Goal: Task Accomplishment & Management: Manage account settings

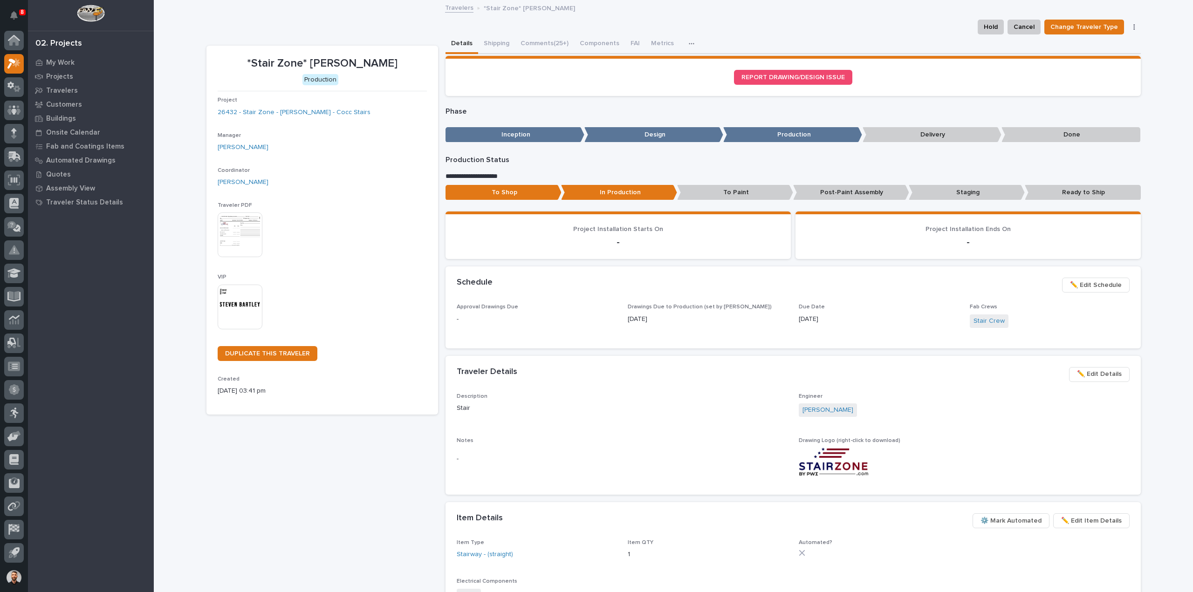
click at [516, 43] on button "Comments (25+)" at bounding box center [544, 44] width 59 height 20
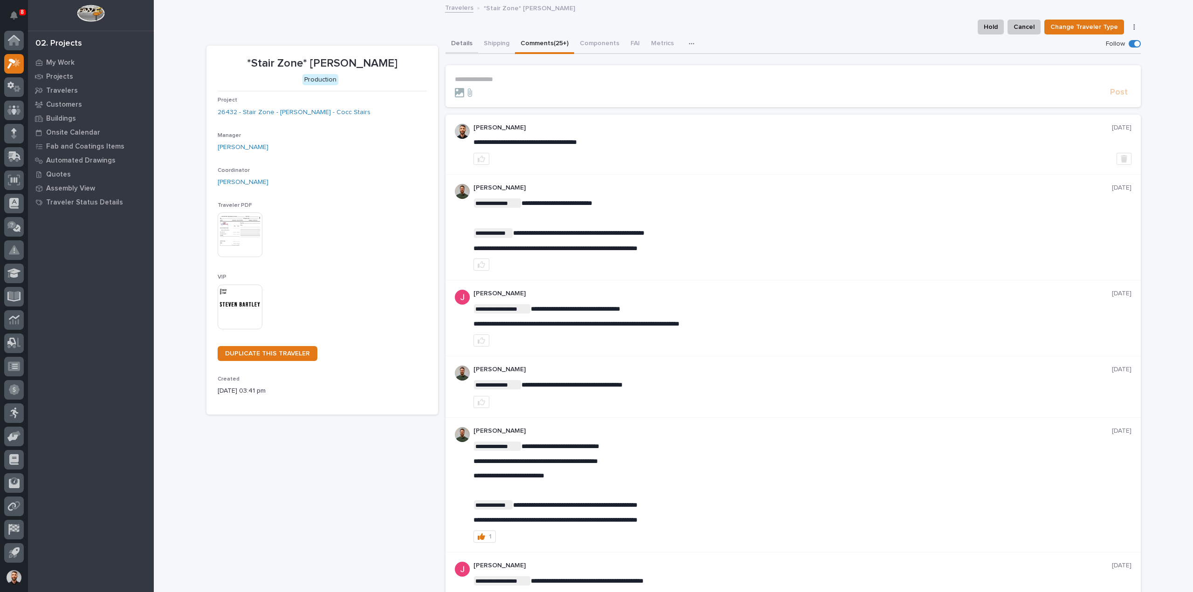
click at [455, 42] on button "Details" at bounding box center [462, 44] width 33 height 20
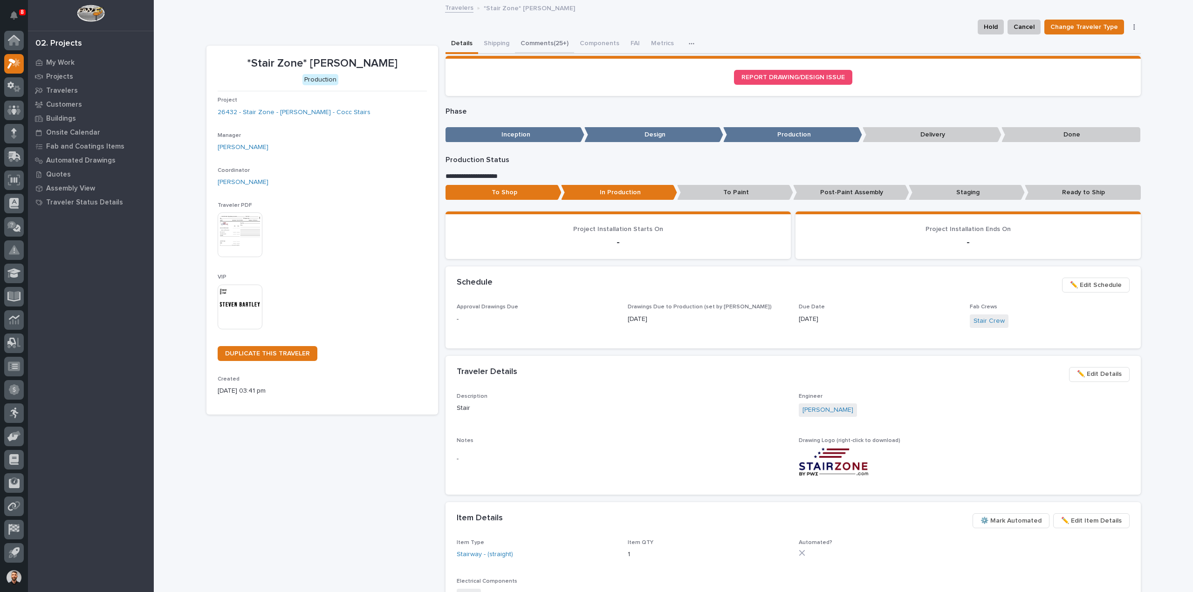
click at [548, 44] on button "Comments (25+)" at bounding box center [544, 44] width 59 height 20
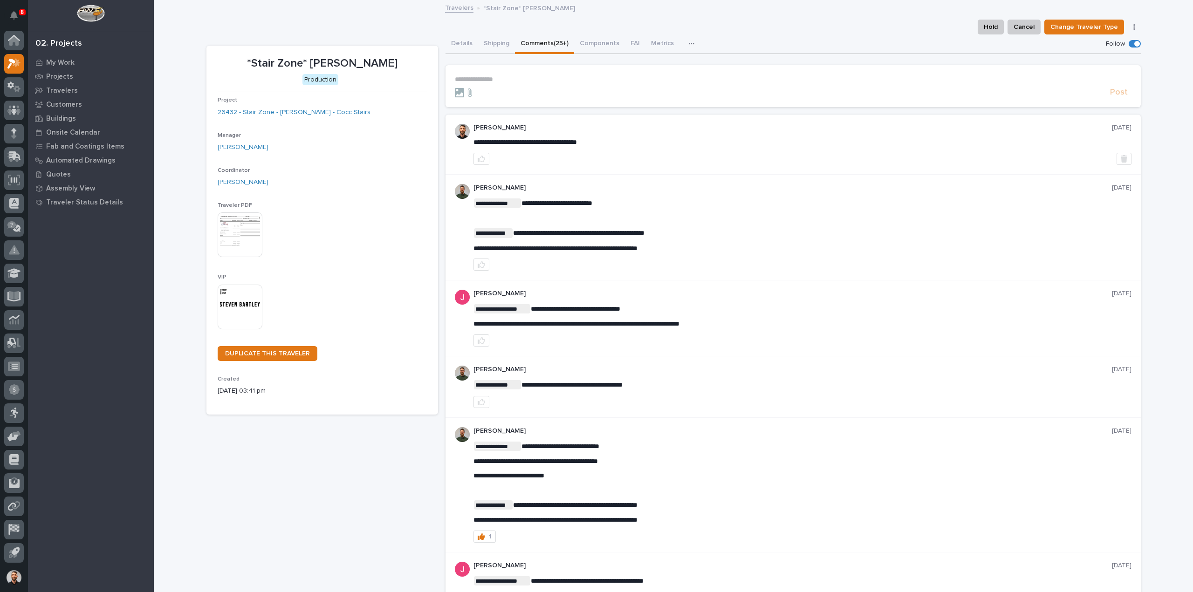
click at [456, 47] on button "Details" at bounding box center [462, 44] width 33 height 20
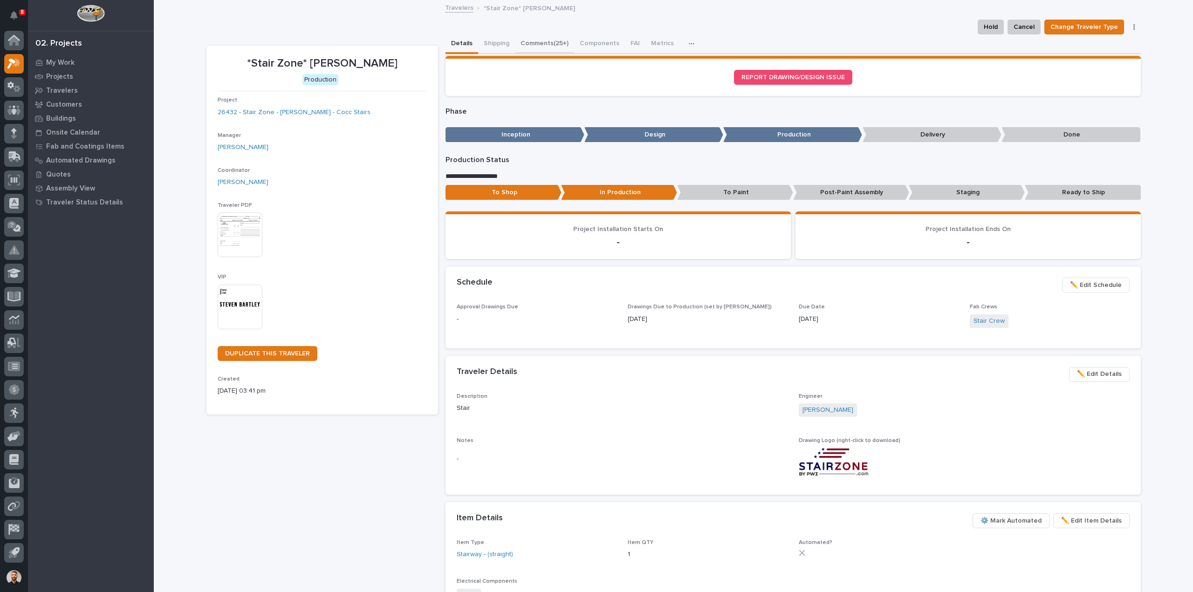
click at [538, 45] on button "Comments (25+)" at bounding box center [544, 44] width 59 height 20
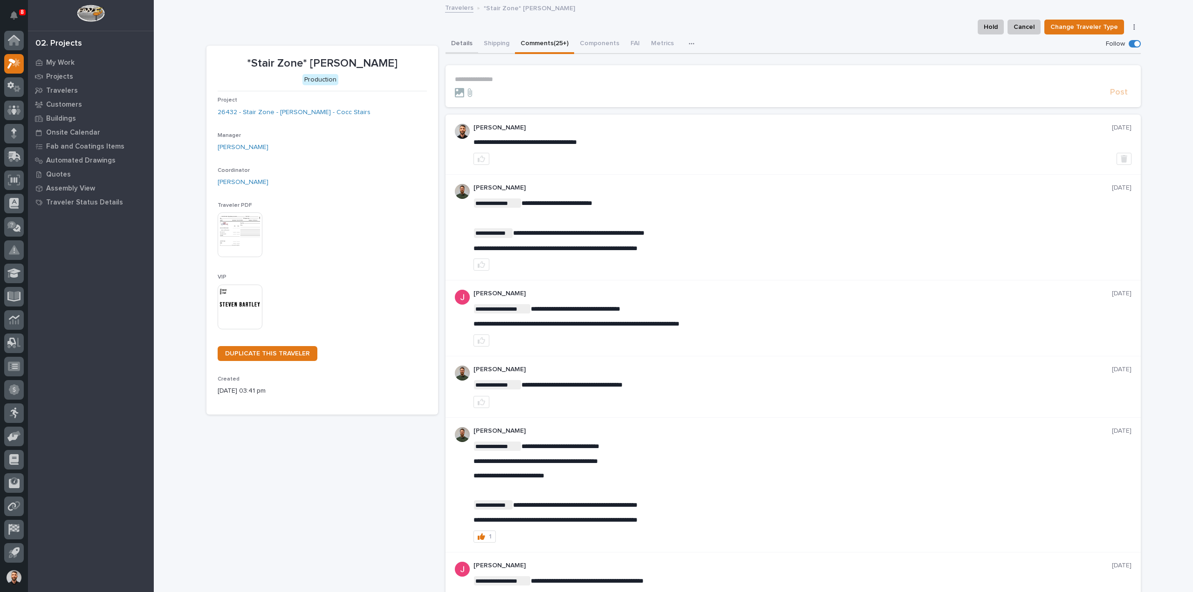
click at [469, 40] on button "Details" at bounding box center [462, 44] width 33 height 20
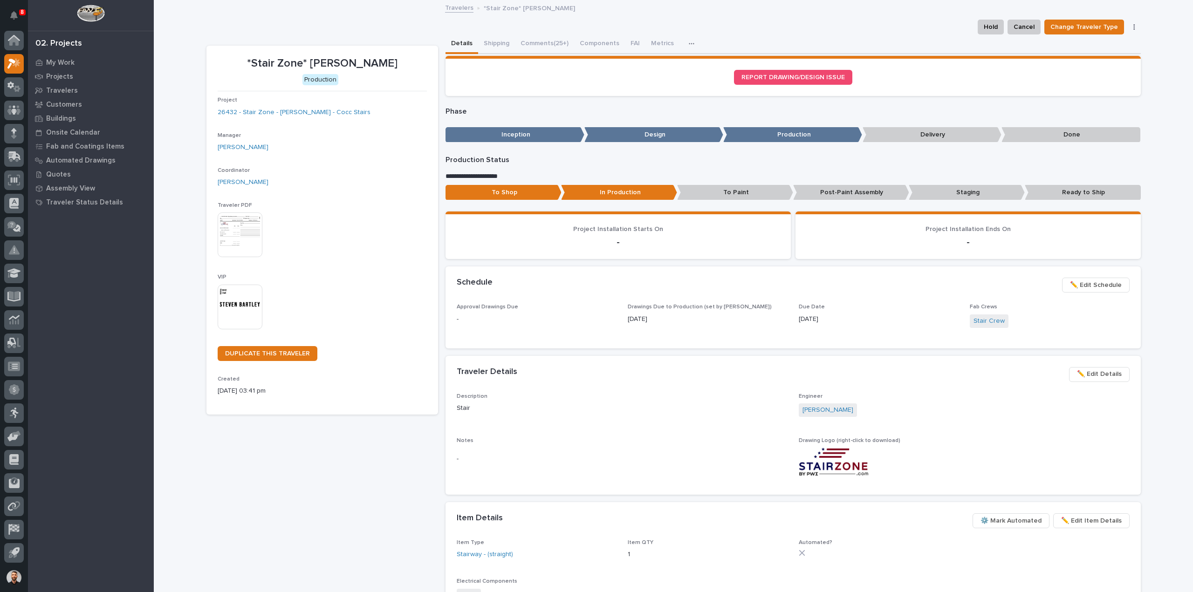
click at [1108, 285] on span "✏️ Edit Schedule" at bounding box center [1096, 285] width 52 height 11
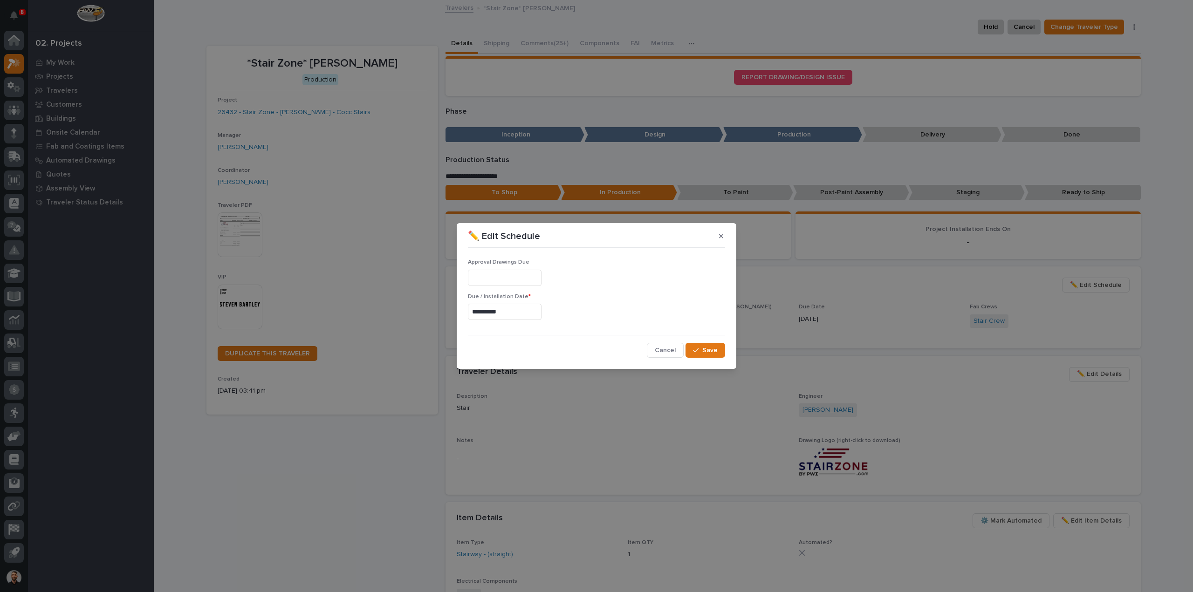
click at [518, 313] on input "**********" at bounding box center [505, 312] width 74 height 16
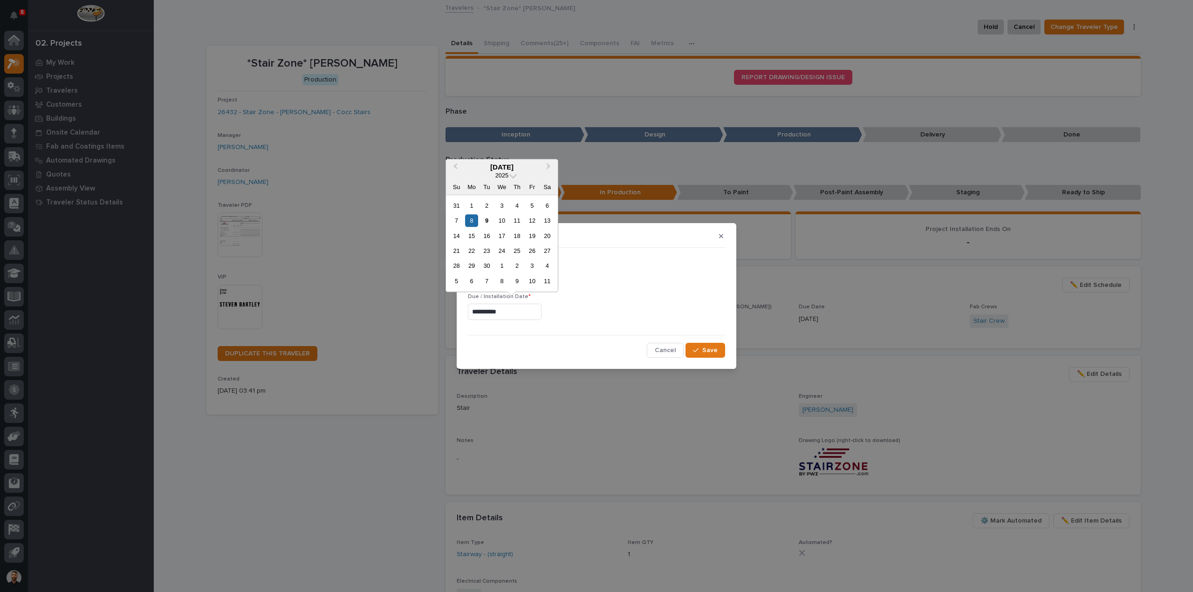
click at [479, 236] on div "14 15 16 17 18 19 20" at bounding box center [502, 235] width 106 height 15
click at [473, 237] on div "15" at bounding box center [471, 236] width 13 height 13
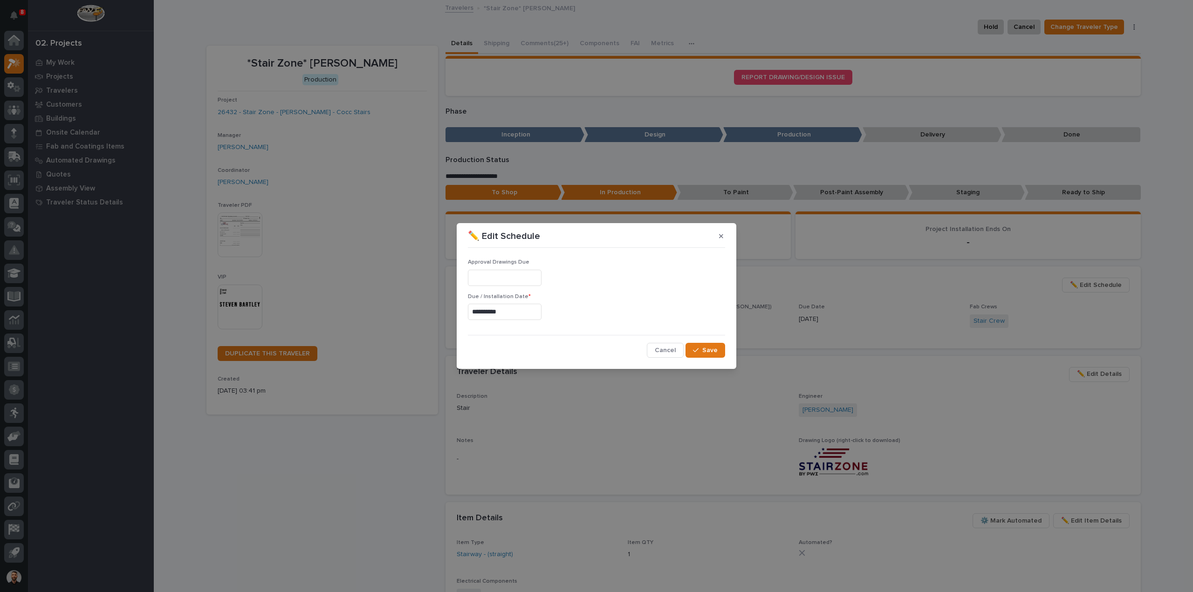
type input "**********"
click at [716, 356] on button "Save" at bounding box center [706, 350] width 40 height 15
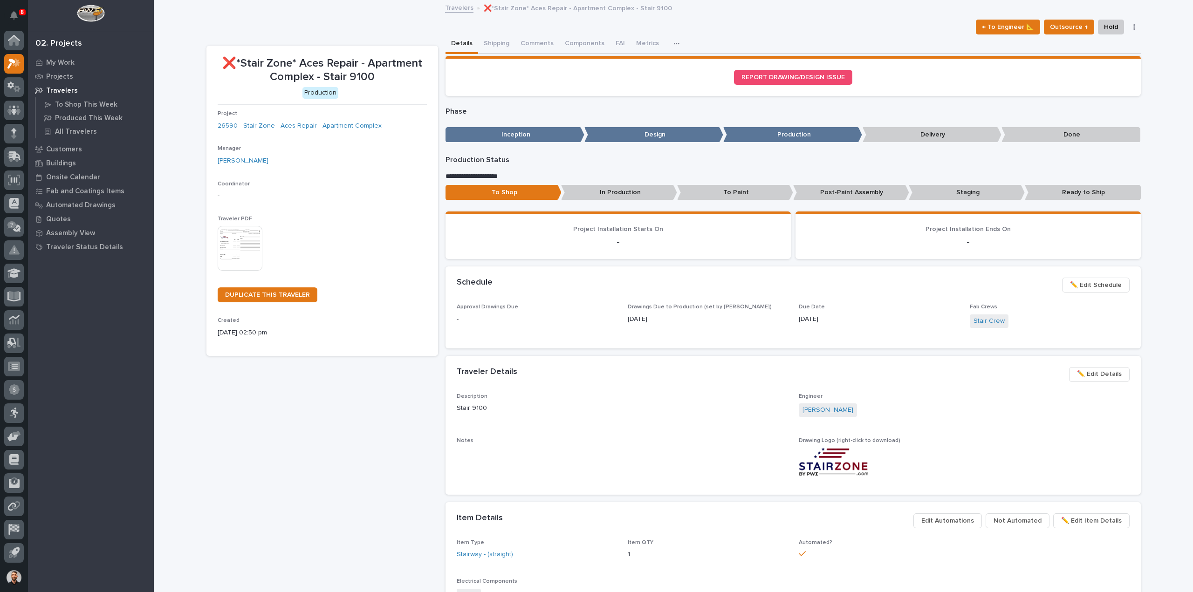
drag, startPoint x: 1160, startPoint y: 446, endPoint x: 1157, endPoint y: 441, distance: 5.0
click at [1157, 442] on div "Loading... Saving… Loading... Saving… ❌*Stair Zone* Aces Repair - Apartment Com…" at bounding box center [673, 512] width 1039 height 1023
click at [1087, 284] on span "✏️ Edit Schedule" at bounding box center [1096, 285] width 52 height 11
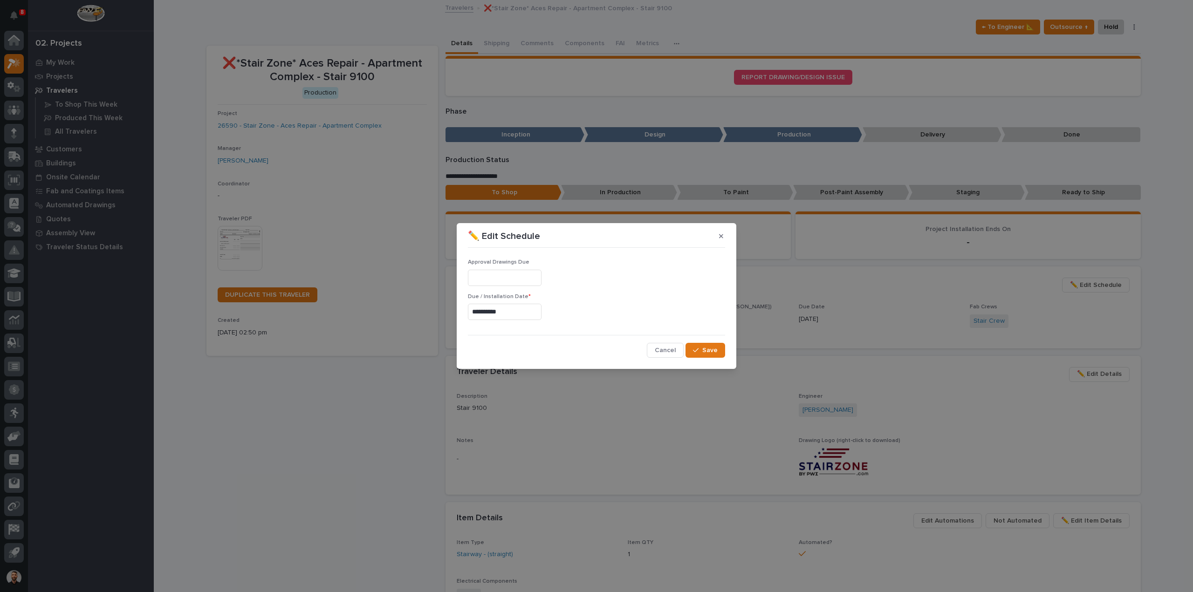
click at [528, 314] on input "**********" at bounding box center [505, 312] width 74 height 16
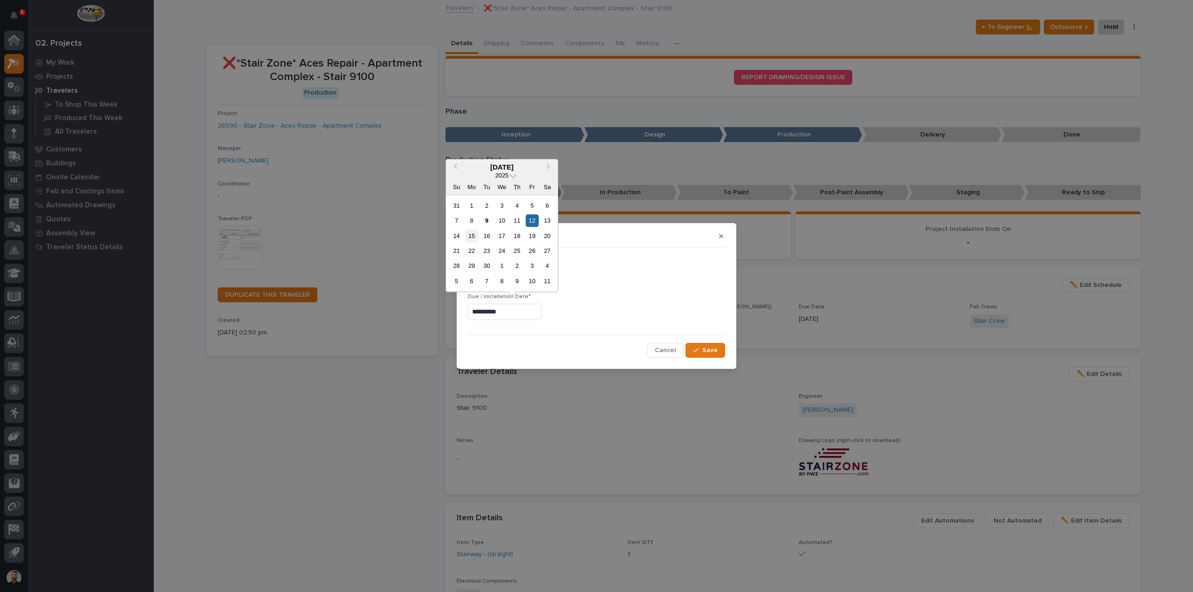
click at [471, 236] on div "15" at bounding box center [471, 236] width 13 height 13
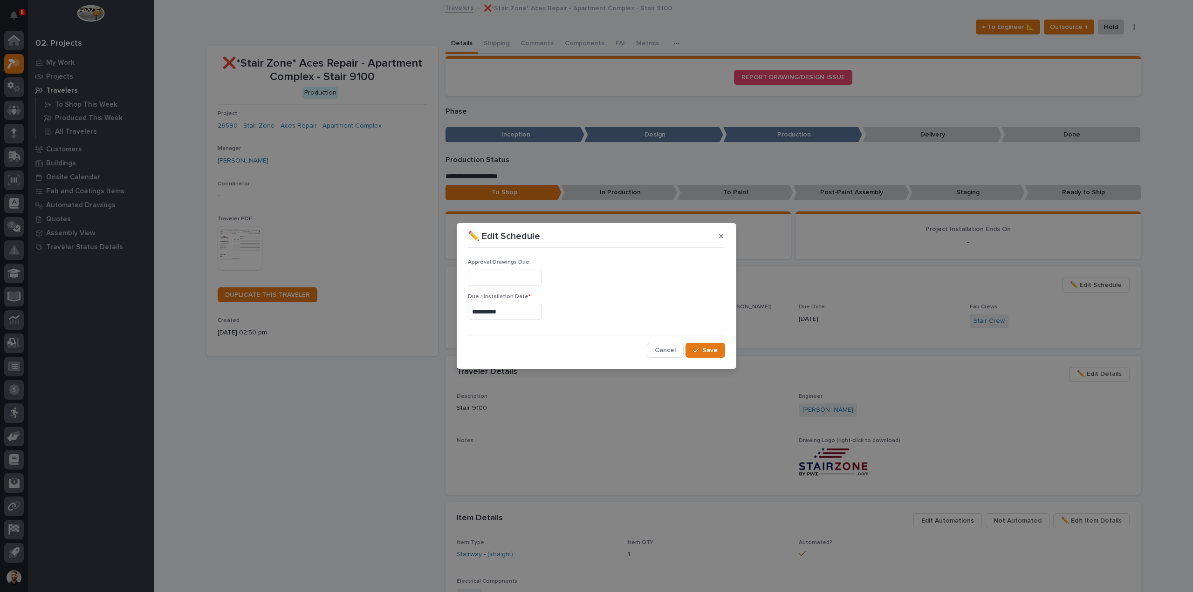
click at [524, 317] on input "**********" at bounding box center [505, 312] width 74 height 16
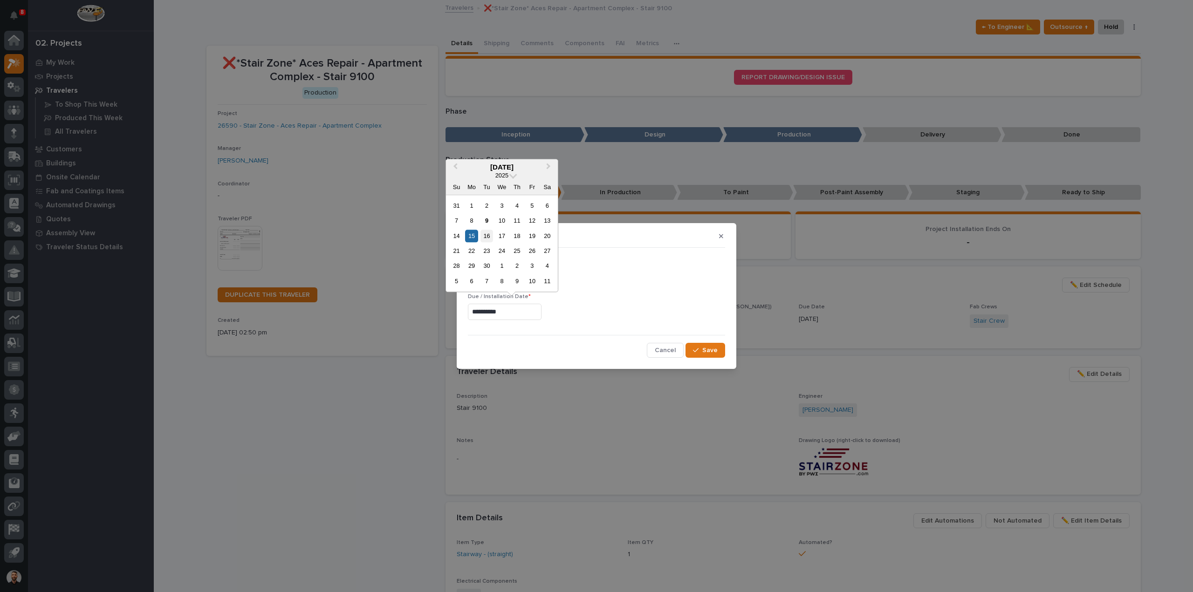
click at [487, 235] on div "16" at bounding box center [487, 236] width 13 height 13
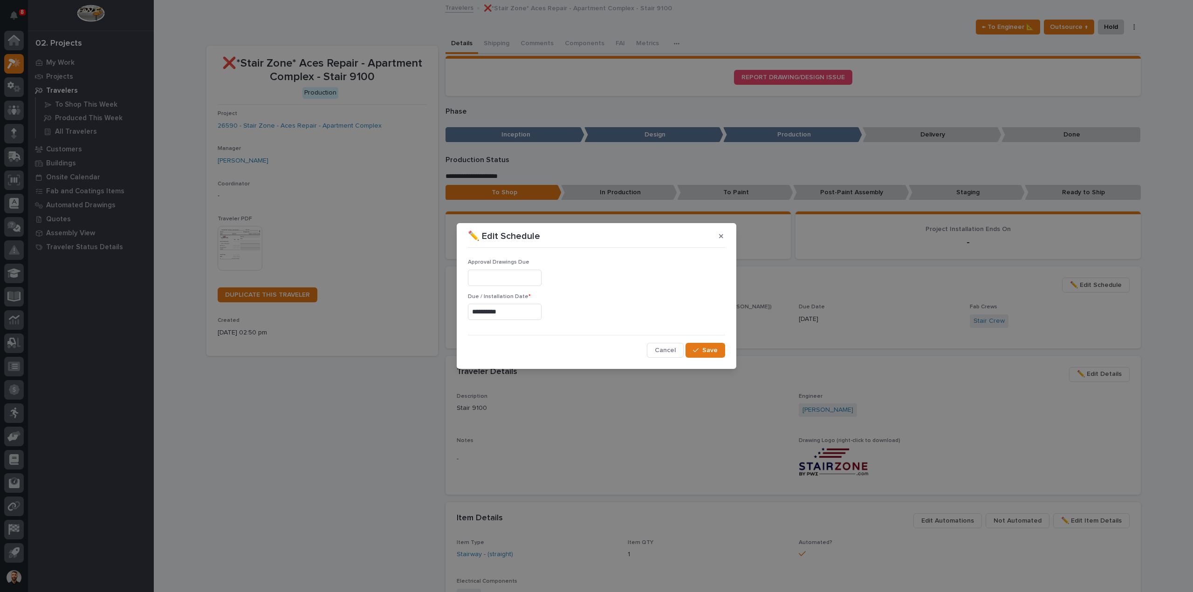
type input "**********"
click at [709, 350] on span "Save" at bounding box center [709, 350] width 15 height 8
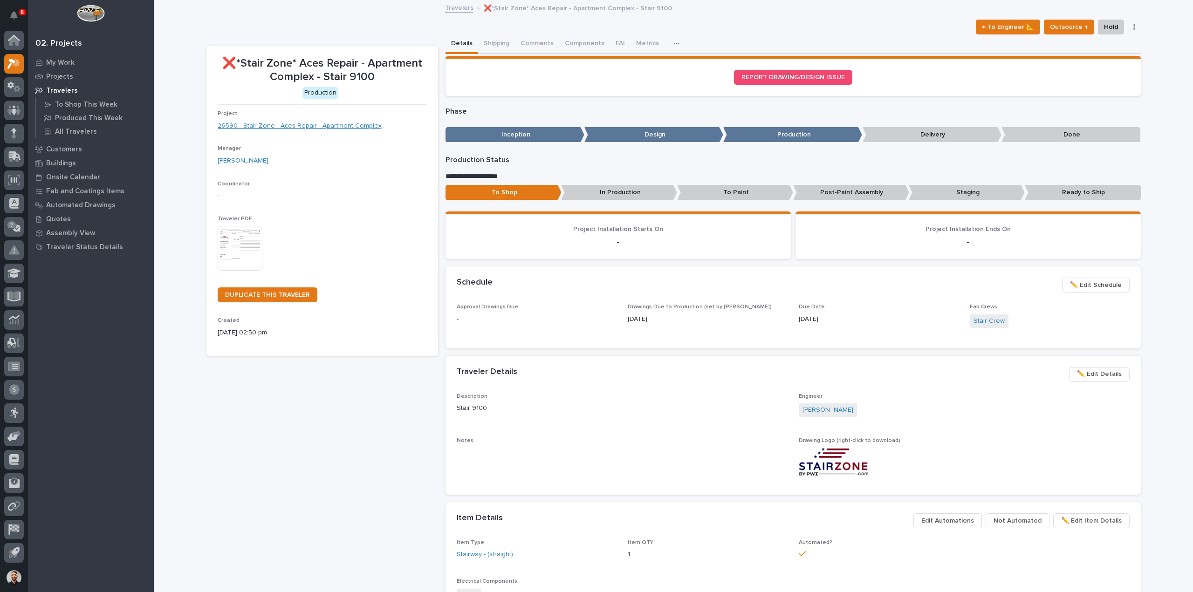
click at [313, 129] on link "26590 - Stair Zone - Aces Repair - Apartment Complex" at bounding box center [300, 126] width 164 height 10
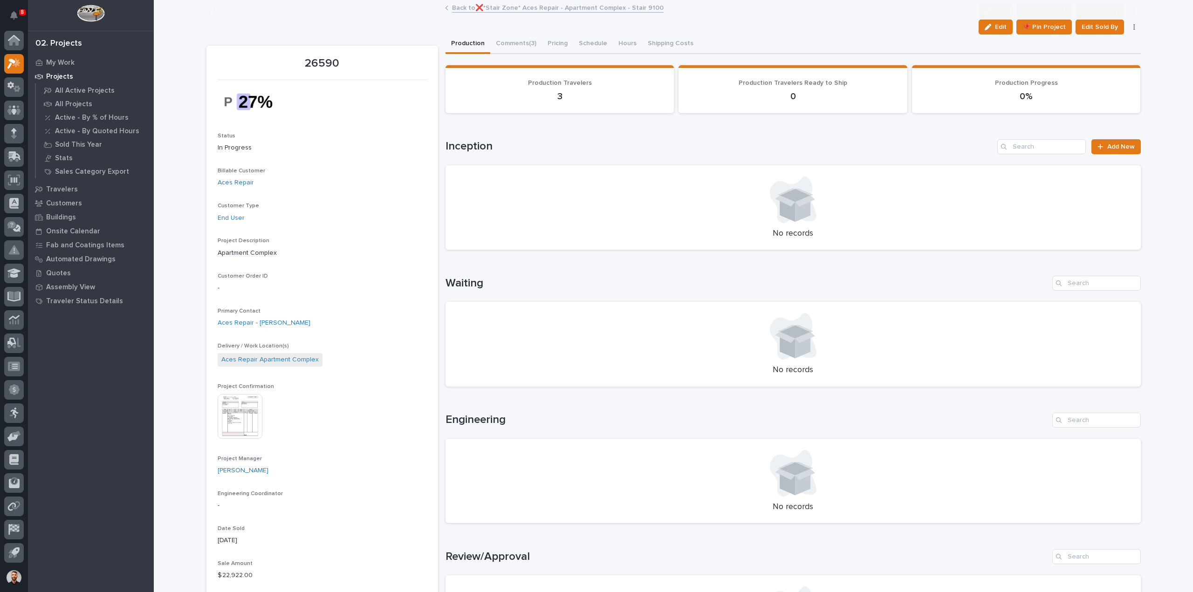
scroll to position [373, 0]
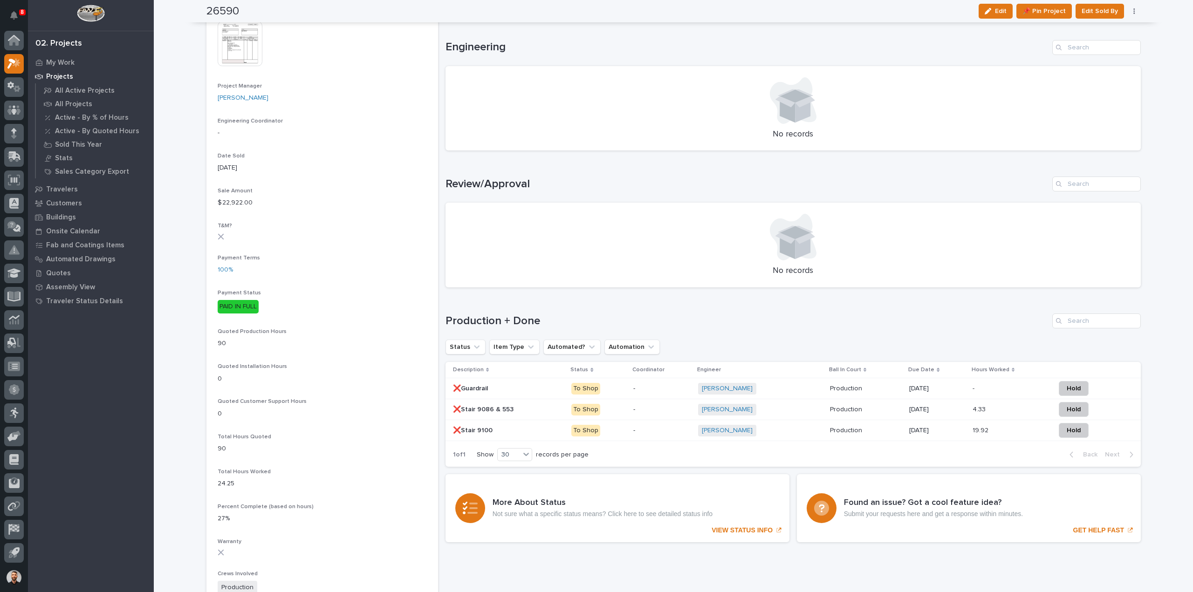
click at [937, 410] on p "09/12/2025" at bounding box center [936, 410] width 55 height 8
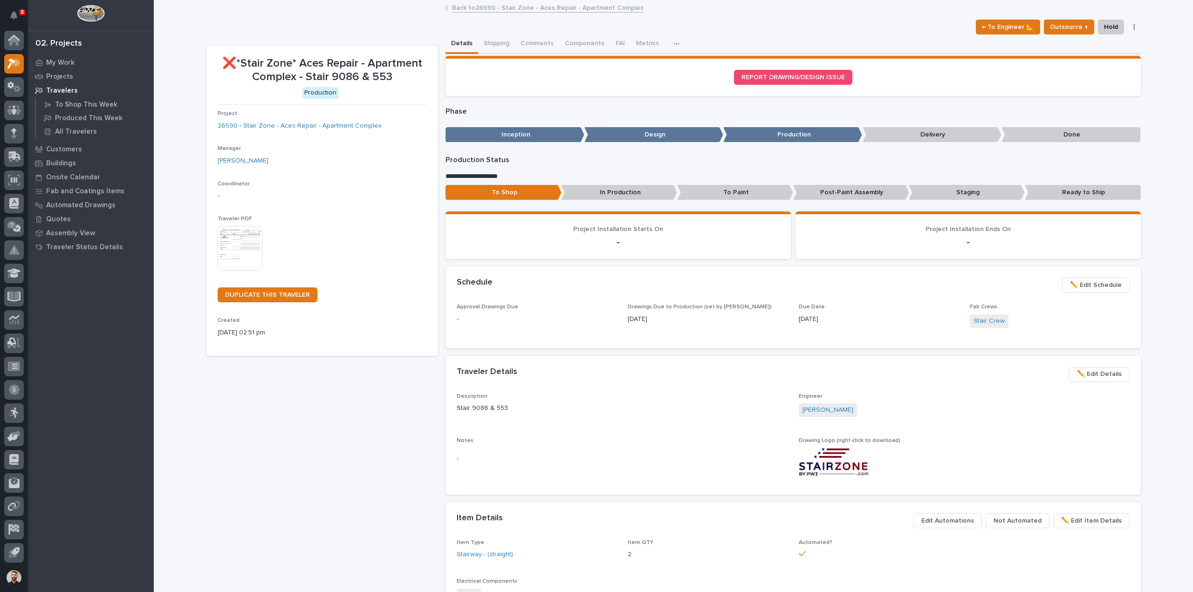
click at [1090, 282] on span "✏️ Edit Schedule" at bounding box center [1096, 285] width 52 height 11
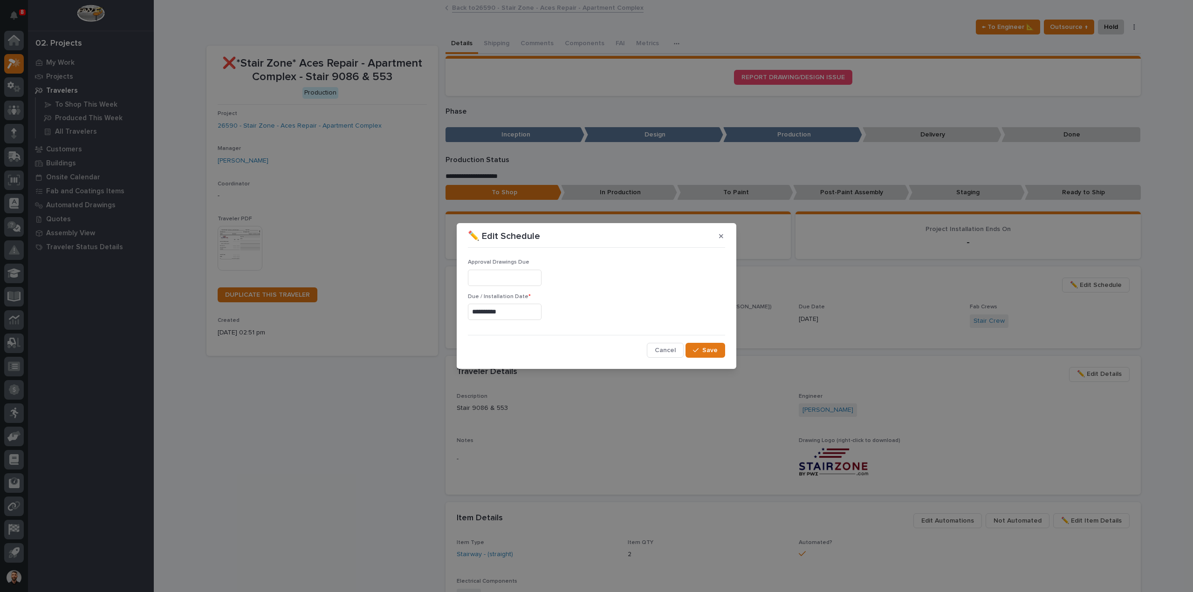
click at [522, 308] on input "**********" at bounding box center [505, 312] width 74 height 16
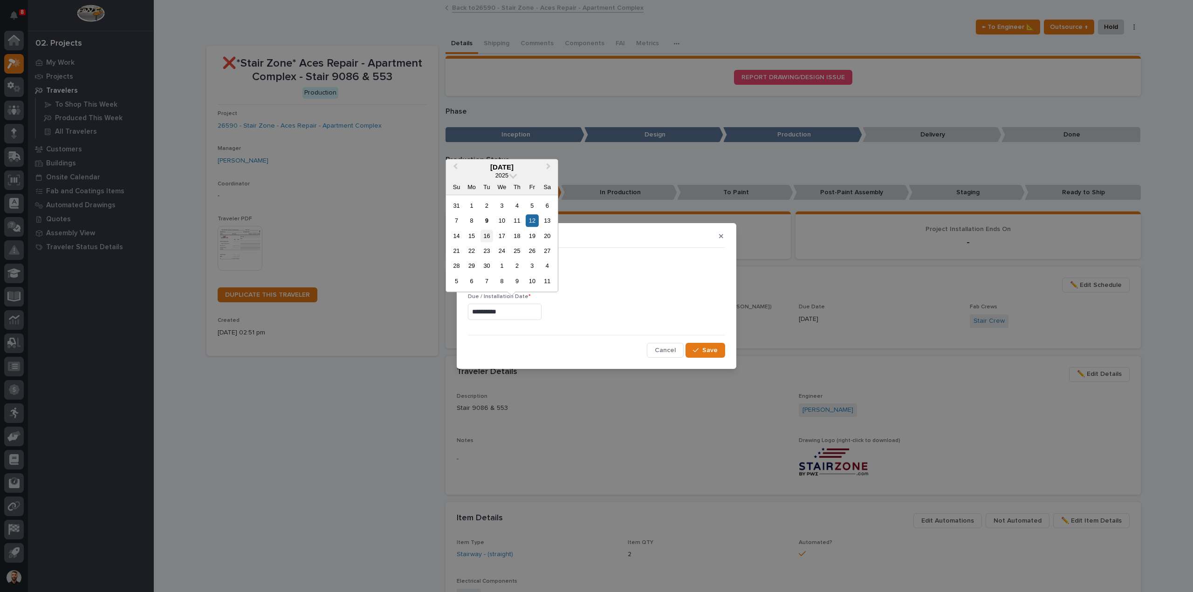
click at [486, 238] on div "16" at bounding box center [487, 236] width 13 height 13
type input "**********"
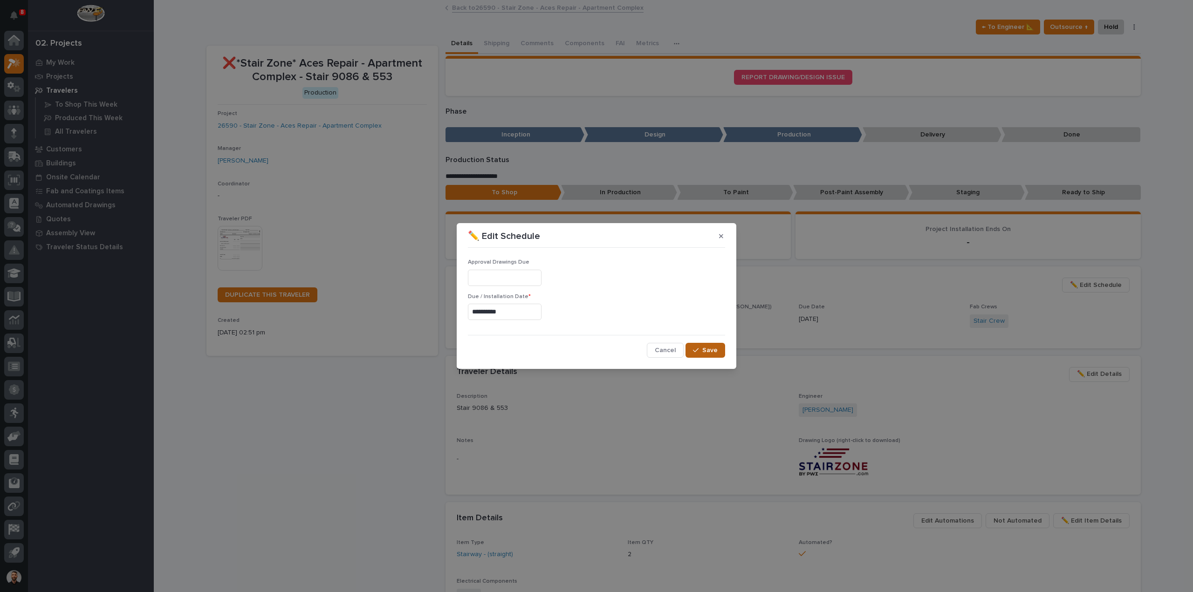
click at [700, 348] on div "button" at bounding box center [697, 350] width 9 height 7
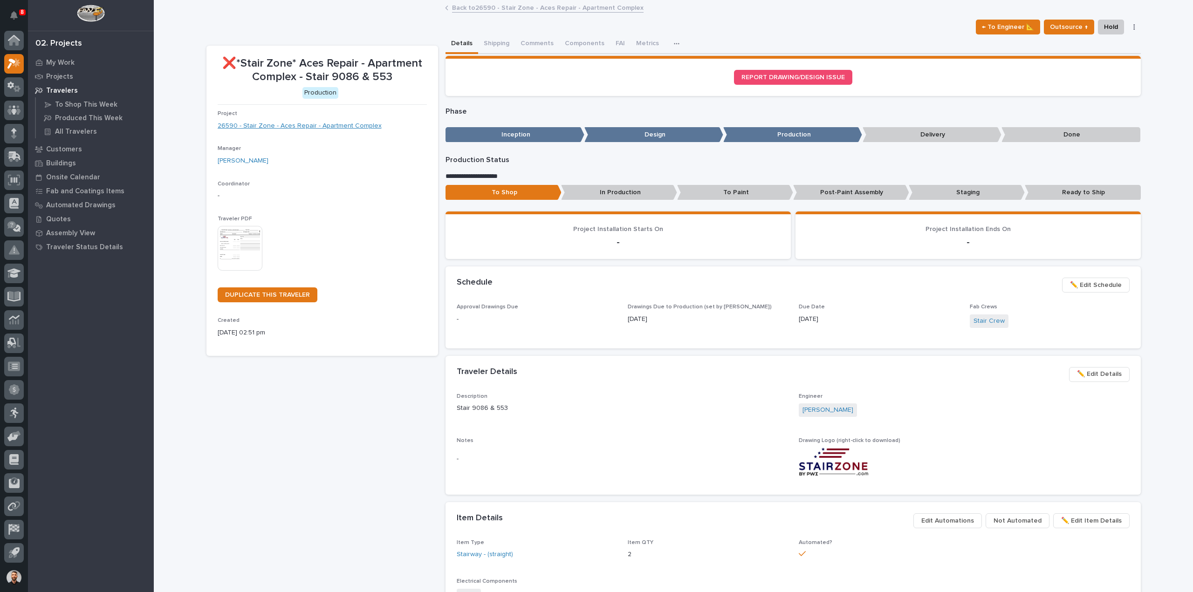
click at [307, 124] on link "26590 - Stair Zone - Aces Repair - Apartment Complex" at bounding box center [300, 126] width 164 height 10
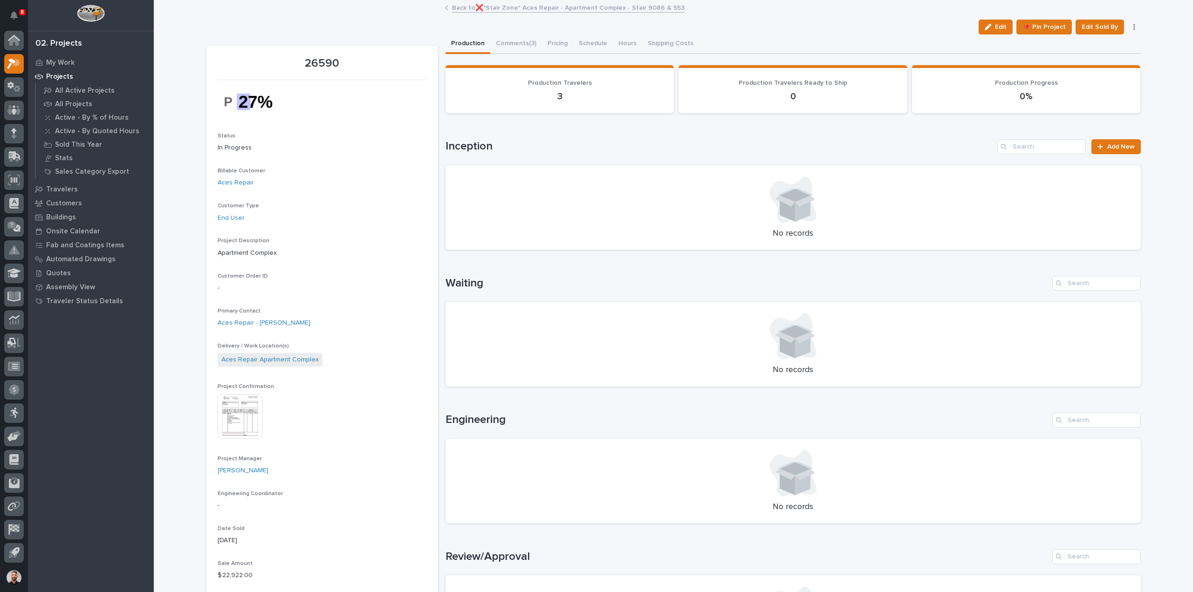
scroll to position [326, 0]
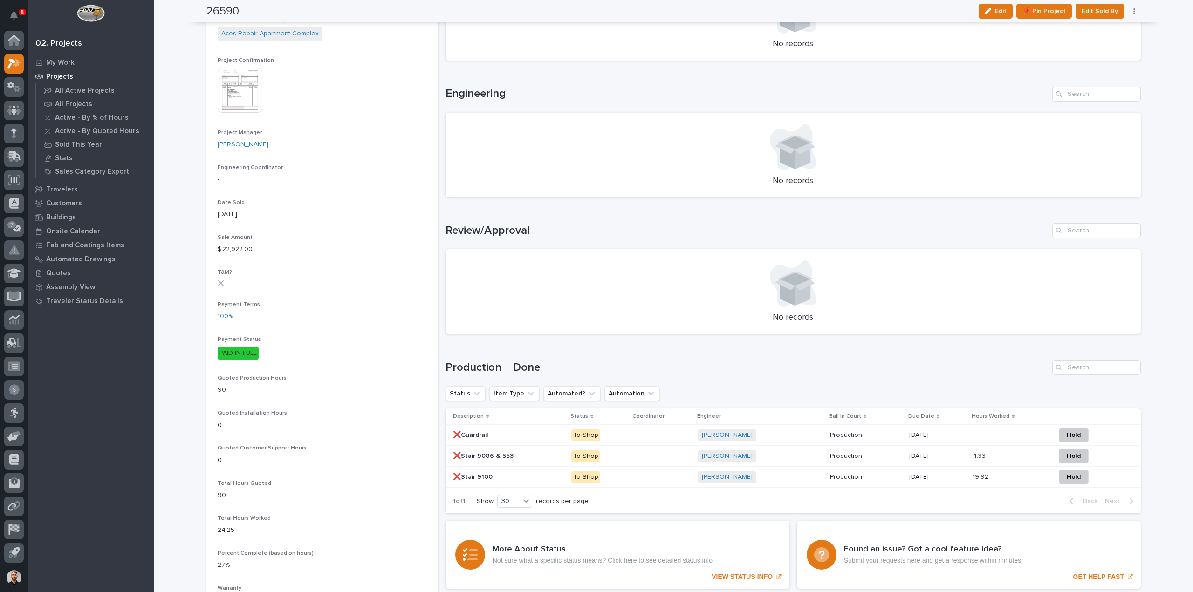
click at [943, 435] on p "09/12/2025" at bounding box center [936, 436] width 55 height 8
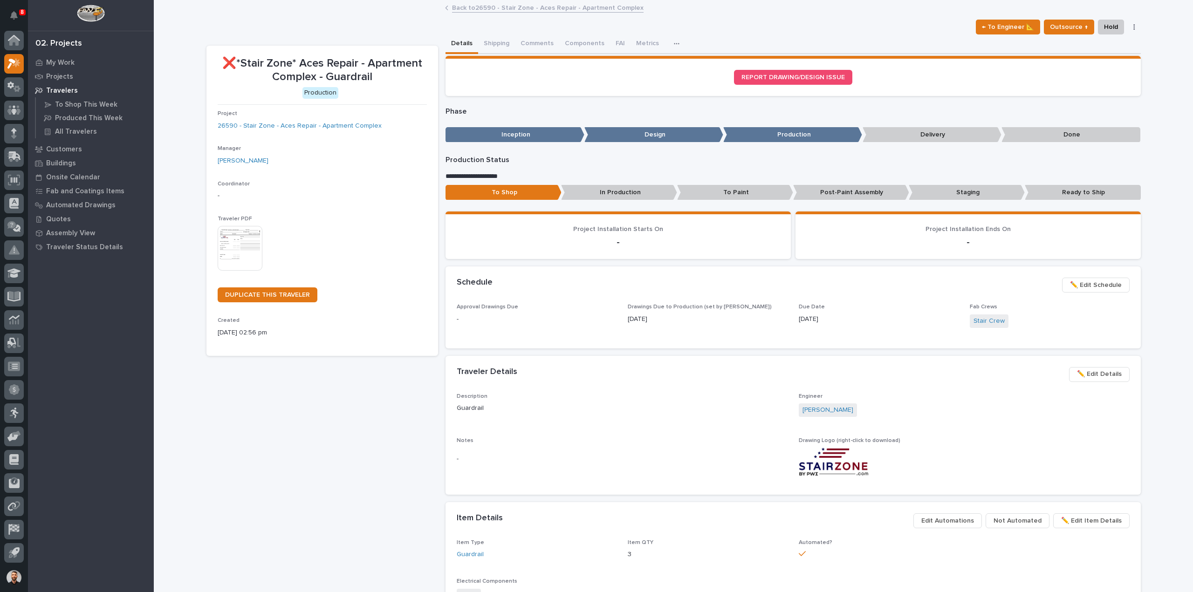
click at [1115, 282] on span "✏️ Edit Schedule" at bounding box center [1096, 285] width 52 height 11
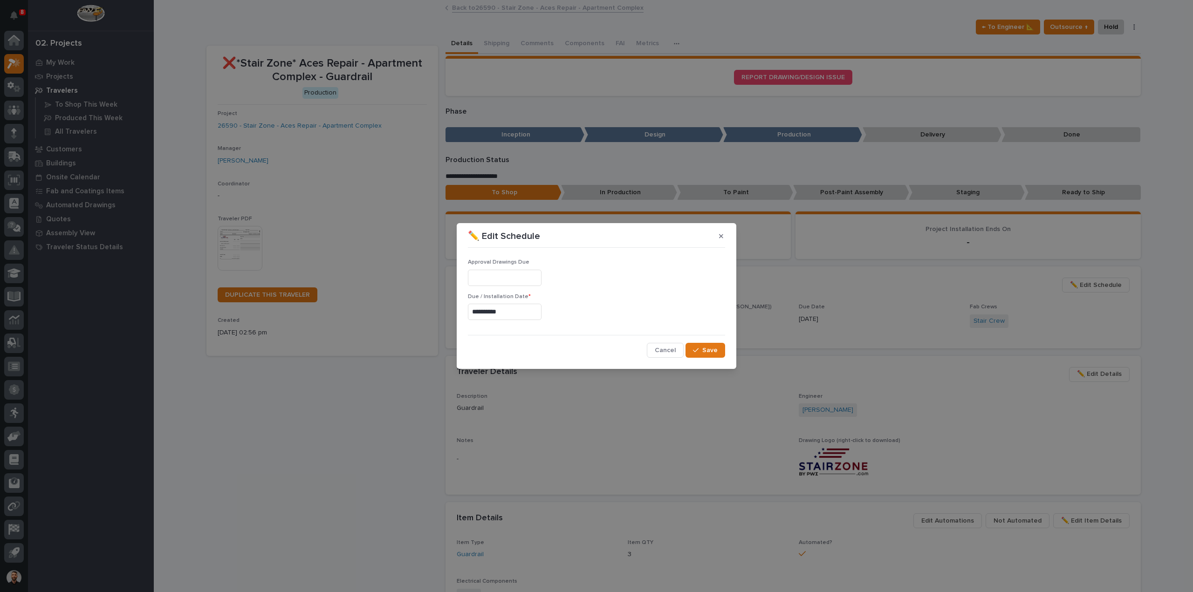
click at [506, 305] on input "**********" at bounding box center [505, 312] width 74 height 16
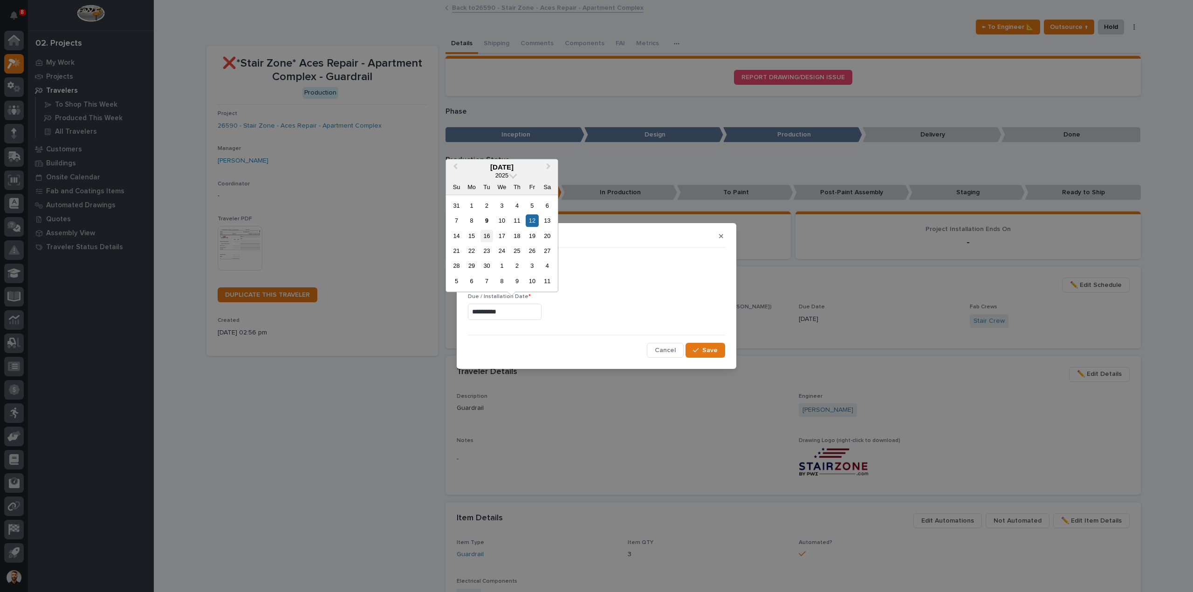
click at [483, 236] on div "16" at bounding box center [487, 236] width 13 height 13
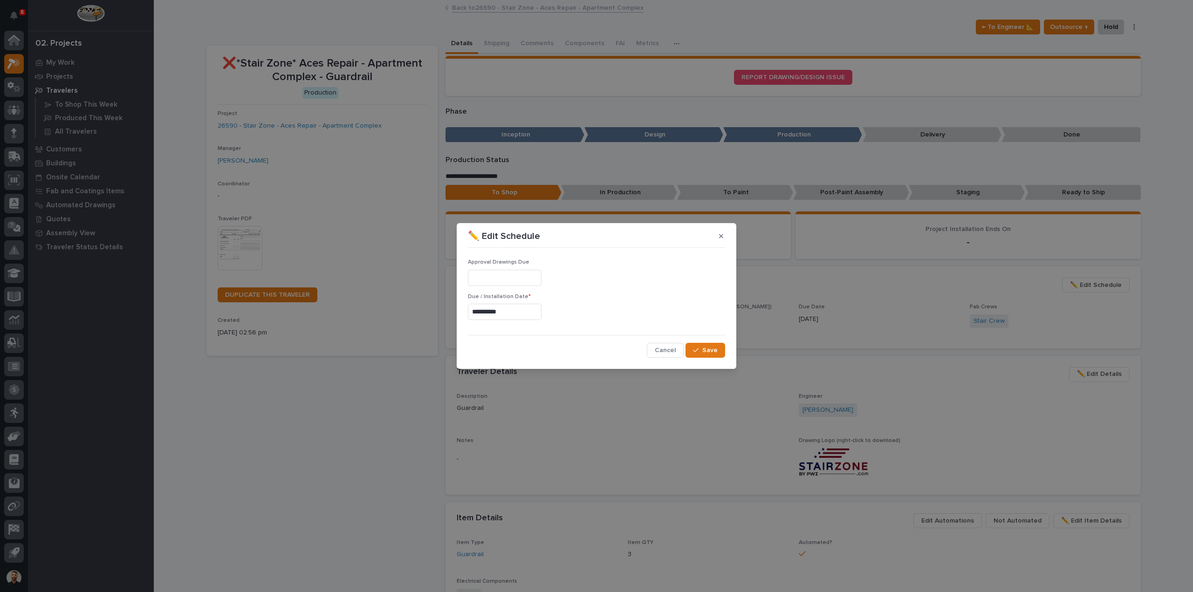
type input "**********"
click at [705, 351] on span "Save" at bounding box center [709, 350] width 15 height 8
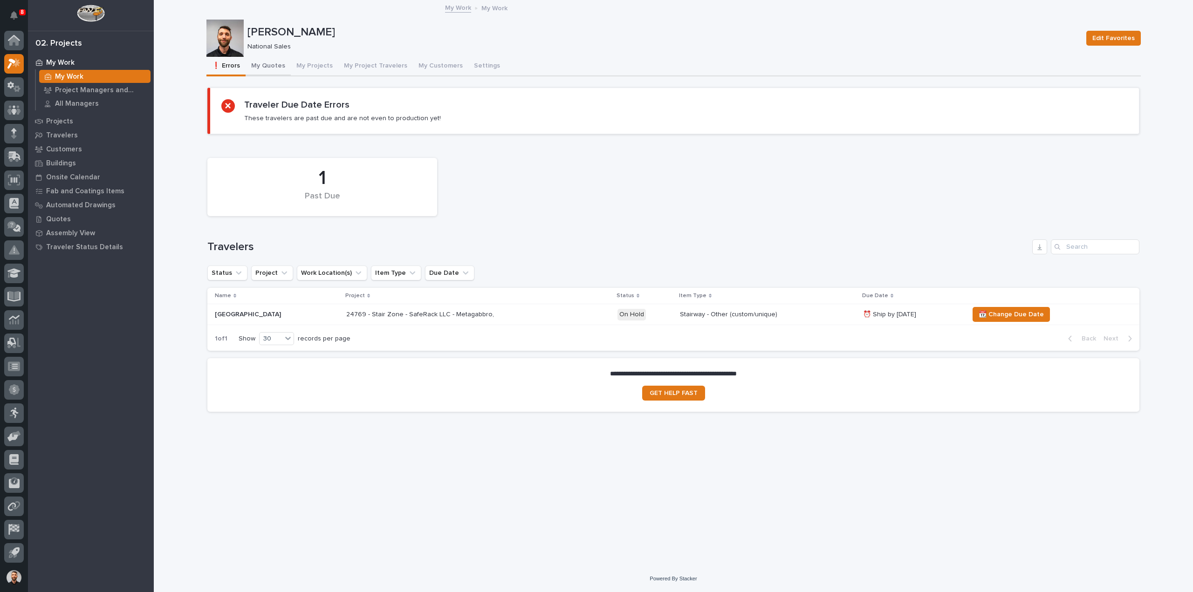
click at [276, 64] on button "My Quotes" at bounding box center [268, 67] width 45 height 20
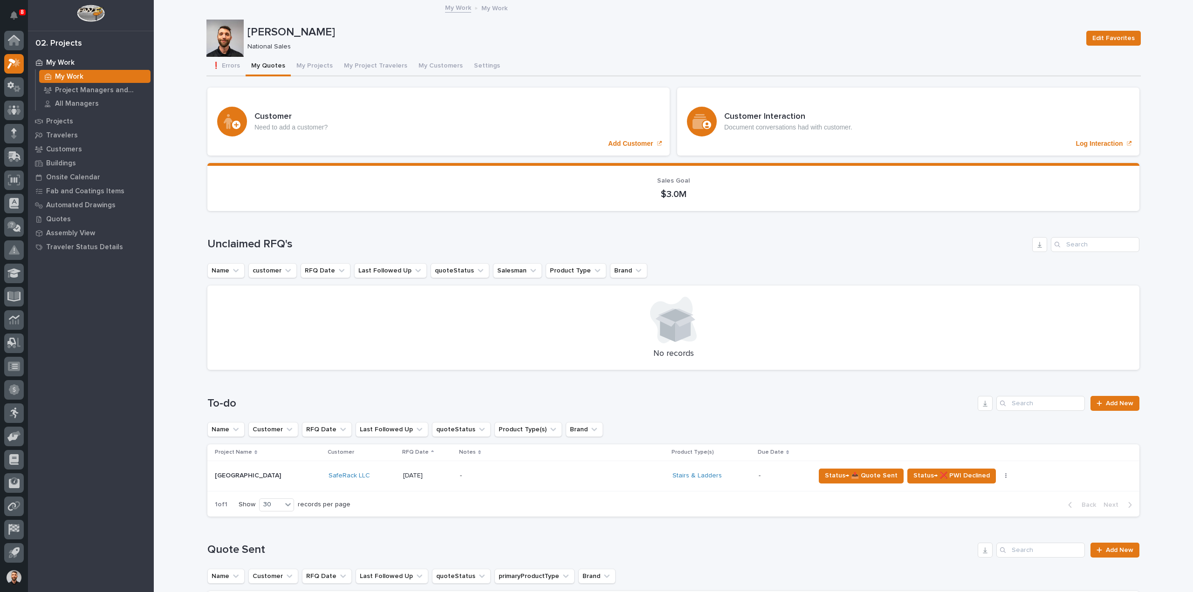
scroll to position [420, 0]
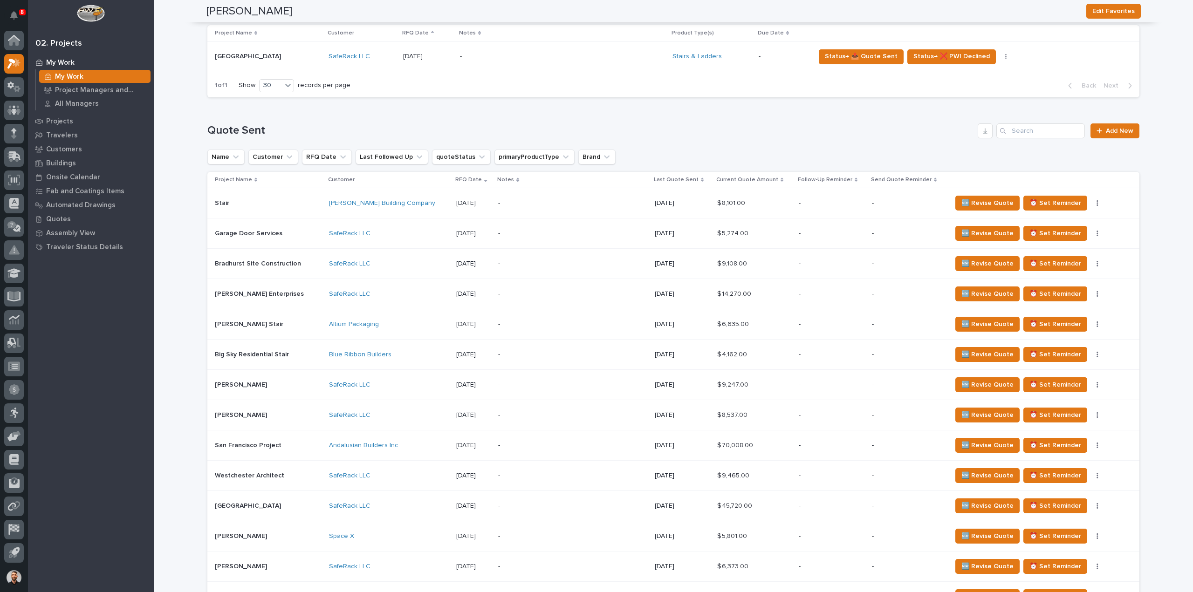
click at [664, 178] on p "Last Quote Sent" at bounding box center [676, 180] width 45 height 10
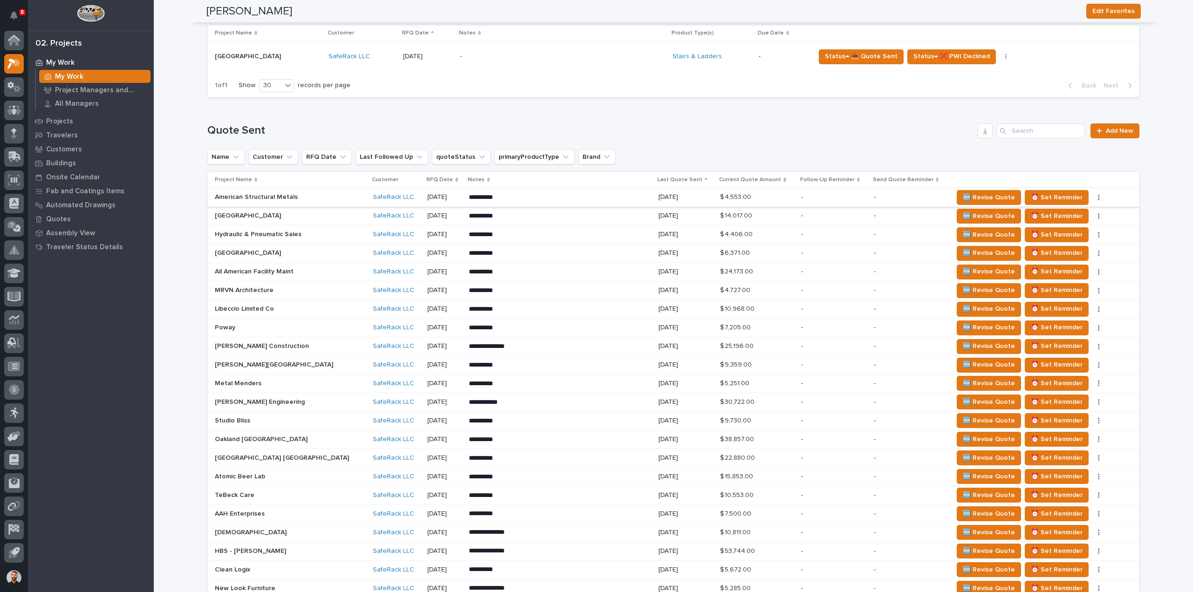
click at [1093, 197] on button "button" at bounding box center [1099, 197] width 13 height 7
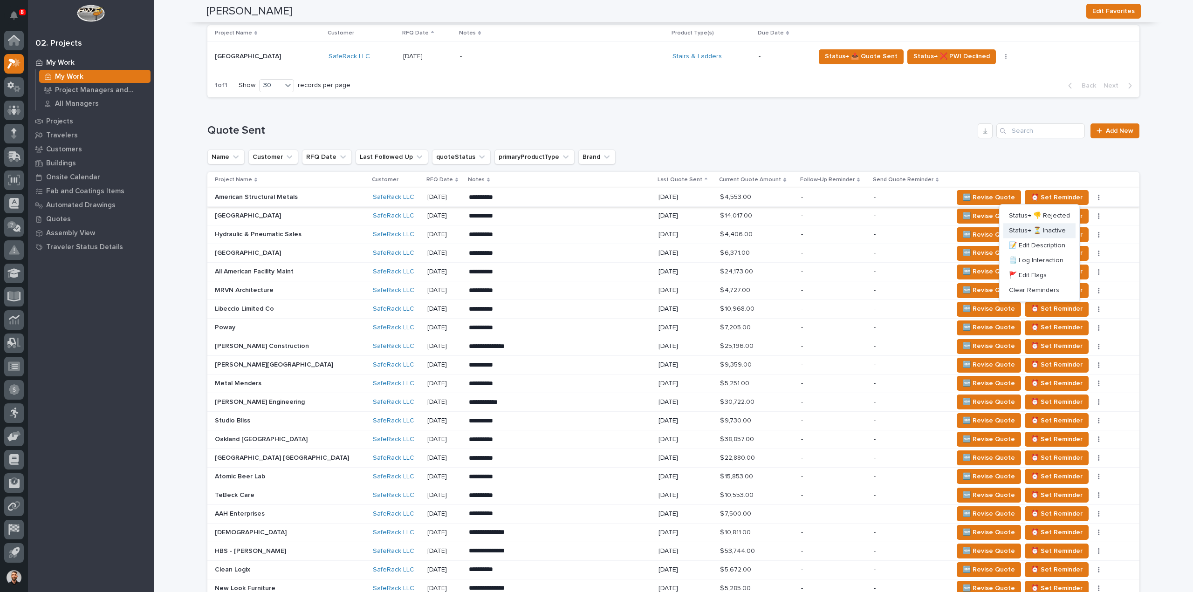
click at [1054, 229] on span "Status→ ⏳ Inactive" at bounding box center [1037, 230] width 57 height 11
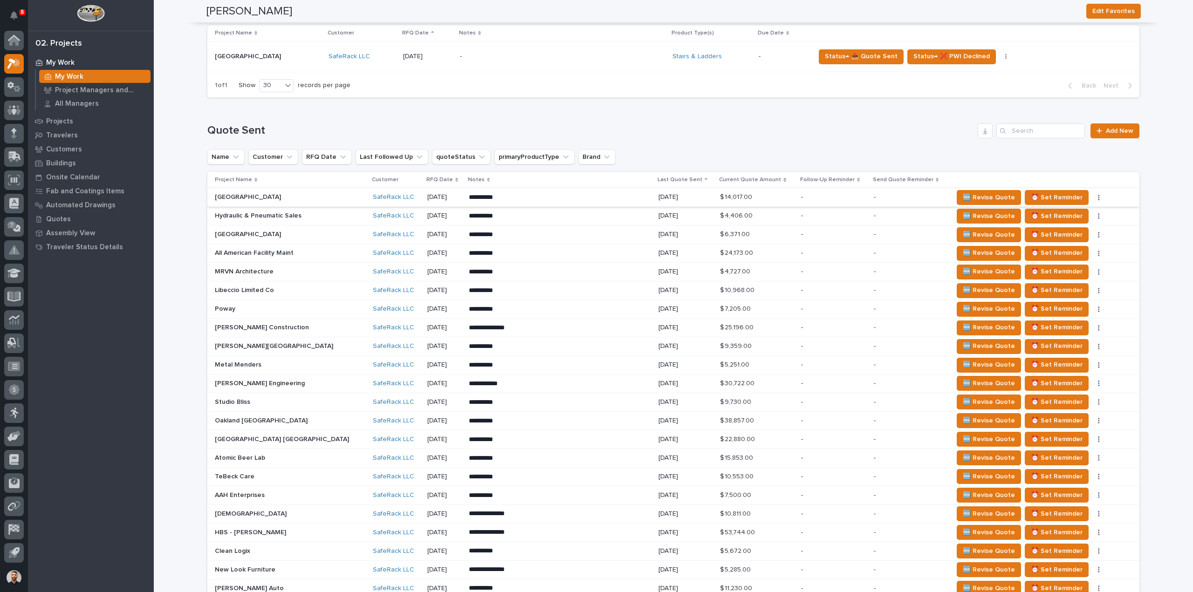
click at [1099, 195] on icon "button" at bounding box center [1099, 198] width 1 height 6
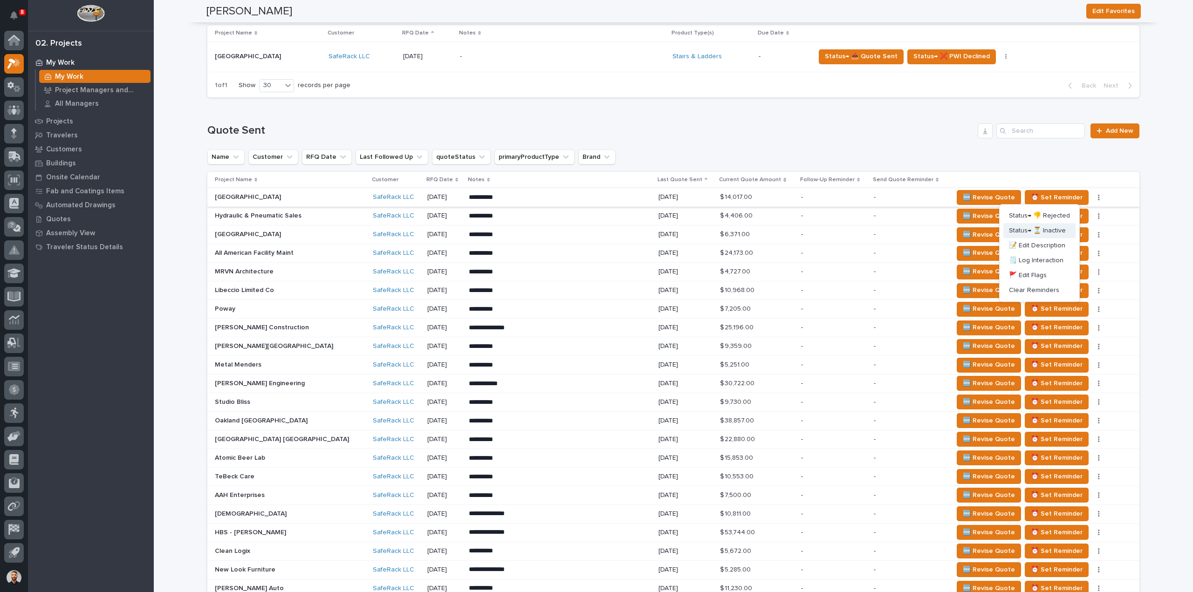
click at [1036, 229] on span "Status→ ⏳ Inactive" at bounding box center [1037, 230] width 57 height 11
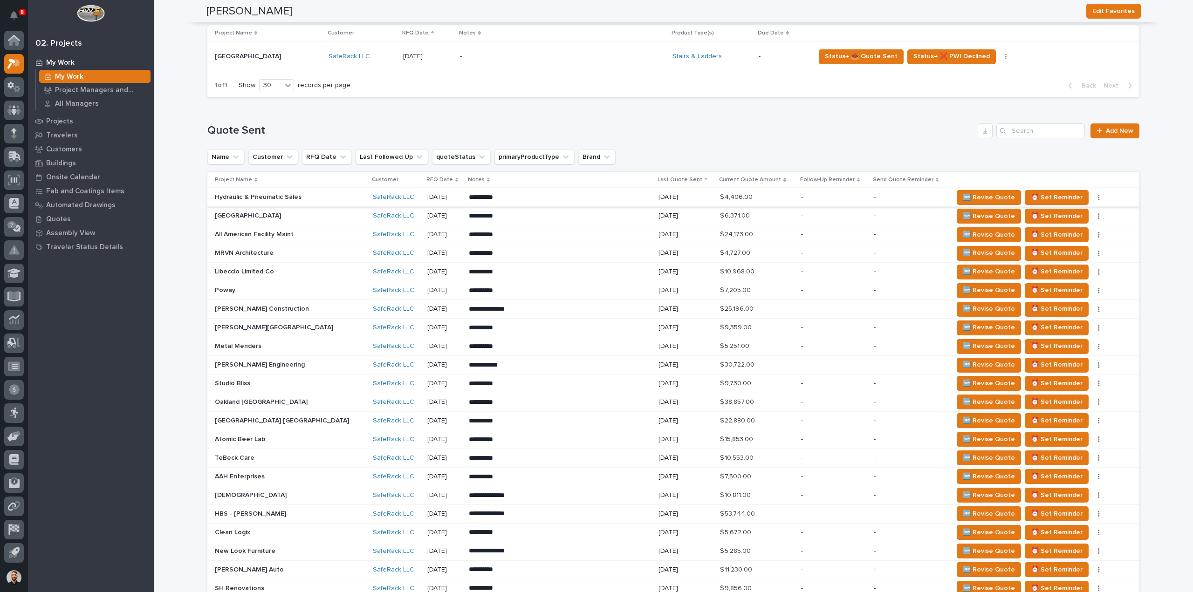
click at [1093, 199] on button "button" at bounding box center [1099, 197] width 13 height 7
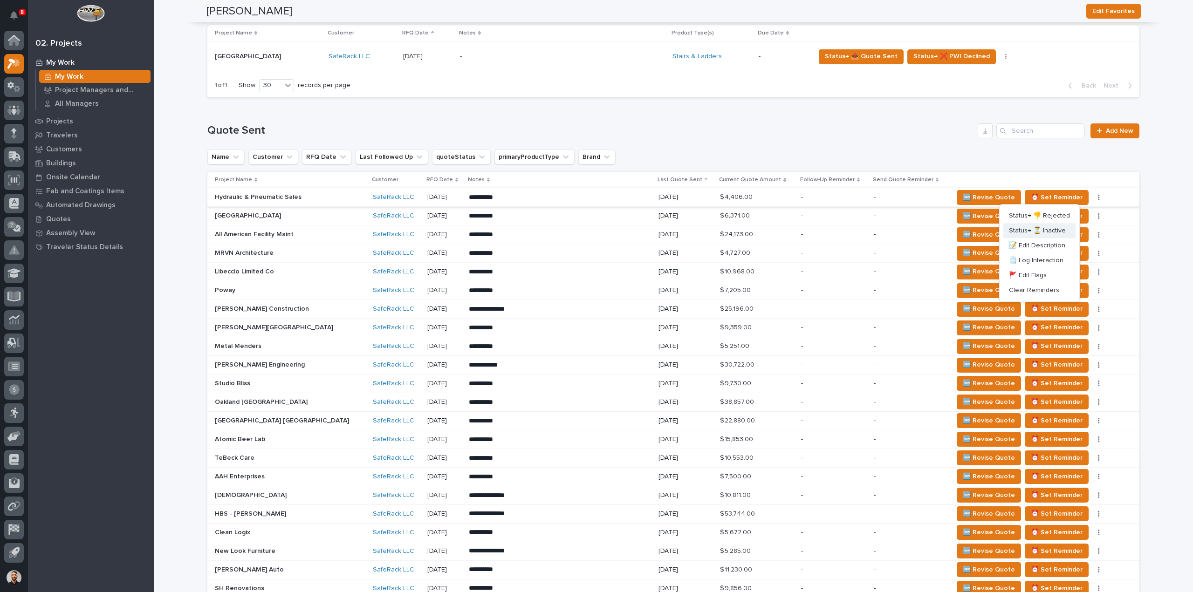
click at [1051, 231] on span "Status→ ⏳ Inactive" at bounding box center [1037, 230] width 57 height 11
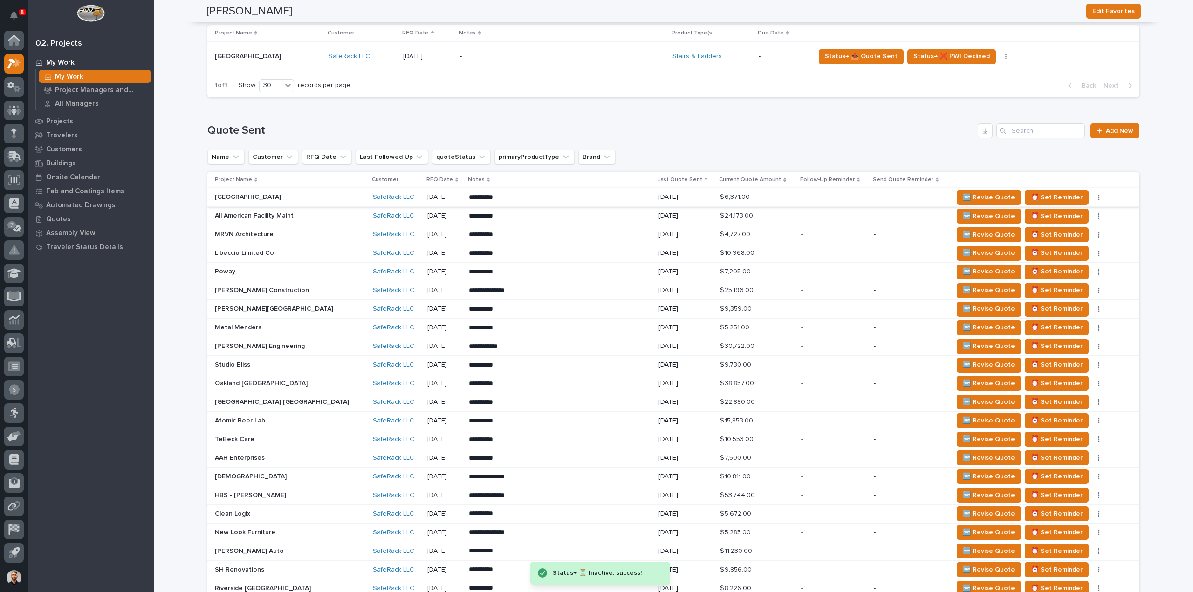
click at [1098, 196] on icon "button" at bounding box center [1099, 197] width 2 height 7
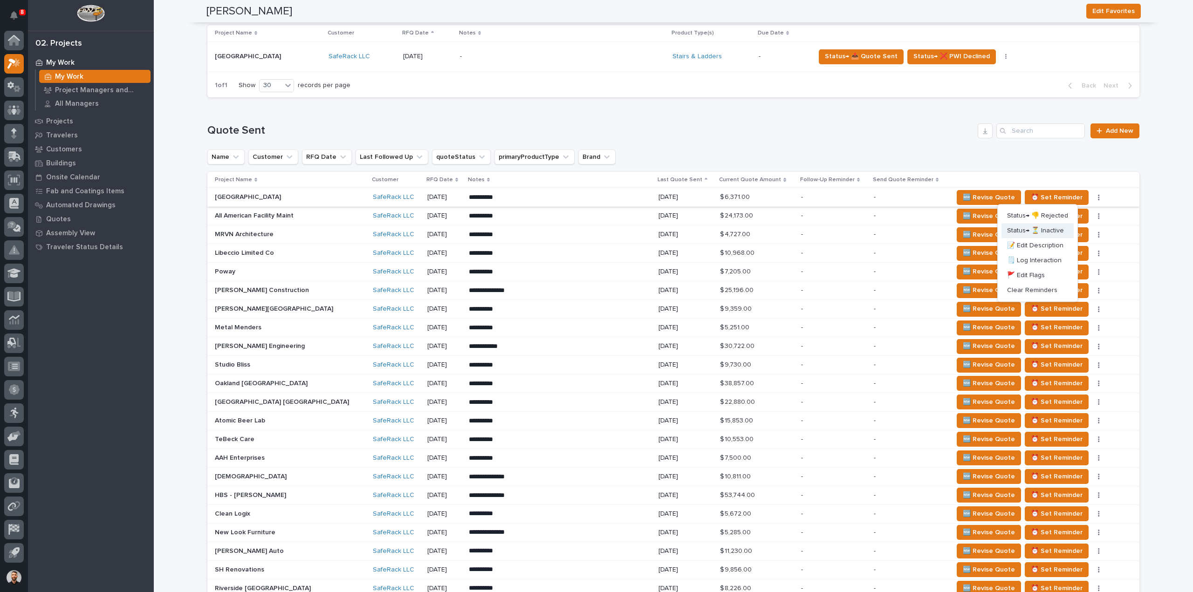
click at [1041, 231] on span "Status→ ⏳ Inactive" at bounding box center [1035, 230] width 57 height 11
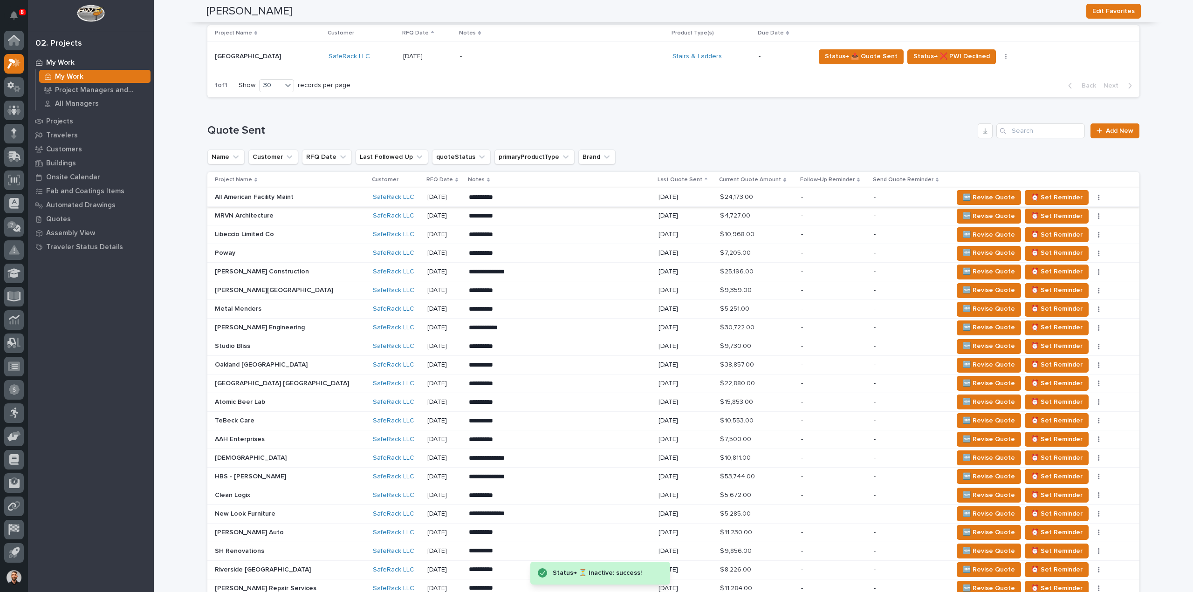
click at [1093, 198] on button "button" at bounding box center [1099, 197] width 13 height 7
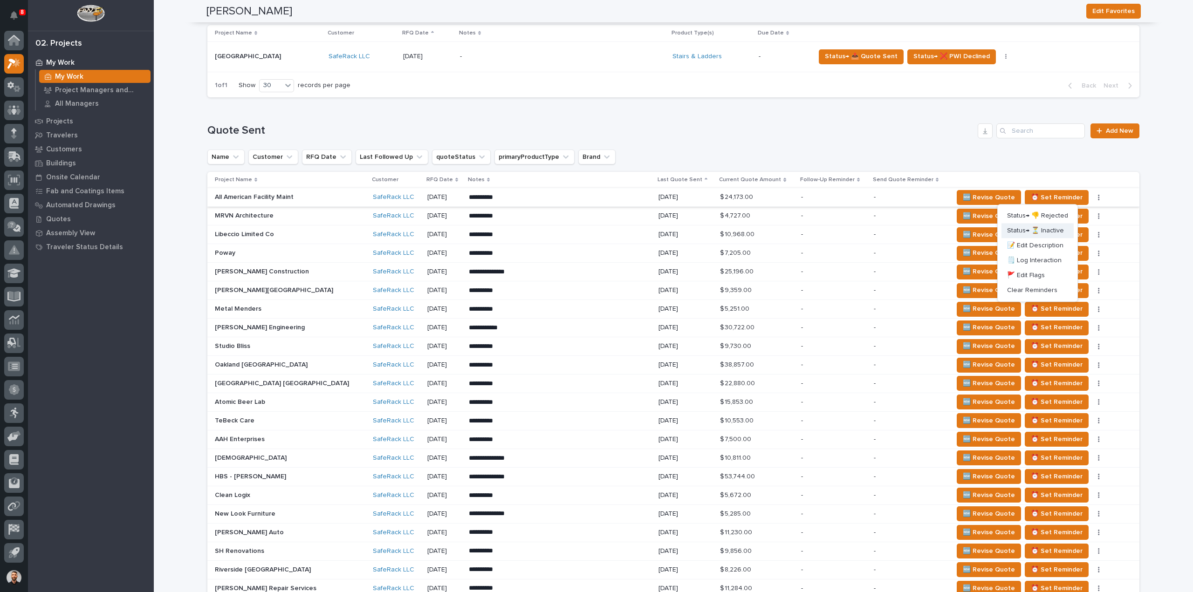
click at [1049, 227] on span "Status→ ⏳ Inactive" at bounding box center [1035, 230] width 57 height 11
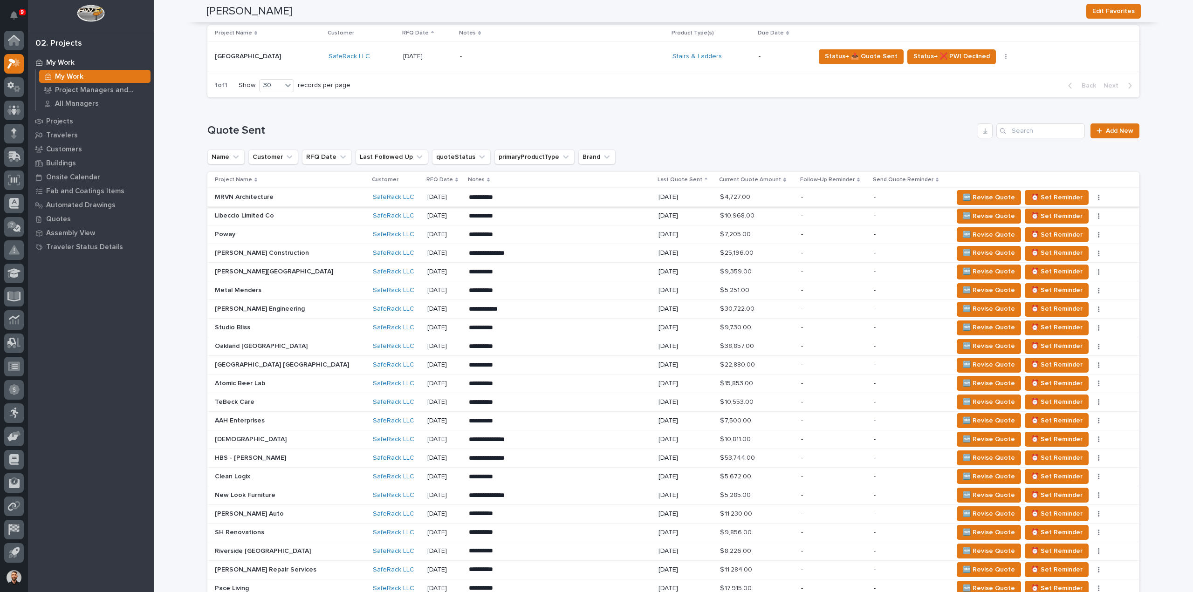
click at [1099, 197] on icon "button" at bounding box center [1099, 198] width 1 height 6
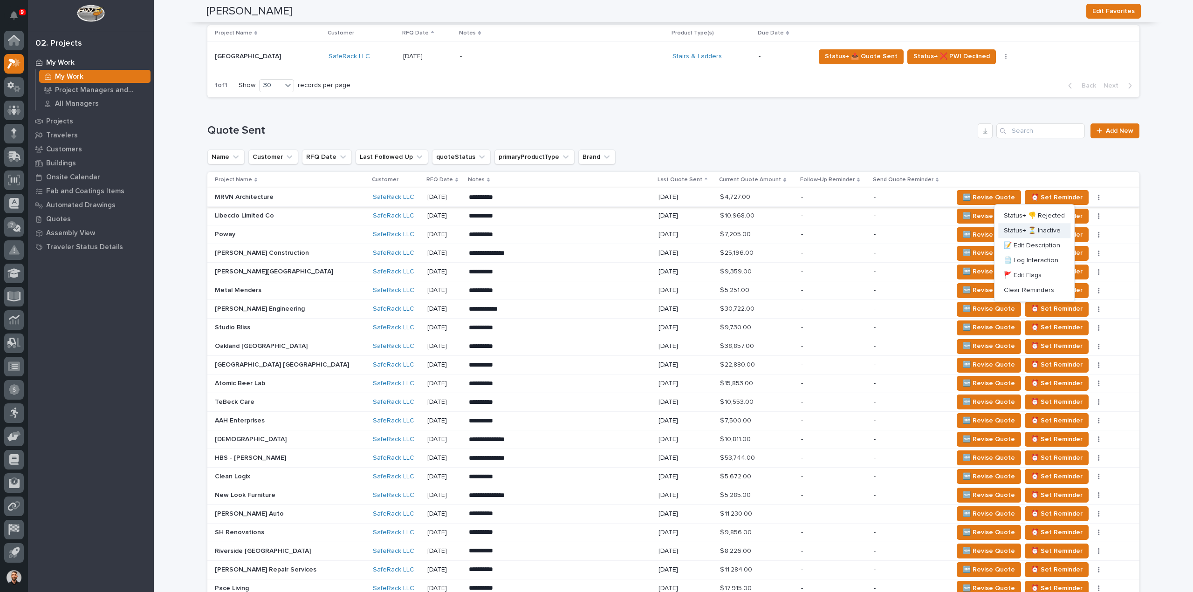
click at [1046, 229] on span "Status→ ⏳ Inactive" at bounding box center [1032, 230] width 57 height 11
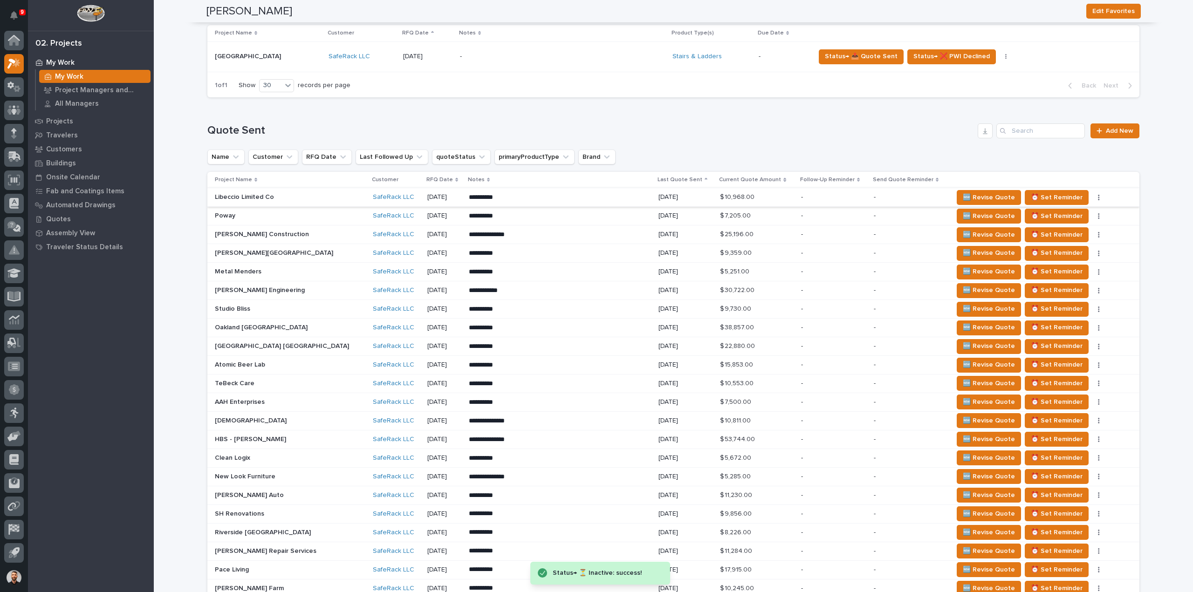
click at [1093, 196] on button "button" at bounding box center [1099, 197] width 13 height 7
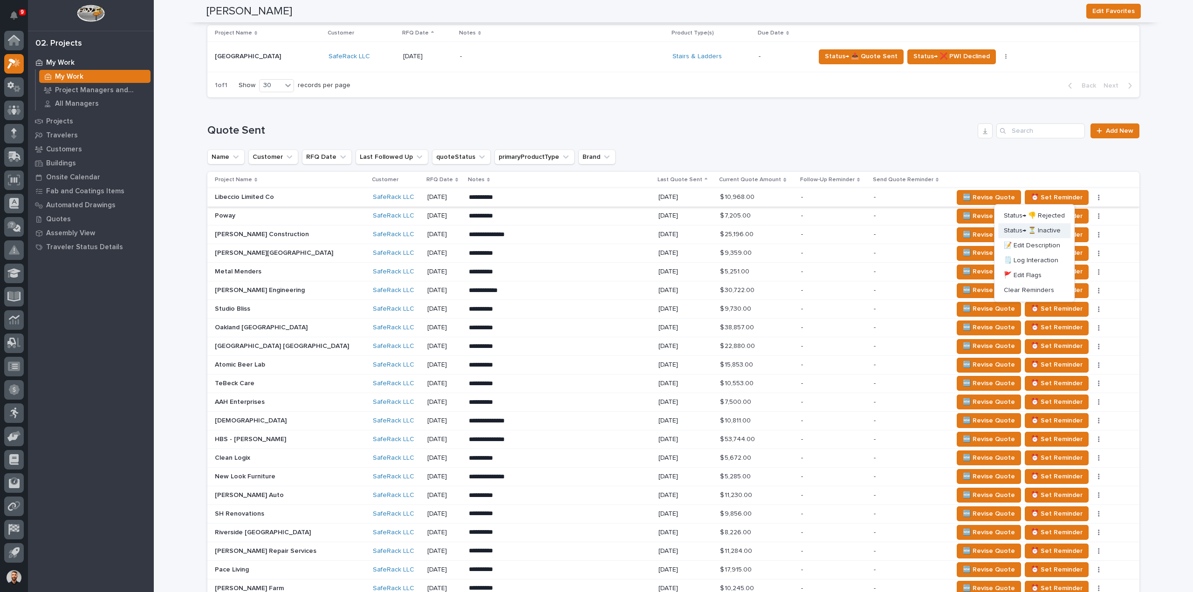
click at [1049, 229] on span "Status→ ⏳ Inactive" at bounding box center [1032, 230] width 57 height 11
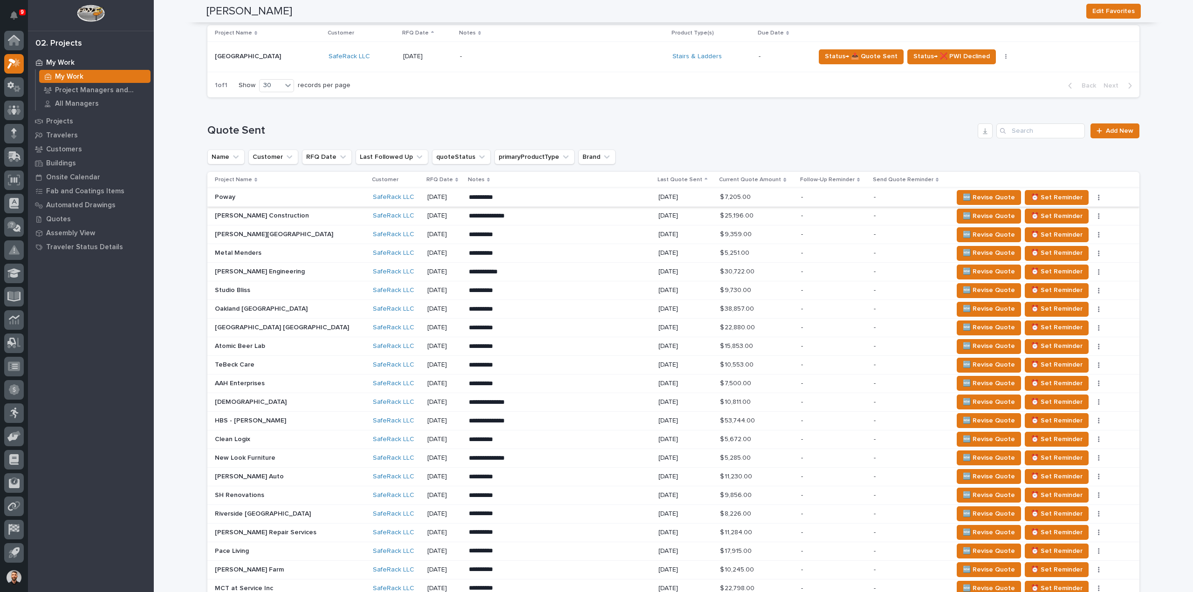
click at [1093, 197] on button "button" at bounding box center [1099, 197] width 13 height 7
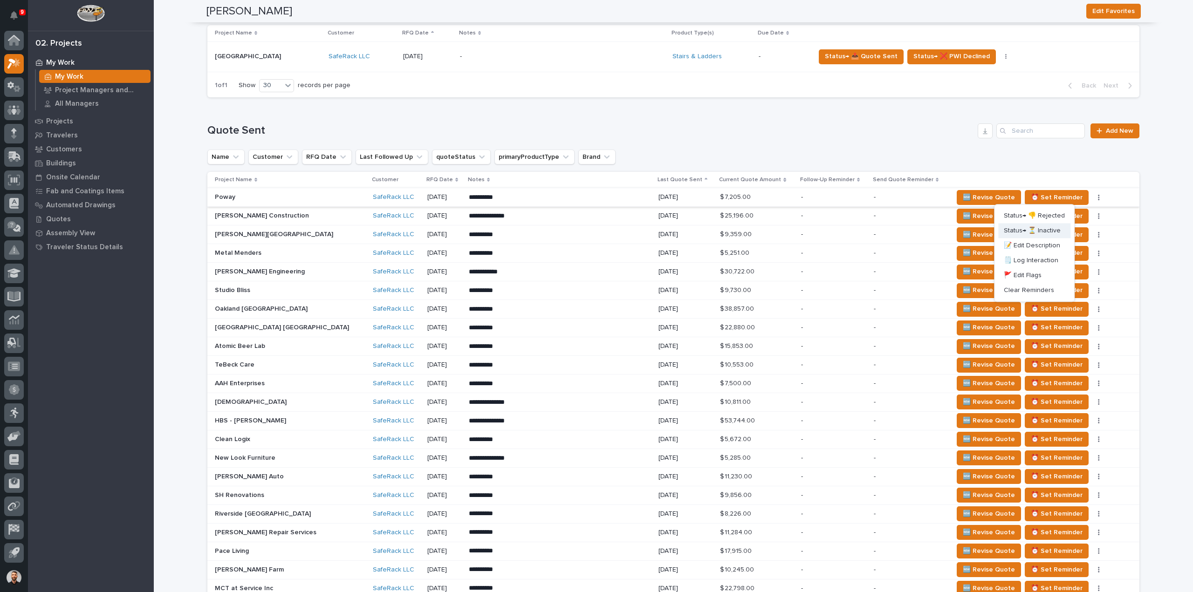
click at [1042, 230] on span "Status→ ⏳ Inactive" at bounding box center [1032, 230] width 57 height 11
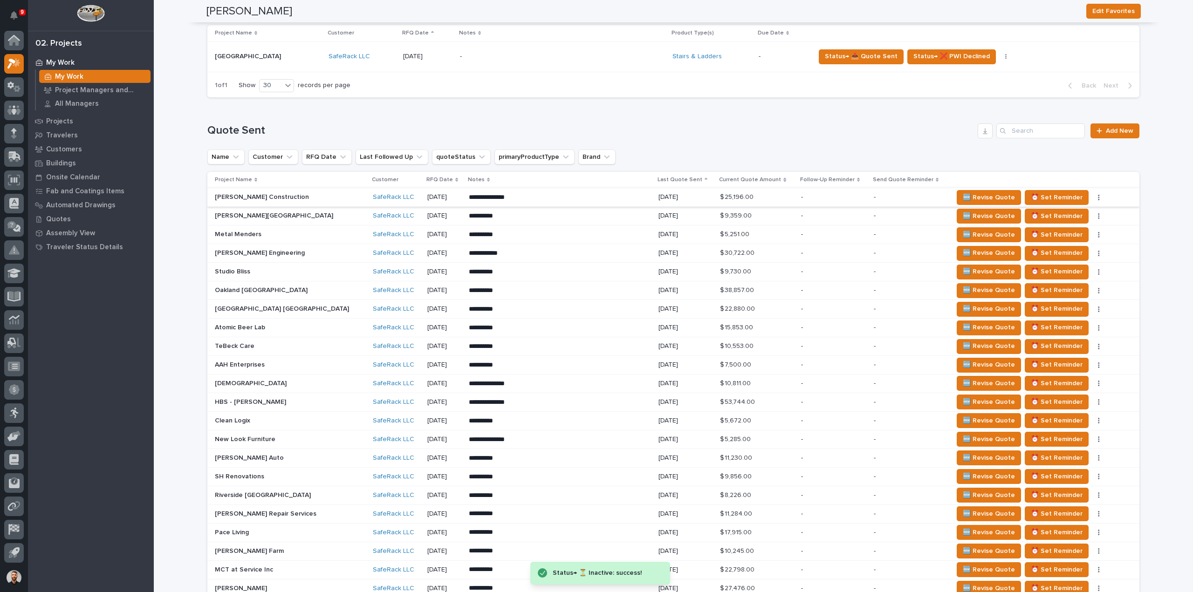
click at [1093, 195] on button "button" at bounding box center [1099, 197] width 13 height 7
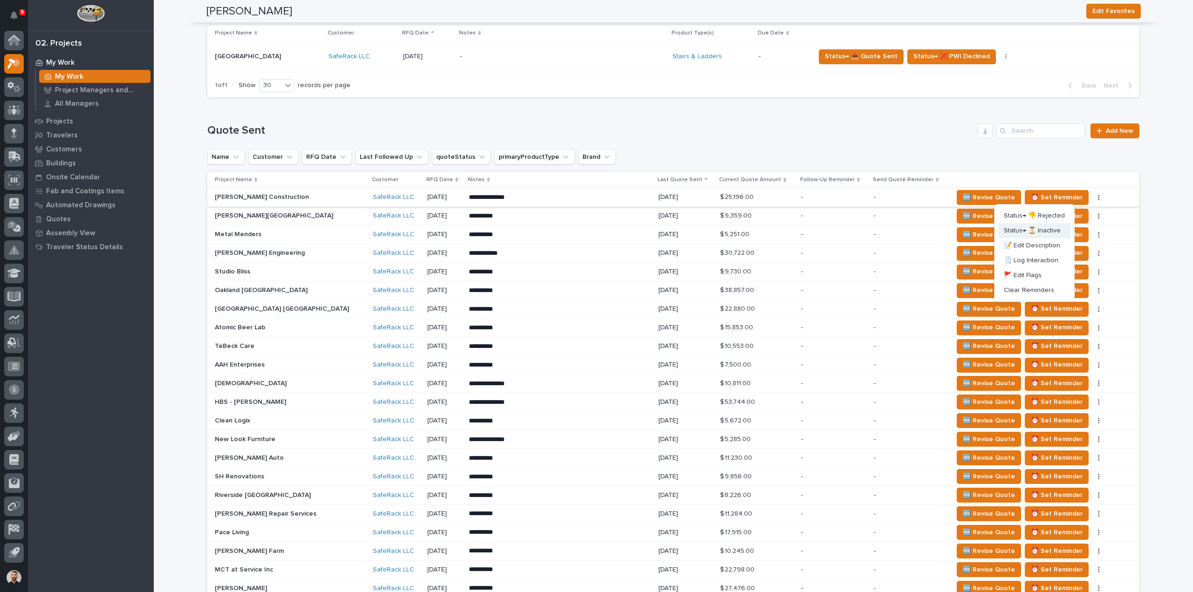
click at [1043, 231] on span "Status→ ⏳ Inactive" at bounding box center [1032, 230] width 57 height 11
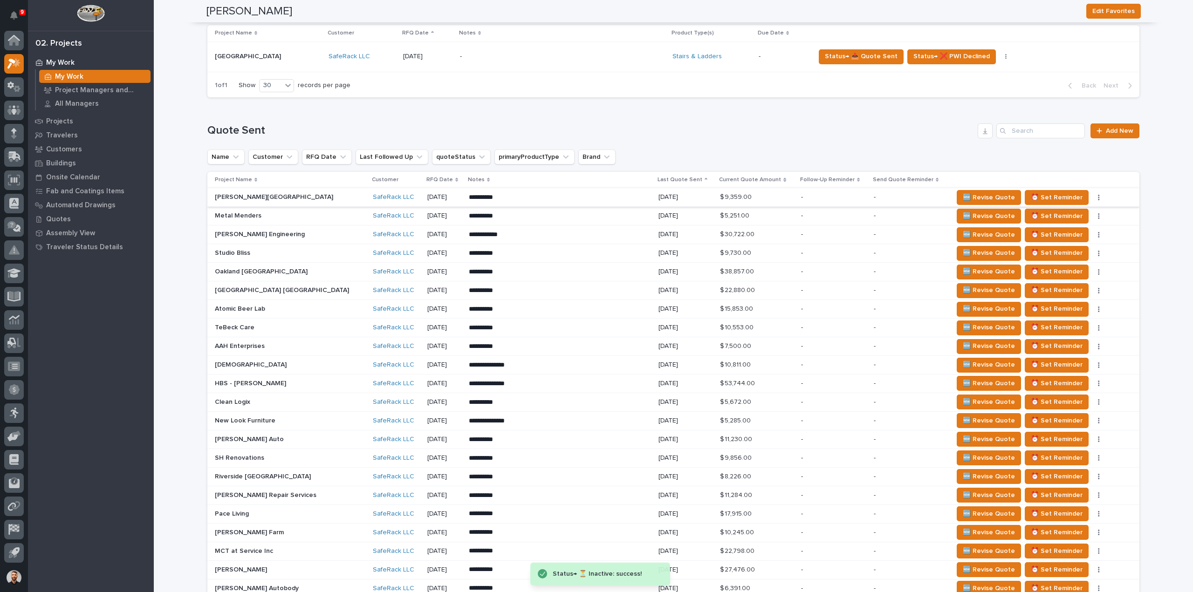
click at [1093, 197] on button "button" at bounding box center [1099, 197] width 13 height 7
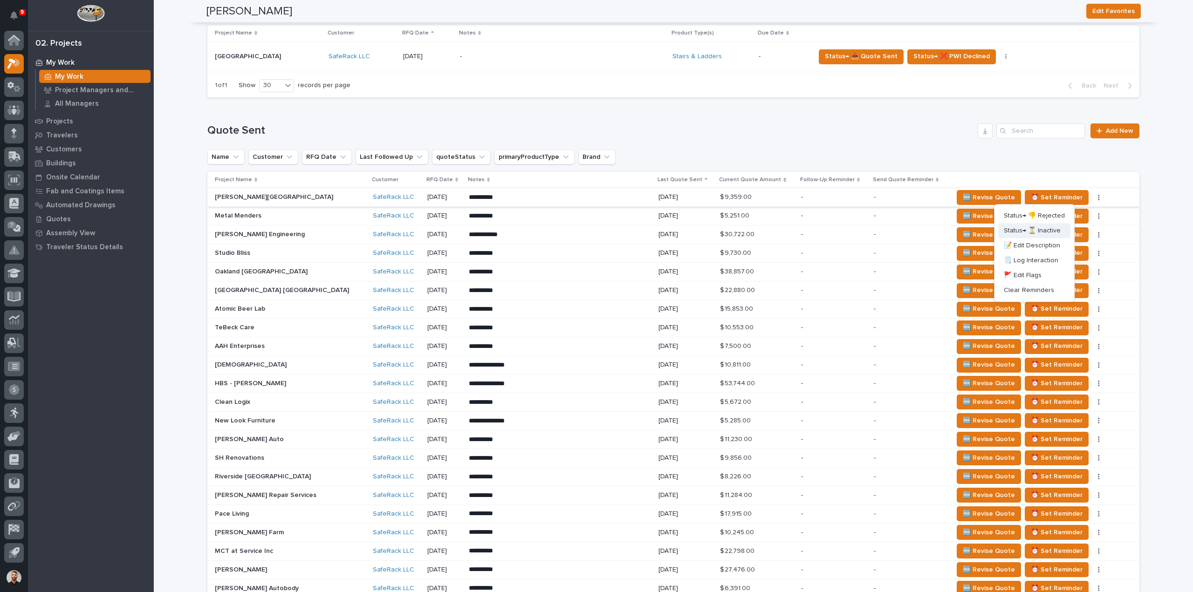
click at [1042, 232] on span "Status→ ⏳ Inactive" at bounding box center [1032, 230] width 57 height 11
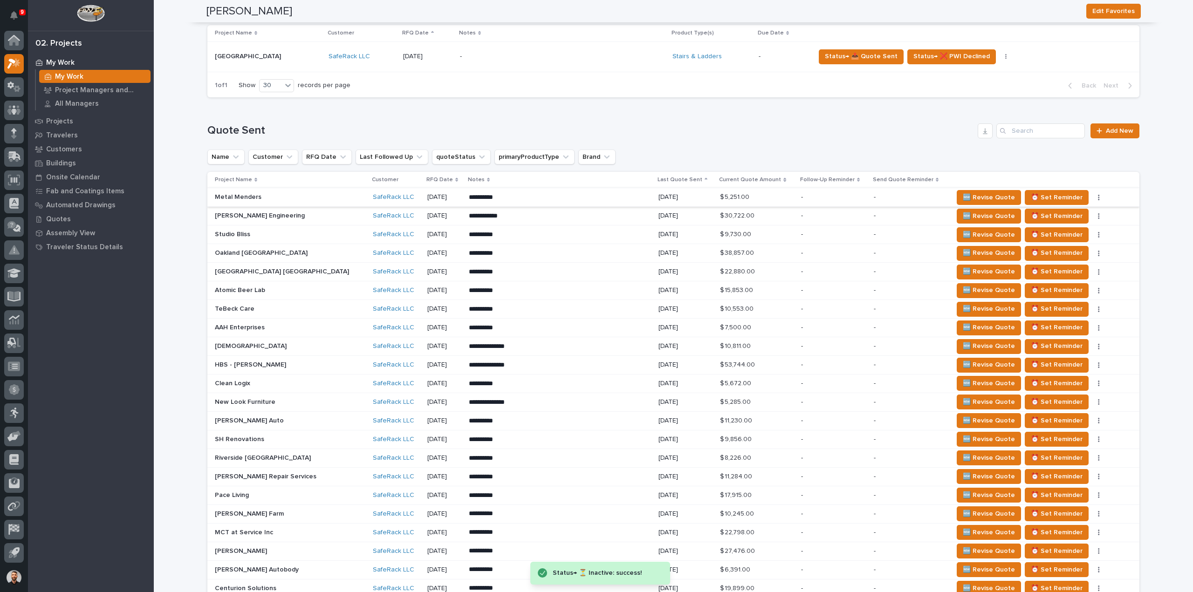
click at [1099, 197] on icon "button" at bounding box center [1099, 198] width 1 height 6
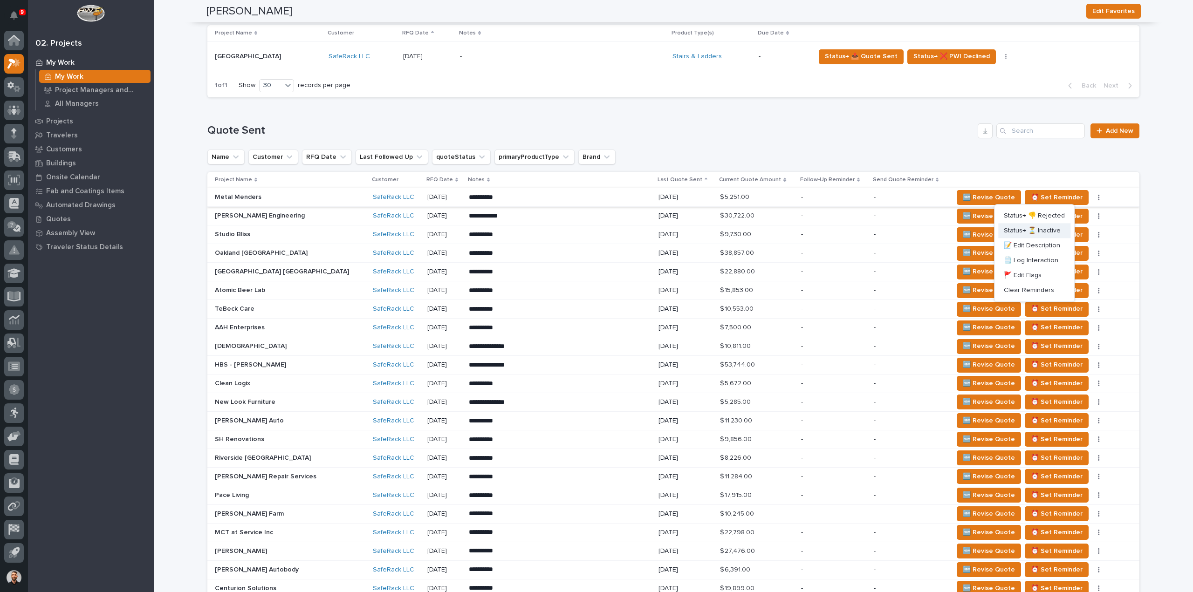
click at [1048, 231] on span "Status→ ⏳ Inactive" at bounding box center [1032, 230] width 57 height 11
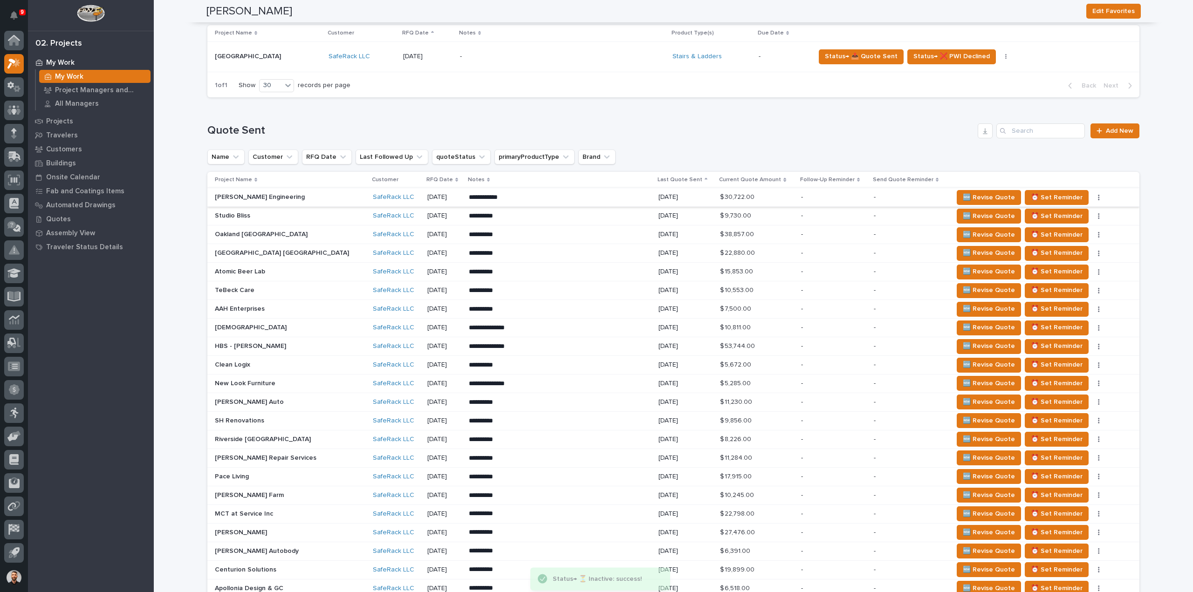
click at [1098, 197] on icon "button" at bounding box center [1099, 197] width 2 height 7
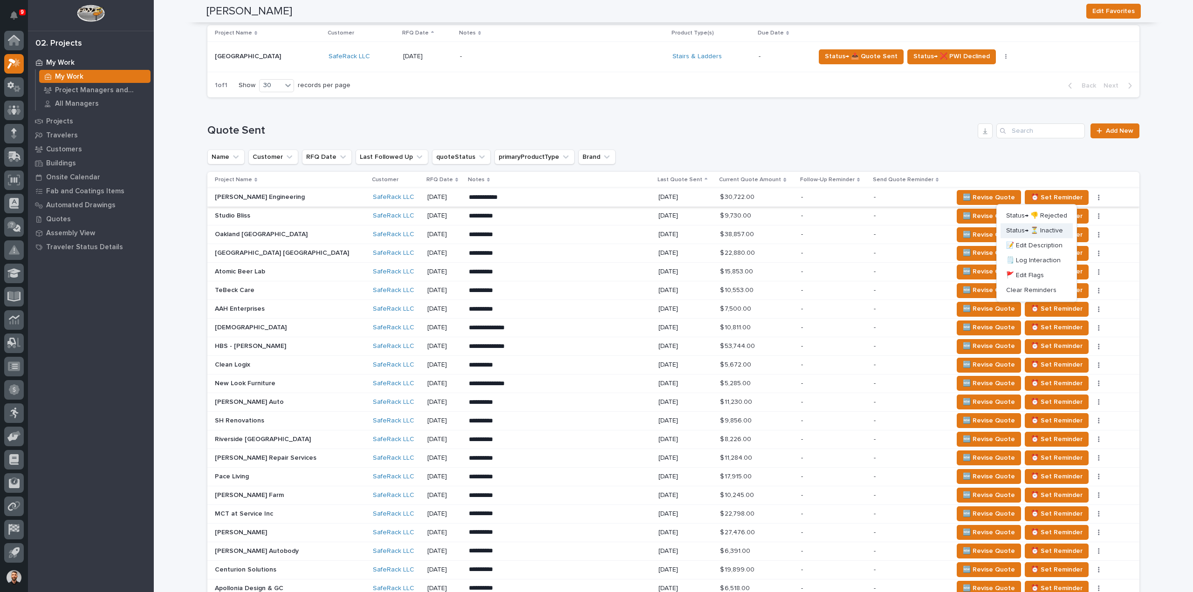
click at [1055, 230] on span "Status→ ⏳ Inactive" at bounding box center [1034, 230] width 57 height 11
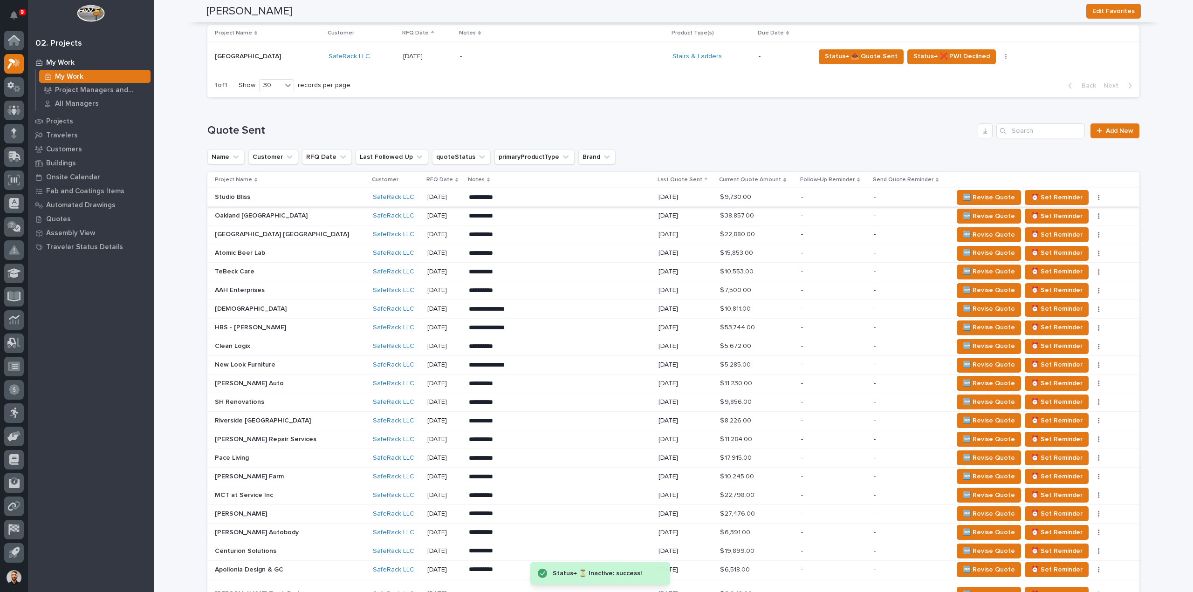
click at [1098, 196] on icon "button" at bounding box center [1099, 197] width 2 height 7
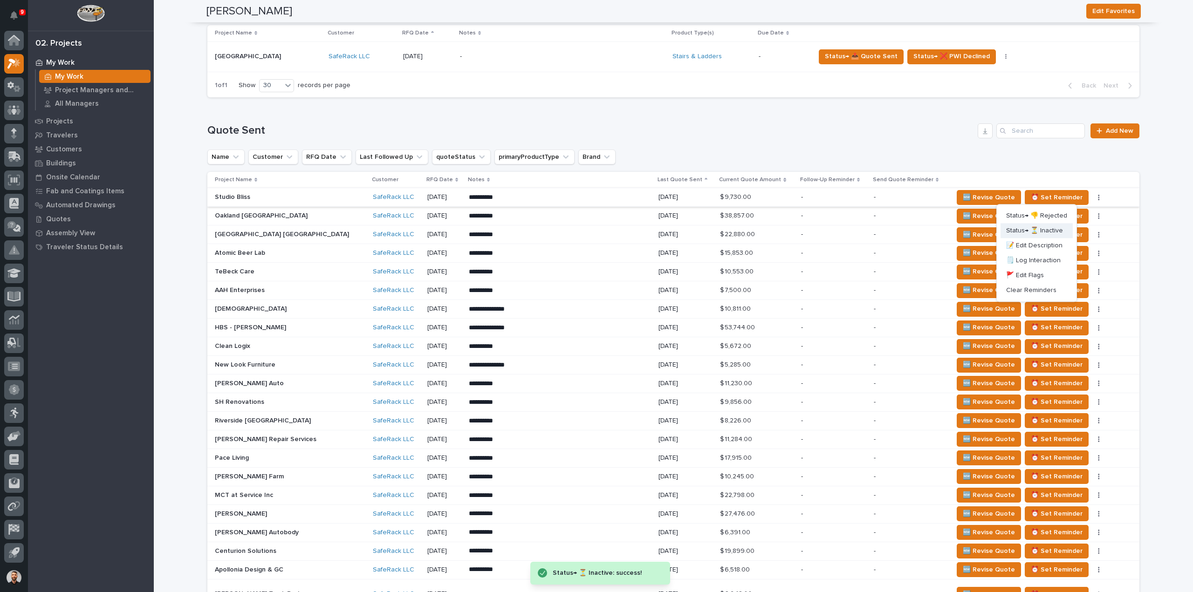
click at [1054, 228] on span "Status→ ⏳ Inactive" at bounding box center [1034, 230] width 57 height 11
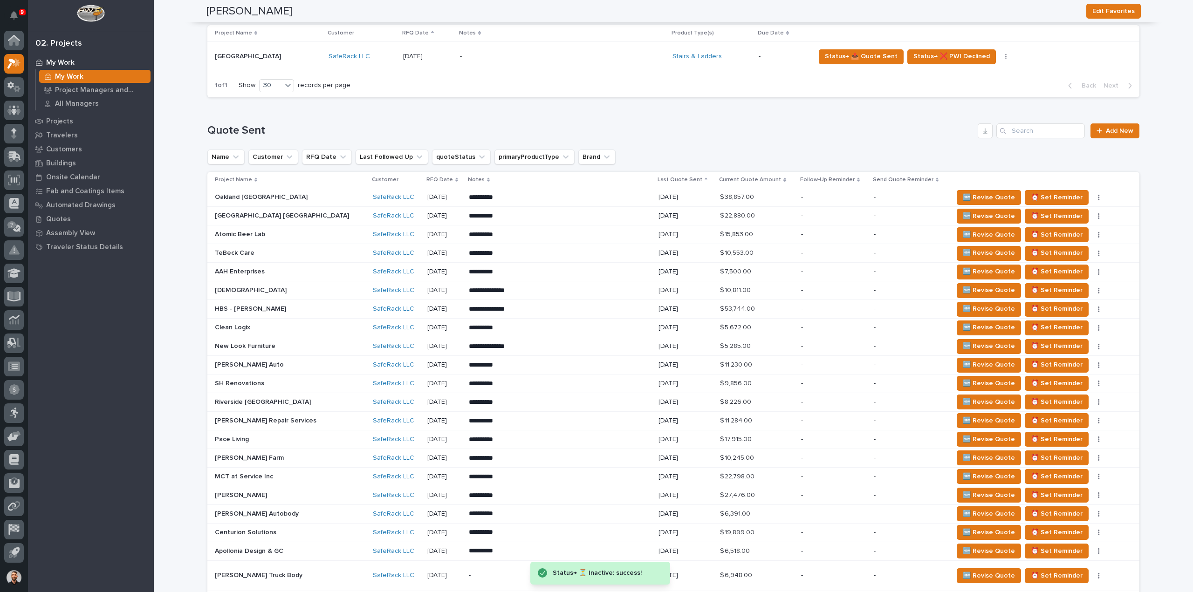
click at [1093, 196] on button "button" at bounding box center [1099, 197] width 13 height 7
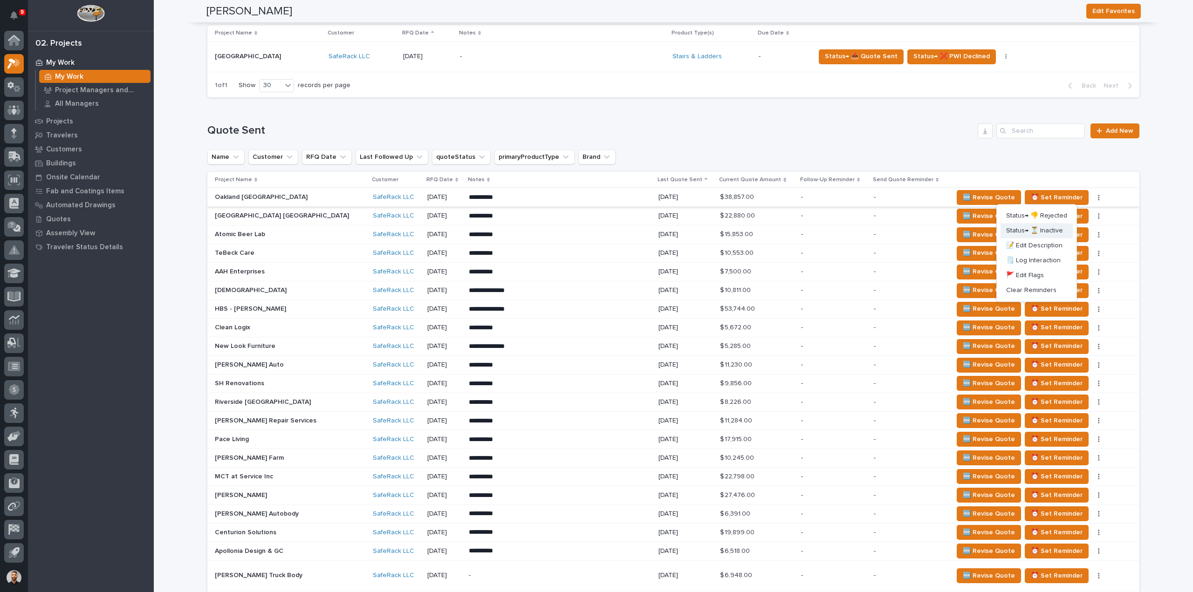
click at [1041, 231] on span "Status→ ⏳ Inactive" at bounding box center [1034, 230] width 57 height 11
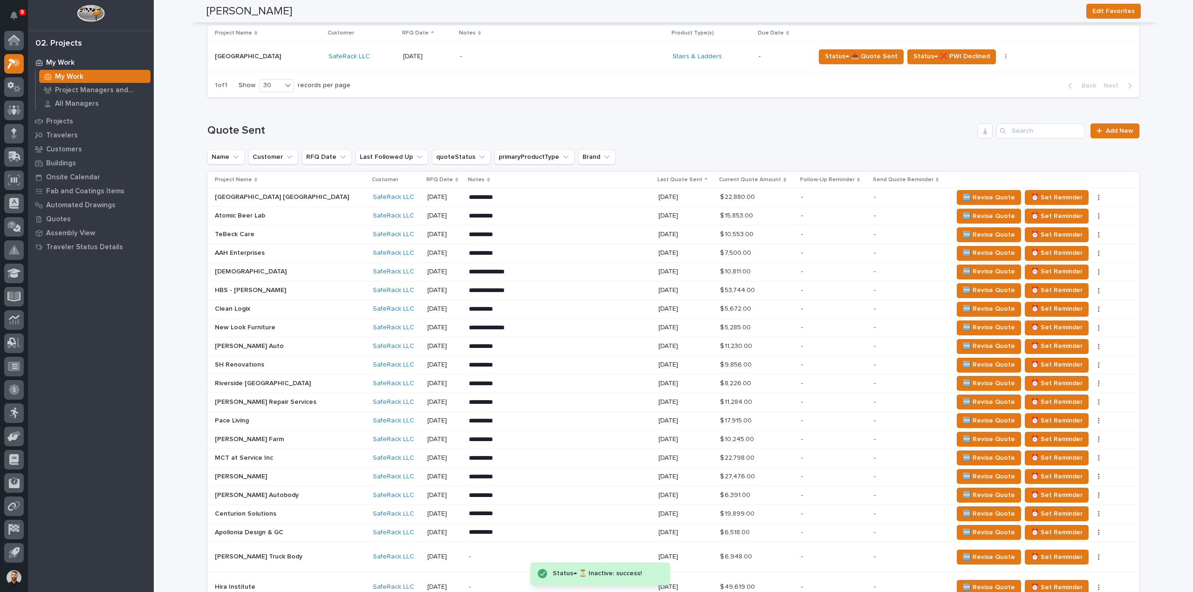
click at [1093, 197] on button "button" at bounding box center [1099, 197] width 13 height 7
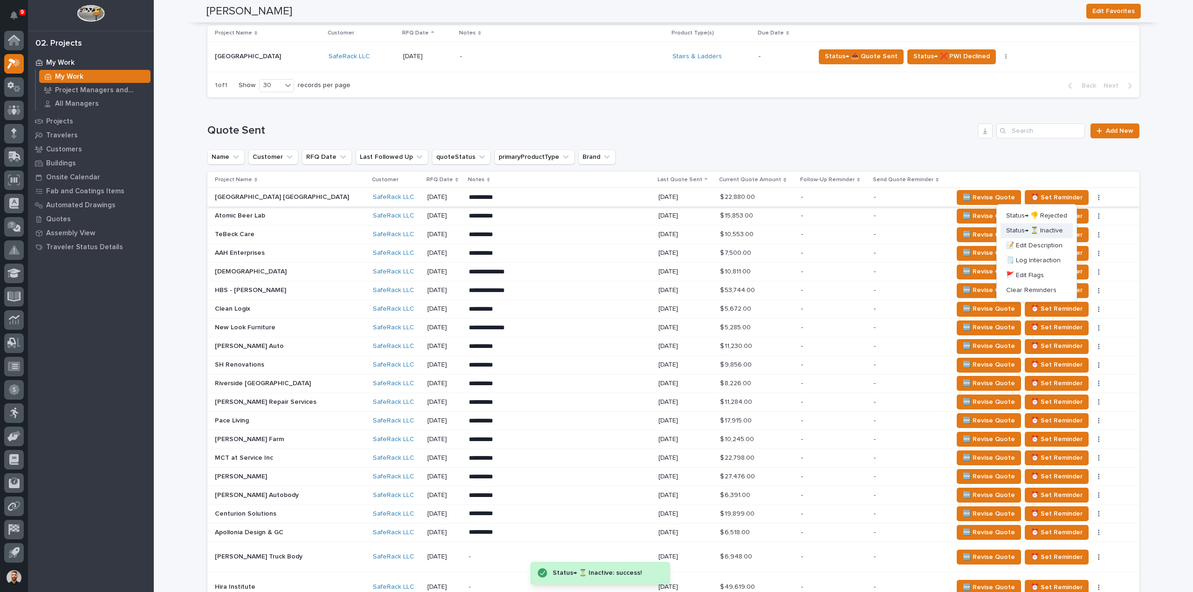
click at [1047, 229] on span "Status→ ⏳ Inactive" at bounding box center [1034, 230] width 57 height 11
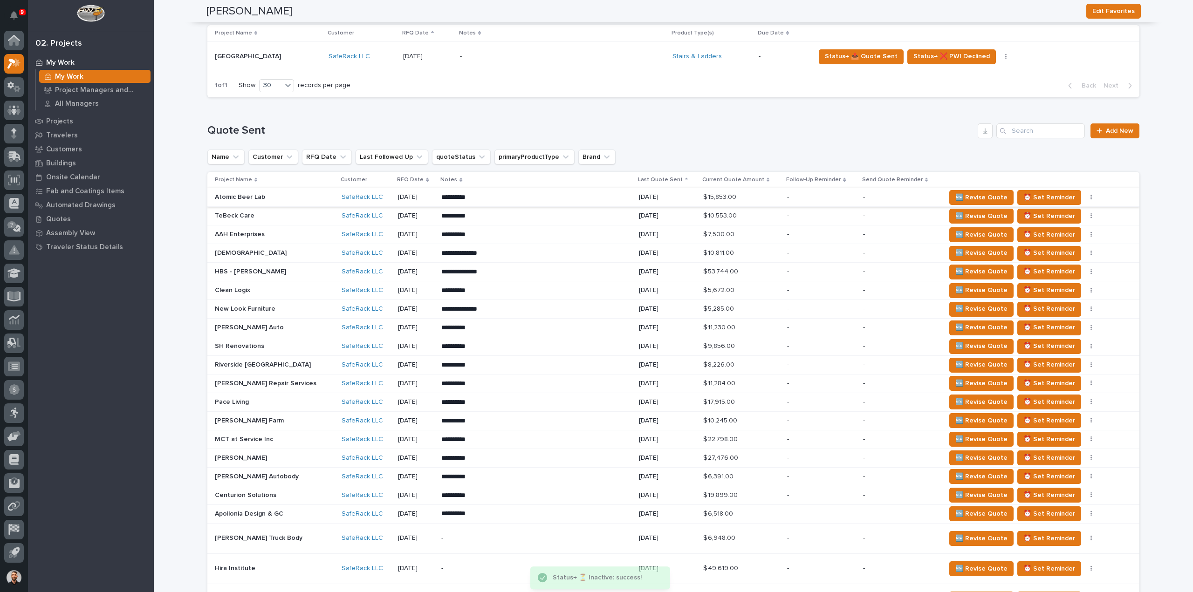
click at [1085, 199] on button "button" at bounding box center [1091, 197] width 13 height 7
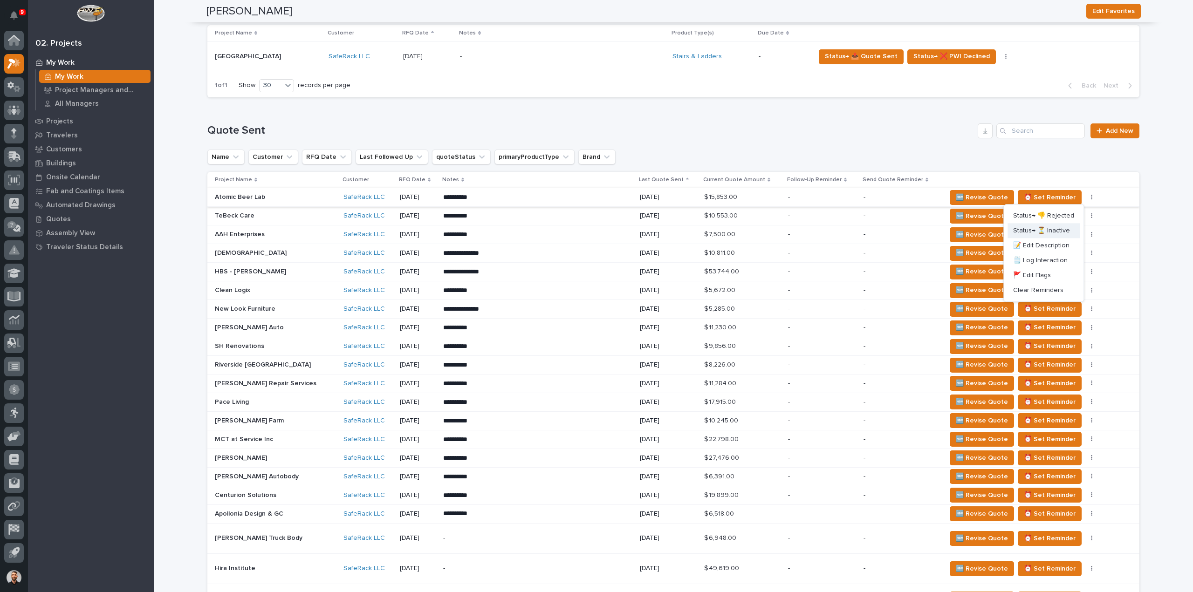
click at [1060, 230] on span "Status→ ⏳ Inactive" at bounding box center [1041, 230] width 57 height 11
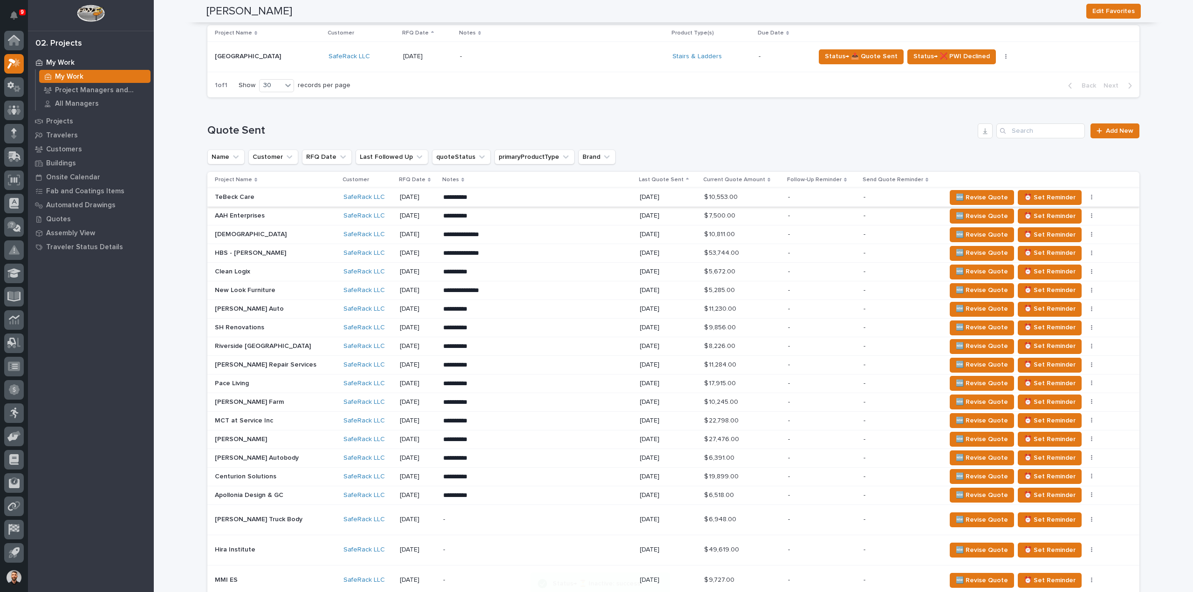
click at [1086, 197] on button "button" at bounding box center [1092, 197] width 13 height 7
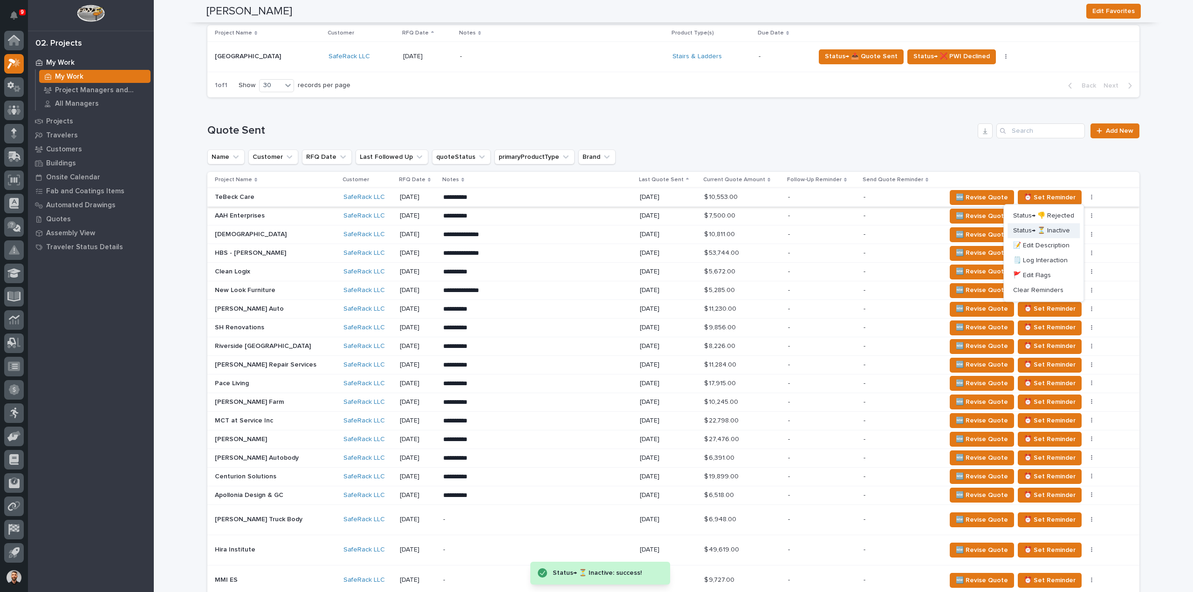
click at [1064, 227] on span "Status→ ⏳ Inactive" at bounding box center [1041, 230] width 57 height 11
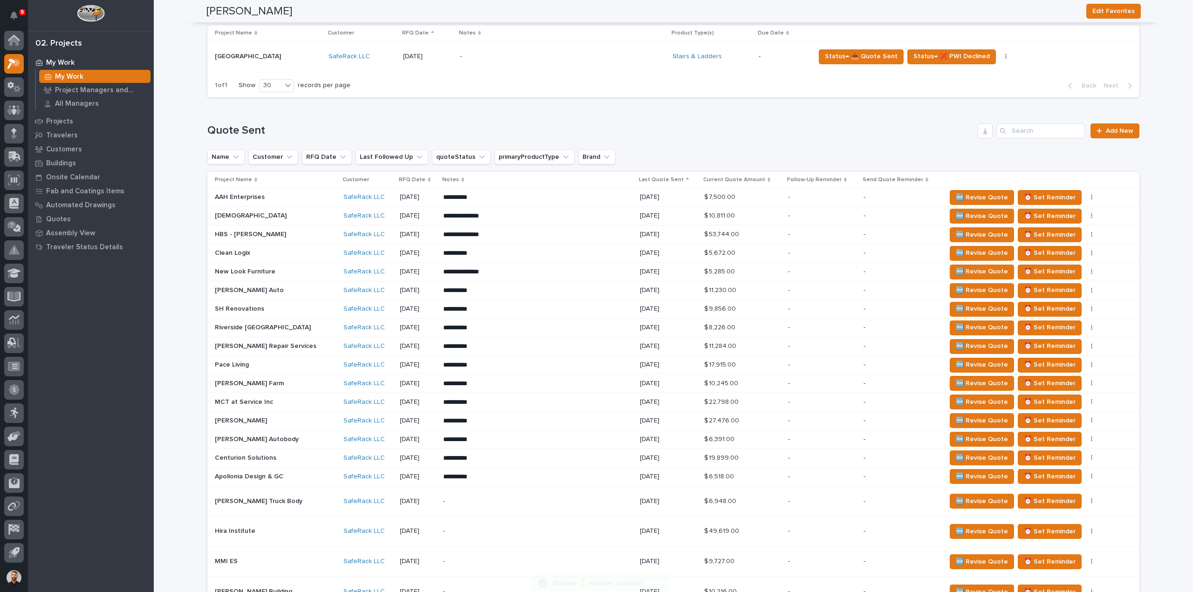
click at [1086, 199] on button "button" at bounding box center [1092, 197] width 13 height 7
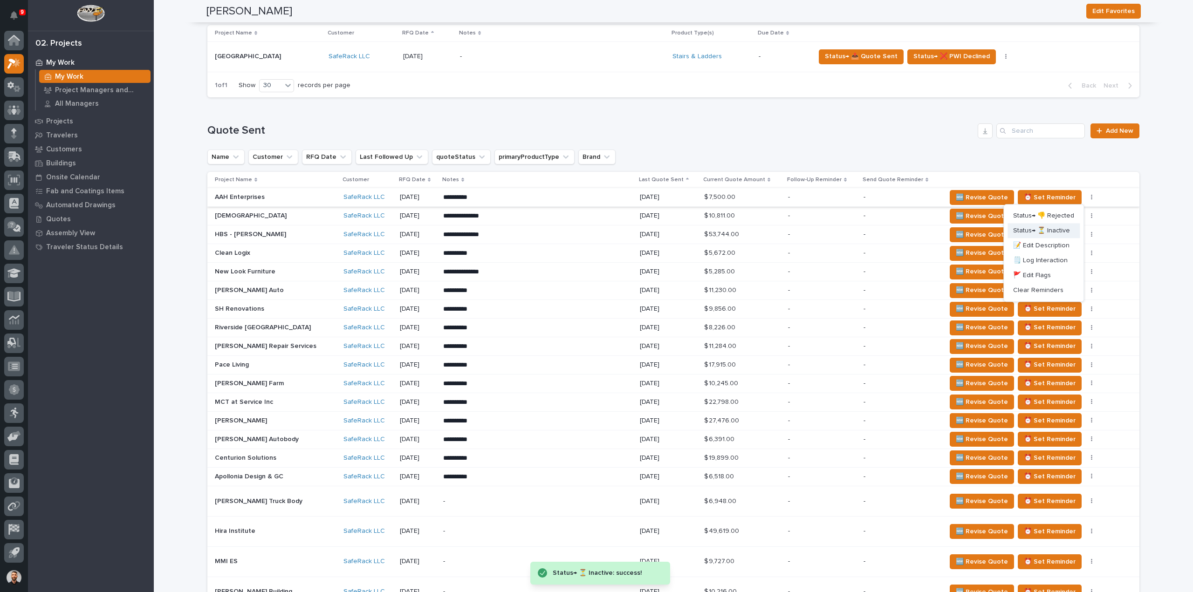
click at [1061, 229] on span "Status→ ⏳ Inactive" at bounding box center [1041, 230] width 57 height 11
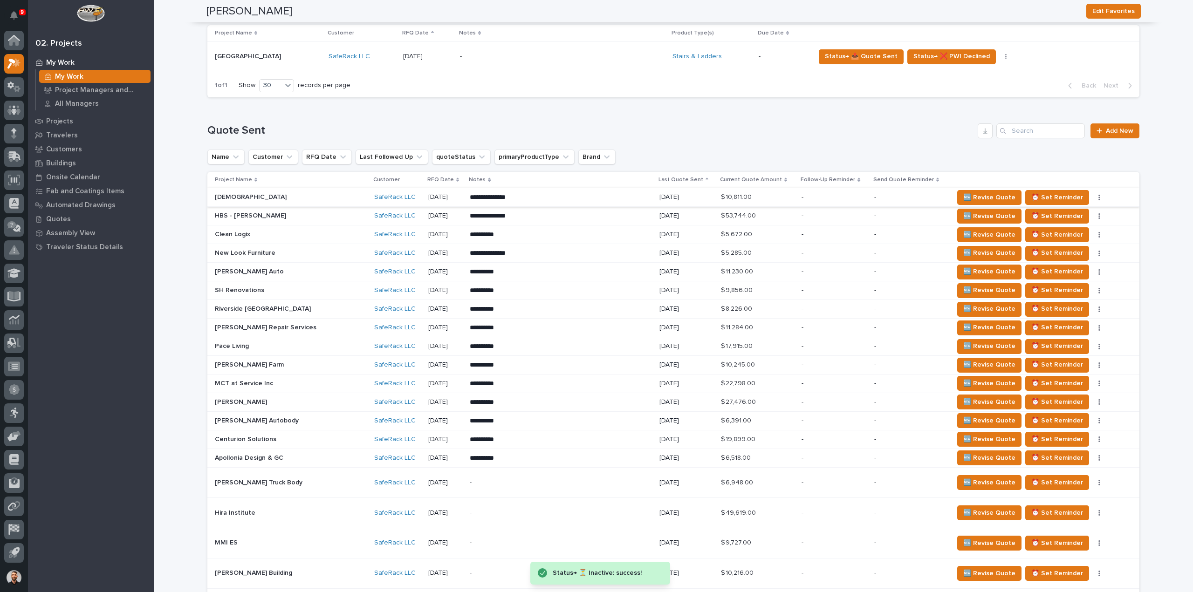
click at [1099, 197] on icon "button" at bounding box center [1099, 198] width 1 height 6
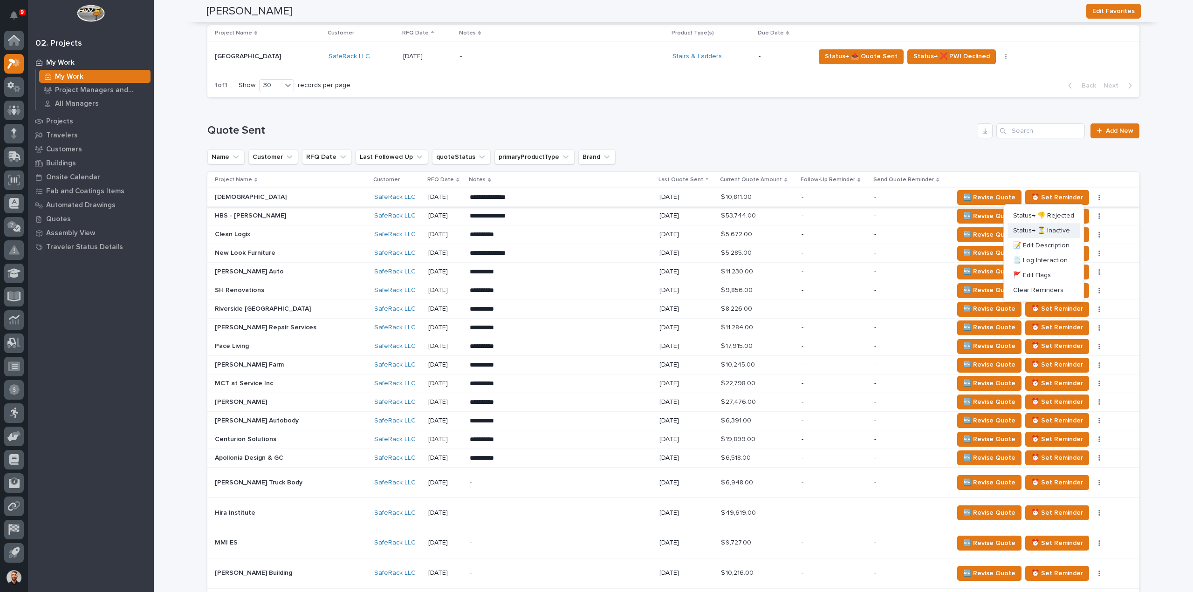
click at [1049, 230] on span "Status→ ⏳ Inactive" at bounding box center [1041, 230] width 57 height 11
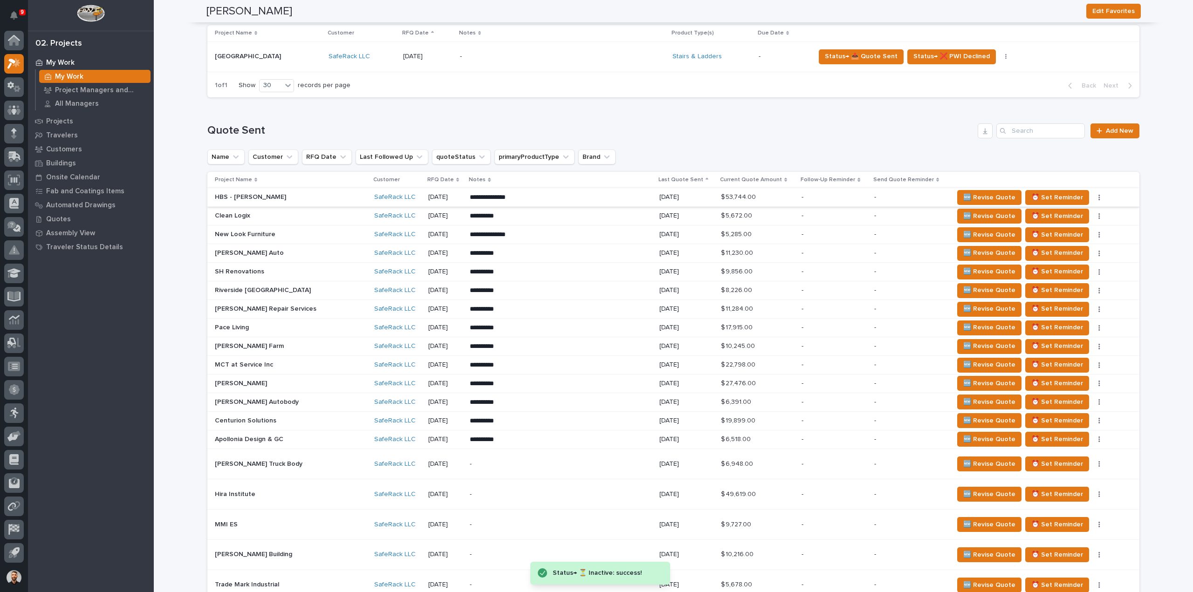
click at [1099, 196] on icon "button" at bounding box center [1099, 198] width 1 height 6
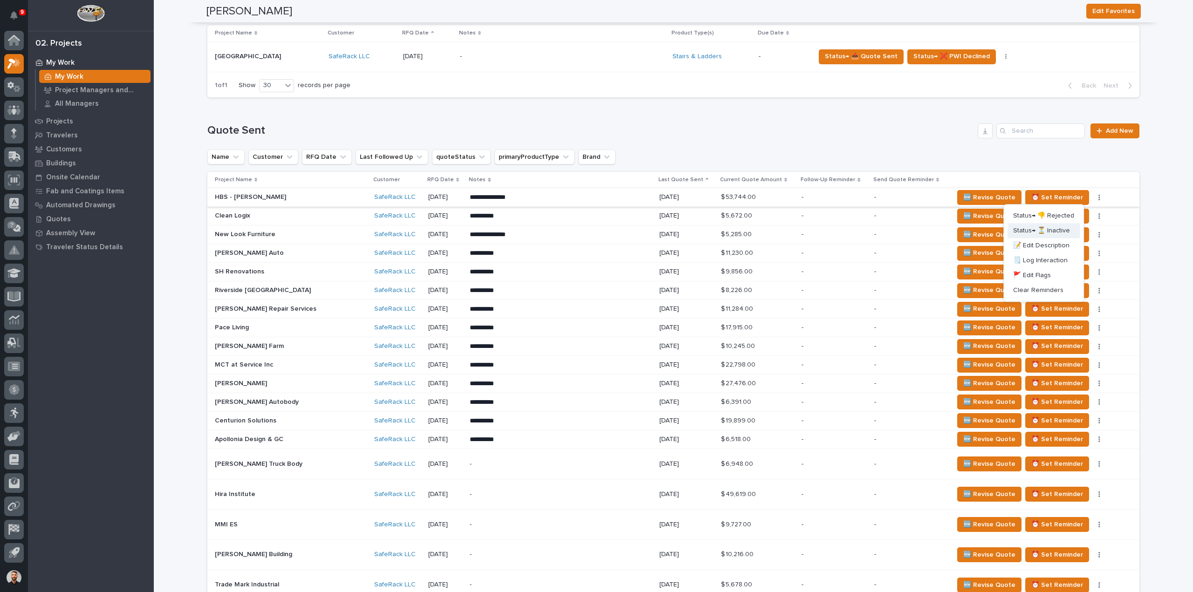
click at [1050, 233] on span "Status→ ⏳ Inactive" at bounding box center [1041, 230] width 57 height 11
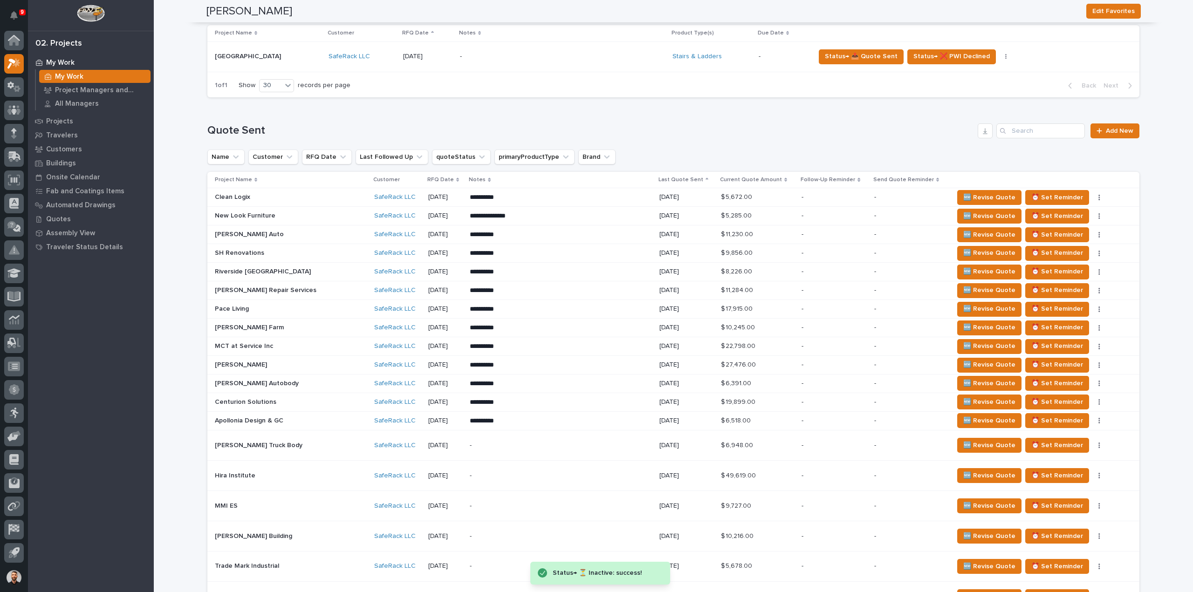
click at [1099, 198] on icon "button" at bounding box center [1099, 198] width 1 height 6
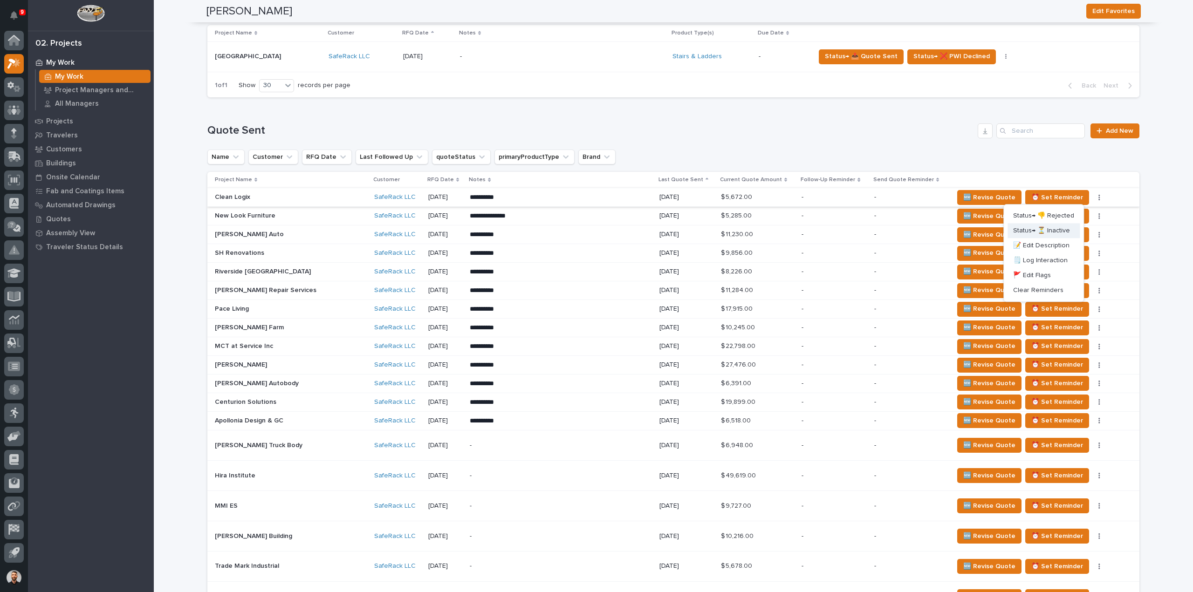
click at [1053, 228] on span "Status→ ⏳ Inactive" at bounding box center [1041, 230] width 57 height 11
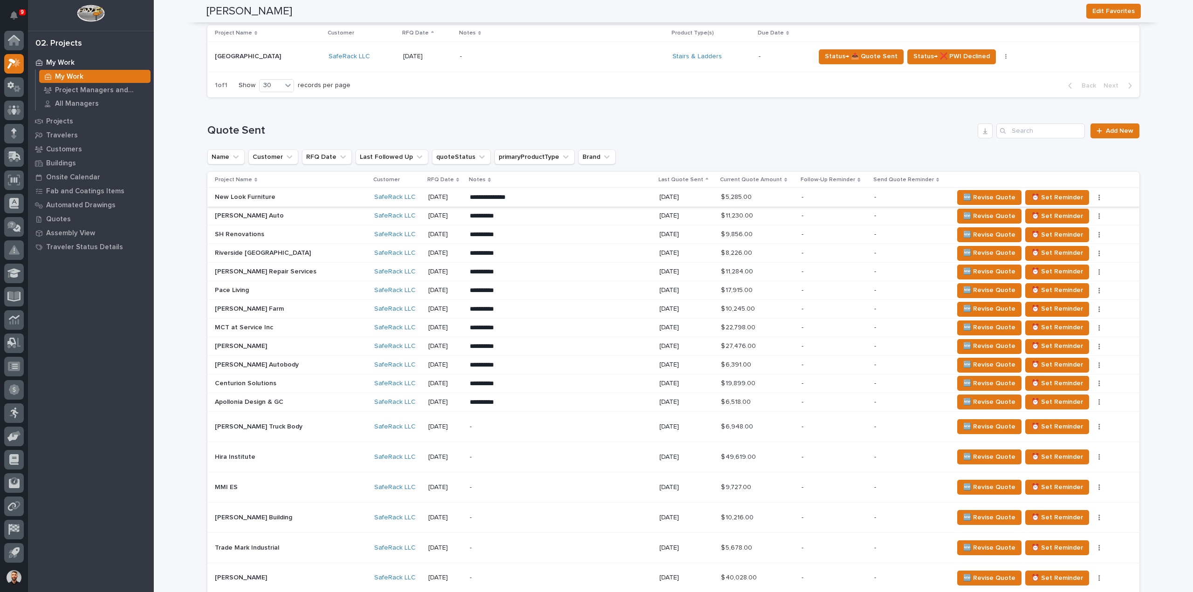
click at [1093, 197] on button "button" at bounding box center [1099, 197] width 13 height 7
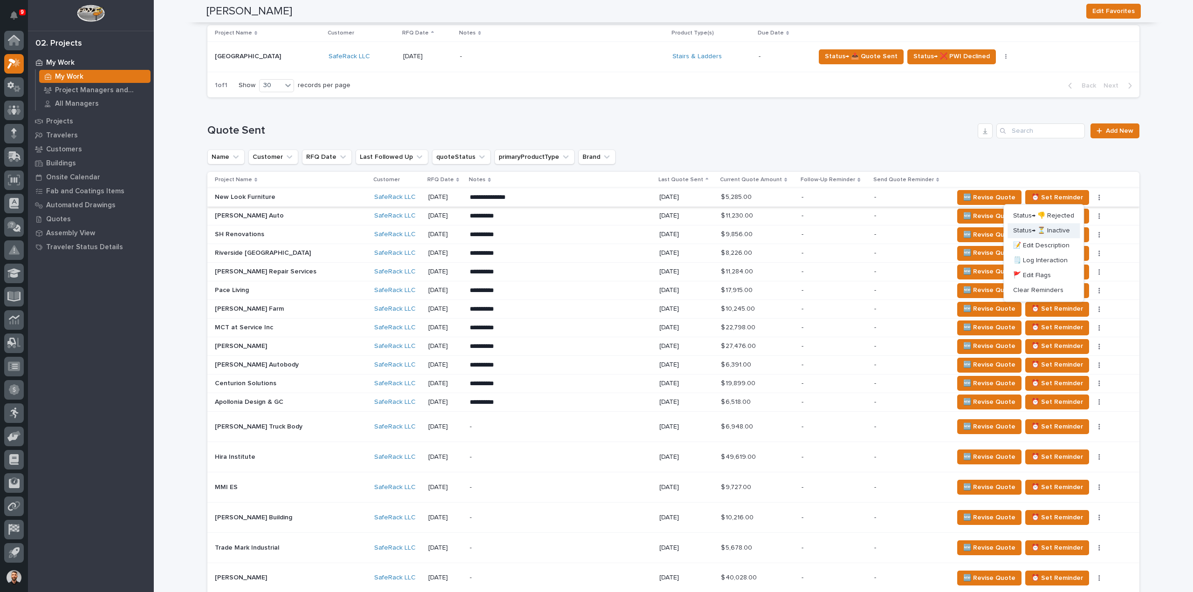
click at [1050, 232] on span "Status→ ⏳ Inactive" at bounding box center [1041, 230] width 57 height 11
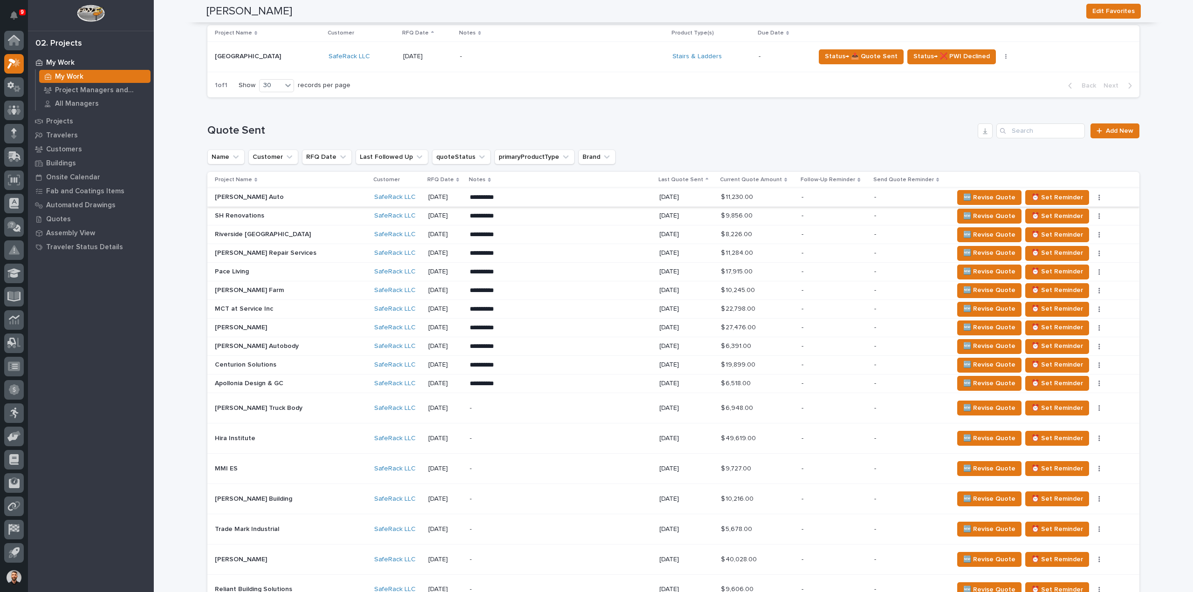
click at [1099, 197] on icon "button" at bounding box center [1099, 198] width 1 height 6
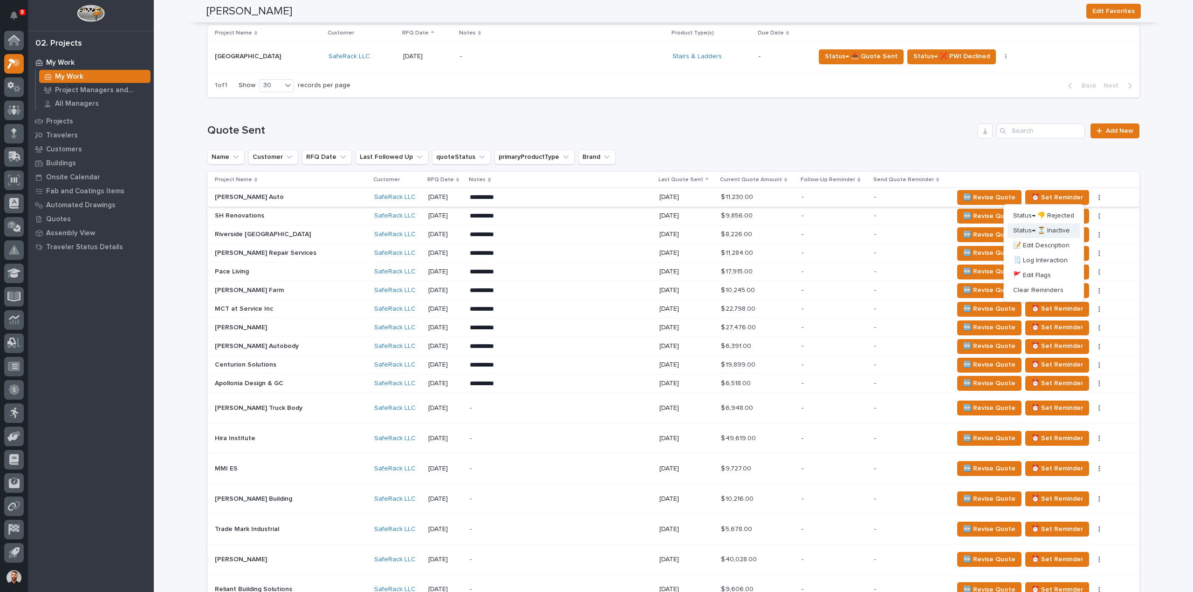
click at [1053, 229] on span "Status→ ⏳ Inactive" at bounding box center [1041, 230] width 57 height 11
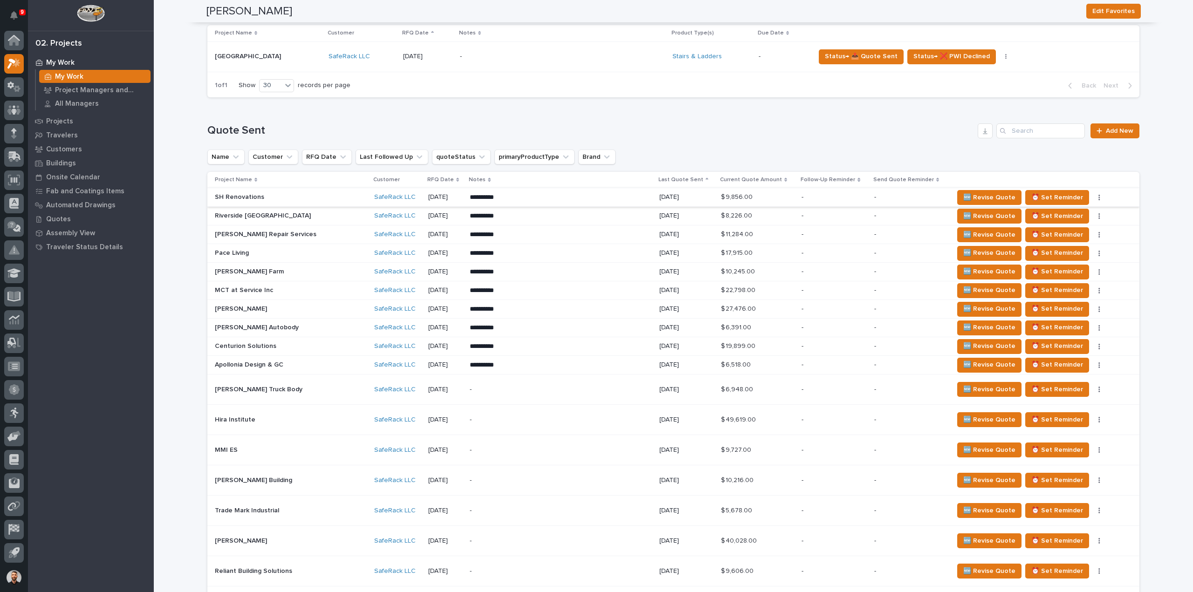
click at [1099, 199] on icon "button" at bounding box center [1099, 198] width 1 height 6
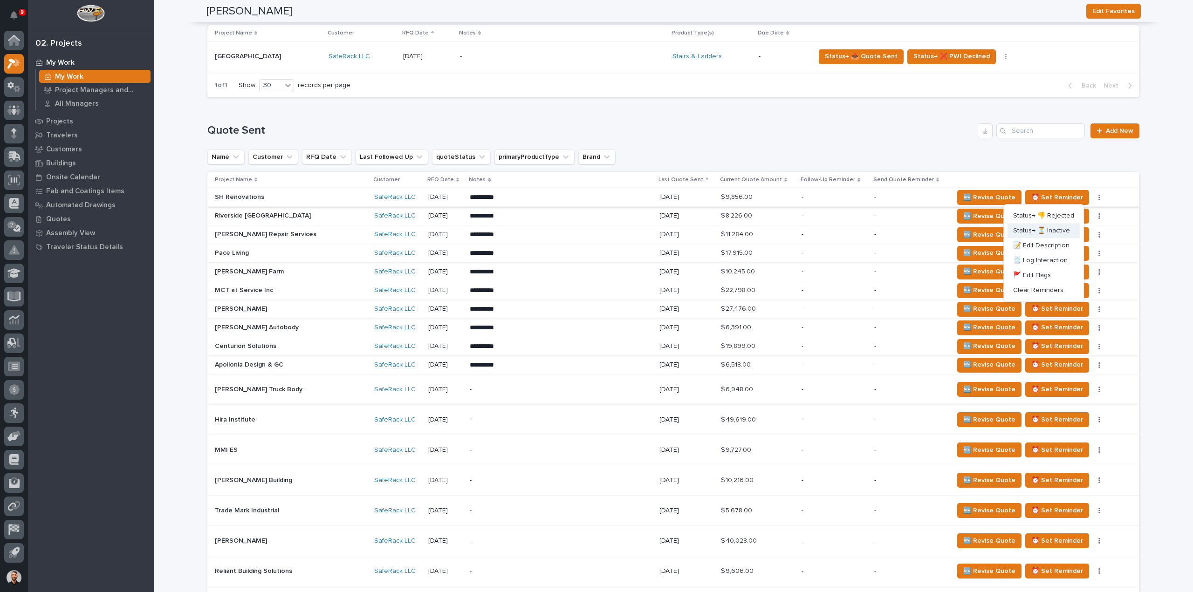
click at [1060, 230] on span "Status→ ⏳ Inactive" at bounding box center [1041, 230] width 57 height 11
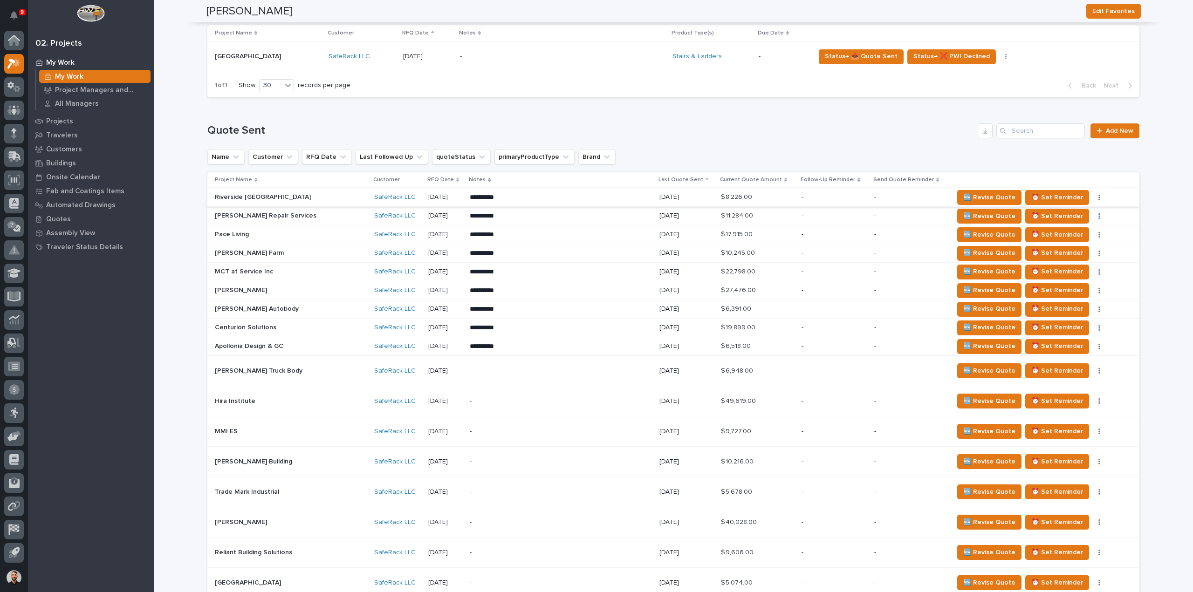
click at [1099, 197] on icon "button" at bounding box center [1099, 198] width 1 height 6
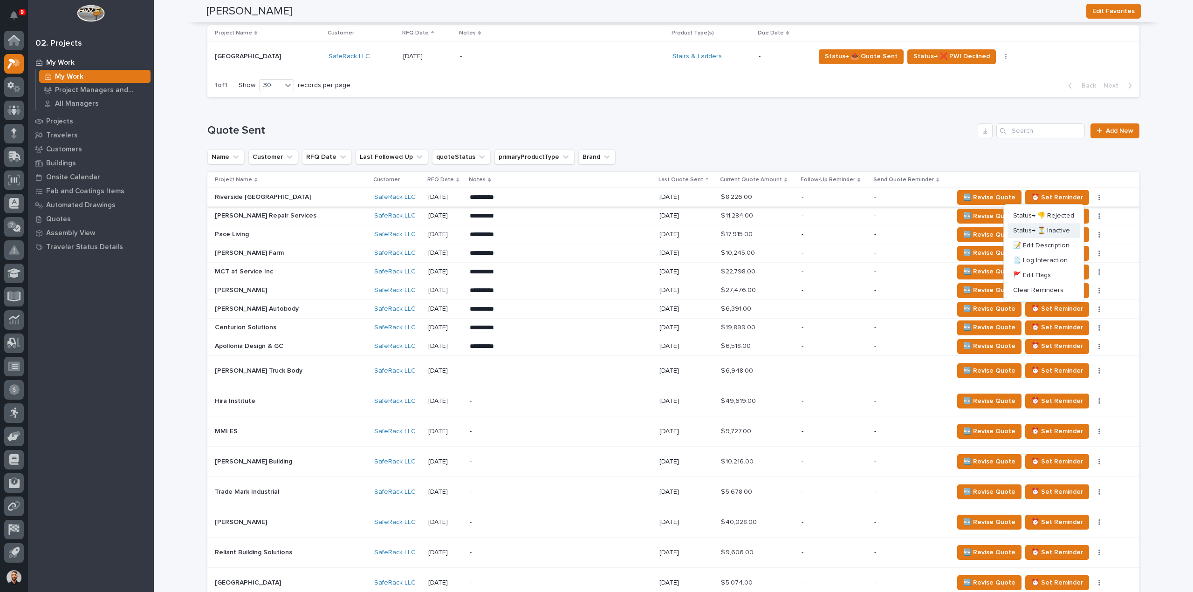
click at [1055, 233] on span "Status→ ⏳ Inactive" at bounding box center [1041, 230] width 57 height 11
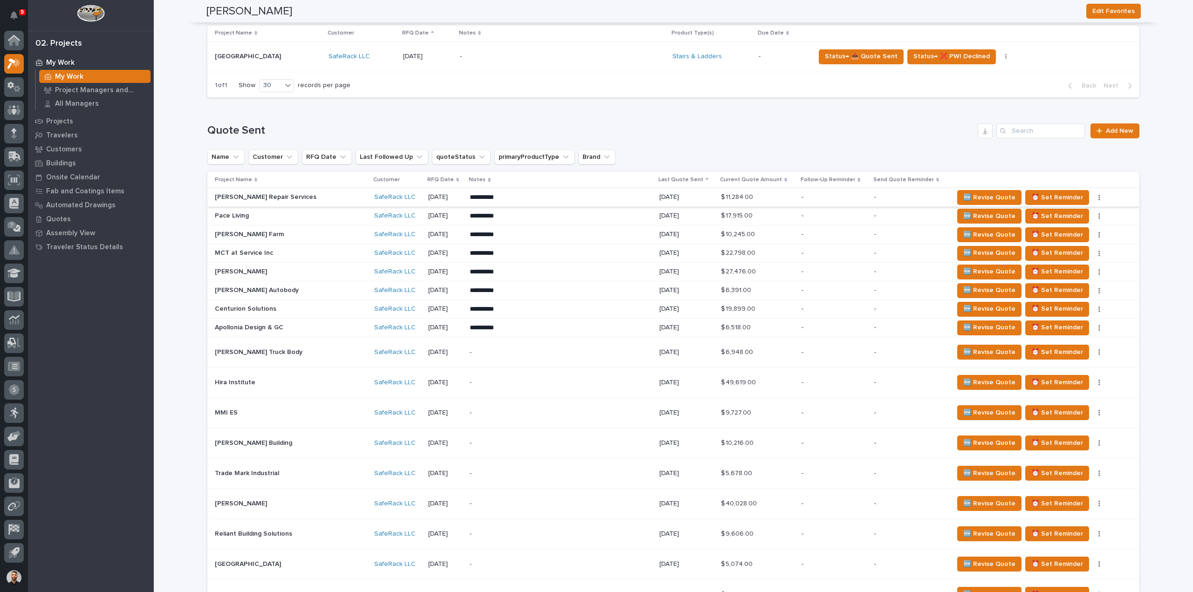
click at [1093, 198] on button "button" at bounding box center [1099, 197] width 13 height 7
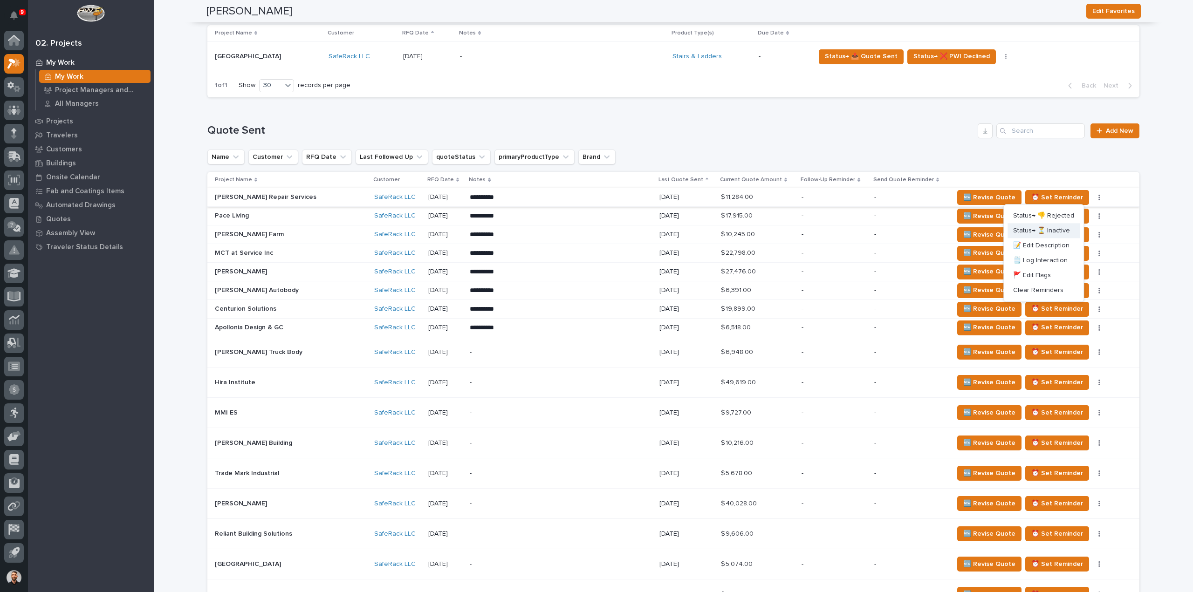
click at [1054, 229] on span "Status→ ⏳ Inactive" at bounding box center [1041, 230] width 57 height 11
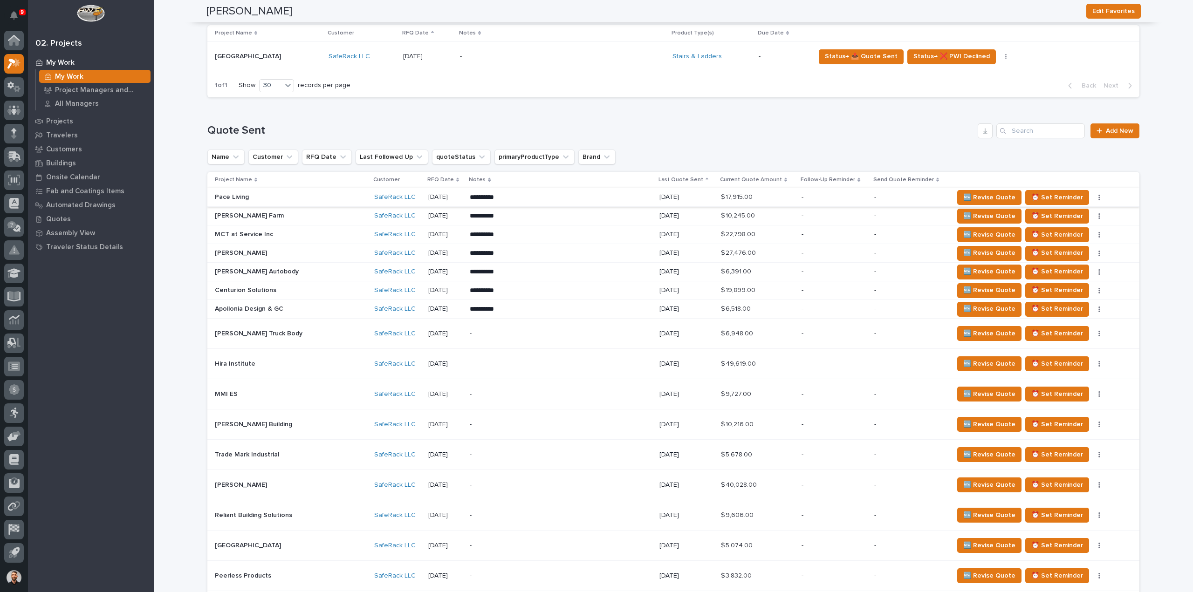
click at [1099, 196] on icon "button" at bounding box center [1100, 197] width 2 height 7
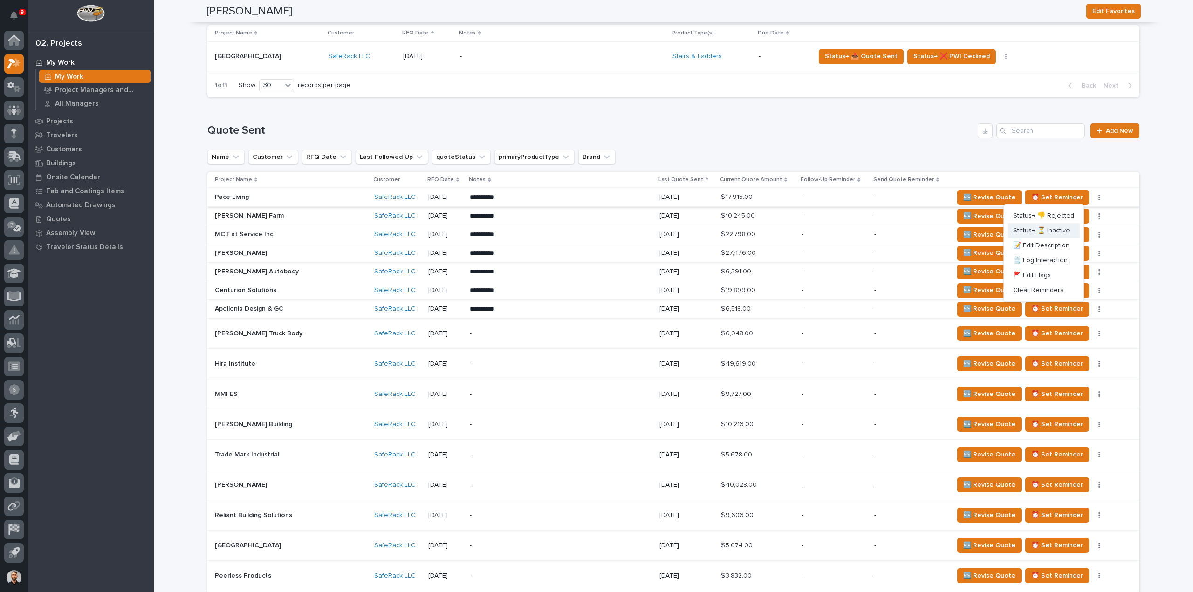
click at [1044, 232] on span "Status→ ⏳ Inactive" at bounding box center [1041, 230] width 57 height 11
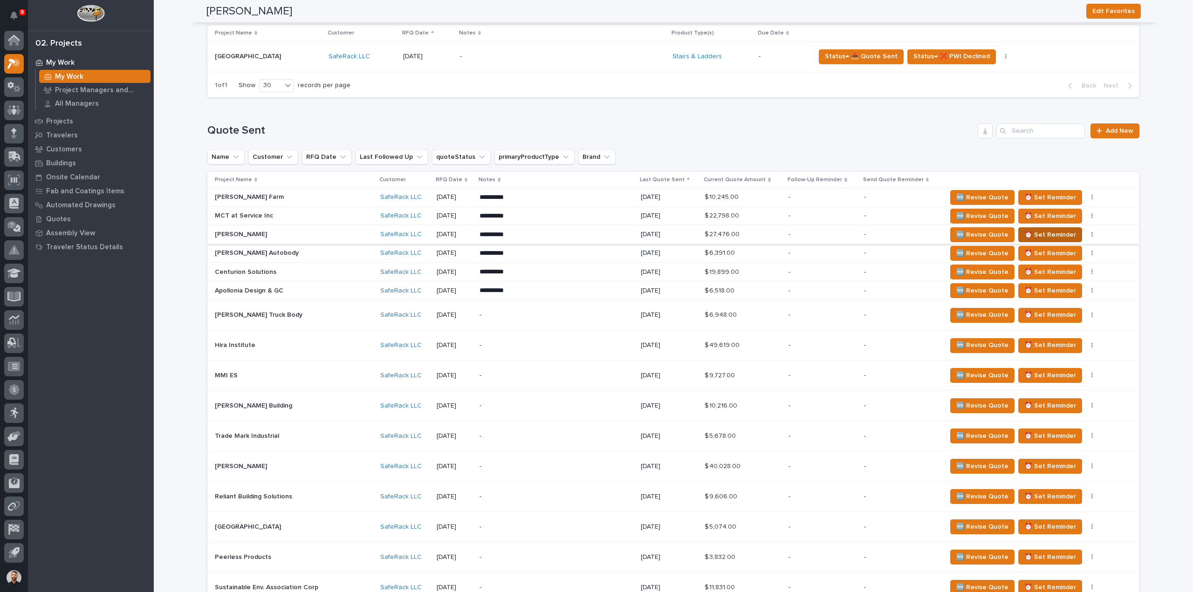
click at [1058, 231] on span "⏰ Set Reminder" at bounding box center [1051, 234] width 52 height 11
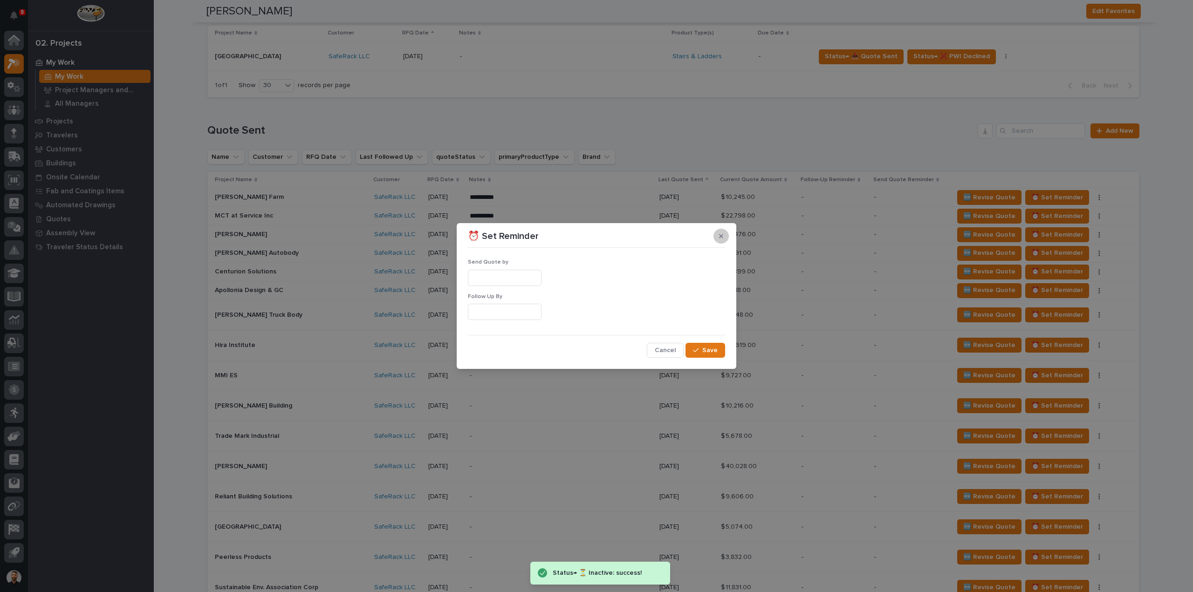
click at [720, 240] on button "button" at bounding box center [721, 236] width 15 height 15
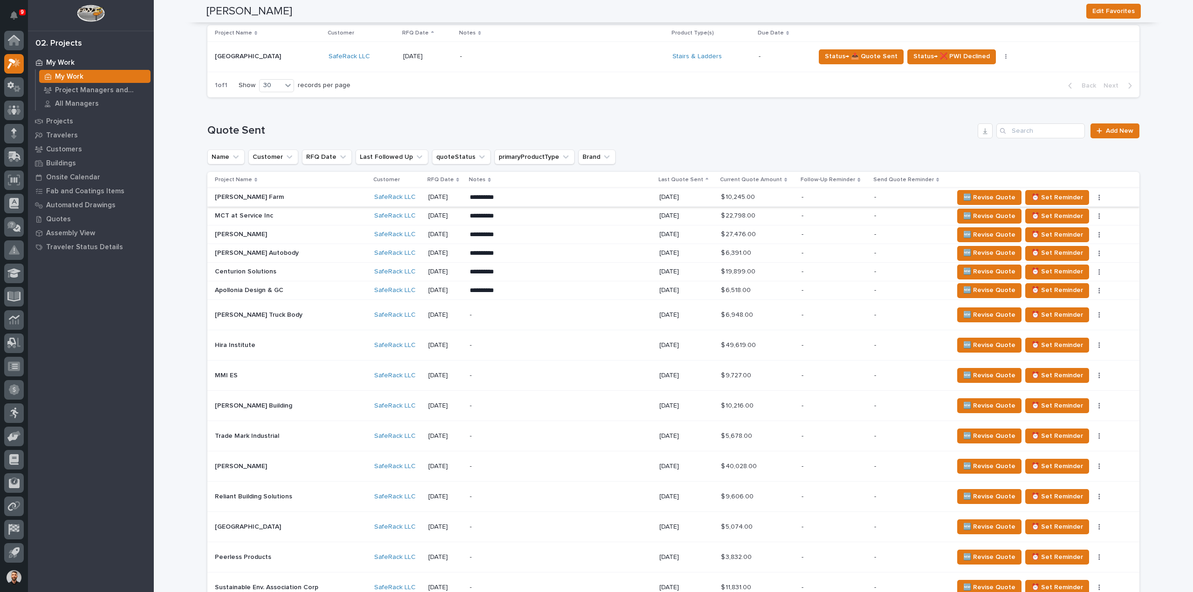
click at [1099, 198] on icon "button" at bounding box center [1099, 198] width 1 height 6
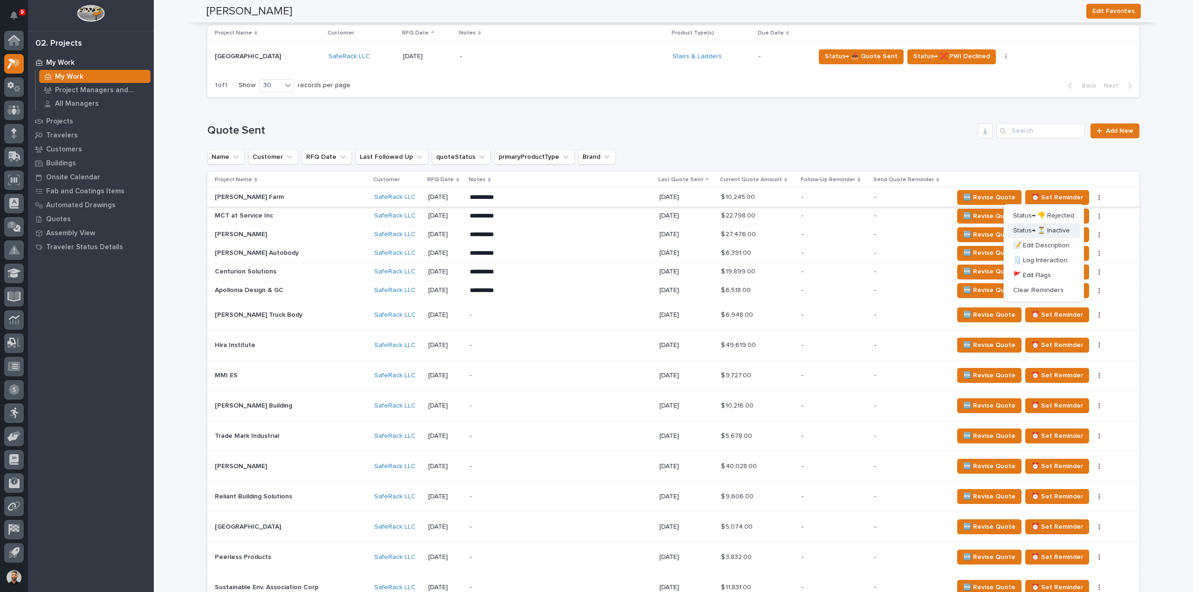
click at [1065, 232] on span "Status→ ⏳ Inactive" at bounding box center [1041, 230] width 57 height 11
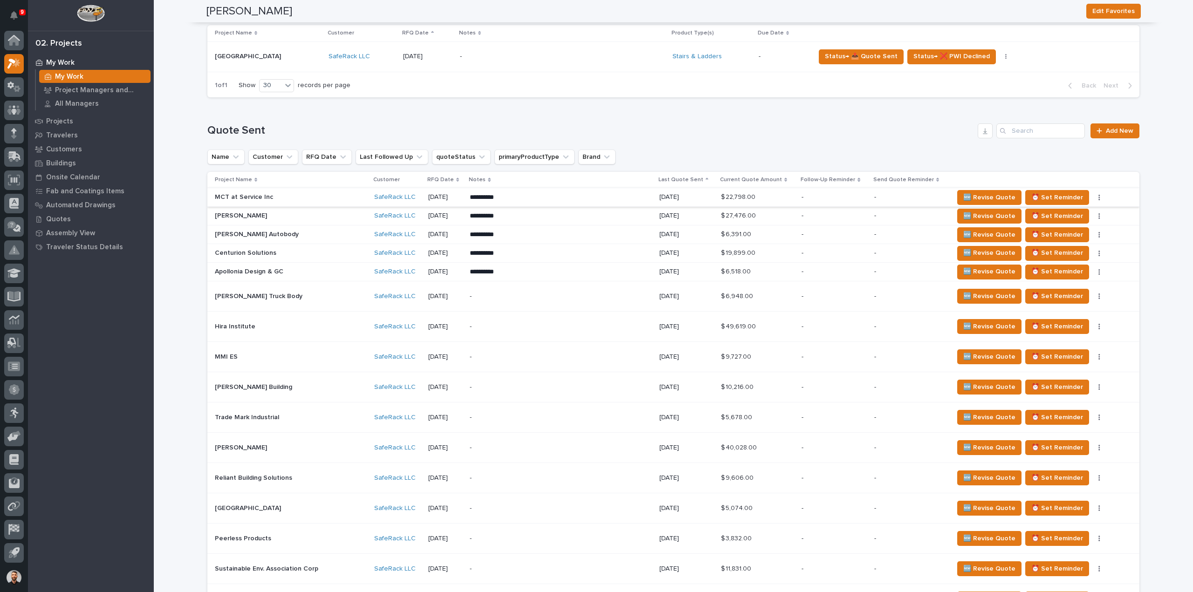
click at [1093, 200] on button "button" at bounding box center [1099, 197] width 13 height 7
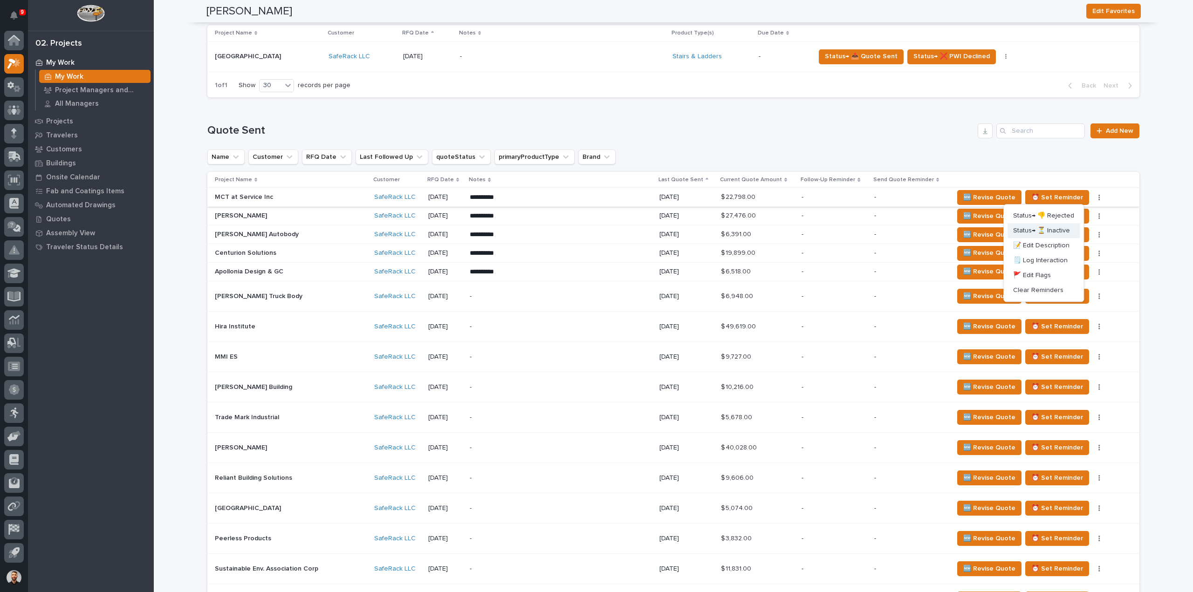
click at [1050, 226] on span "Status→ ⏳ Inactive" at bounding box center [1041, 230] width 57 height 11
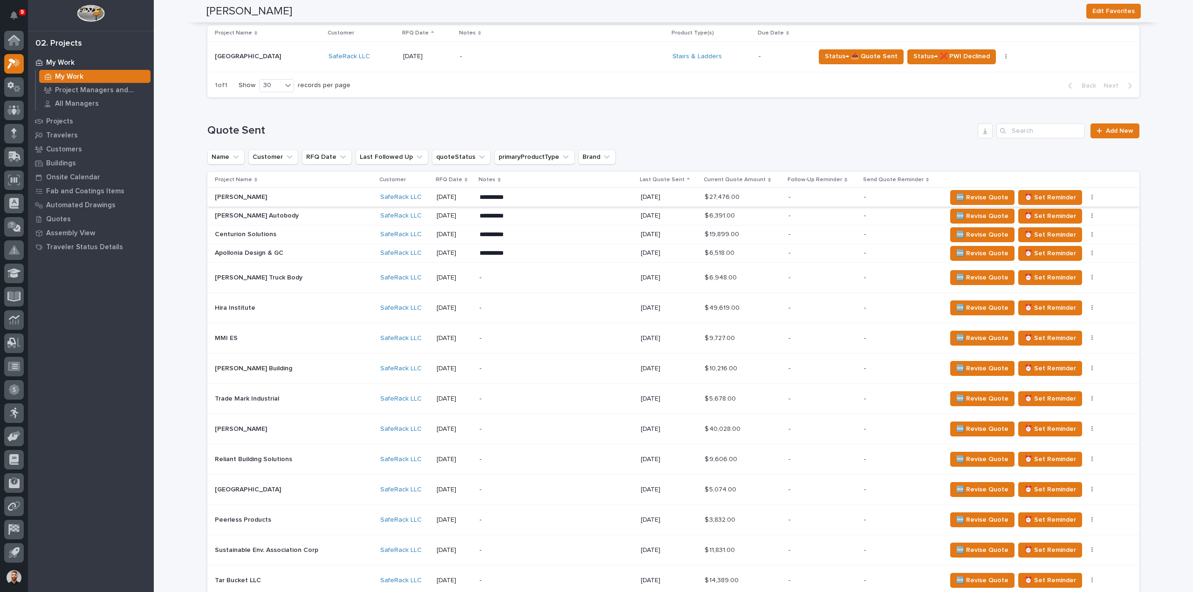
click at [1092, 198] on icon "button" at bounding box center [1093, 197] width 2 height 7
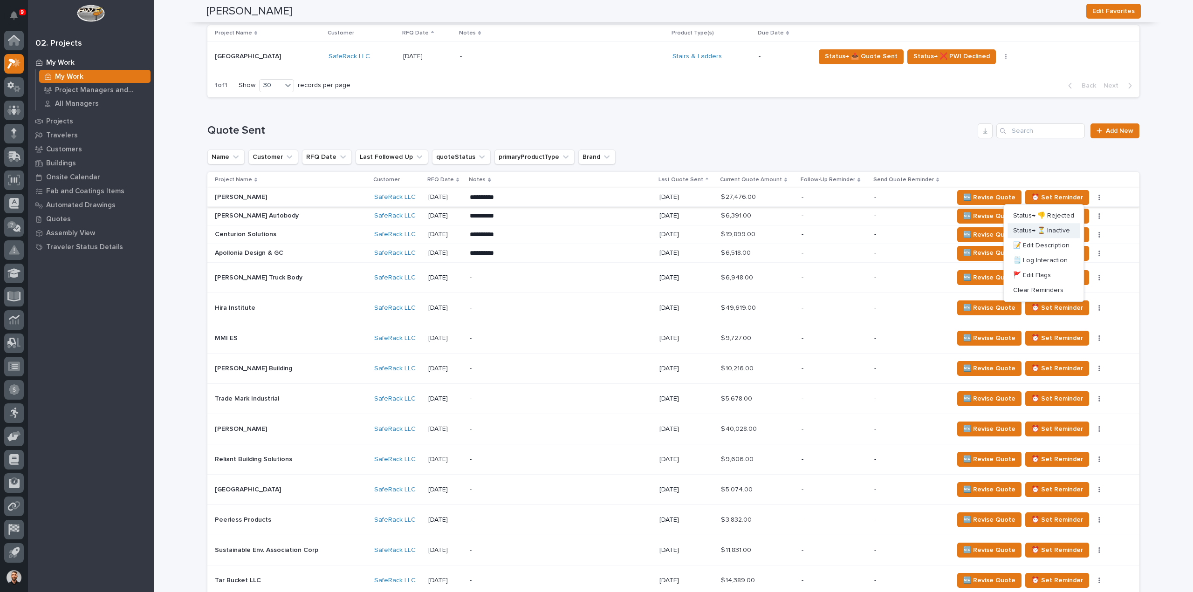
click at [1062, 229] on span "Status→ ⏳ Inactive" at bounding box center [1041, 230] width 57 height 11
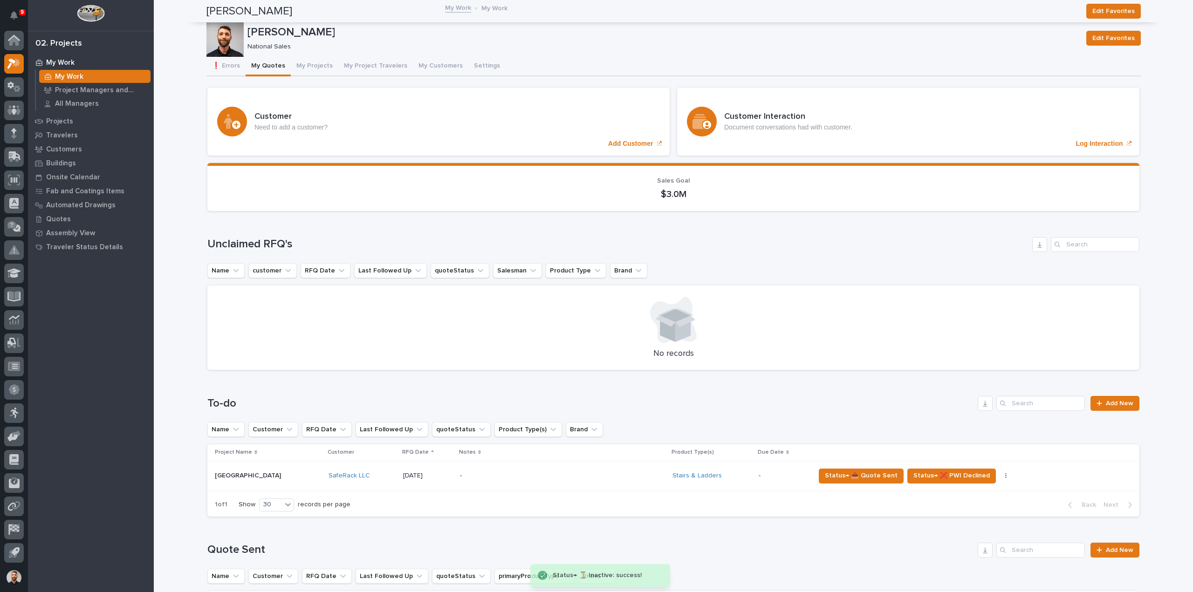
scroll to position [420, 0]
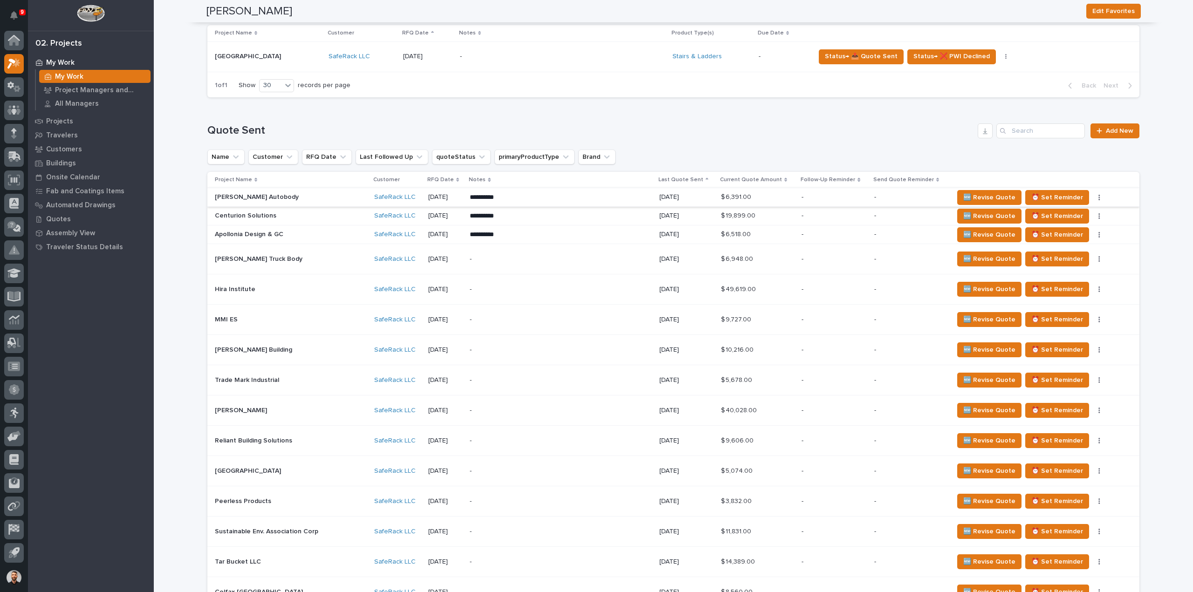
click at [1099, 197] on icon "button" at bounding box center [1100, 197] width 2 height 7
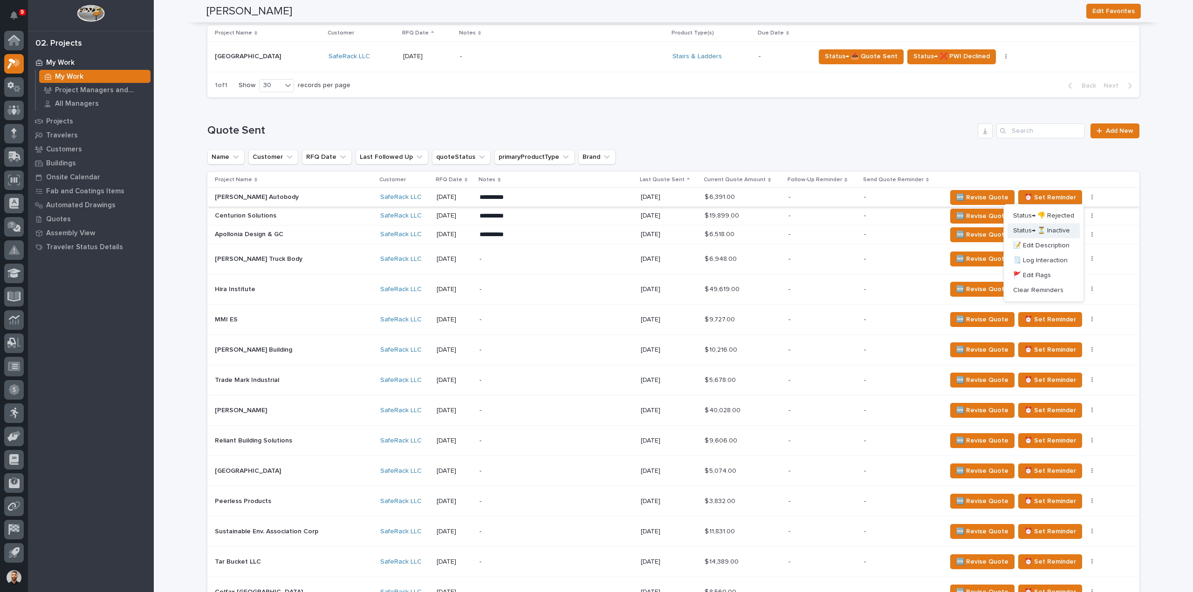
click at [1043, 228] on span "Status→ ⏳ Inactive" at bounding box center [1041, 230] width 57 height 11
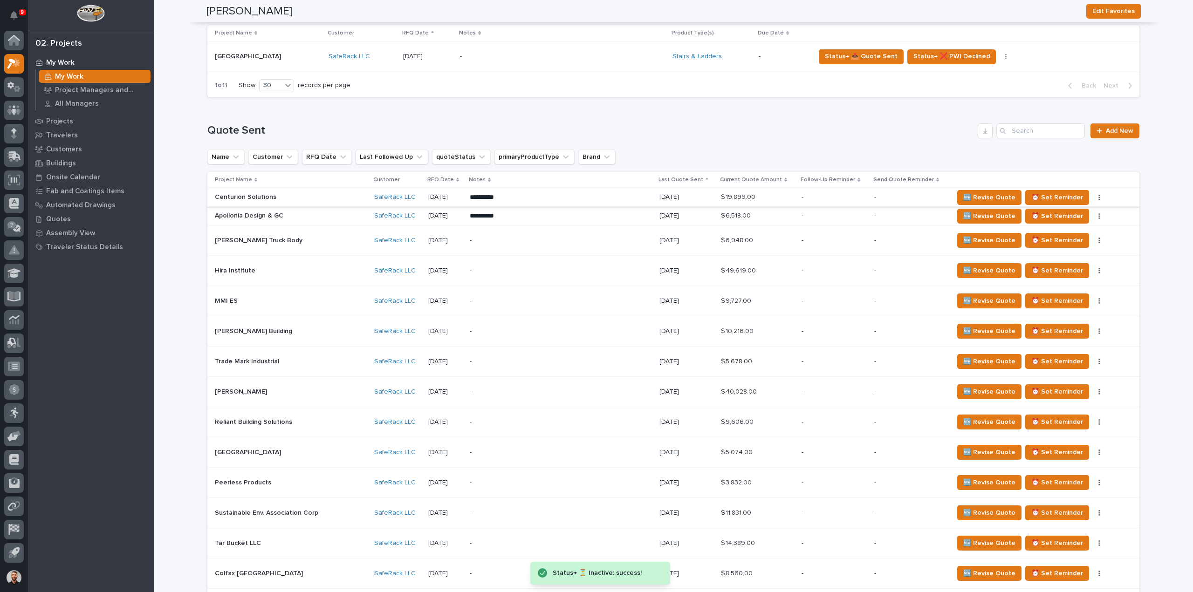
click at [1093, 196] on button "button" at bounding box center [1099, 197] width 13 height 7
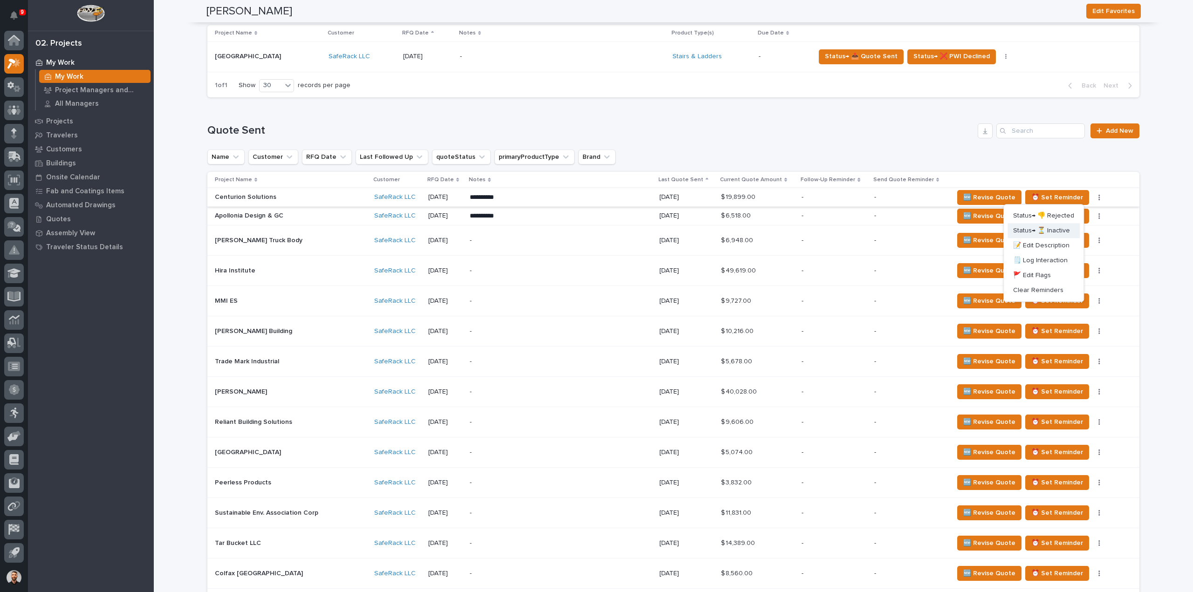
click at [1066, 227] on span "Status→ ⏳ Inactive" at bounding box center [1041, 230] width 57 height 11
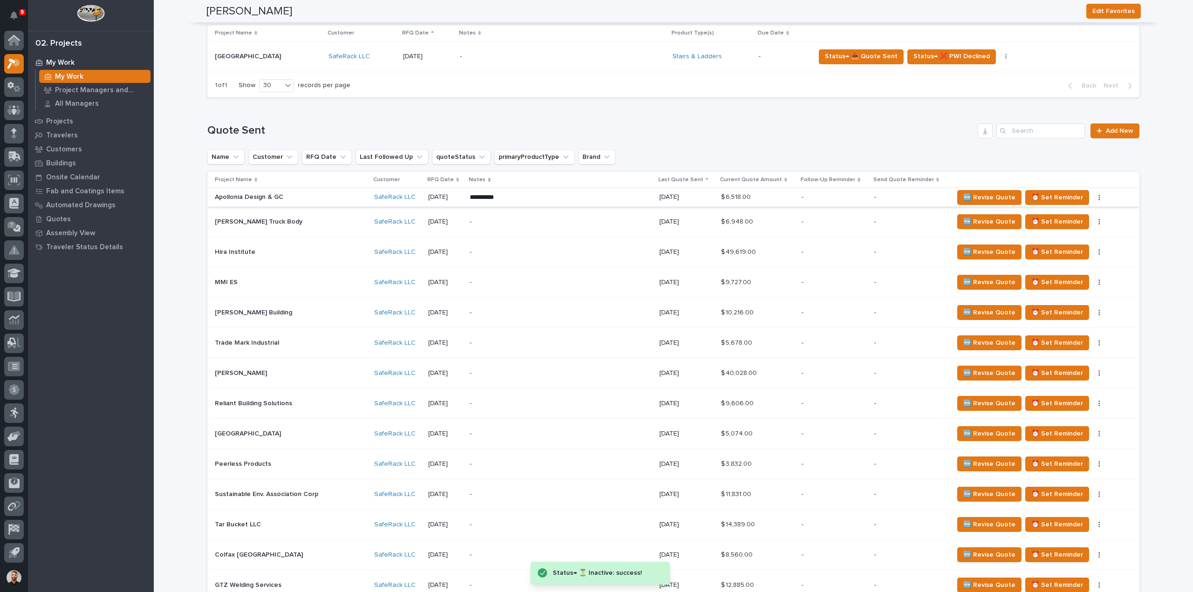
click at [1099, 196] on icon "button" at bounding box center [1100, 197] width 2 height 7
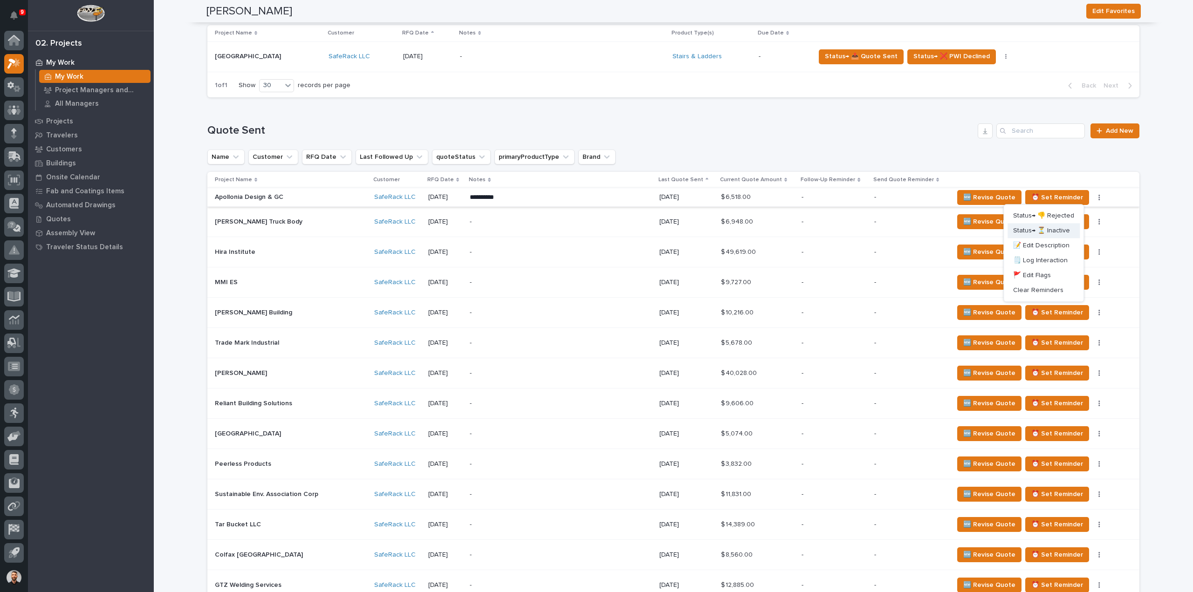
click at [1059, 227] on span "Status→ ⏳ Inactive" at bounding box center [1041, 230] width 57 height 11
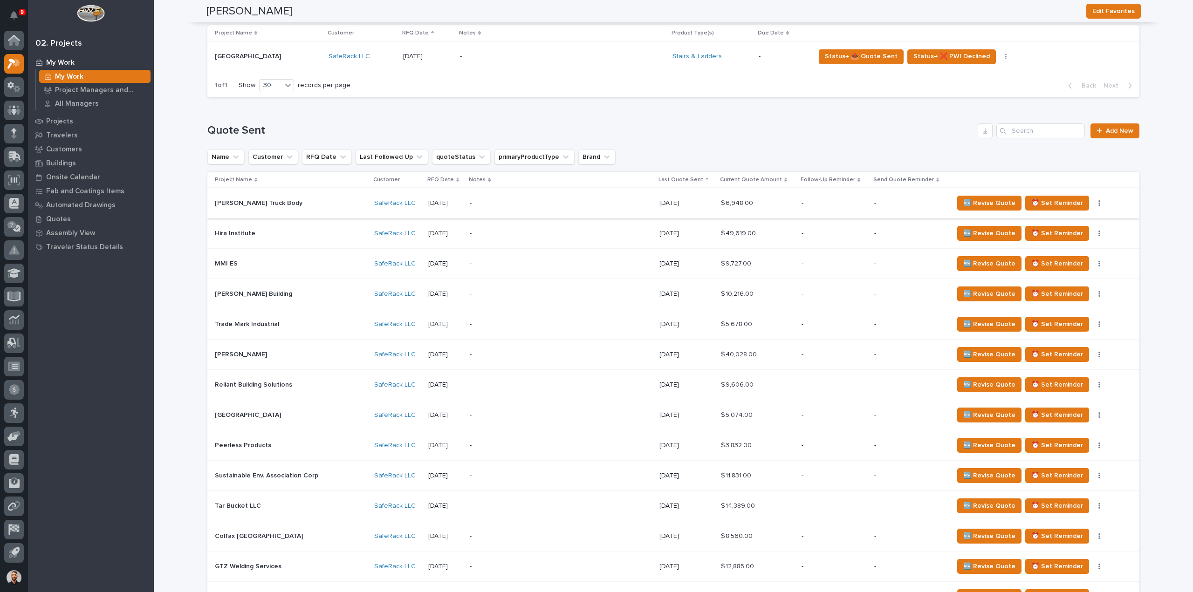
click at [1093, 205] on button "button" at bounding box center [1099, 203] width 13 height 7
click at [1067, 235] on span "Status→ ⏳ Inactive" at bounding box center [1041, 236] width 57 height 11
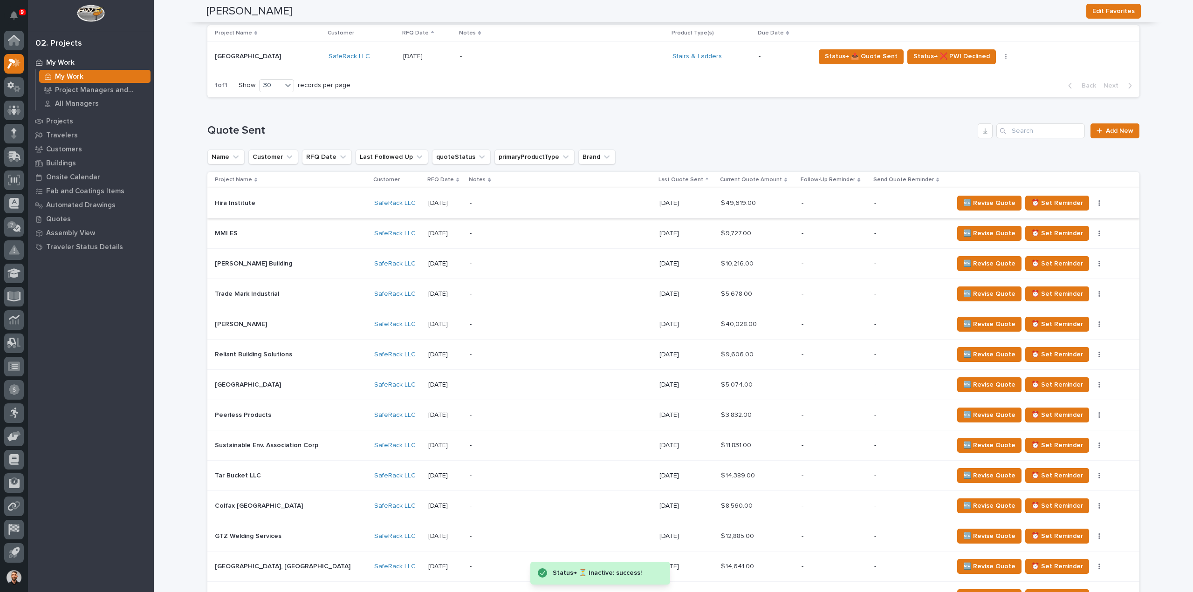
click at [1093, 202] on button "button" at bounding box center [1099, 203] width 13 height 7
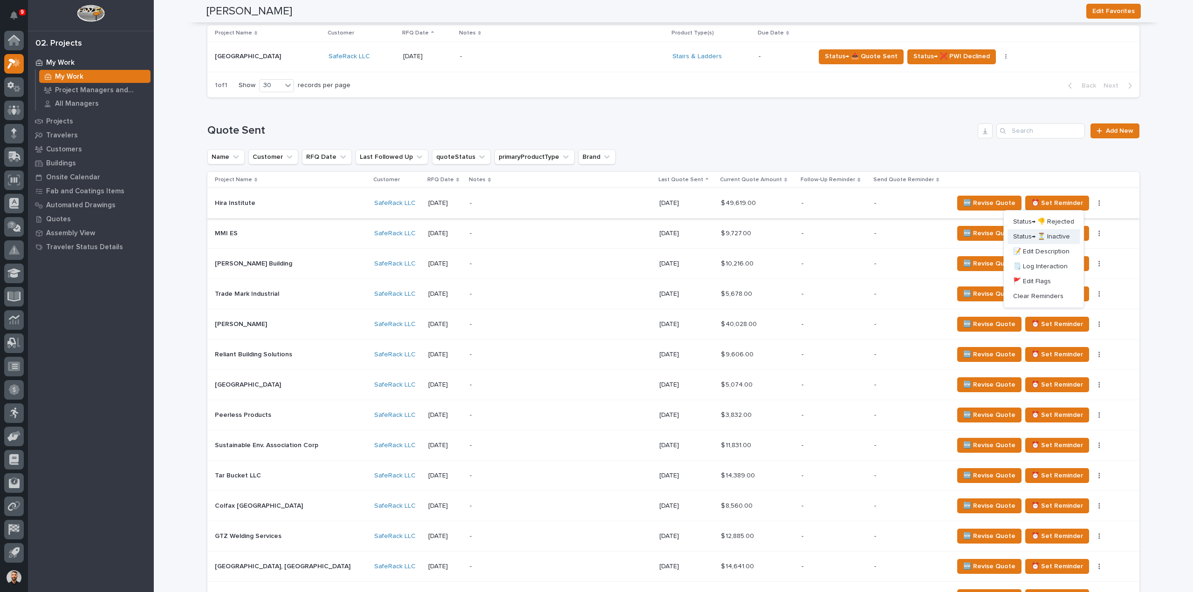
click at [1049, 238] on span "Status→ ⏳ Inactive" at bounding box center [1041, 236] width 57 height 11
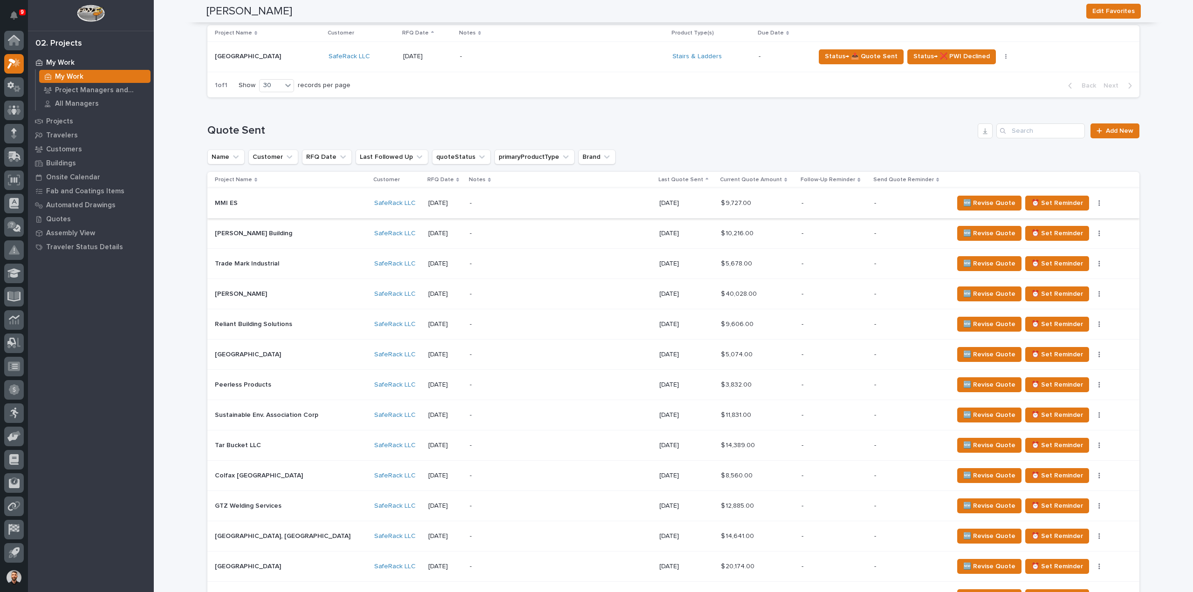
click at [1099, 205] on icon "button" at bounding box center [1100, 203] width 2 height 7
click at [1062, 238] on span "Status→ ⏳ Inactive" at bounding box center [1041, 236] width 57 height 11
click at [1093, 202] on button "button" at bounding box center [1099, 203] width 13 height 7
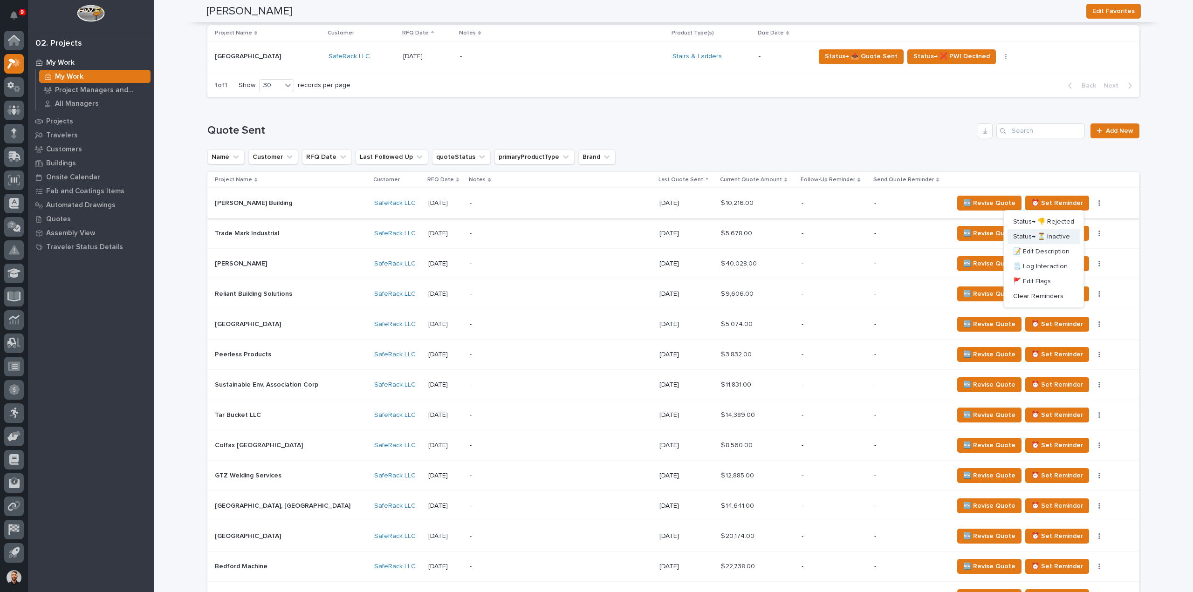
click at [1069, 233] on button "Status→ ⏳ Inactive" at bounding box center [1044, 236] width 72 height 15
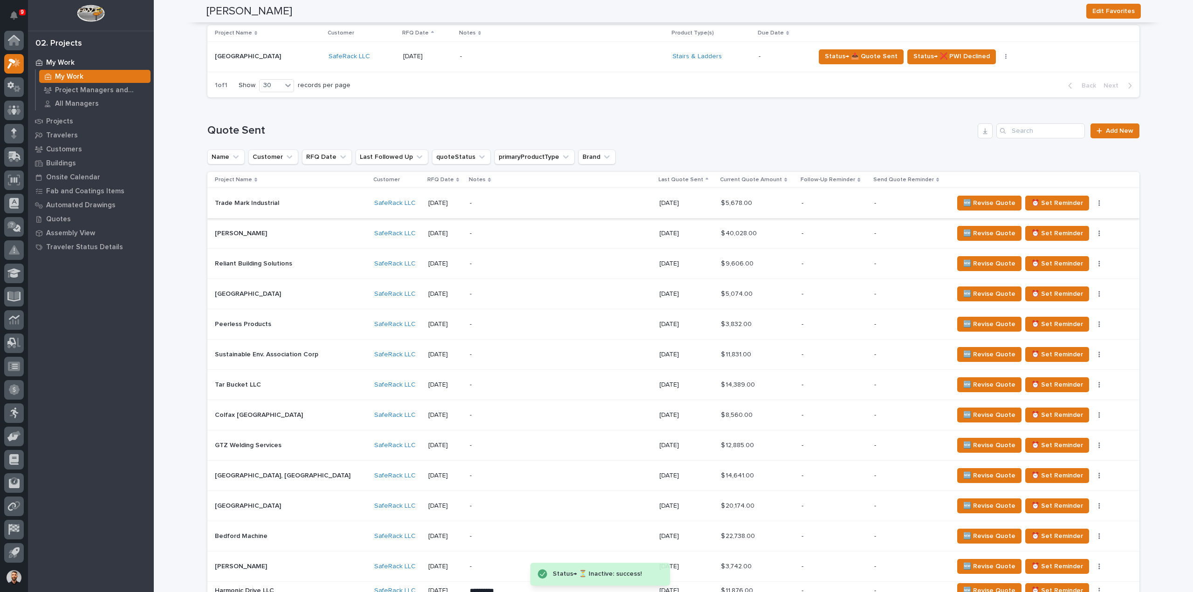
click at [1093, 204] on button "button" at bounding box center [1099, 203] width 13 height 7
click at [1066, 235] on span "Status→ ⏳ Inactive" at bounding box center [1041, 236] width 57 height 11
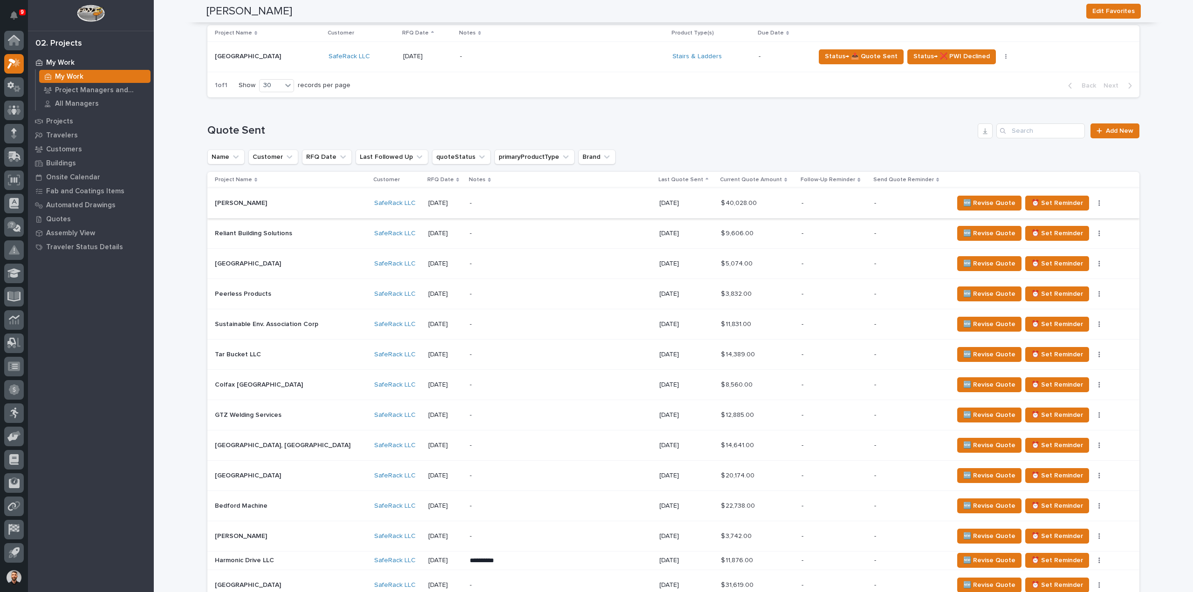
click at [1099, 203] on icon "button" at bounding box center [1100, 203] width 2 height 7
click at [1064, 233] on span "Status→ ⏳ Inactive" at bounding box center [1041, 236] width 57 height 11
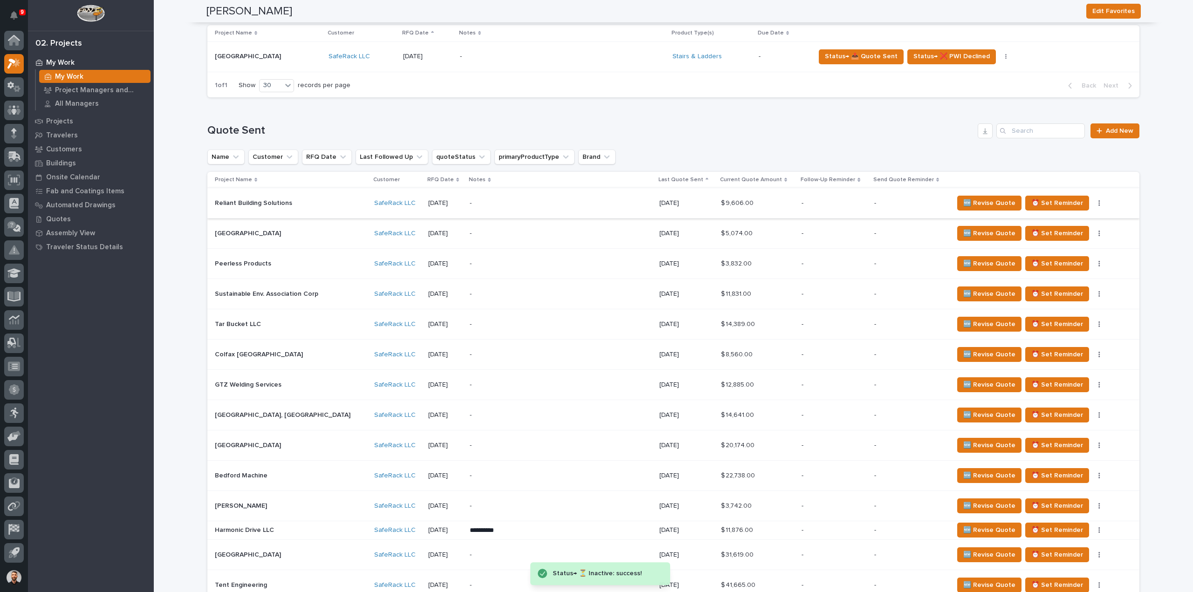
click at [1093, 204] on button "button" at bounding box center [1099, 203] width 13 height 7
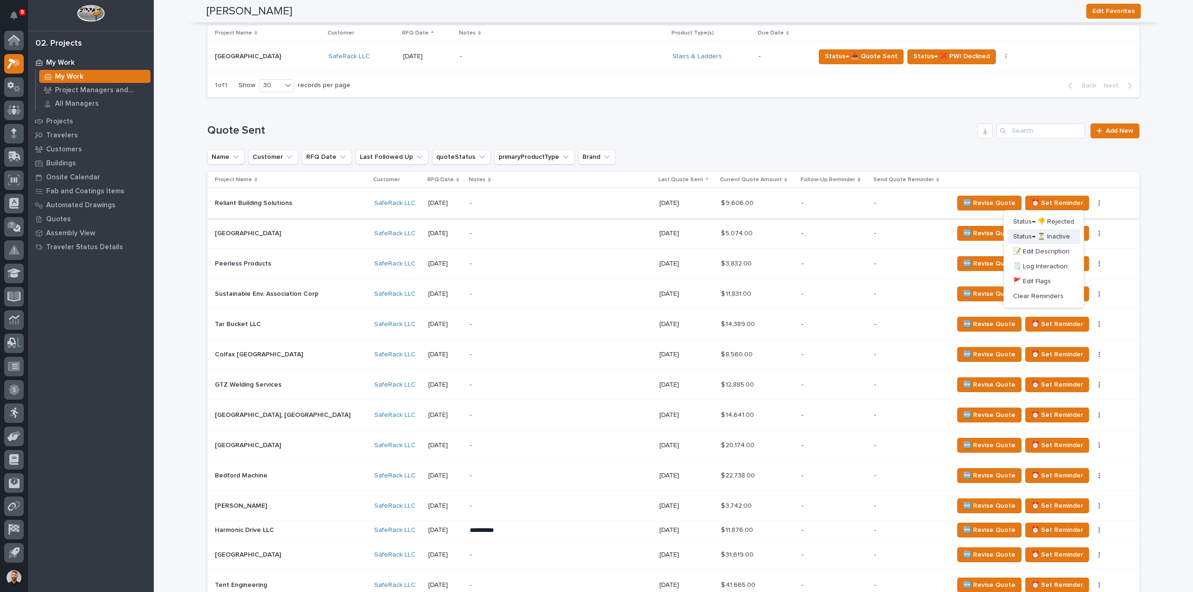
click at [1060, 234] on span "Status→ ⏳ Inactive" at bounding box center [1041, 236] width 57 height 11
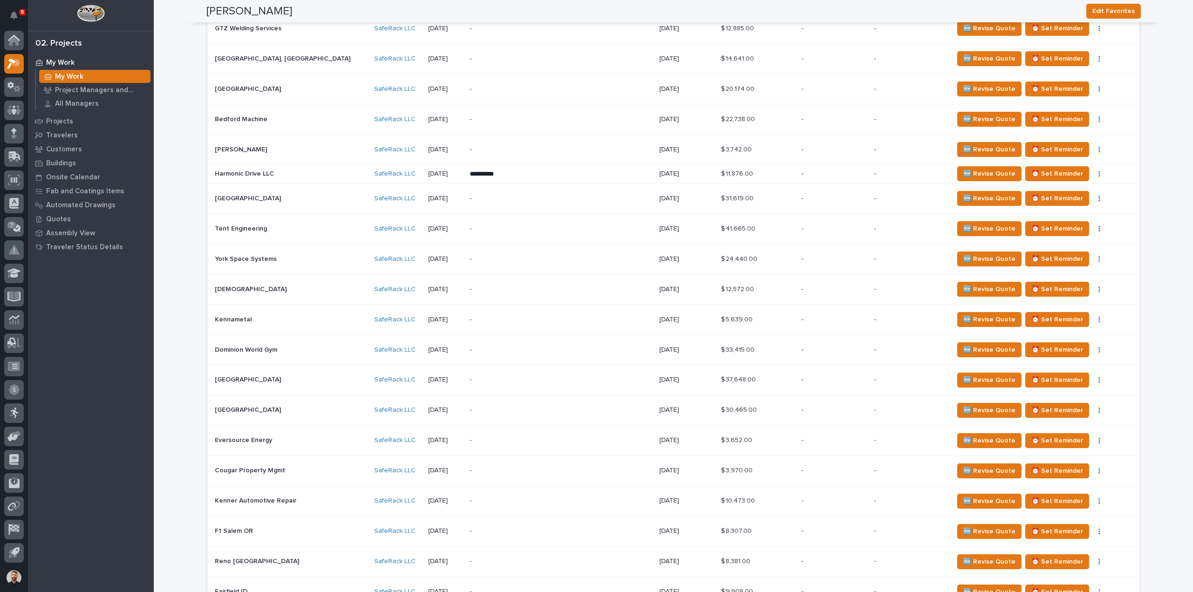
scroll to position [466, 0]
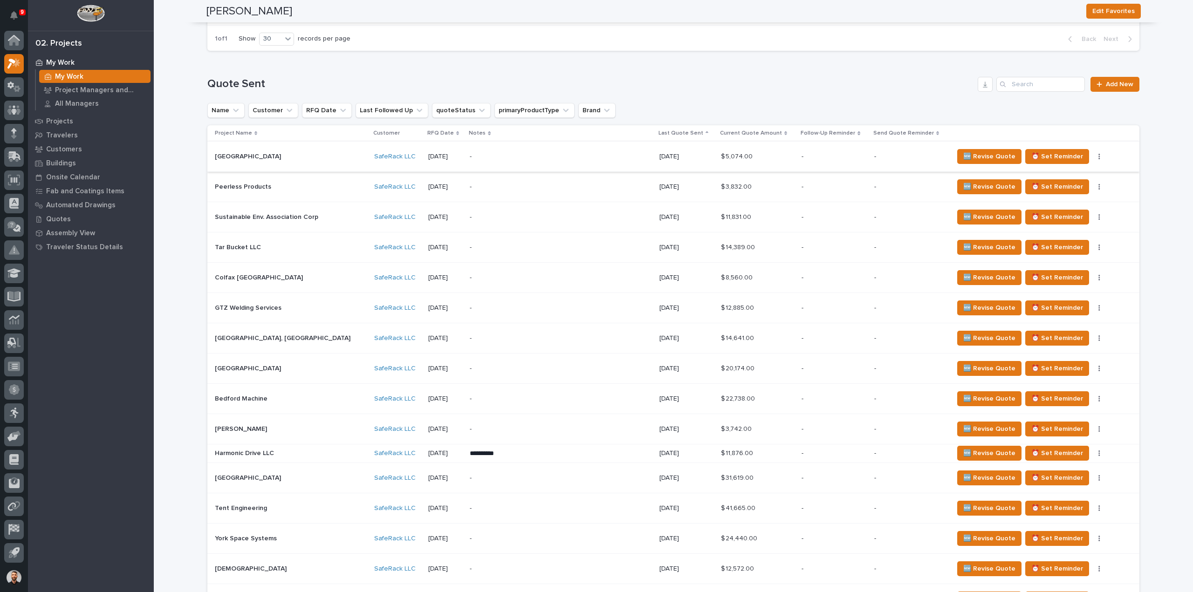
click at [1093, 156] on button "button" at bounding box center [1099, 156] width 13 height 7
click at [1062, 188] on span "Status→ ⏳ Inactive" at bounding box center [1041, 190] width 57 height 11
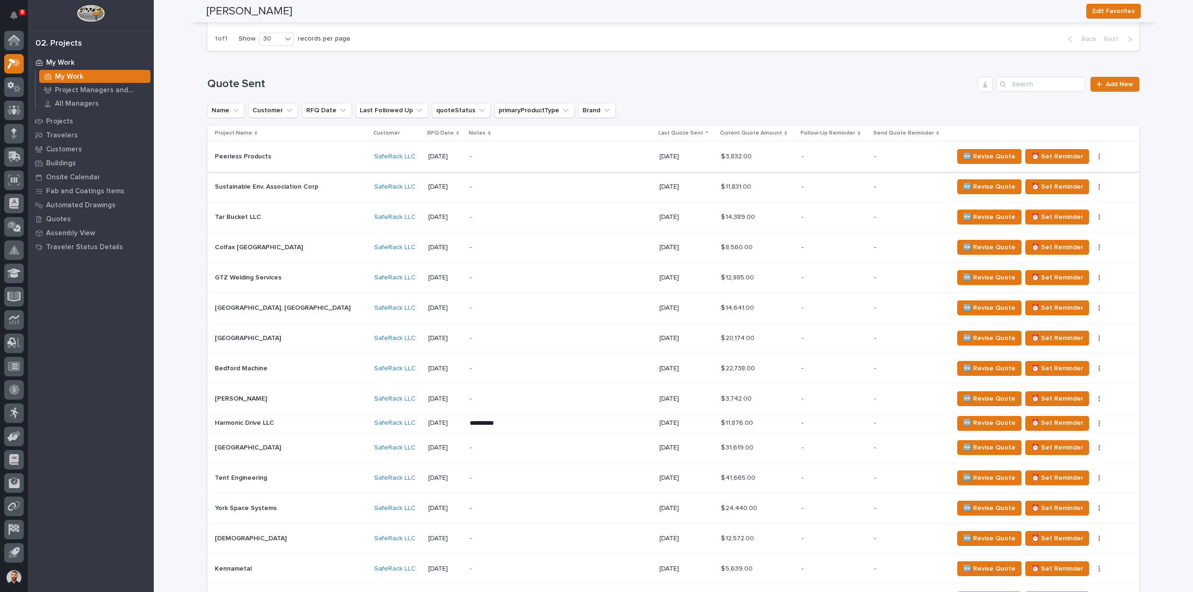
click at [1093, 158] on button "button" at bounding box center [1099, 156] width 13 height 7
click at [1057, 188] on span "Status→ ⏳ Inactive" at bounding box center [1041, 190] width 57 height 11
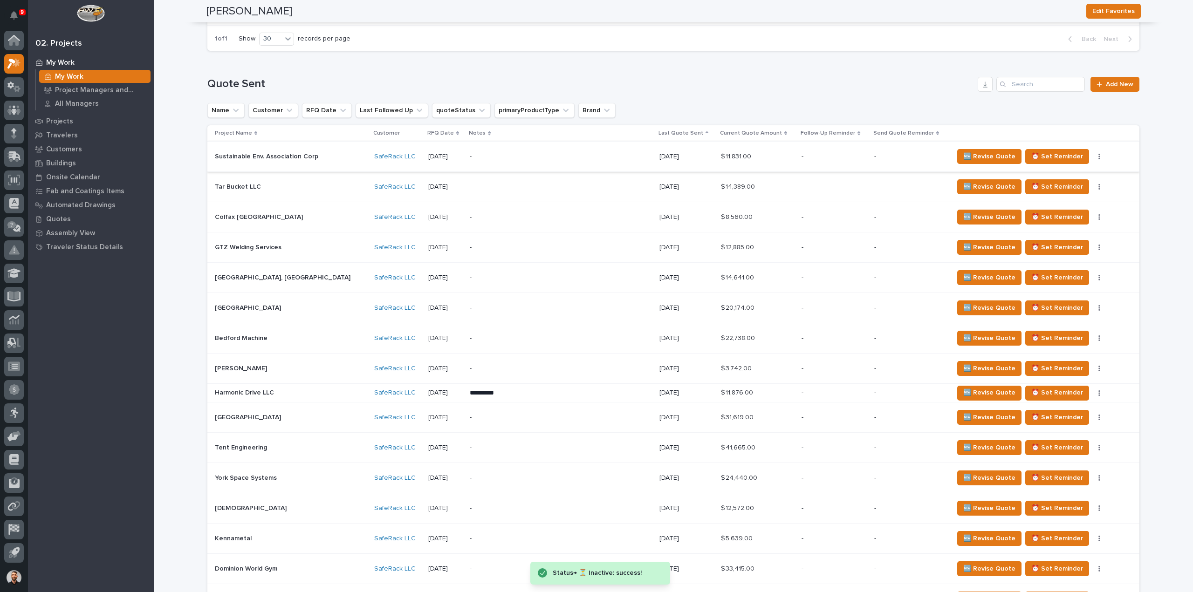
click at [1093, 159] on button "button" at bounding box center [1099, 156] width 13 height 7
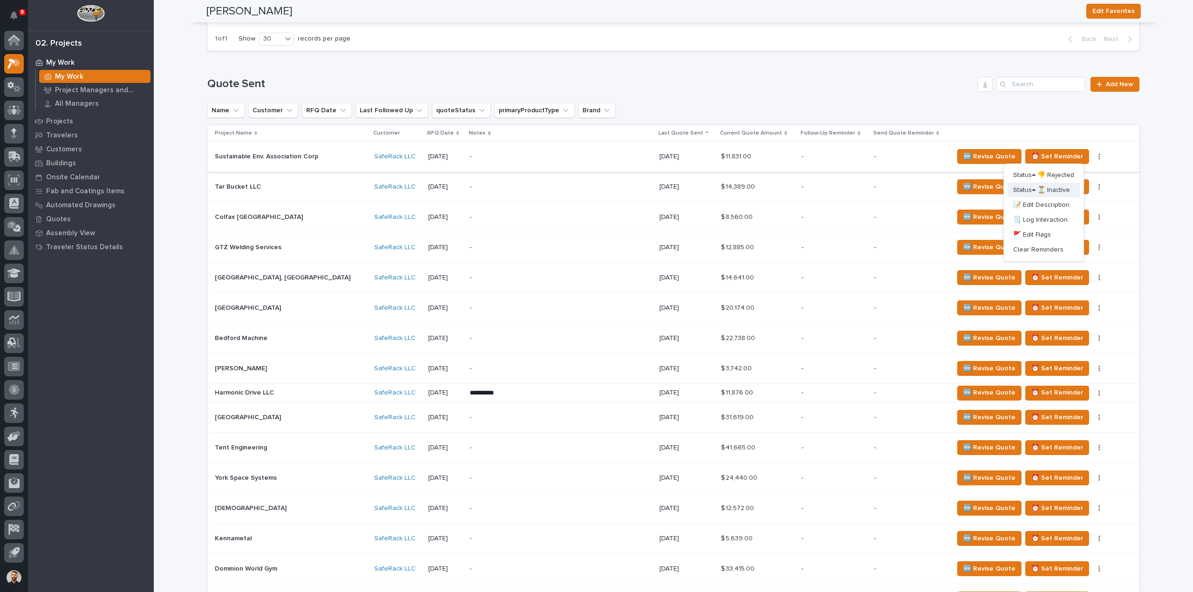
click at [1063, 189] on span "Status→ ⏳ Inactive" at bounding box center [1041, 190] width 57 height 11
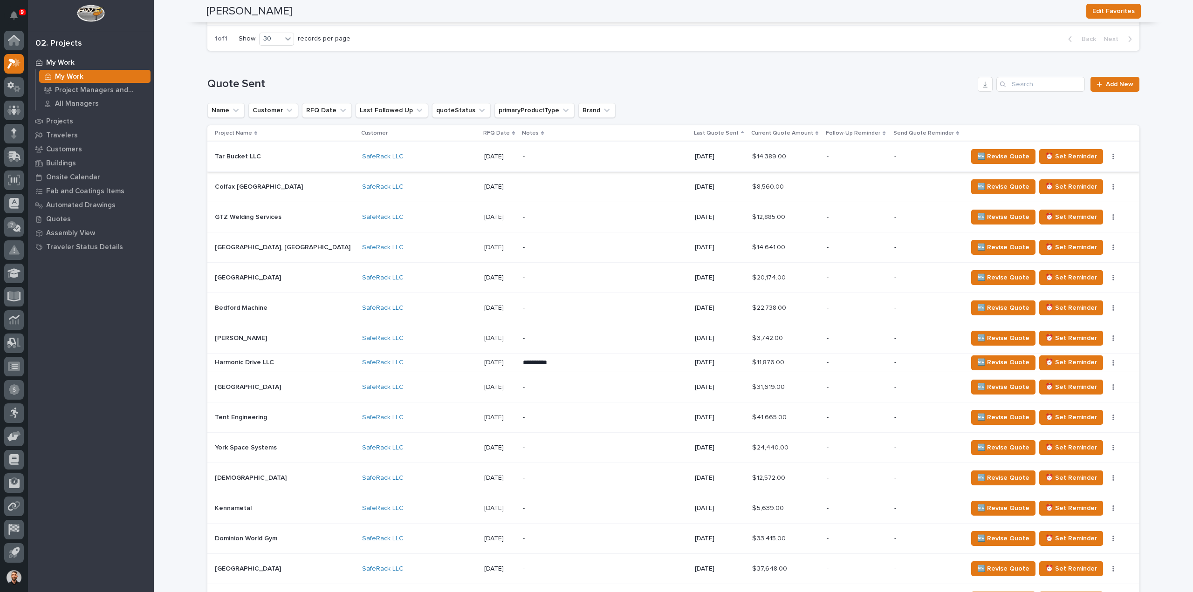
click at [1107, 158] on button "button" at bounding box center [1113, 156] width 13 height 7
click at [1075, 191] on span "Status→ ⏳ Inactive" at bounding box center [1049, 190] width 57 height 11
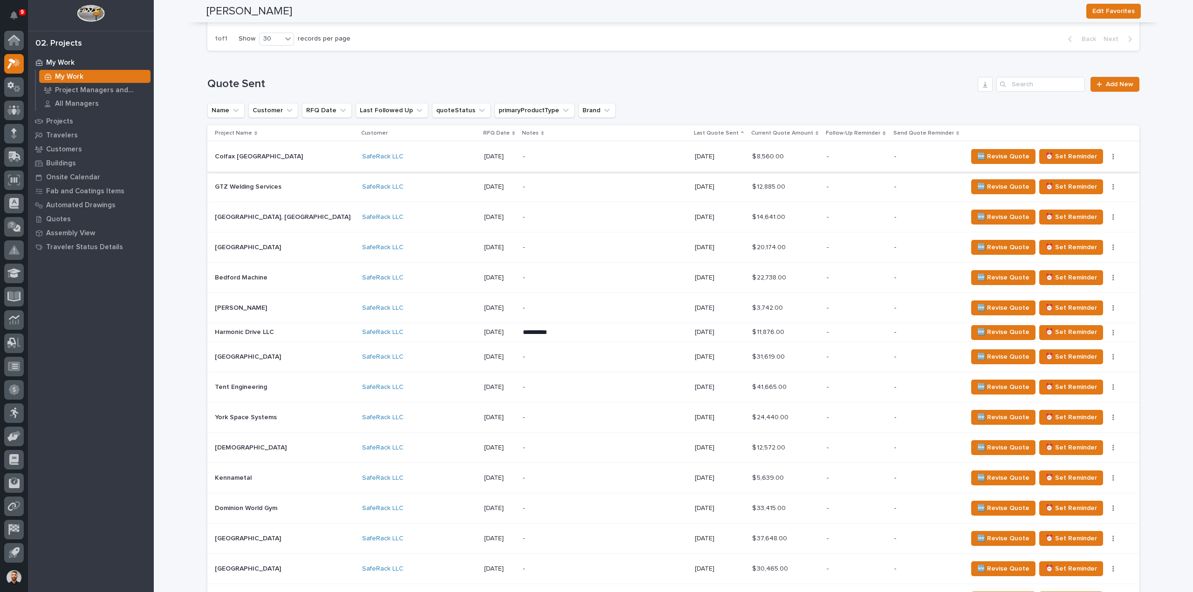
click at [1113, 158] on icon "button" at bounding box center [1114, 156] width 2 height 7
click at [1063, 193] on span "Status→ ⏳ Inactive" at bounding box center [1049, 190] width 57 height 11
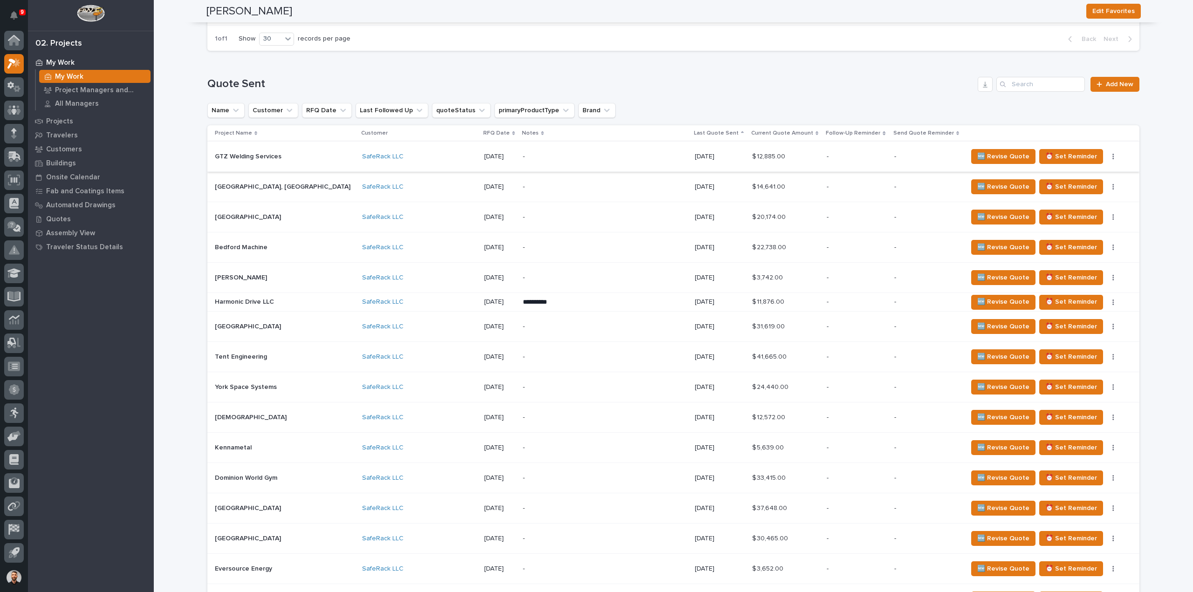
click at [1113, 154] on icon "button" at bounding box center [1114, 156] width 2 height 7
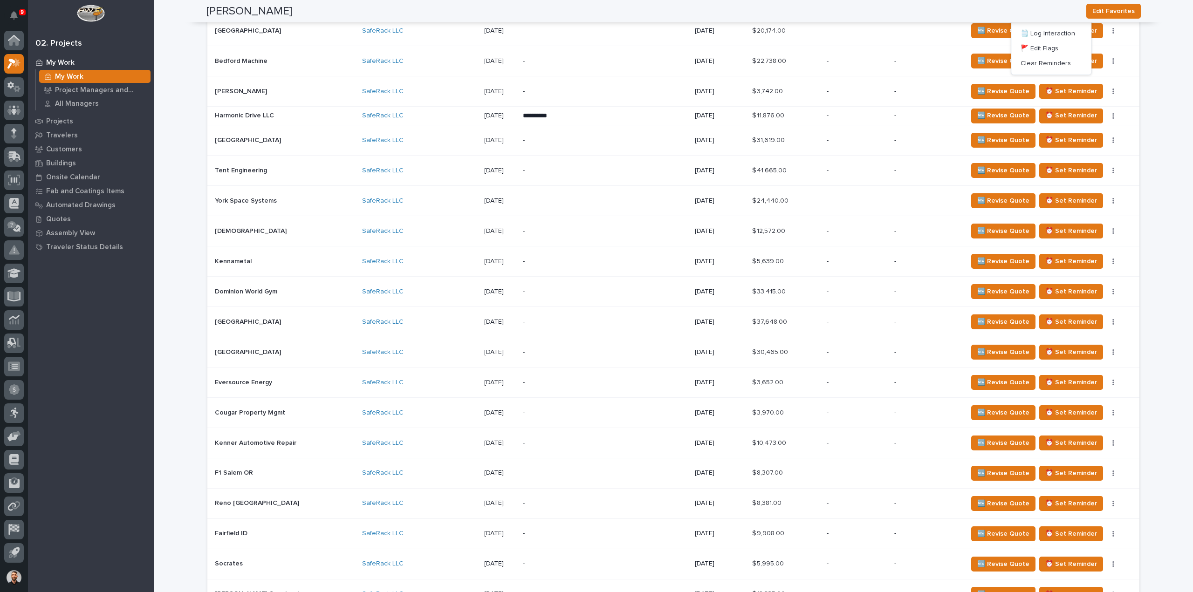
scroll to position [326, 0]
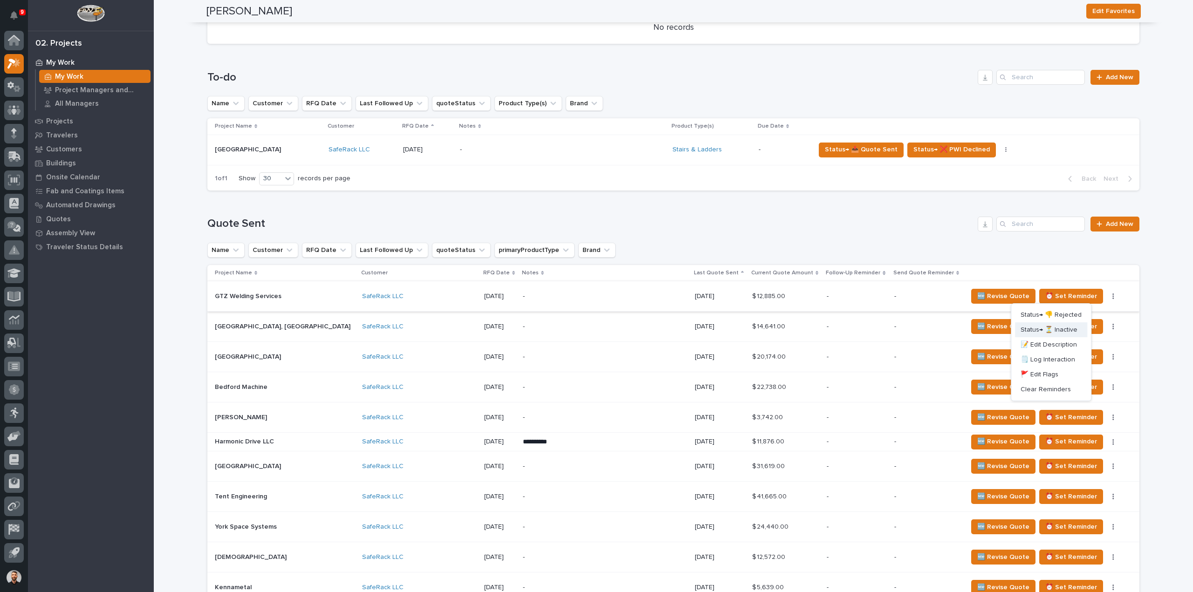
click at [1067, 332] on span "Status→ ⏳ Inactive" at bounding box center [1049, 329] width 57 height 11
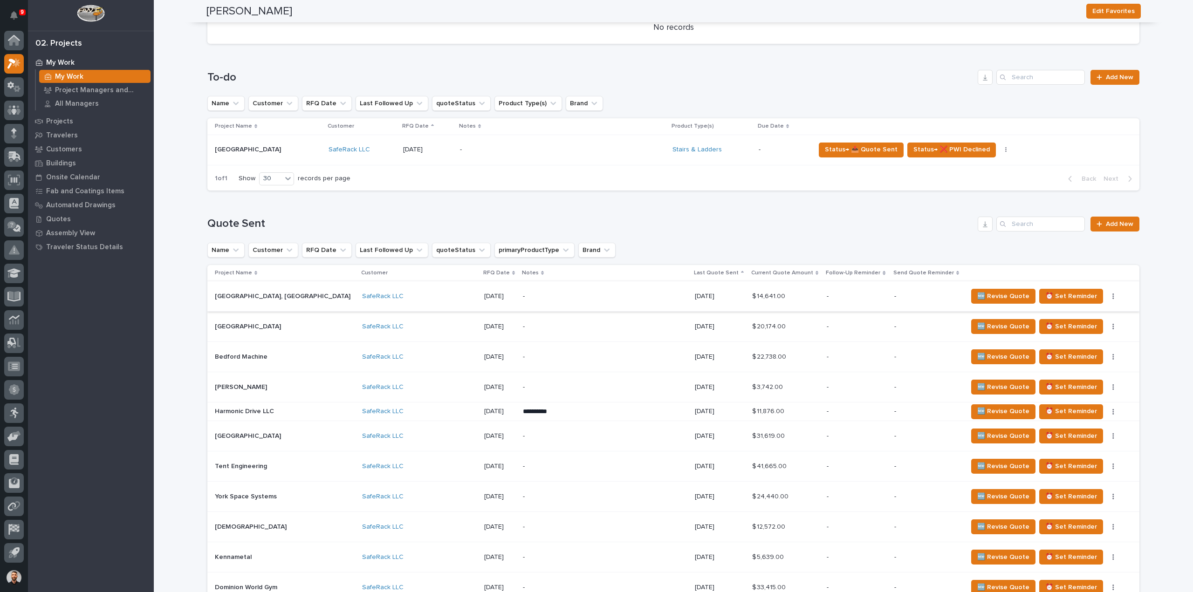
click at [1107, 298] on button "button" at bounding box center [1113, 296] width 13 height 7
click at [1067, 330] on span "Status→ ⏳ Inactive" at bounding box center [1049, 329] width 57 height 11
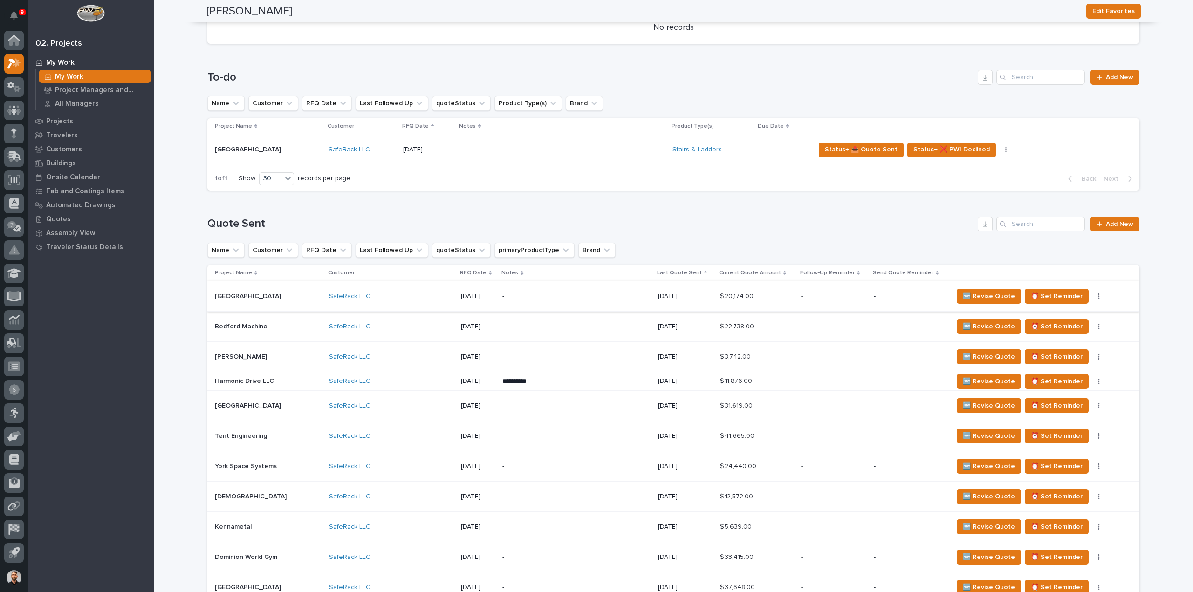
click at [1098, 296] on icon "button" at bounding box center [1098, 297] width 1 height 6
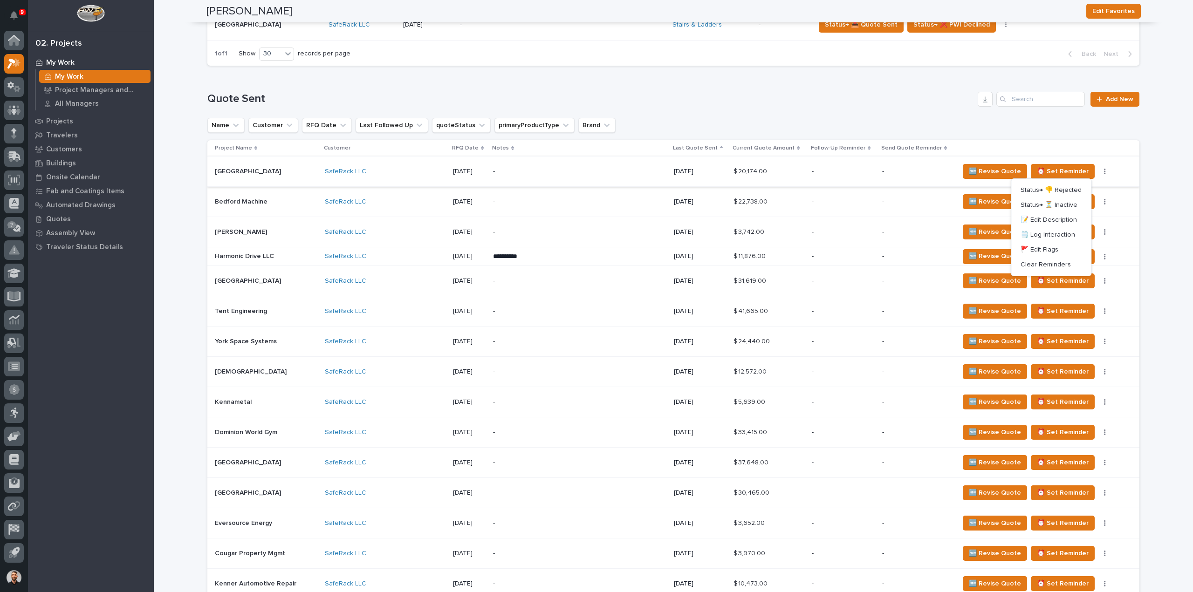
scroll to position [466, 0]
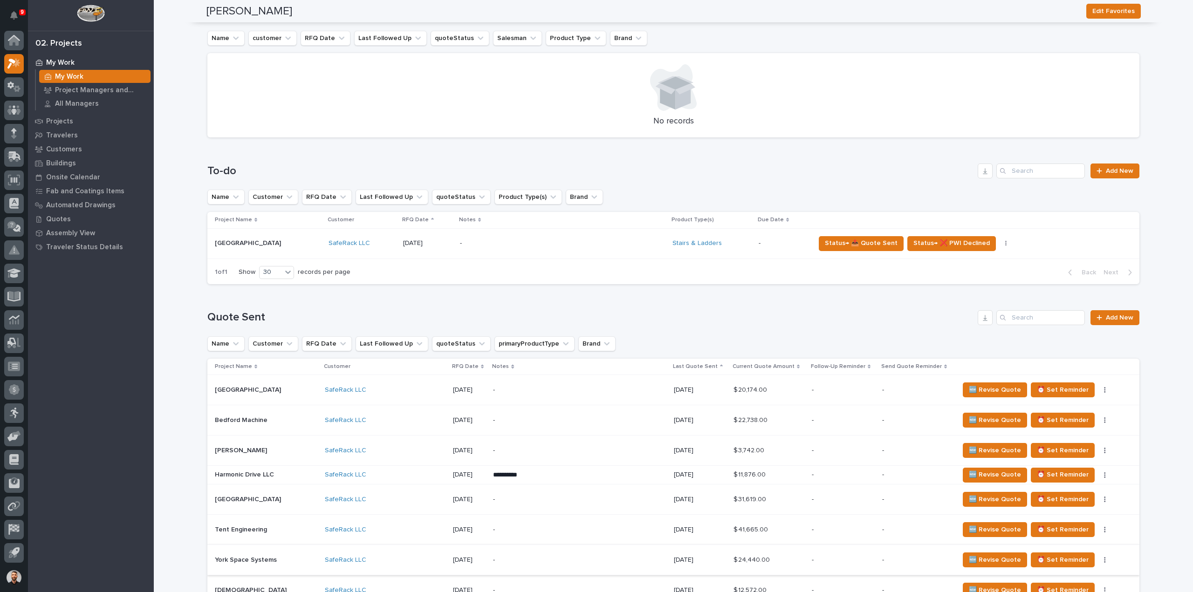
scroll to position [233, 0]
click at [1104, 392] on icon "button" at bounding box center [1104, 390] width 1 height 6
click at [1064, 422] on span "Status→ ⏳ Inactive" at bounding box center [1049, 423] width 57 height 11
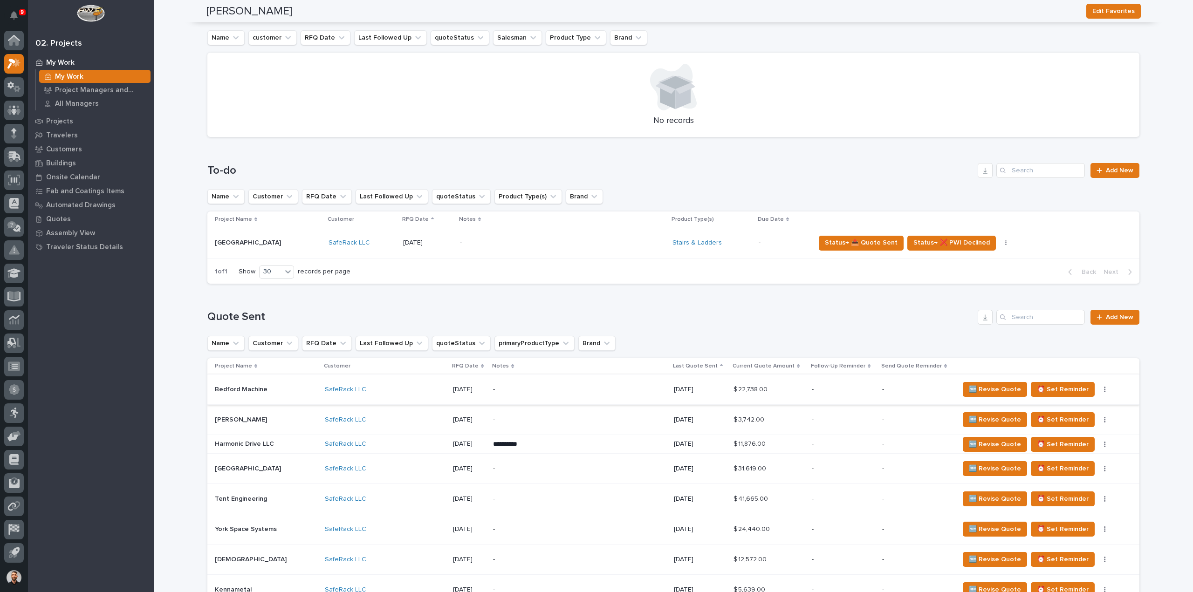
click at [1104, 390] on icon "button" at bounding box center [1105, 389] width 2 height 7
click at [1057, 423] on span "Status→ ⏳ Inactive" at bounding box center [1049, 423] width 57 height 11
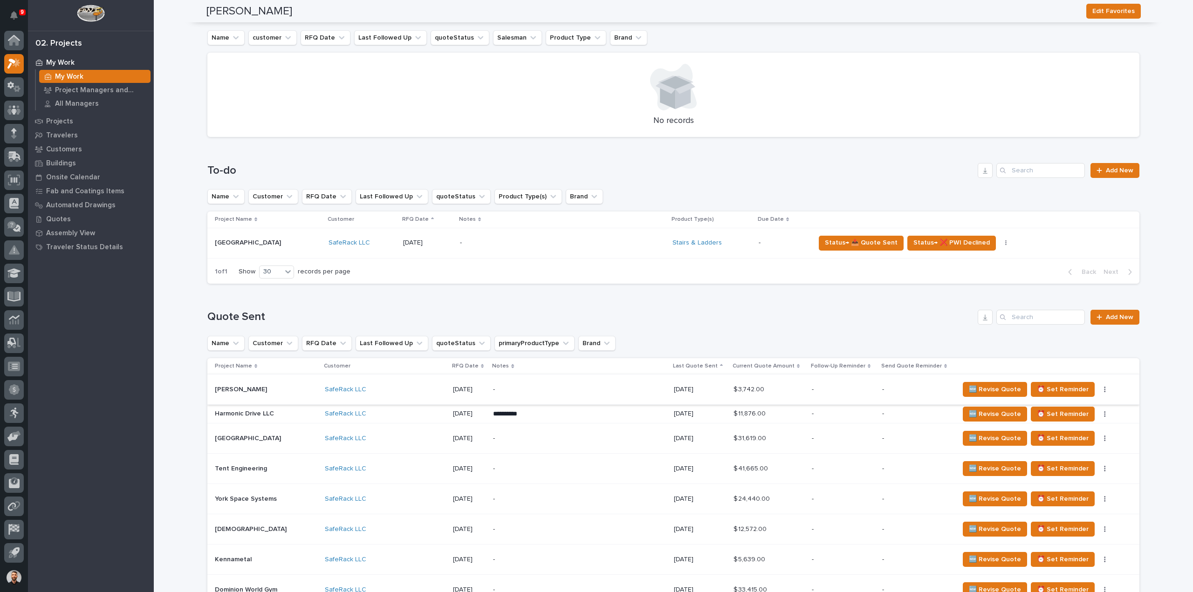
click at [1104, 391] on icon "button" at bounding box center [1105, 389] width 2 height 7
click at [1056, 422] on span "Status→ ⏳ Inactive" at bounding box center [1049, 423] width 57 height 11
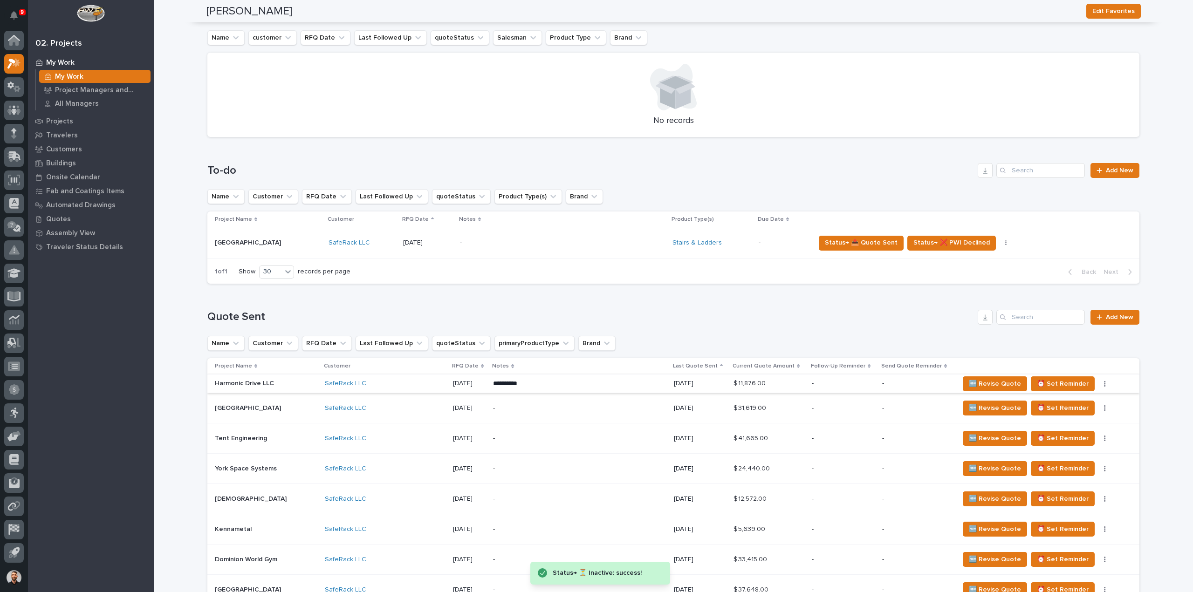
click at [1099, 384] on button "button" at bounding box center [1105, 384] width 13 height 7
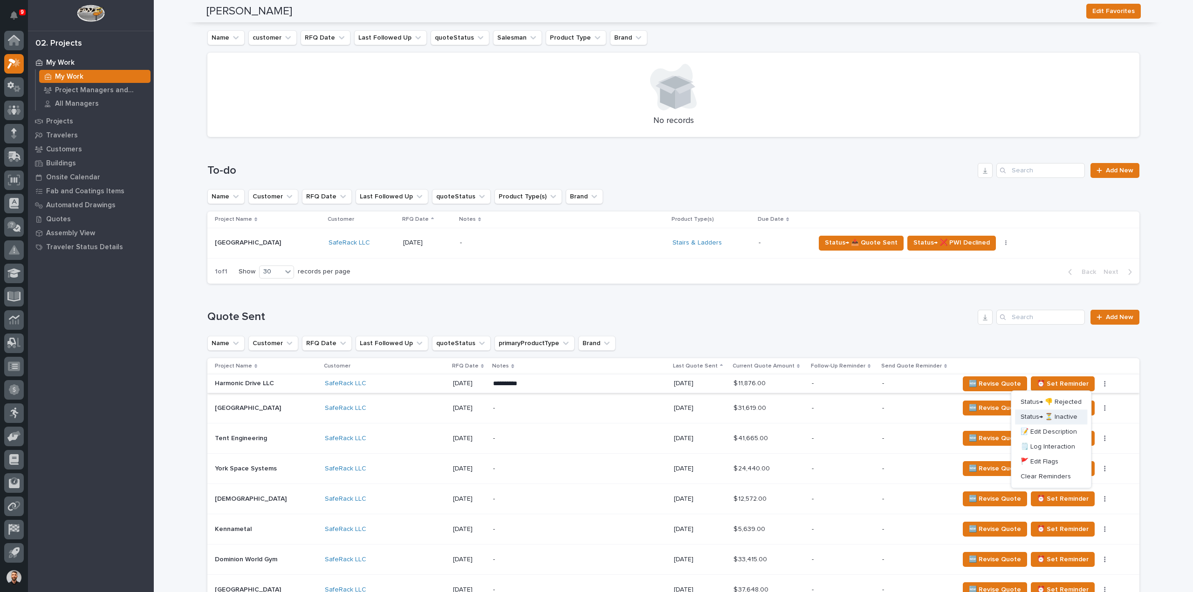
click at [1063, 417] on span "Status→ ⏳ Inactive" at bounding box center [1049, 417] width 57 height 11
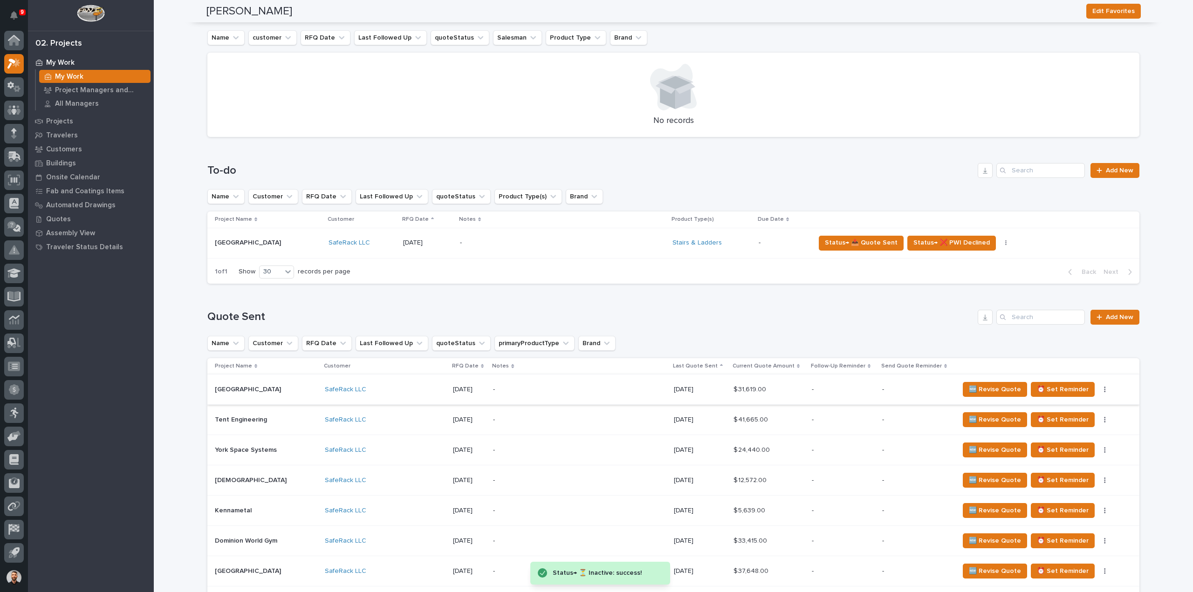
click at [1099, 389] on button "button" at bounding box center [1105, 389] width 13 height 7
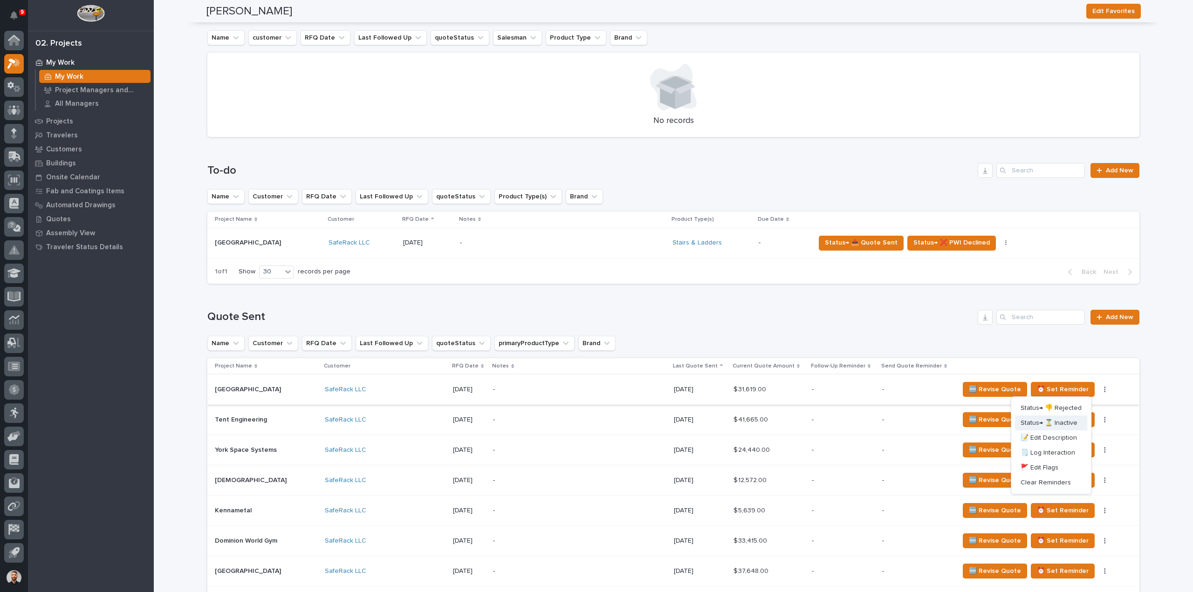
click at [1066, 421] on span "Status→ ⏳ Inactive" at bounding box center [1049, 423] width 57 height 11
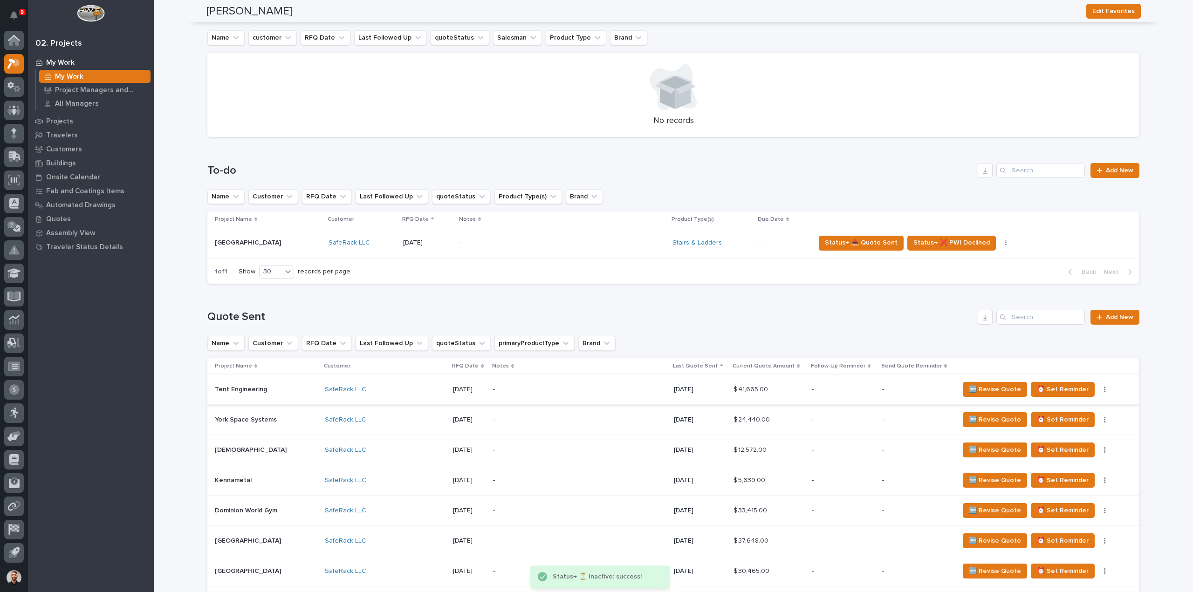
click at [1104, 389] on icon "button" at bounding box center [1104, 390] width 1 height 6
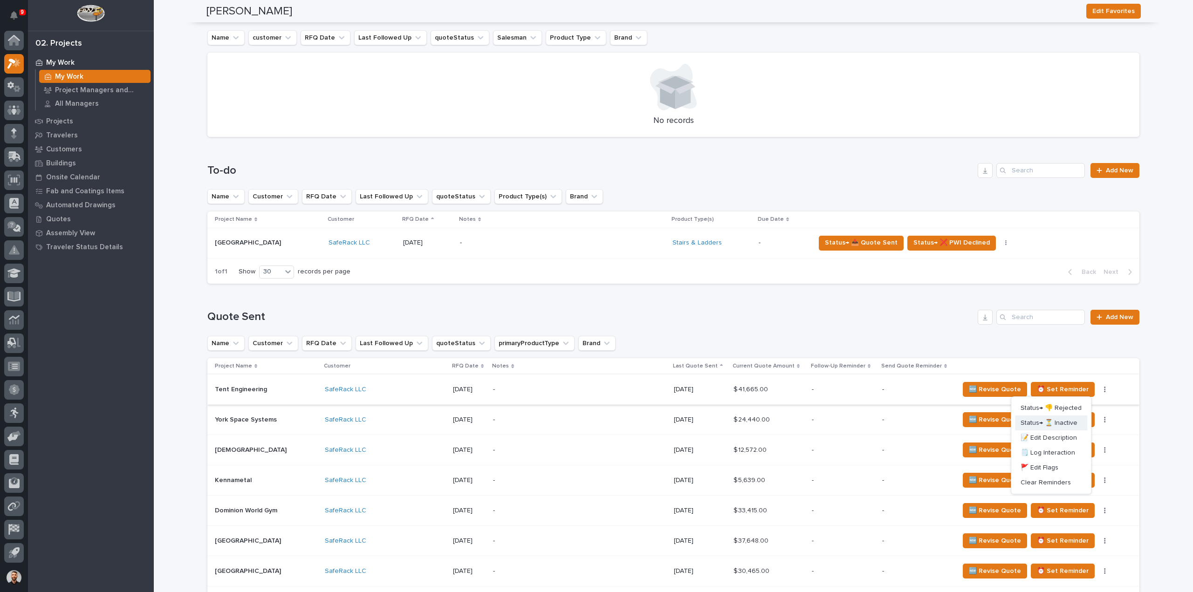
click at [1062, 422] on span "Status→ ⏳ Inactive" at bounding box center [1049, 423] width 57 height 11
click at [1104, 390] on icon "button" at bounding box center [1104, 390] width 1 height 6
click at [1066, 424] on span "Status→ ⏳ Inactive" at bounding box center [1049, 423] width 57 height 11
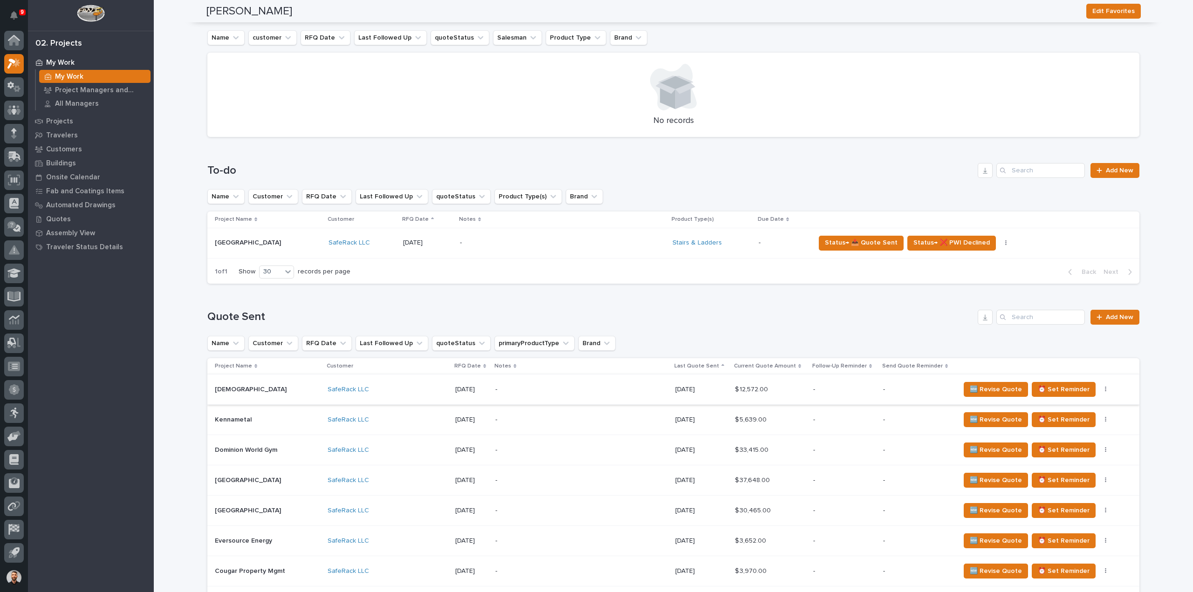
click at [1100, 390] on button "button" at bounding box center [1106, 389] width 13 height 7
click at [1060, 420] on span "Status→ ⏳ Inactive" at bounding box center [1049, 423] width 57 height 11
click at [1100, 389] on button "button" at bounding box center [1106, 389] width 13 height 7
click at [1070, 421] on span "Status→ ⏳ Inactive" at bounding box center [1049, 423] width 57 height 11
click at [1105, 389] on icon "button" at bounding box center [1105, 390] width 1 height 6
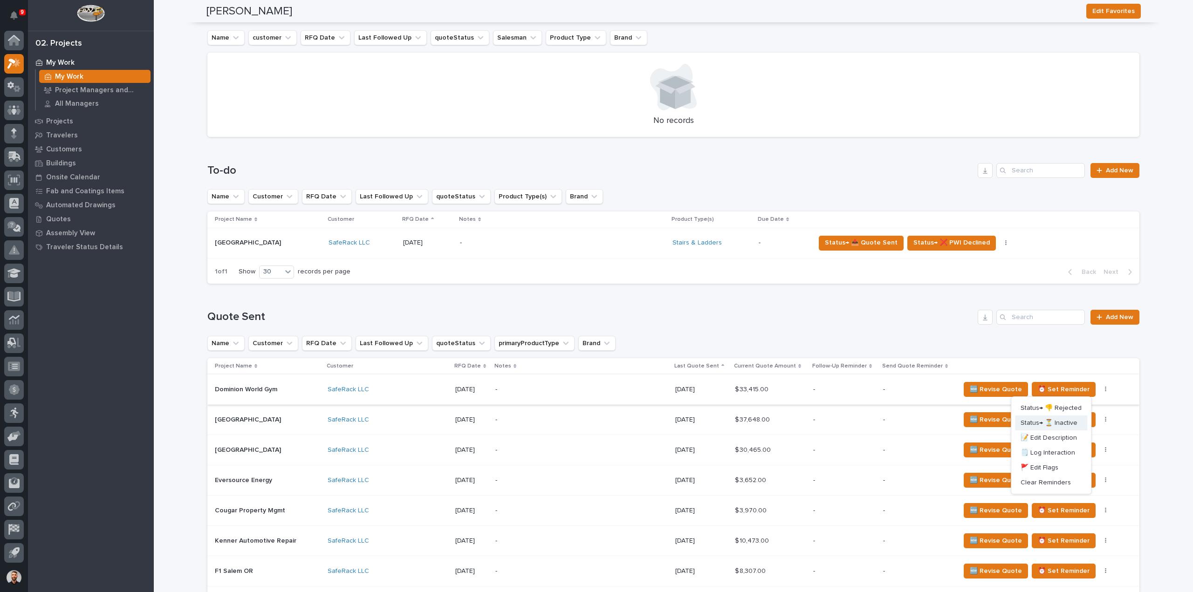
click at [1072, 422] on span "Status→ ⏳ Inactive" at bounding box center [1049, 423] width 57 height 11
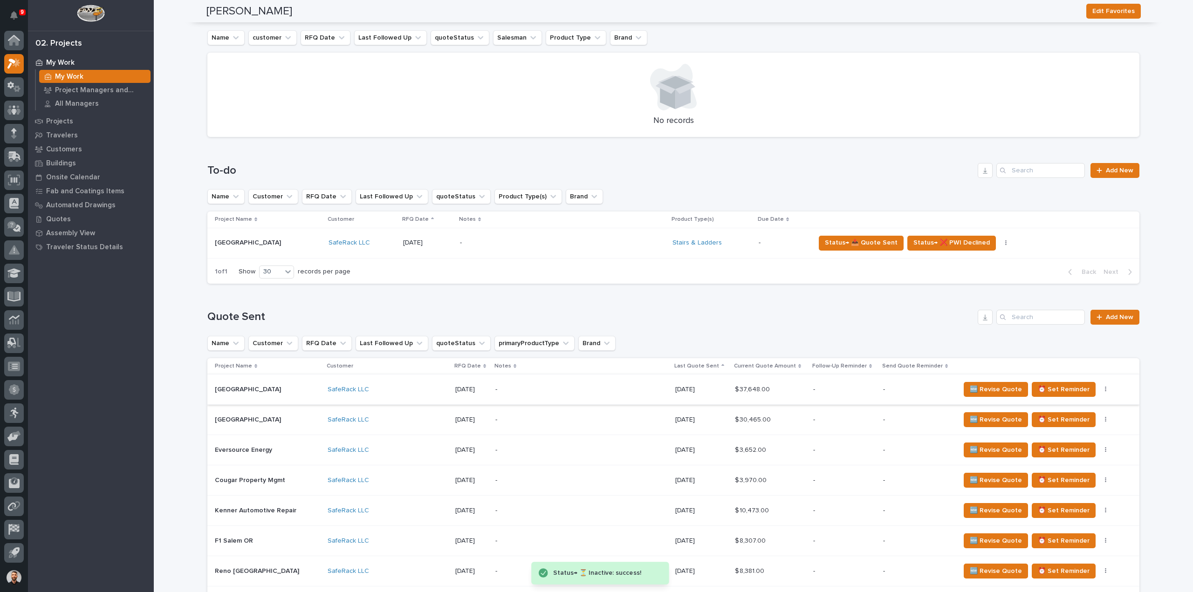
click at [1100, 389] on button "button" at bounding box center [1106, 389] width 13 height 7
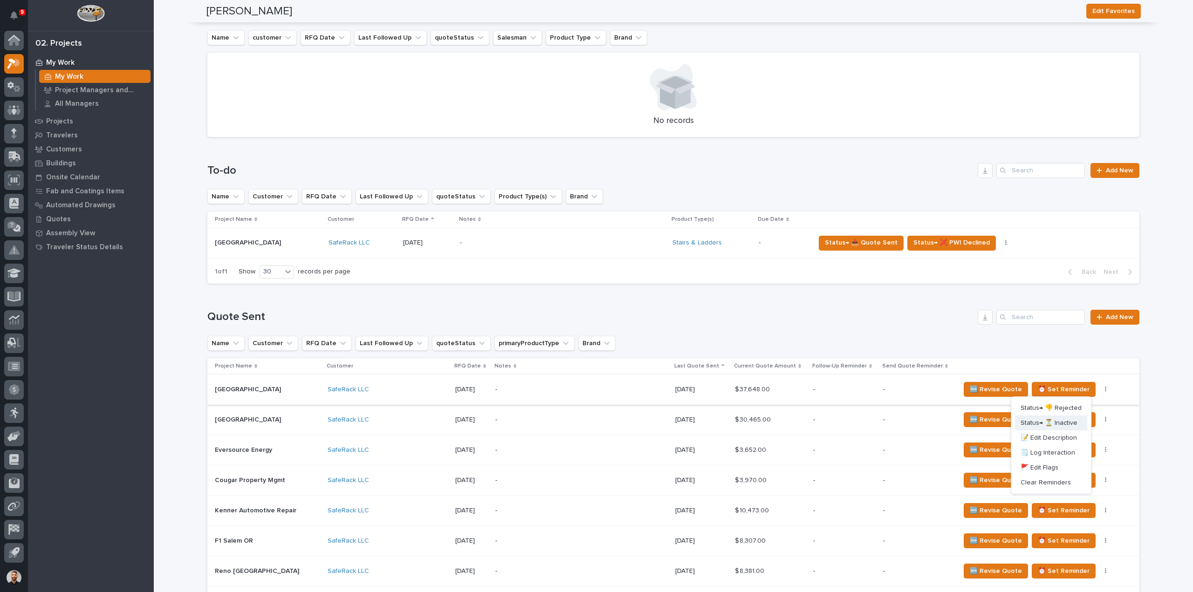
click at [1067, 423] on span "Status→ ⏳ Inactive" at bounding box center [1049, 423] width 57 height 11
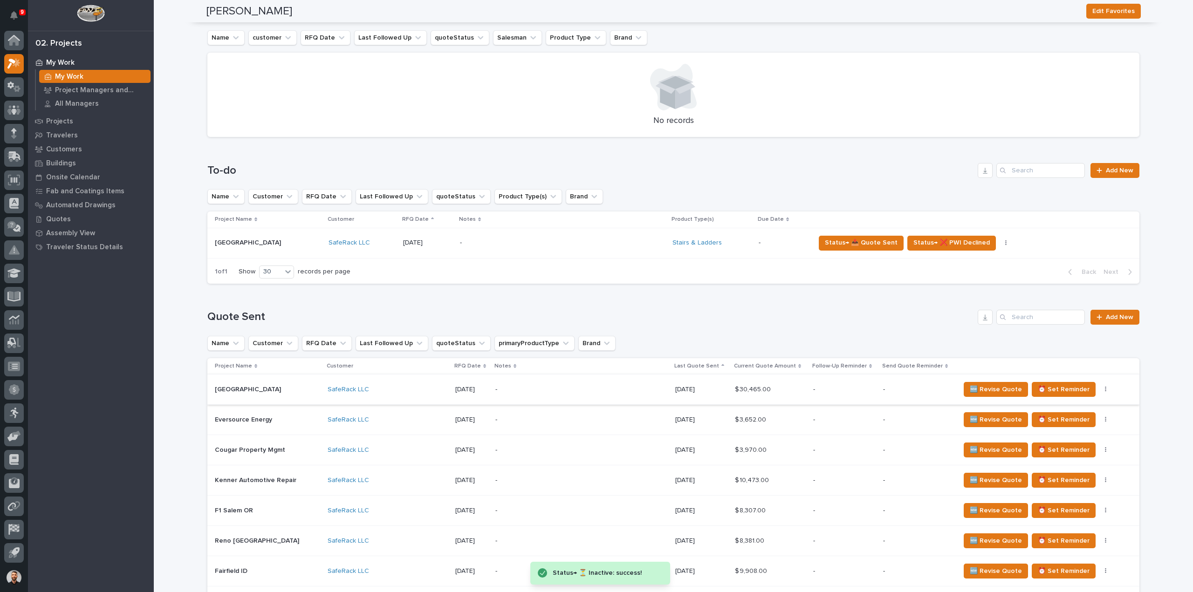
click at [1100, 389] on button "button" at bounding box center [1106, 389] width 13 height 7
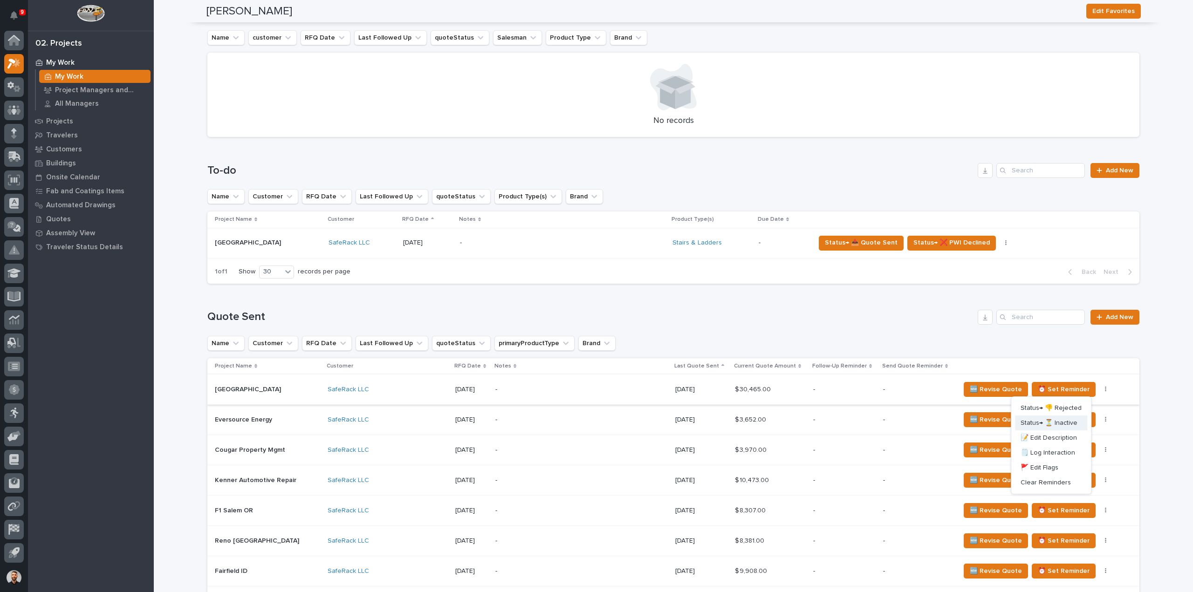
click at [1069, 420] on span "Status→ ⏳ Inactive" at bounding box center [1049, 423] width 57 height 11
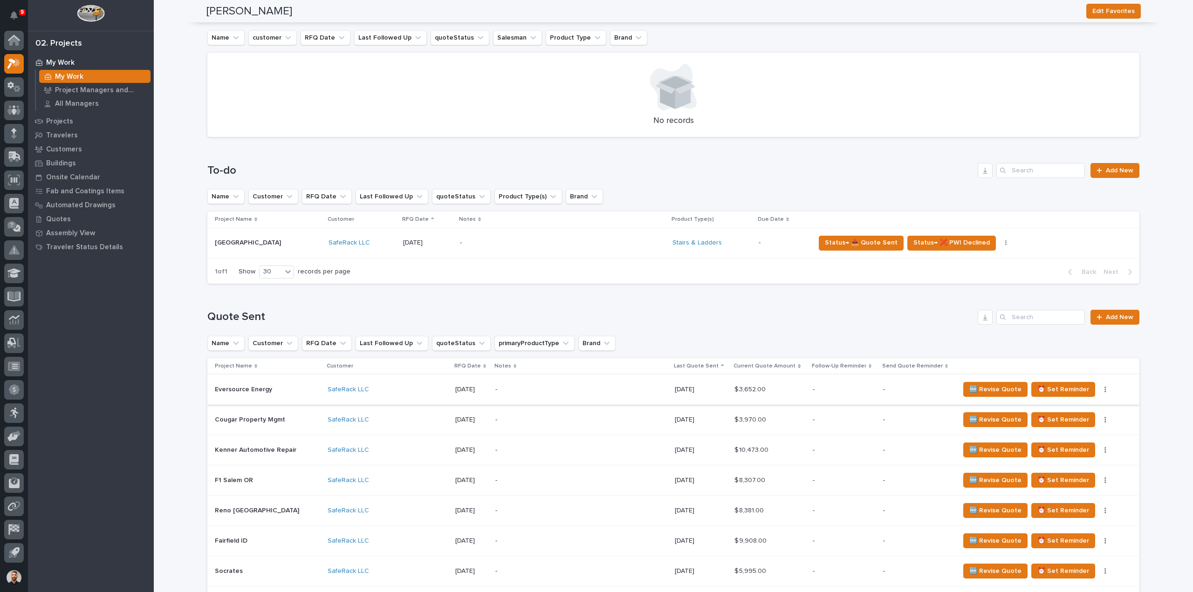
click at [1105, 390] on icon "button" at bounding box center [1106, 389] width 2 height 7
click at [1069, 423] on span "Status→ ⏳ Inactive" at bounding box center [1049, 423] width 57 height 11
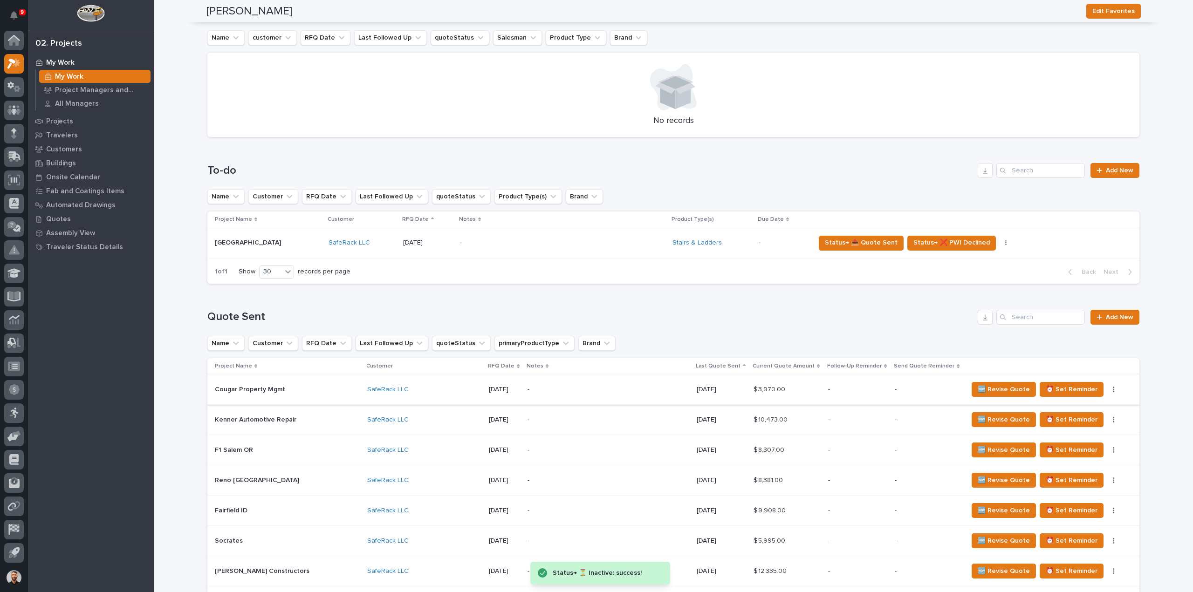
click at [1114, 389] on icon "button" at bounding box center [1114, 390] width 1 height 6
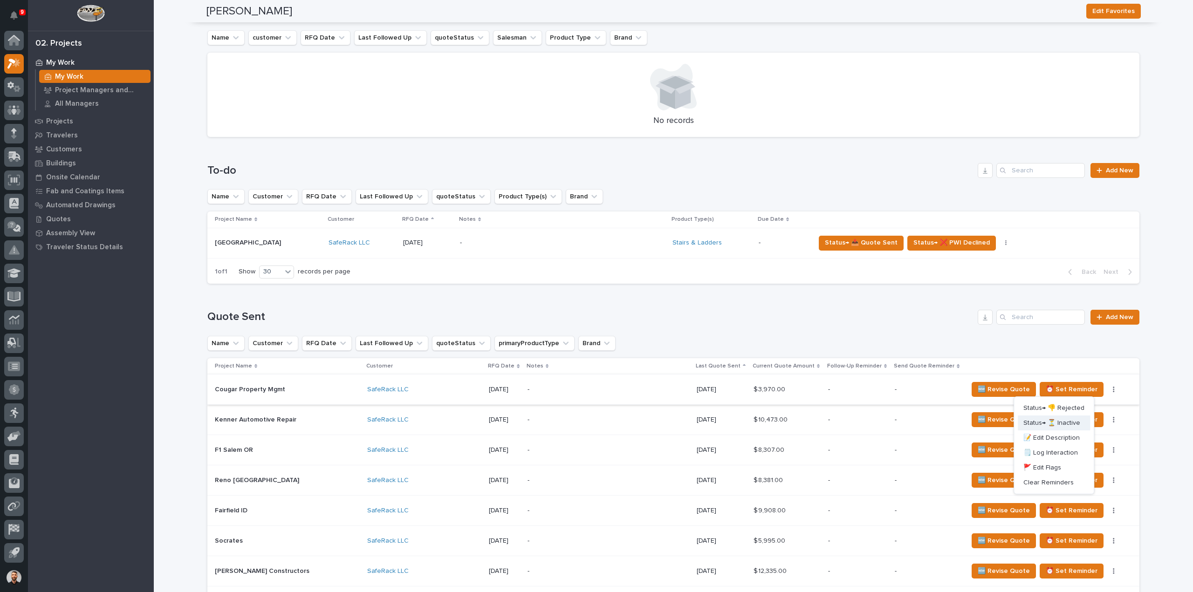
click at [1067, 422] on span "Status→ ⏳ Inactive" at bounding box center [1052, 423] width 57 height 11
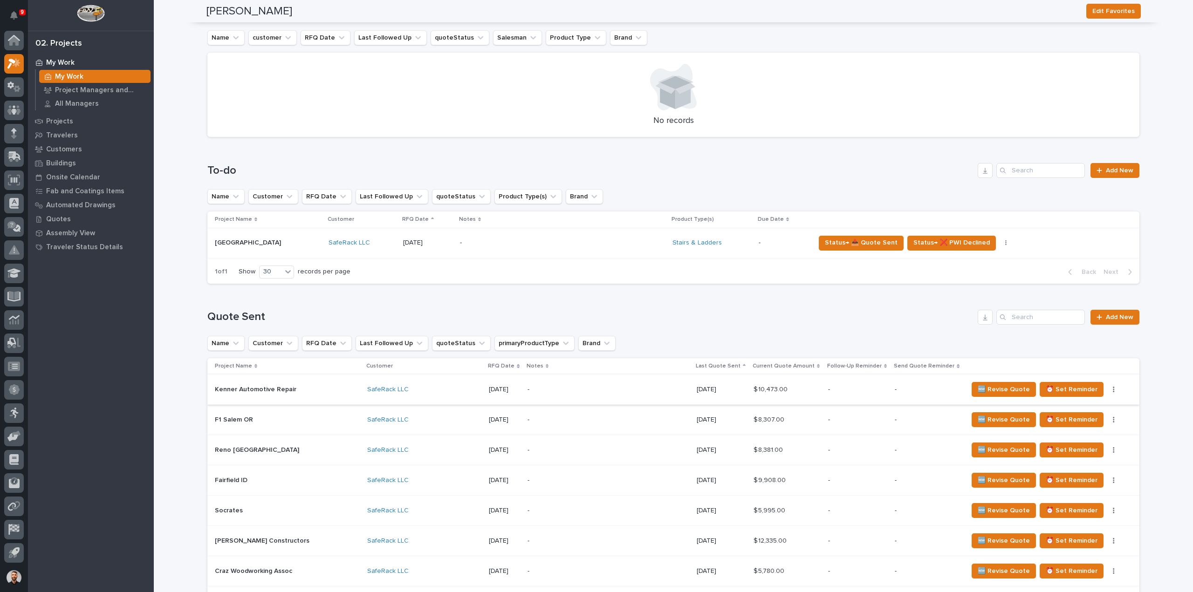
click at [1108, 389] on button "button" at bounding box center [1114, 389] width 13 height 7
click at [1068, 422] on span "Status→ ⏳ Inactive" at bounding box center [1052, 423] width 57 height 11
click at [1108, 391] on button "button" at bounding box center [1114, 389] width 13 height 7
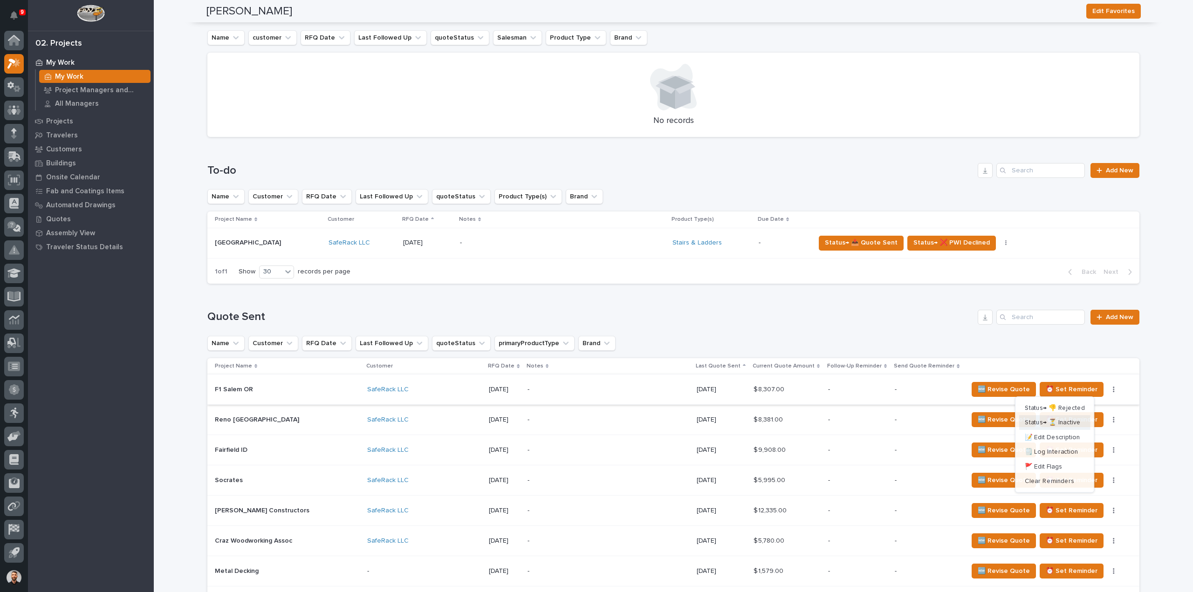
click at [1065, 420] on span "Status→ ⏳ Inactive" at bounding box center [1053, 422] width 56 height 11
click at [1065, 420] on span "Status→ ⏳ Inactive" at bounding box center [1052, 423] width 57 height 11
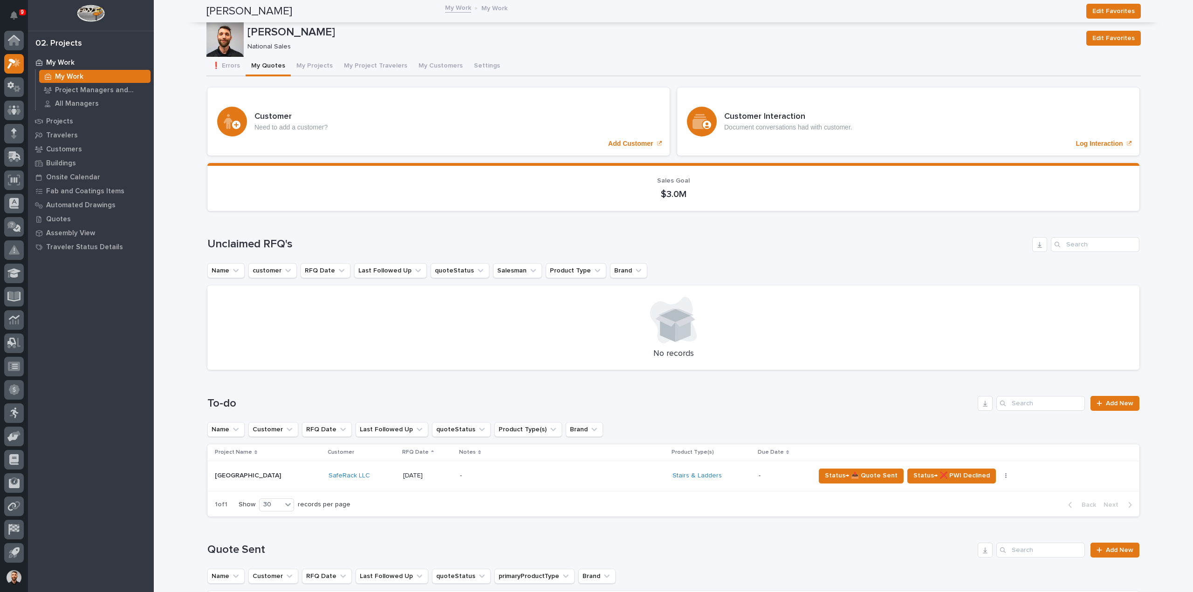
scroll to position [233, 0]
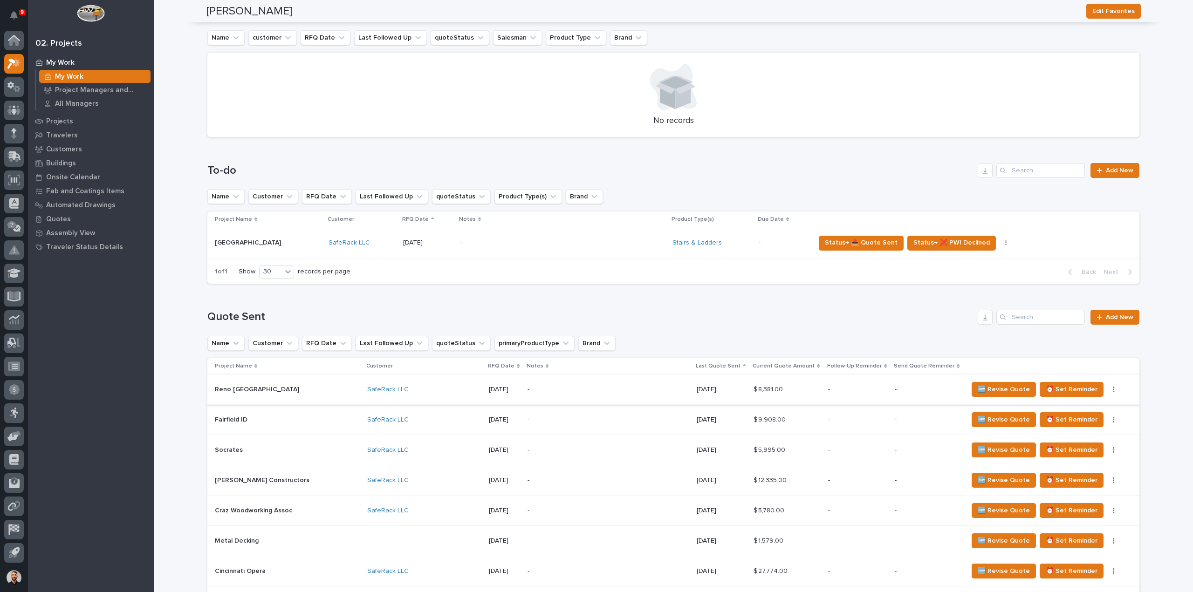
click at [1114, 392] on icon "button" at bounding box center [1114, 390] width 1 height 6
click at [1068, 421] on span "Status→ ⏳ Inactive" at bounding box center [1052, 423] width 57 height 11
click at [1114, 390] on icon "button" at bounding box center [1114, 390] width 1 height 6
click at [1068, 425] on span "Status→ ⏳ Inactive" at bounding box center [1052, 423] width 57 height 11
click at [1108, 390] on button "button" at bounding box center [1114, 389] width 13 height 7
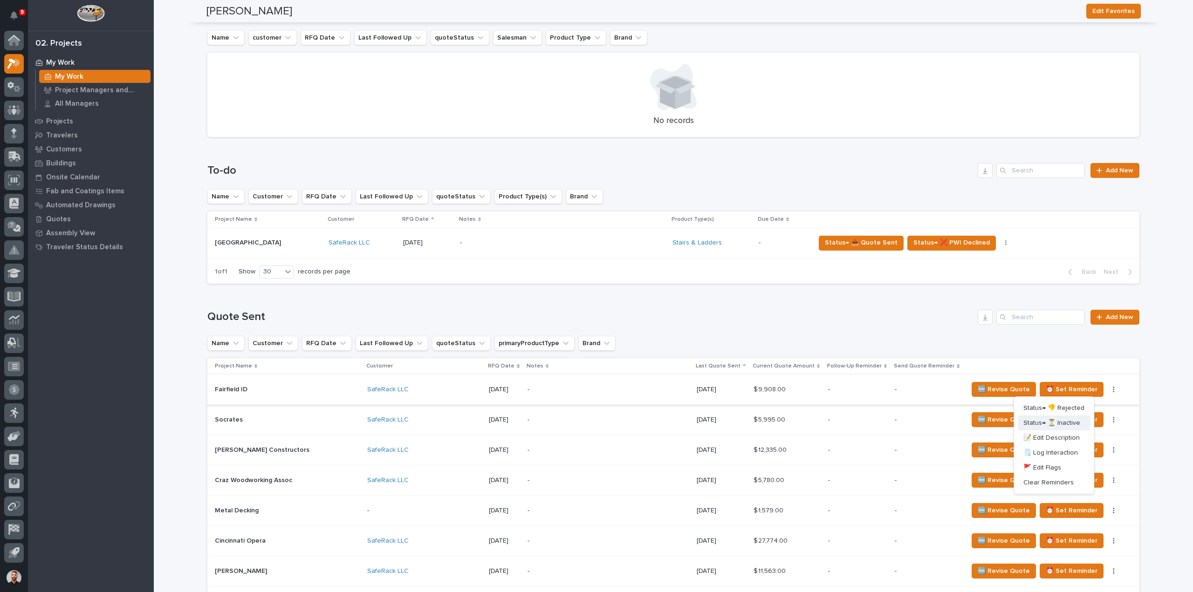
click at [1068, 422] on span "Status→ ⏳ Inactive" at bounding box center [1052, 423] width 57 height 11
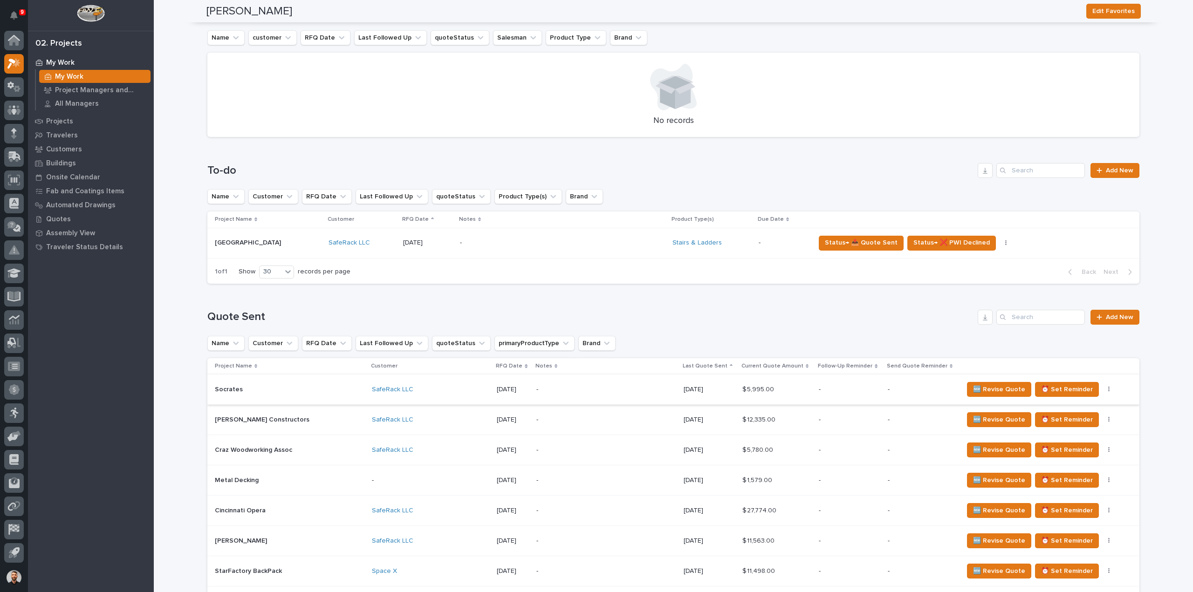
click at [1108, 390] on icon "button" at bounding box center [1109, 389] width 2 height 7
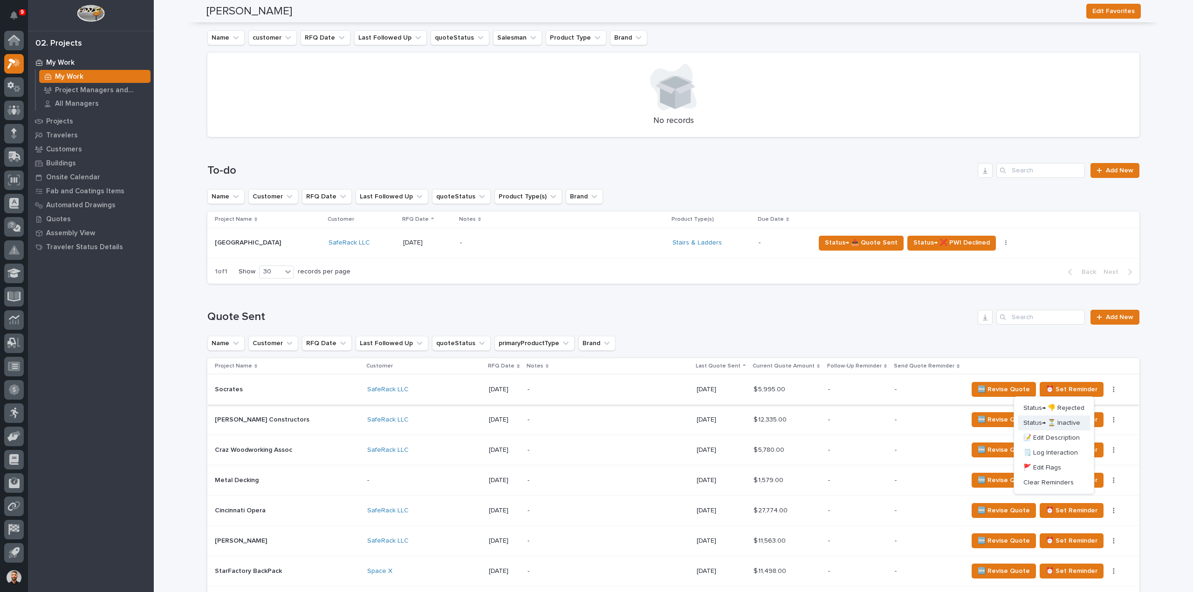
click at [1076, 420] on span "Status→ ⏳ Inactive" at bounding box center [1052, 423] width 57 height 11
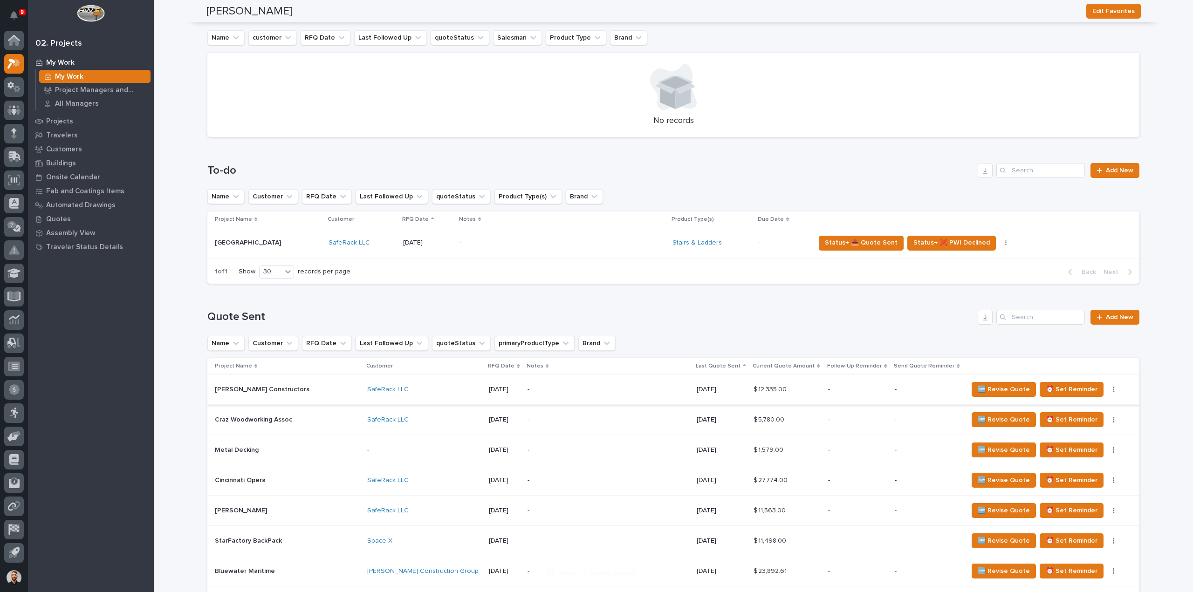
click at [1113, 390] on icon "button" at bounding box center [1114, 389] width 2 height 7
click at [1069, 419] on span "Status→ ⏳ Inactive" at bounding box center [1052, 423] width 57 height 11
click at [1108, 392] on button "button" at bounding box center [1114, 389] width 13 height 7
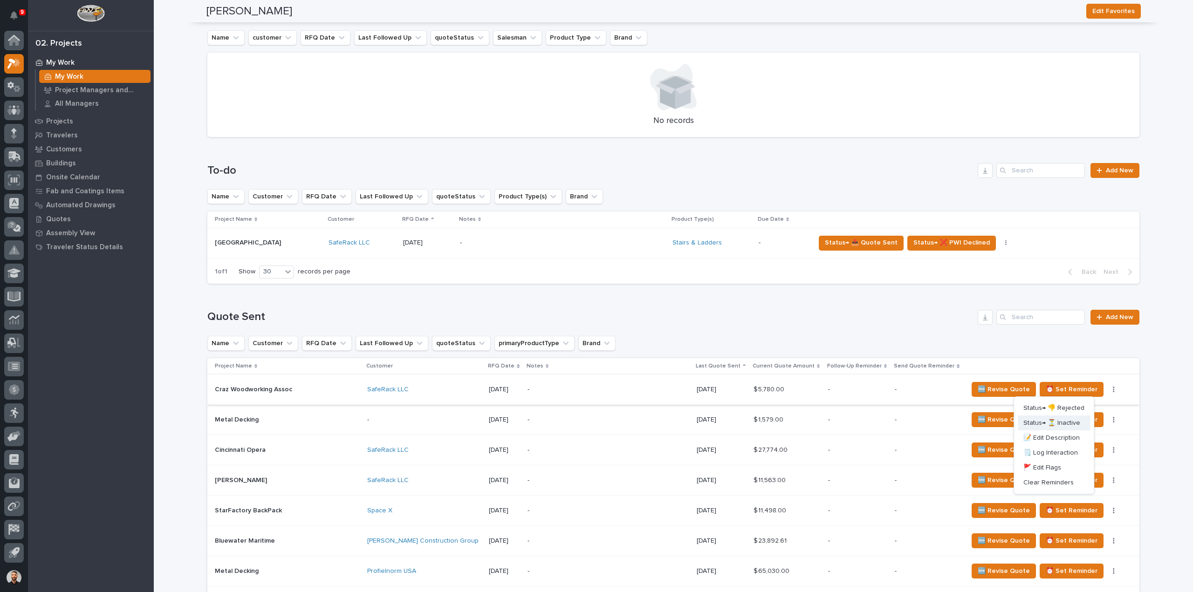
click at [1072, 420] on span "Status→ ⏳ Inactive" at bounding box center [1052, 423] width 57 height 11
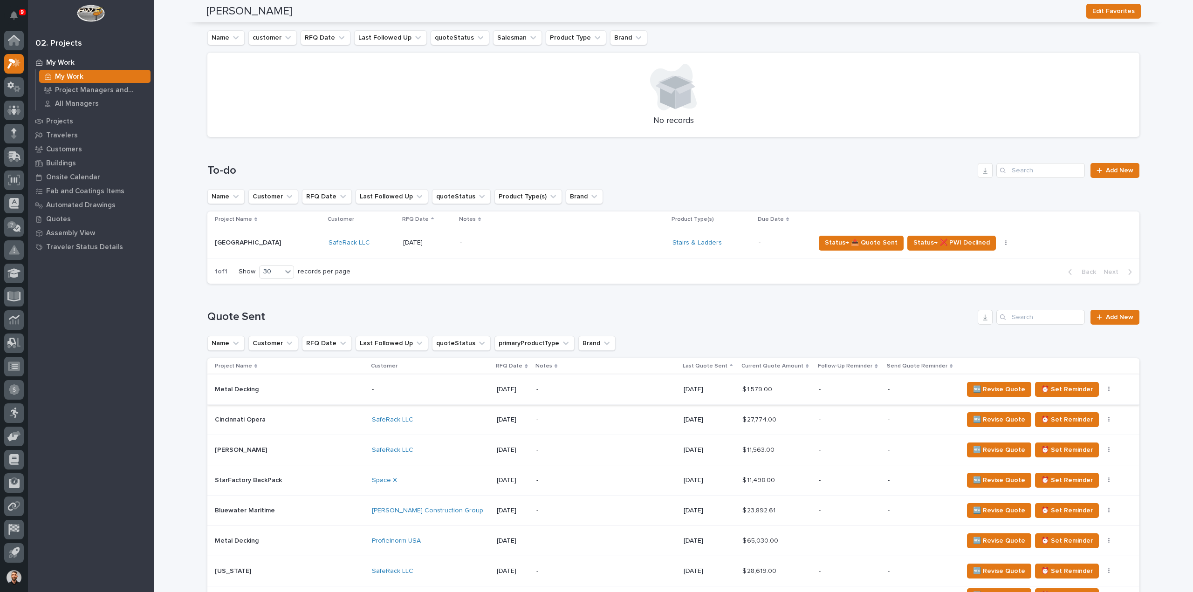
click at [1108, 390] on icon "button" at bounding box center [1109, 389] width 2 height 7
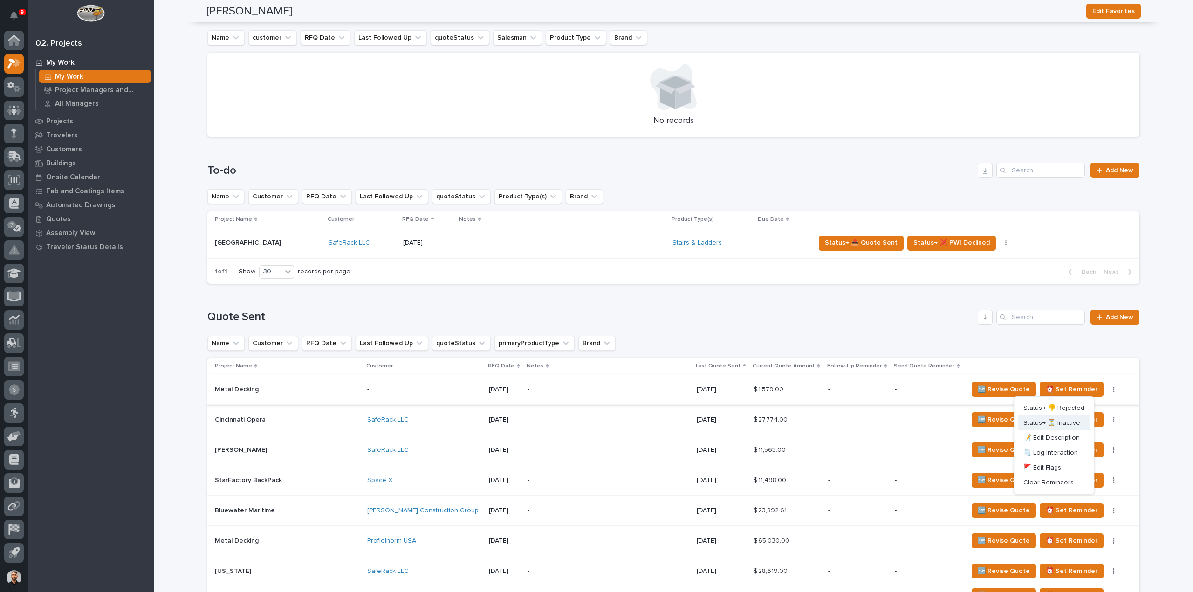
click at [1074, 425] on span "Status→ ⏳ Inactive" at bounding box center [1052, 423] width 57 height 11
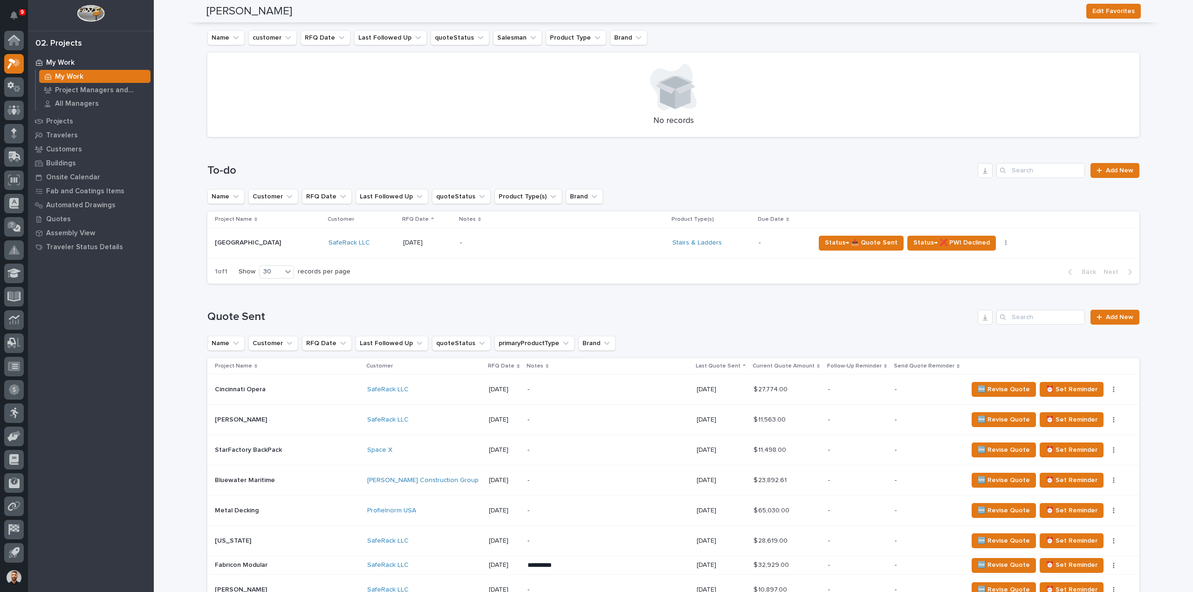
click at [1085, 393] on div "🆕 Revise Quote ⏰ Set Reminder Status→ 👎 Rejected Status→ ⏳ Inactive 📝 Edit Desc…" at bounding box center [1046, 389] width 157 height 15
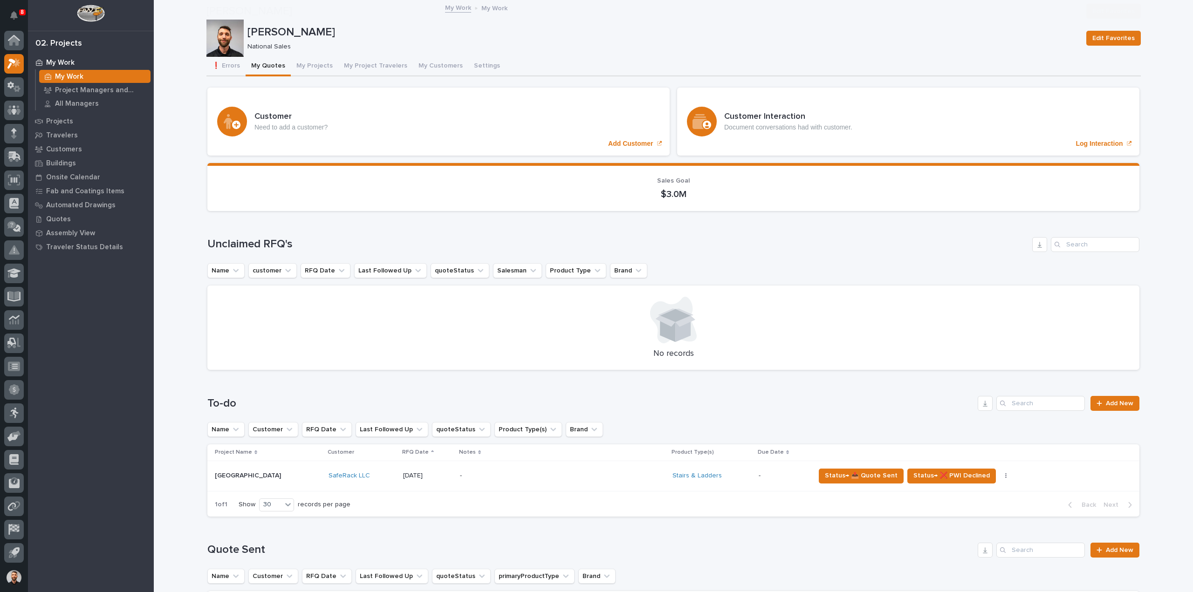
scroll to position [326, 0]
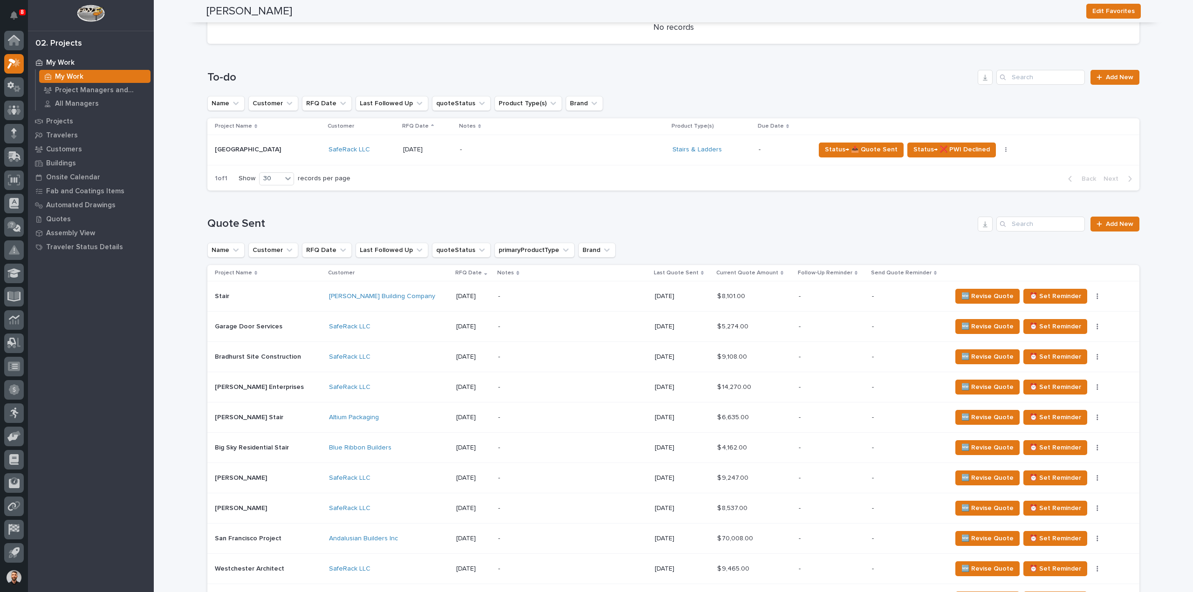
click at [662, 274] on p "Last Quote Sent" at bounding box center [676, 273] width 45 height 10
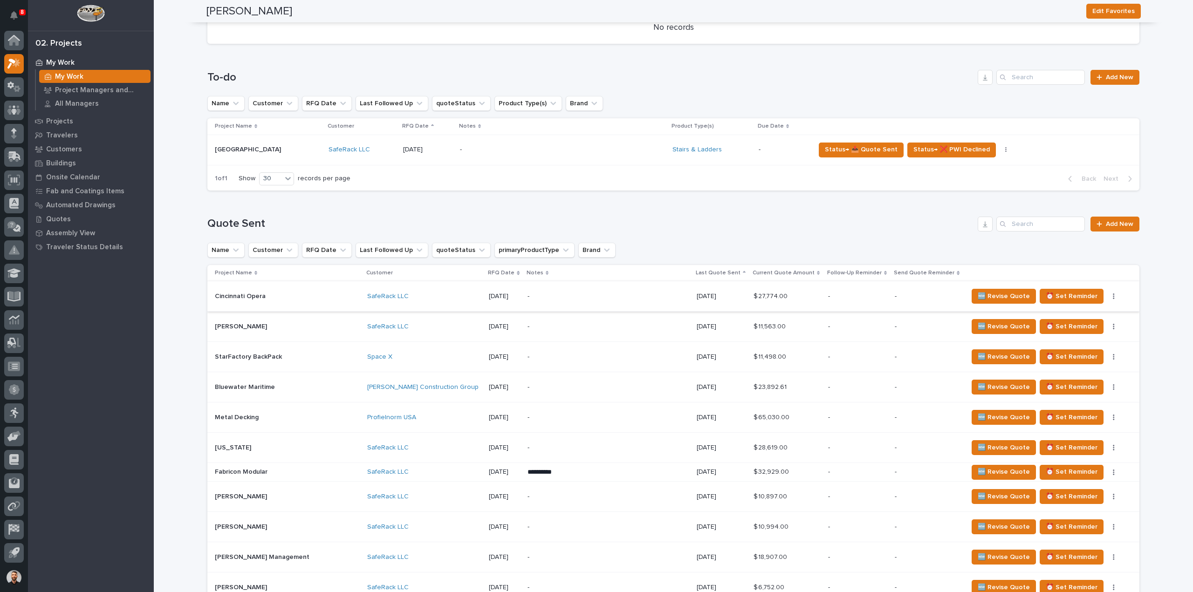
click at [1113, 298] on icon "button" at bounding box center [1114, 296] width 2 height 7
click at [1068, 330] on span "Status→ ⏳ Inactive" at bounding box center [1052, 329] width 57 height 11
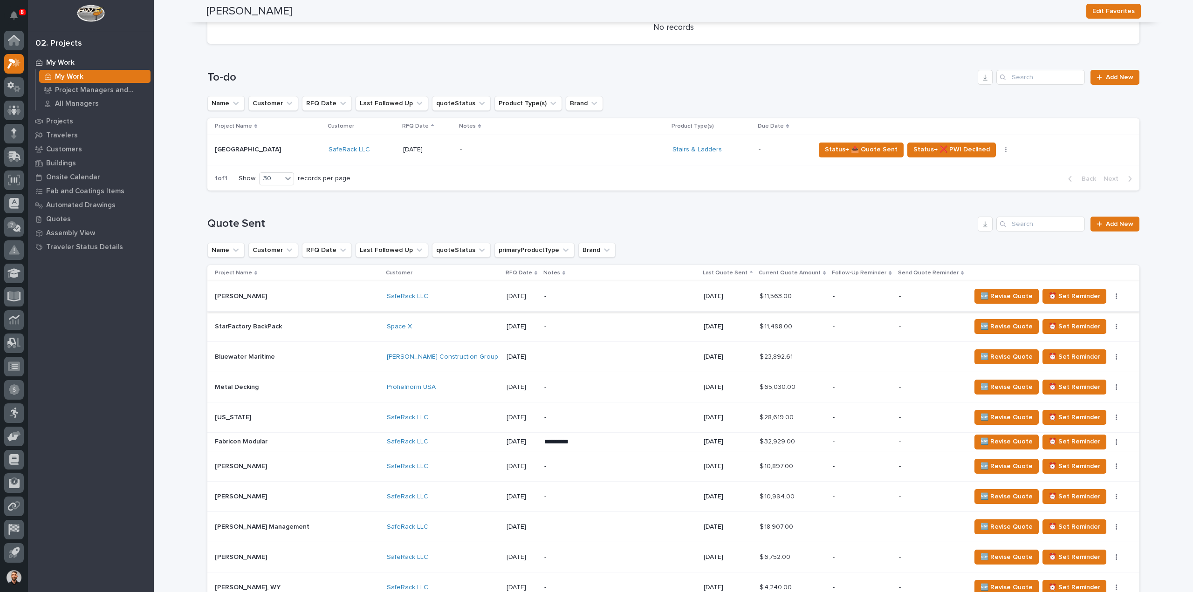
click at [1116, 297] on icon "button" at bounding box center [1117, 296] width 2 height 7
click at [1074, 328] on span "Status→ ⏳ Inactive" at bounding box center [1060, 329] width 57 height 11
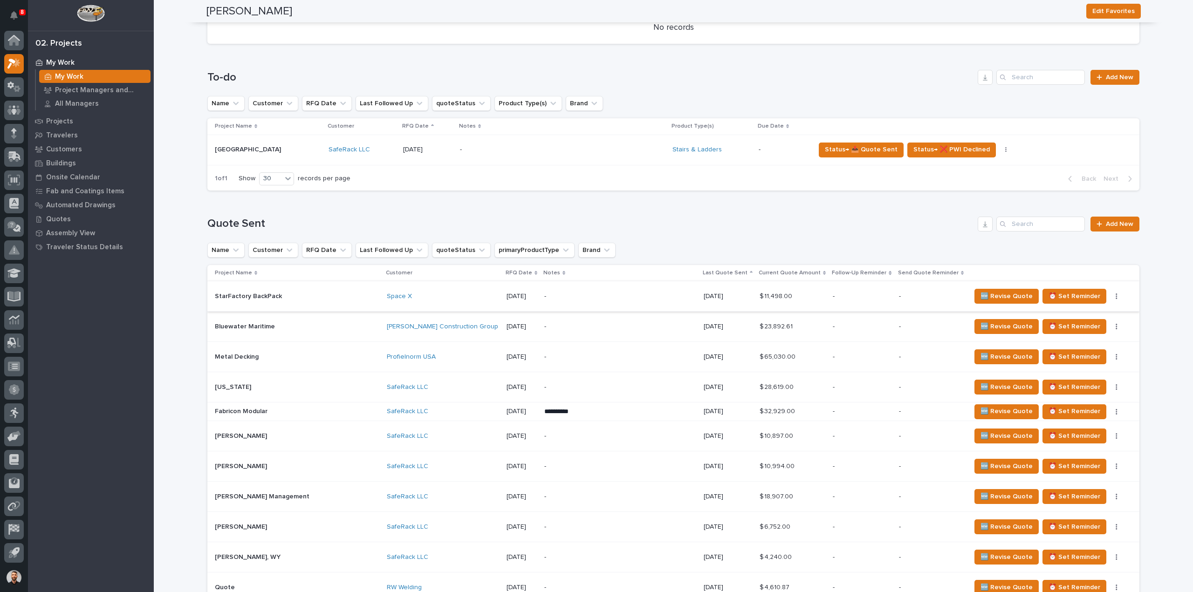
click at [1116, 297] on icon "button" at bounding box center [1117, 296] width 2 height 7
click at [1069, 331] on span "Status→ ⏳ Inactive" at bounding box center [1060, 329] width 57 height 11
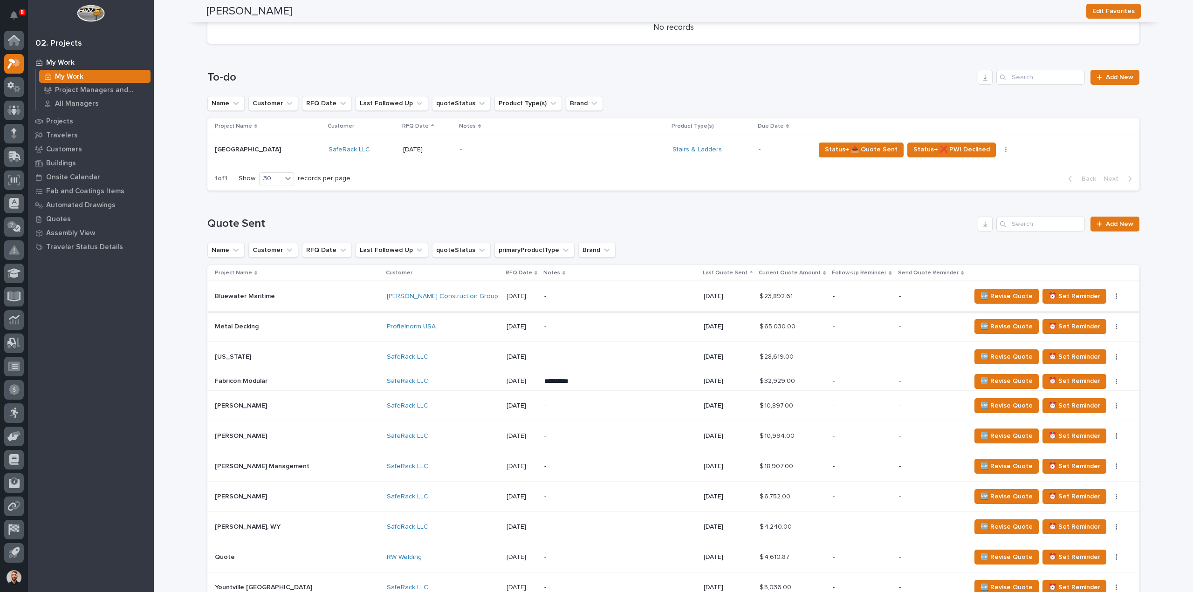
click at [1116, 297] on icon "button" at bounding box center [1117, 296] width 2 height 7
click at [1074, 330] on span "Status→ ⏳ Inactive" at bounding box center [1060, 329] width 57 height 11
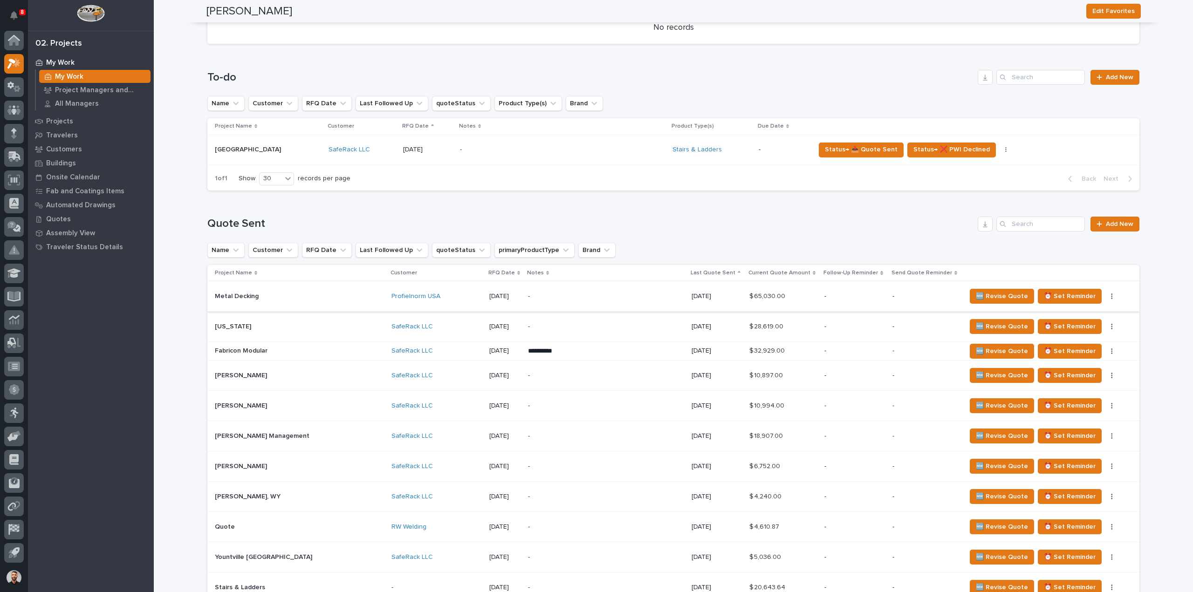
click at [1111, 298] on icon "button" at bounding box center [1112, 296] width 2 height 7
click at [1076, 330] on span "Status→ ⏳ Inactive" at bounding box center [1060, 329] width 57 height 11
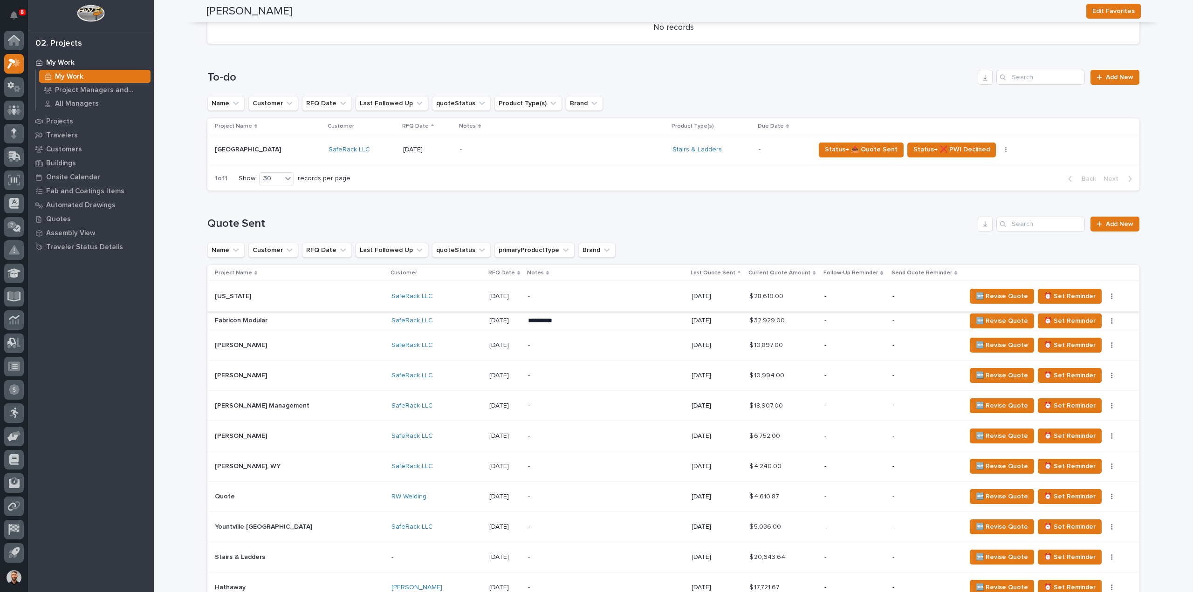
click at [1112, 297] on icon "button" at bounding box center [1112, 297] width 1 height 6
click at [1076, 329] on span "Status→ ⏳ Inactive" at bounding box center [1060, 329] width 57 height 11
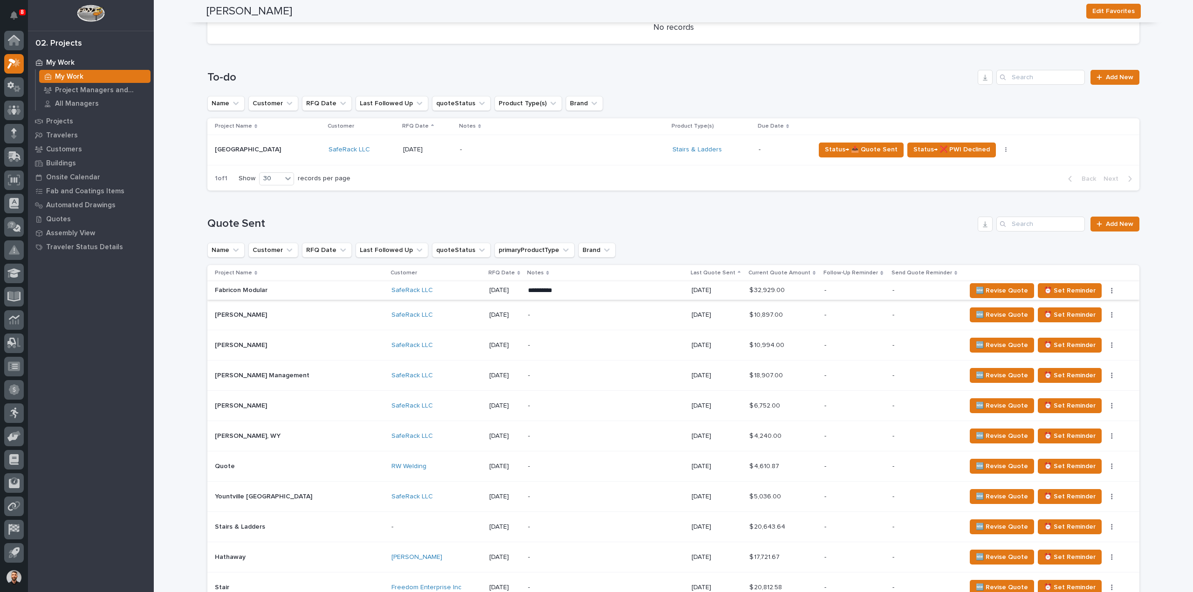
click at [1112, 291] on icon "button" at bounding box center [1112, 291] width 1 height 6
click at [1068, 324] on span "Status→ ⏳ Inactive" at bounding box center [1060, 323] width 57 height 11
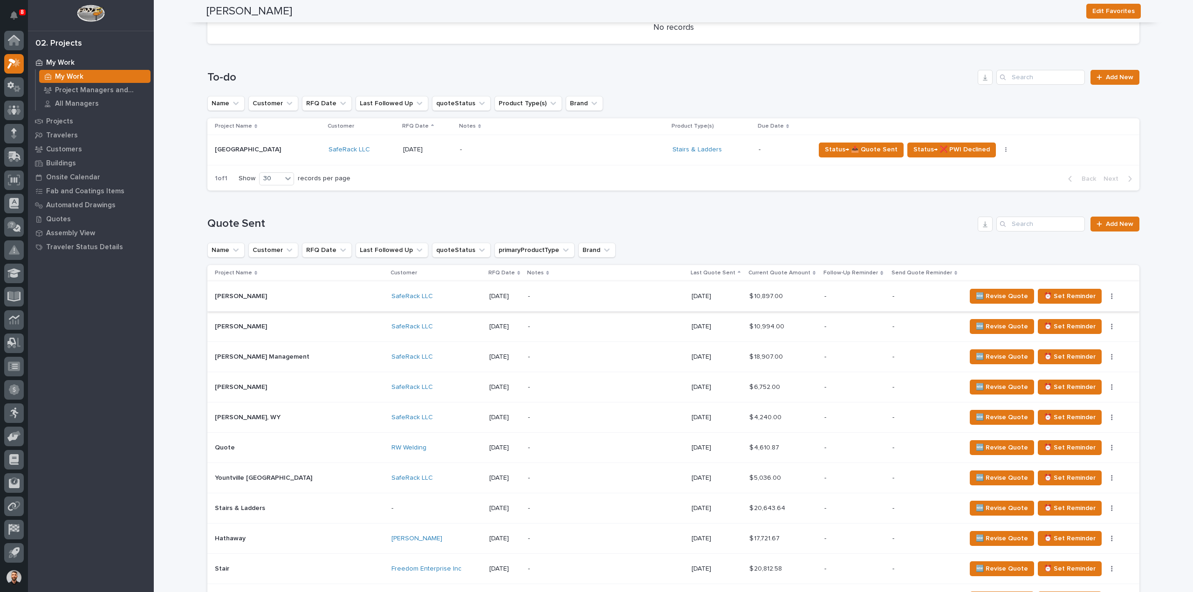
click at [1106, 296] on button "button" at bounding box center [1112, 296] width 13 height 7
click at [1083, 327] on span "Status→ ⏳ Inactive" at bounding box center [1060, 329] width 57 height 11
click at [1111, 298] on icon "button" at bounding box center [1112, 296] width 2 height 7
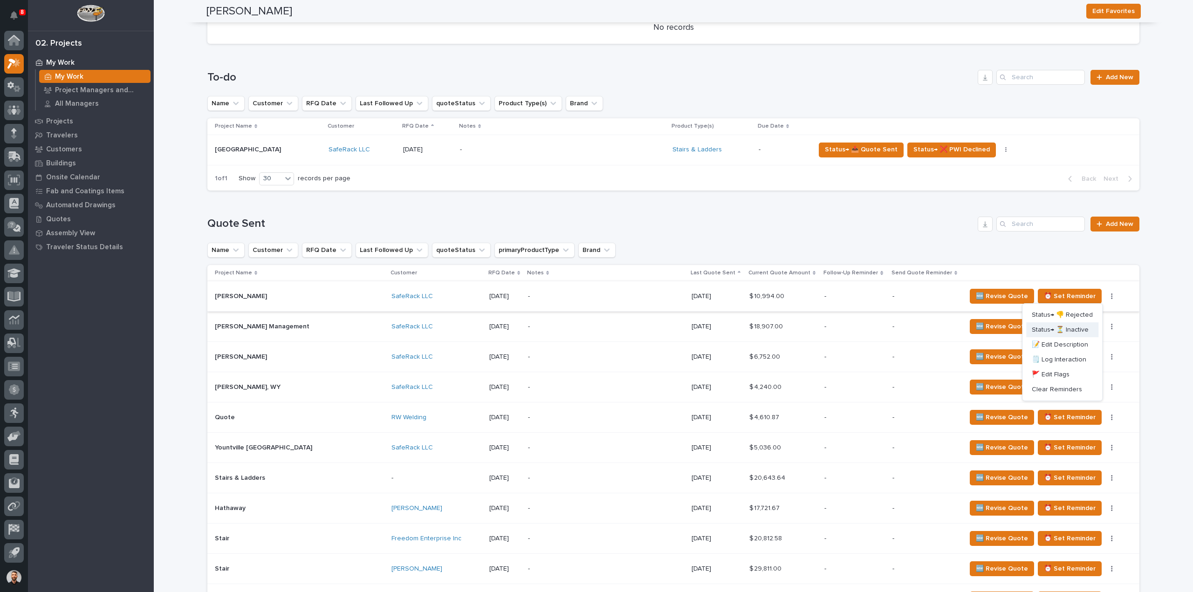
click at [1078, 326] on span "Status→ ⏳ Inactive" at bounding box center [1060, 329] width 57 height 11
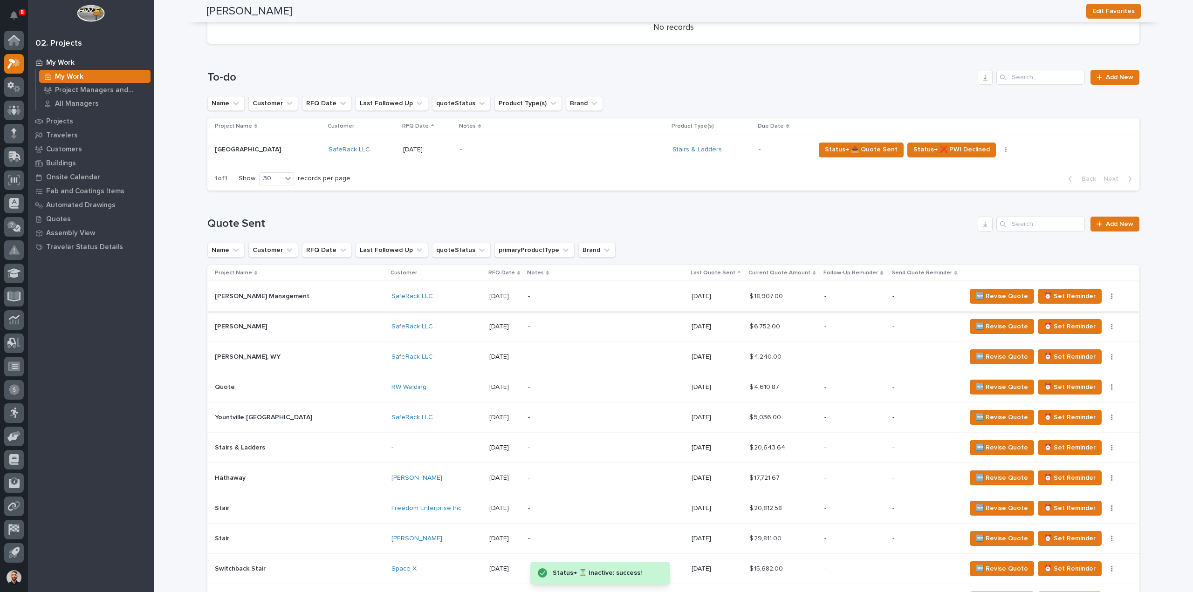
click at [1112, 296] on icon "button" at bounding box center [1112, 297] width 1 height 6
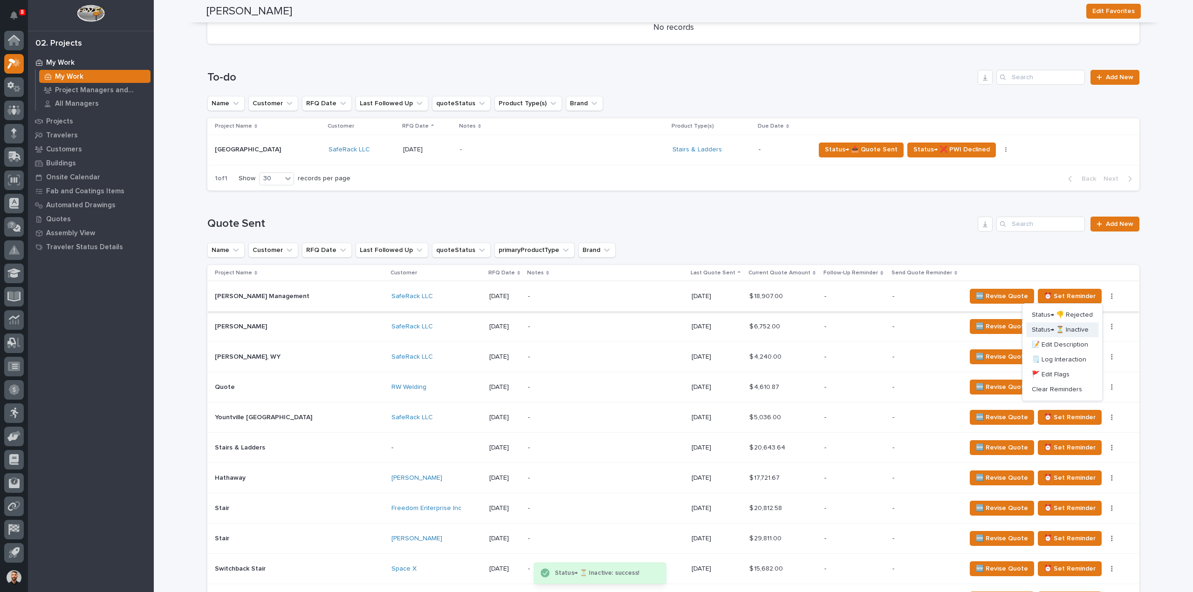
click at [1077, 331] on span "Status→ ⏳ Inactive" at bounding box center [1060, 329] width 57 height 11
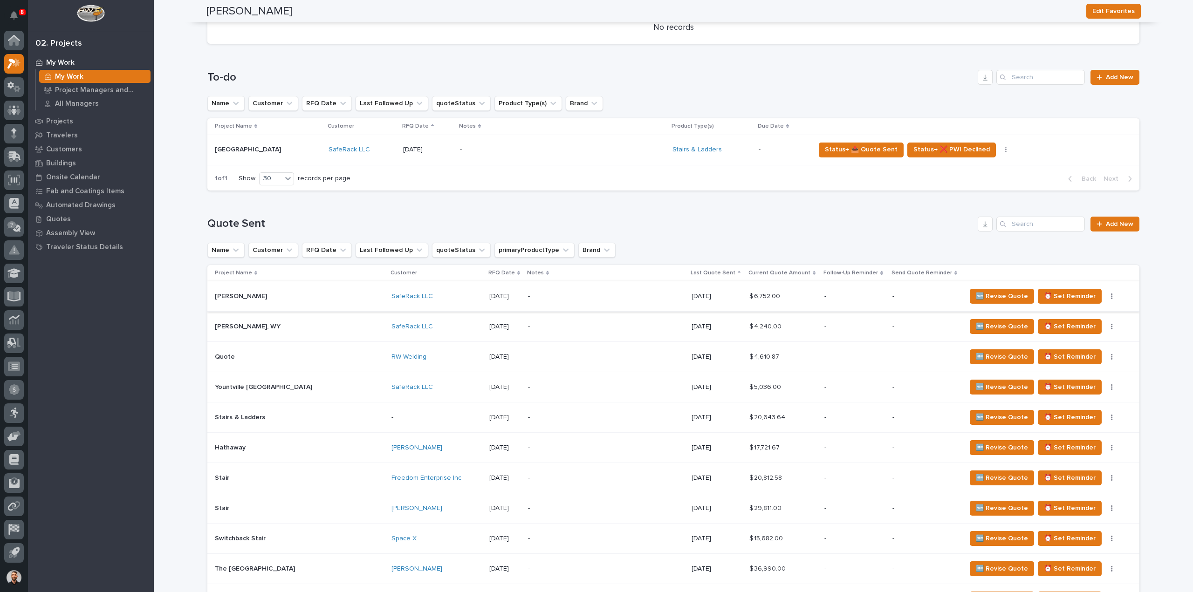
click at [1111, 297] on icon "button" at bounding box center [1112, 296] width 2 height 7
click at [1075, 334] on span "Status→ ⏳ Inactive" at bounding box center [1060, 329] width 57 height 11
click at [1111, 296] on icon "button" at bounding box center [1112, 296] width 2 height 7
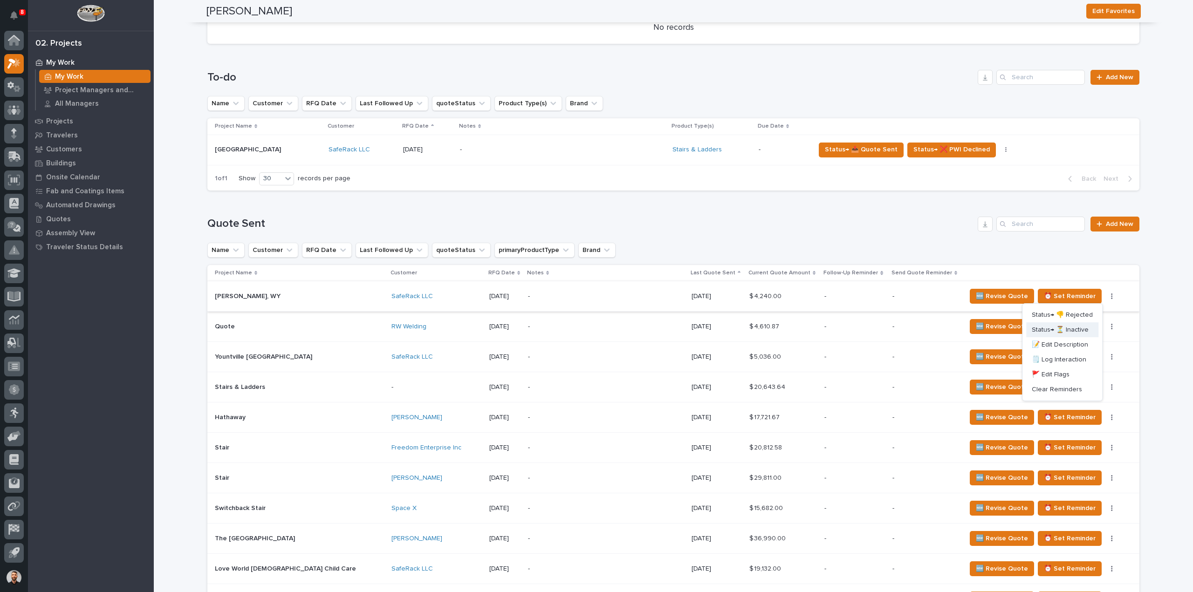
click at [1079, 330] on span "Status→ ⏳ Inactive" at bounding box center [1060, 329] width 57 height 11
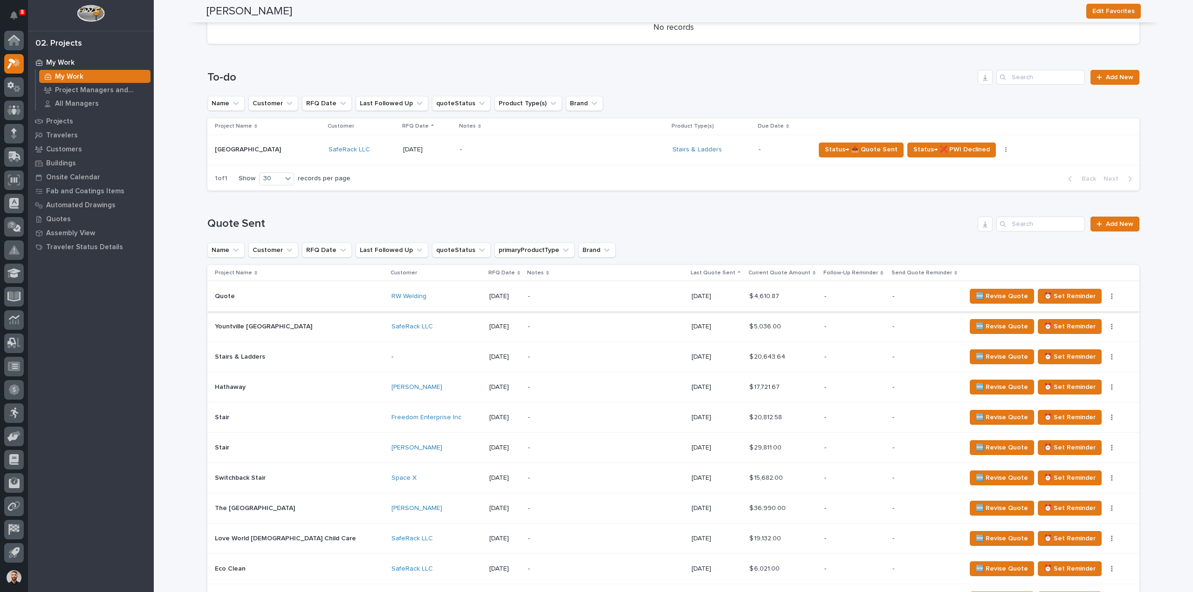
click at [1111, 299] on icon "button" at bounding box center [1112, 296] width 2 height 7
click at [1084, 327] on span "Status→ ⏳ Inactive" at bounding box center [1060, 329] width 57 height 11
click at [1106, 296] on button "button" at bounding box center [1112, 296] width 13 height 7
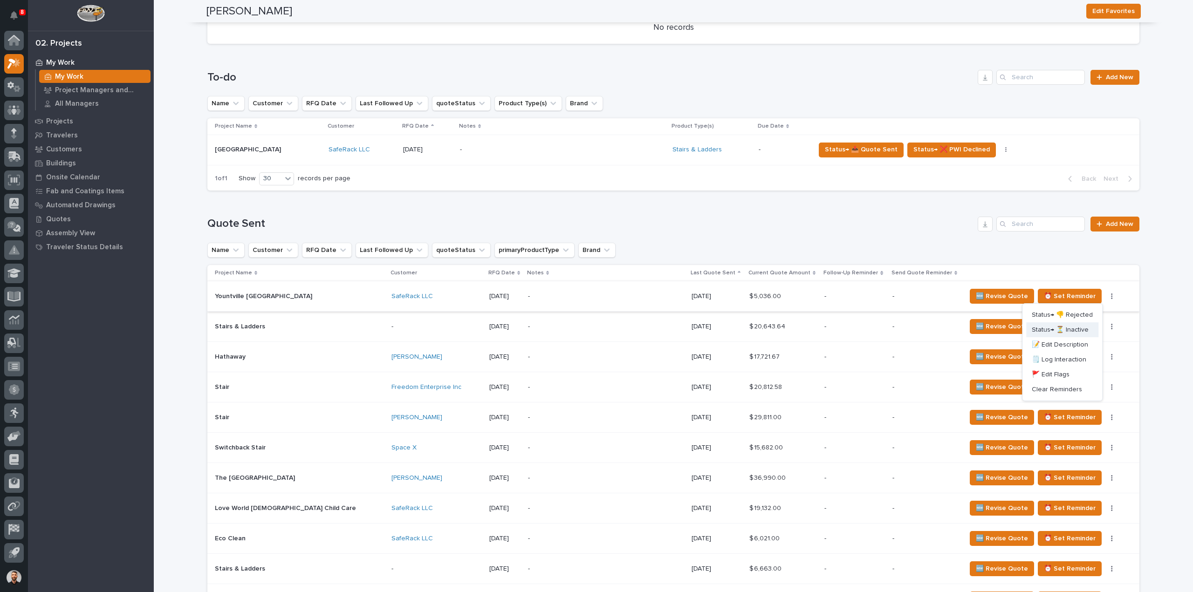
click at [1080, 331] on span "Status→ ⏳ Inactive" at bounding box center [1060, 329] width 57 height 11
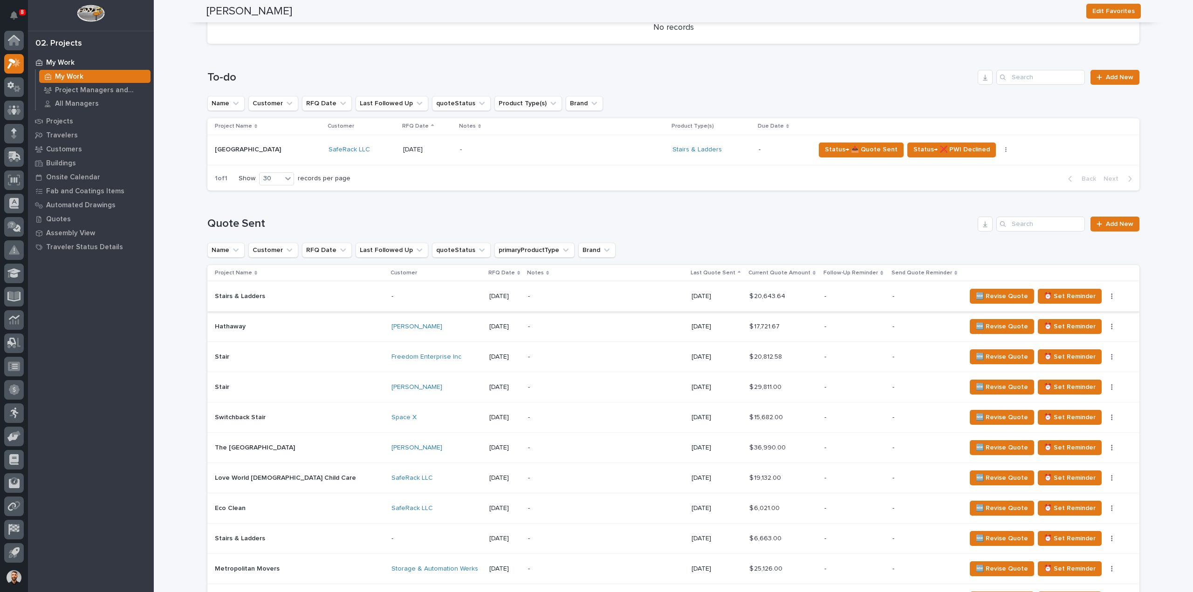
click at [1106, 299] on button "button" at bounding box center [1112, 296] width 13 height 7
click at [1082, 328] on span "Status→ ⏳ Inactive" at bounding box center [1060, 329] width 57 height 11
click at [1106, 296] on button "button" at bounding box center [1112, 296] width 13 height 7
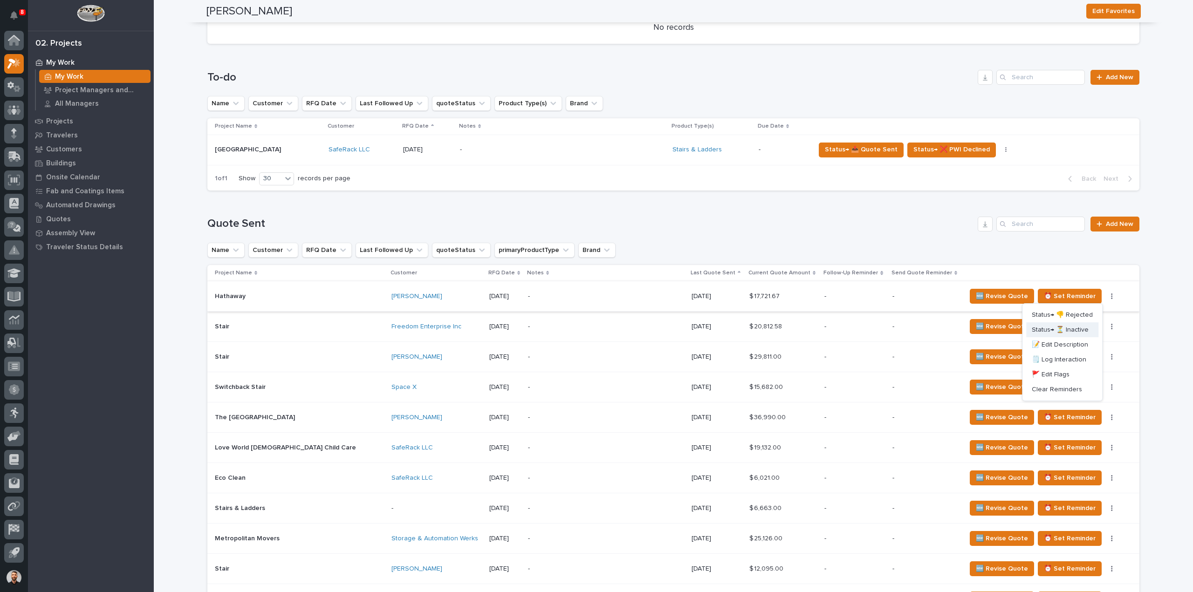
click at [1079, 329] on span "Status→ ⏳ Inactive" at bounding box center [1060, 329] width 57 height 11
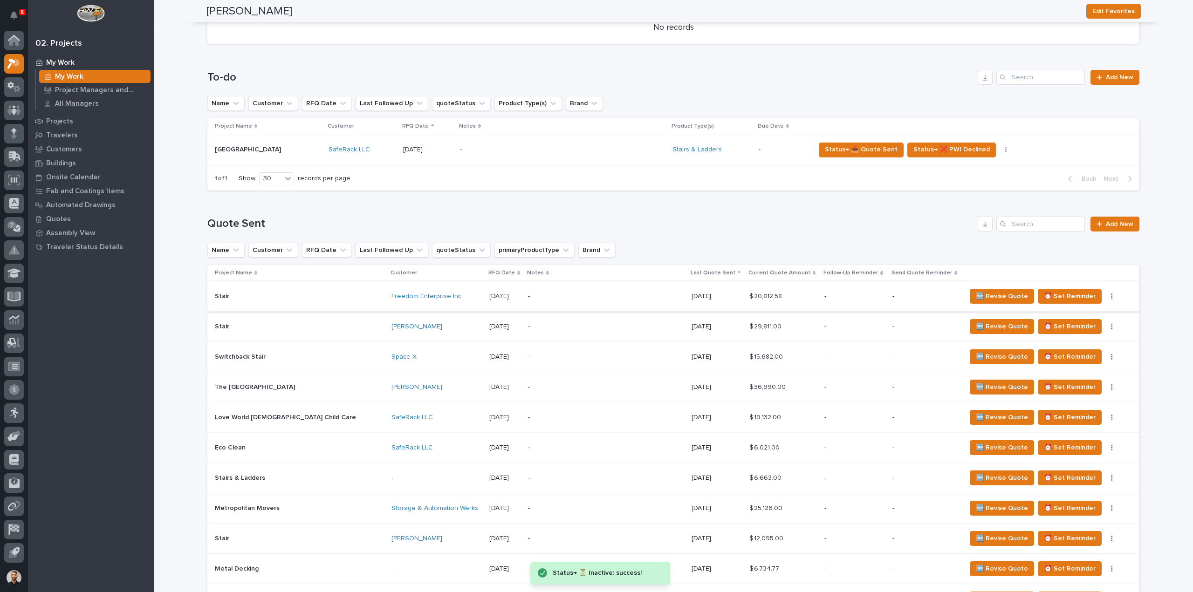
click at [1112, 295] on icon "button" at bounding box center [1112, 297] width 1 height 6
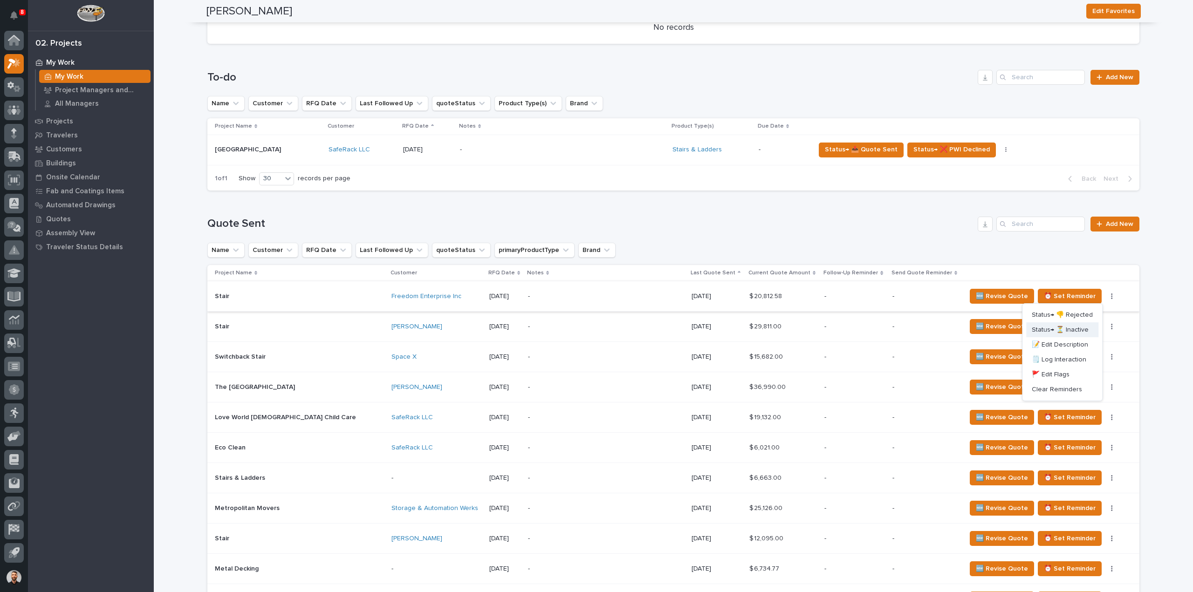
click at [1081, 326] on span "Status→ ⏳ Inactive" at bounding box center [1060, 329] width 57 height 11
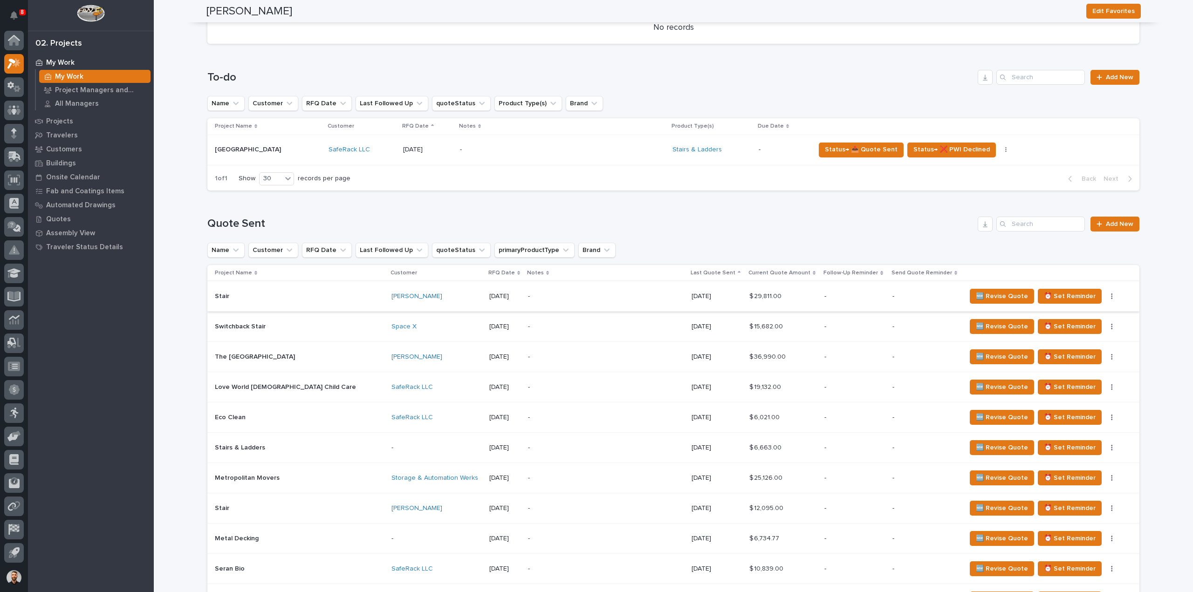
click at [1111, 297] on icon "button" at bounding box center [1112, 296] width 2 height 7
click at [1082, 324] on span "Status→ ⏳ Inactive" at bounding box center [1060, 329] width 57 height 11
click at [1112, 296] on icon "button" at bounding box center [1112, 297] width 1 height 6
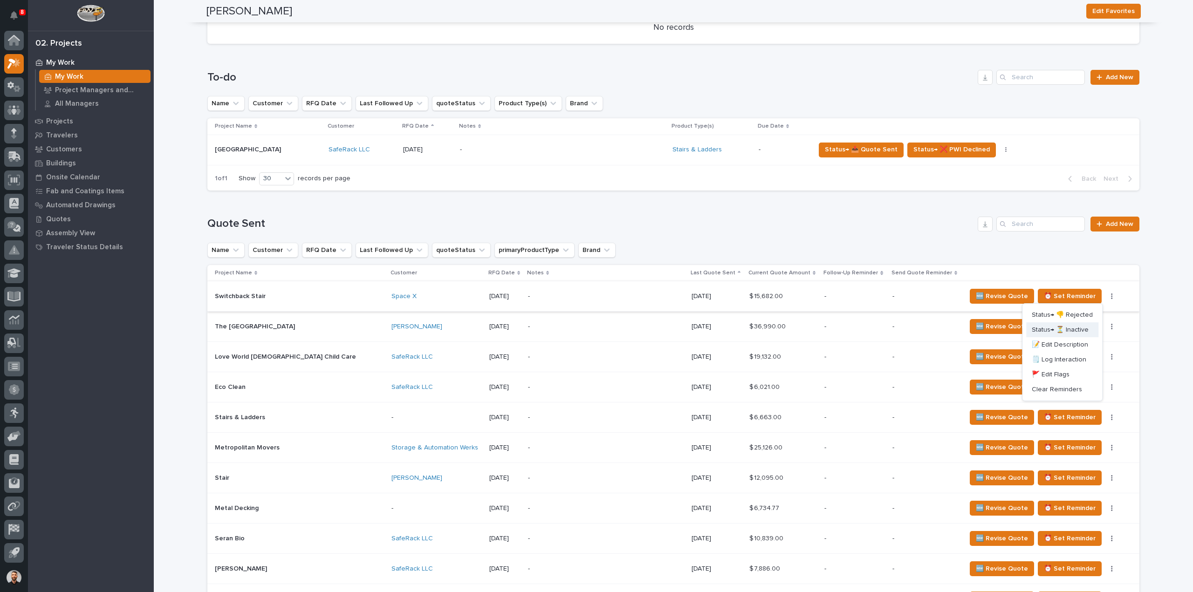
click at [1079, 328] on span "Status→ ⏳ Inactive" at bounding box center [1060, 329] width 57 height 11
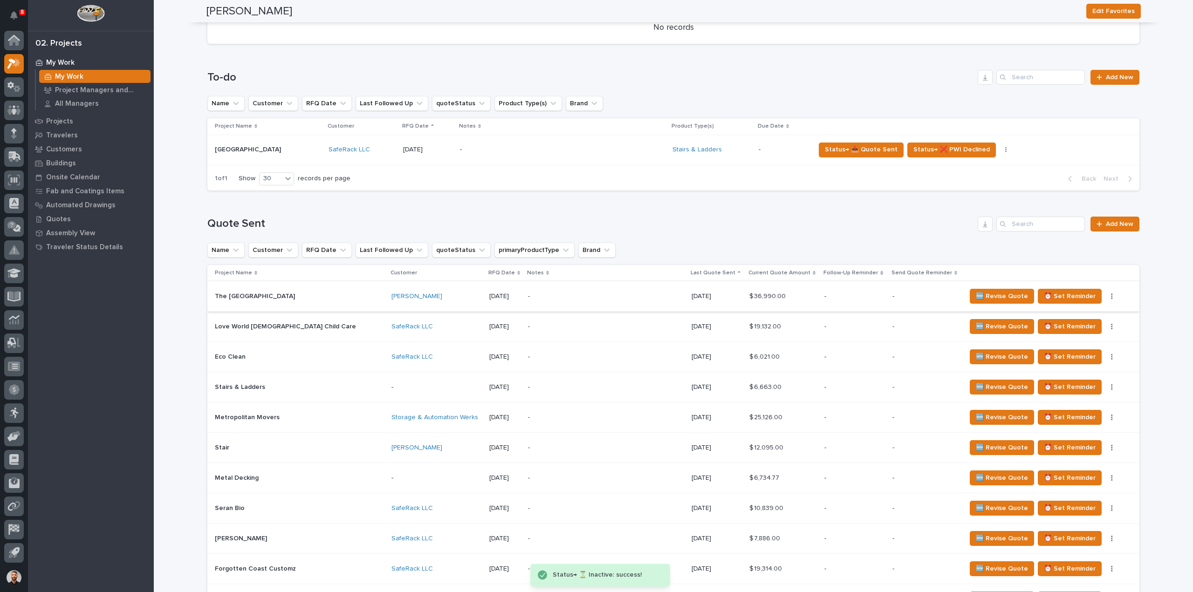
click at [1111, 297] on icon "button" at bounding box center [1112, 296] width 2 height 7
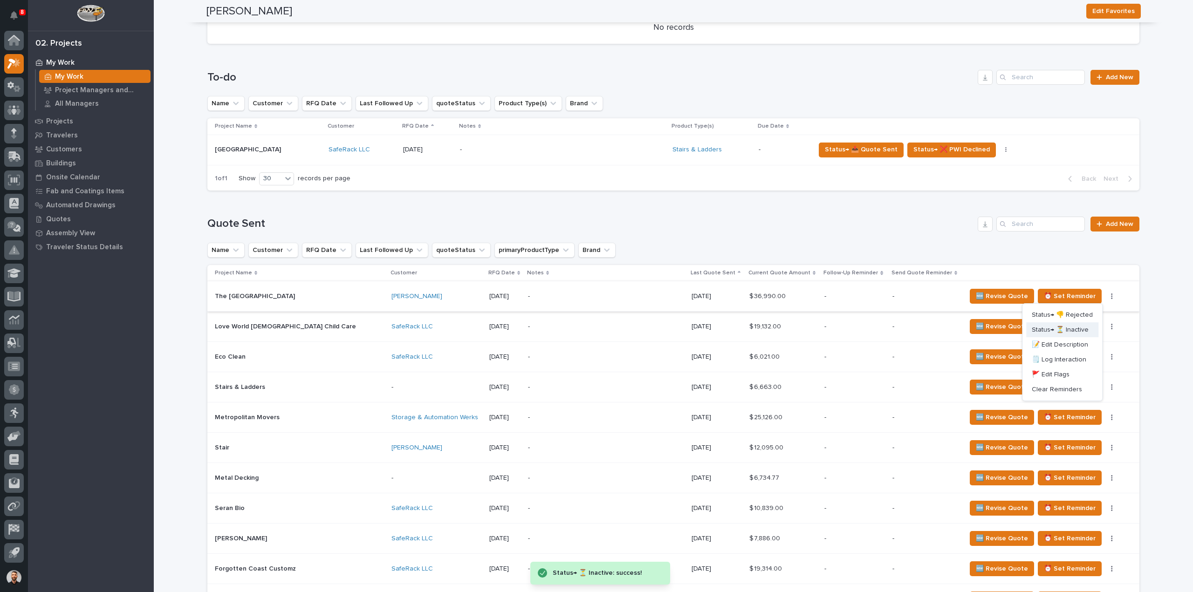
click at [1078, 330] on span "Status→ ⏳ Inactive" at bounding box center [1060, 329] width 57 height 11
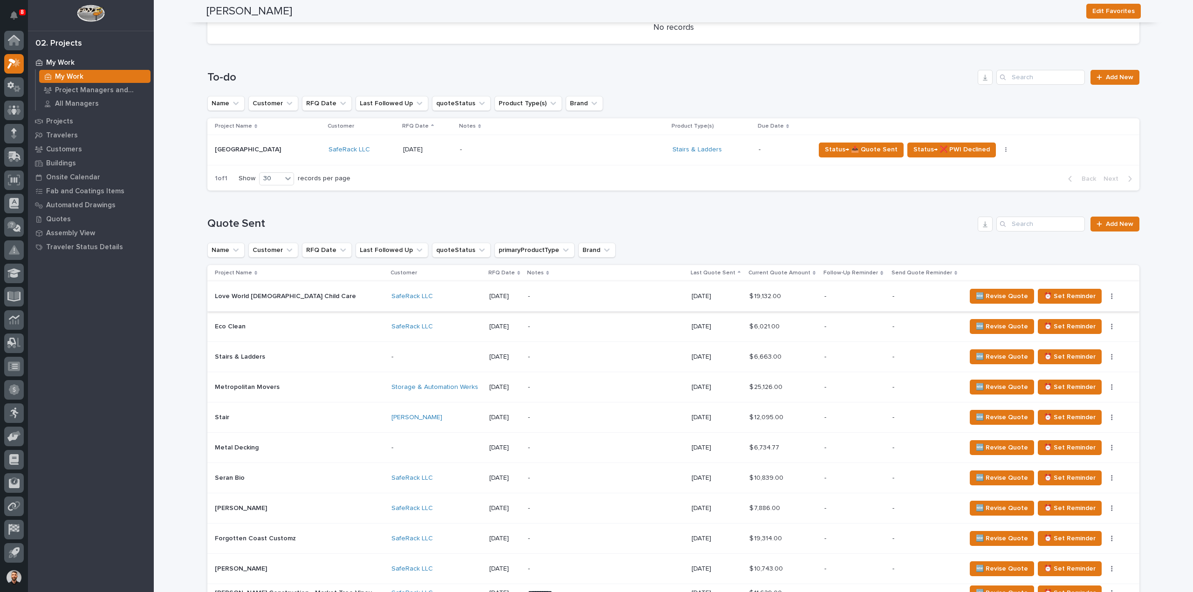
click at [1111, 296] on icon "button" at bounding box center [1112, 296] width 2 height 7
click at [1079, 328] on span "Status→ ⏳ Inactive" at bounding box center [1060, 329] width 57 height 11
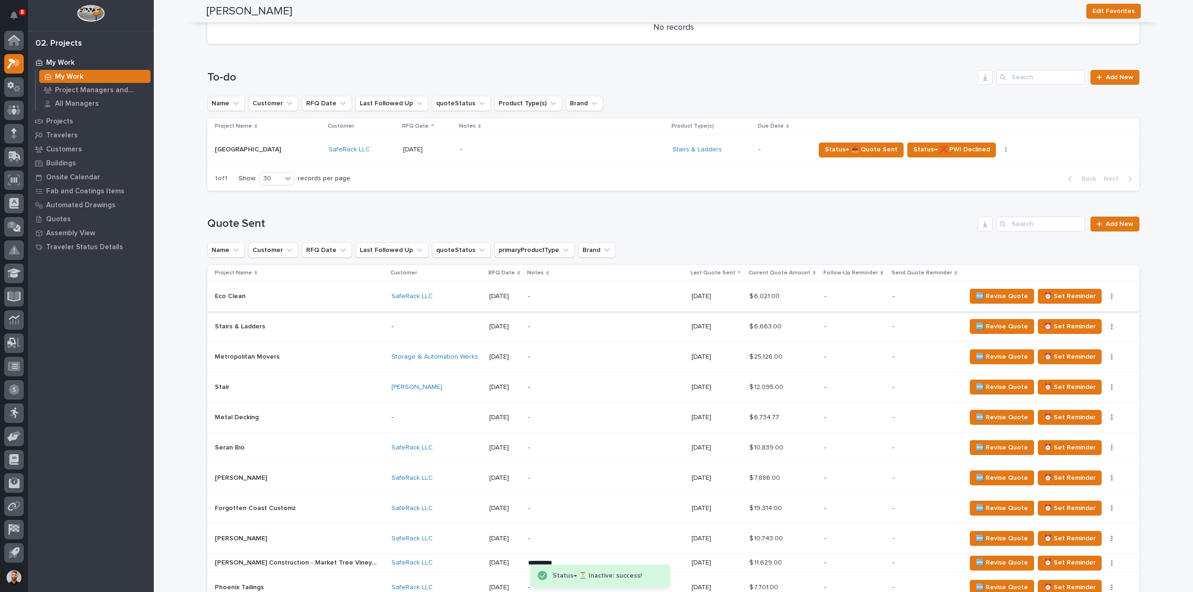
click at [1112, 297] on icon "button" at bounding box center [1112, 297] width 1 height 6
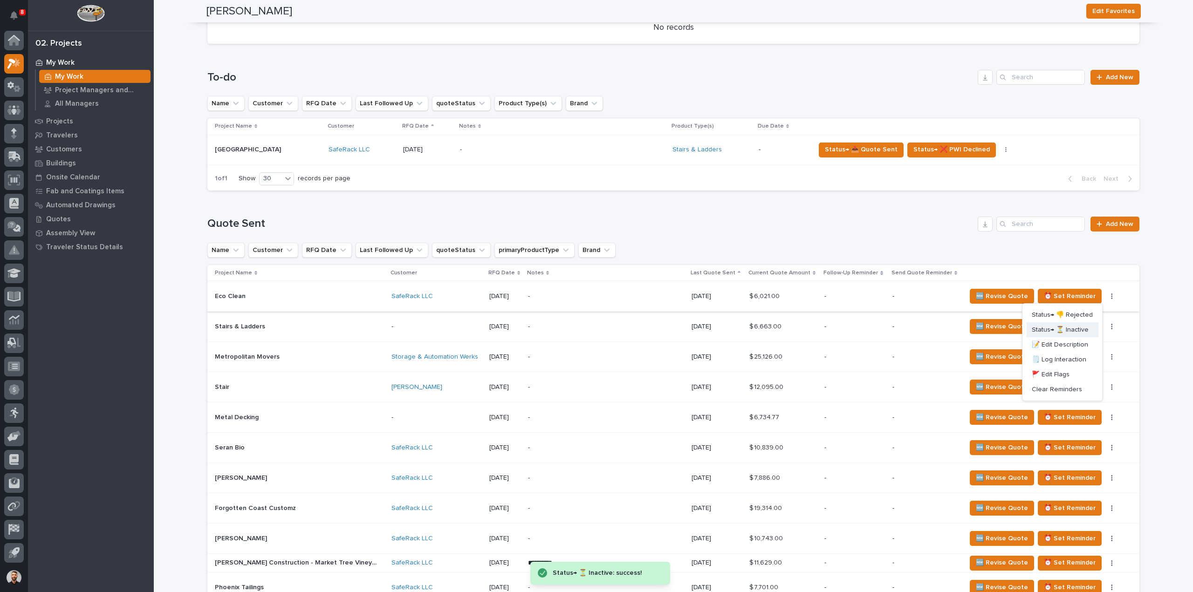
click at [1081, 329] on span "Status→ ⏳ Inactive" at bounding box center [1060, 329] width 57 height 11
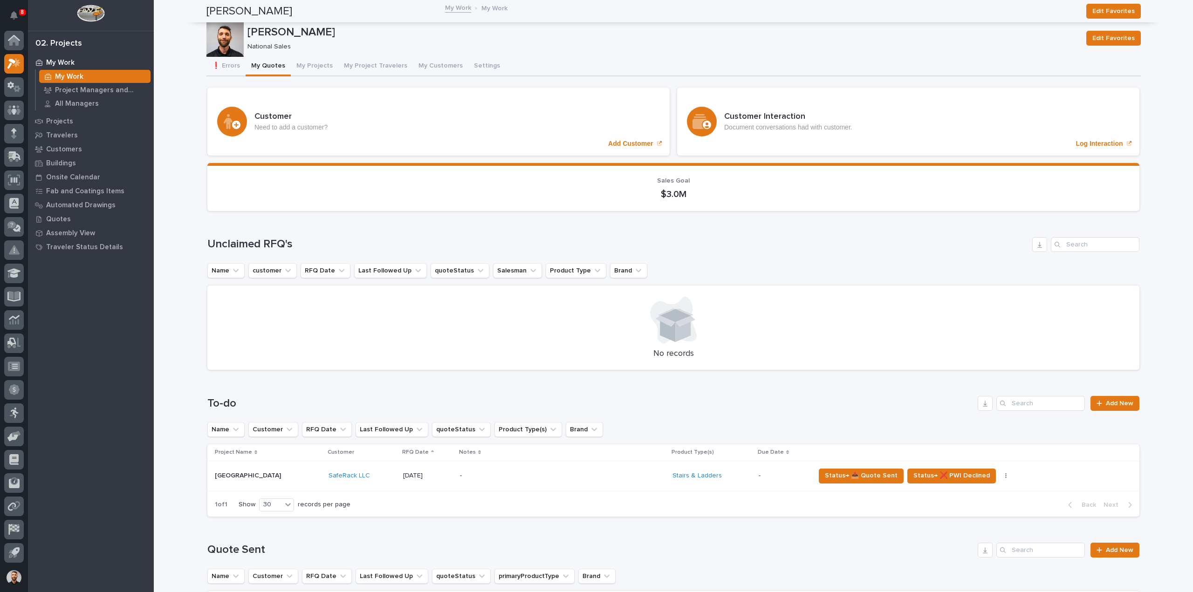
scroll to position [326, 0]
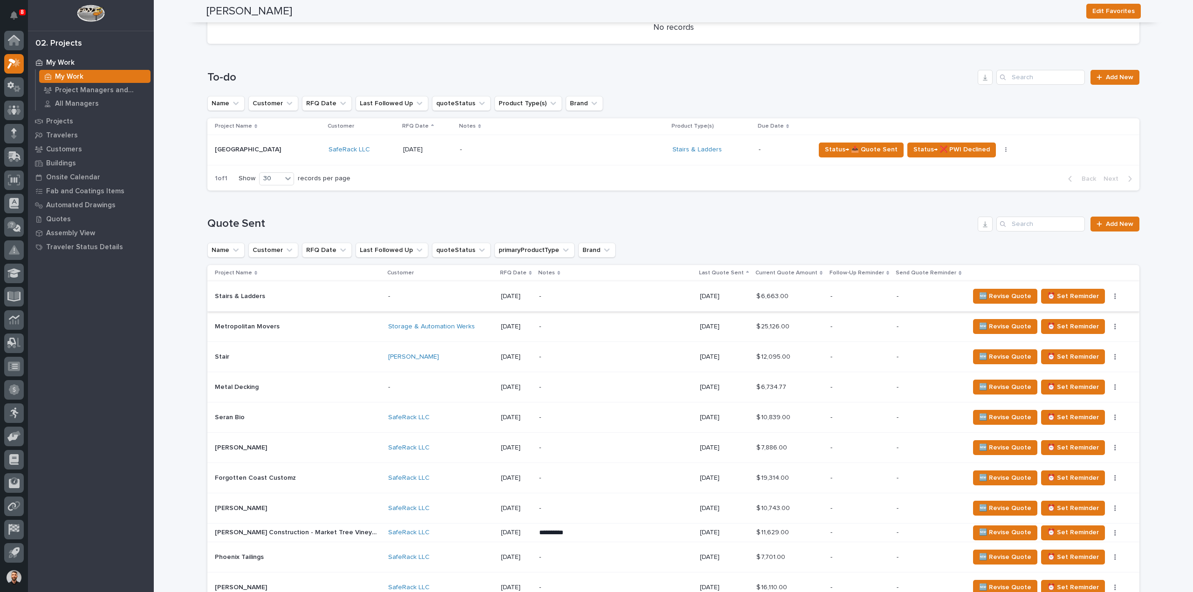
click at [1109, 298] on button "button" at bounding box center [1115, 296] width 13 height 7
click at [1082, 331] on span "Status→ ⏳ Inactive" at bounding box center [1060, 329] width 57 height 11
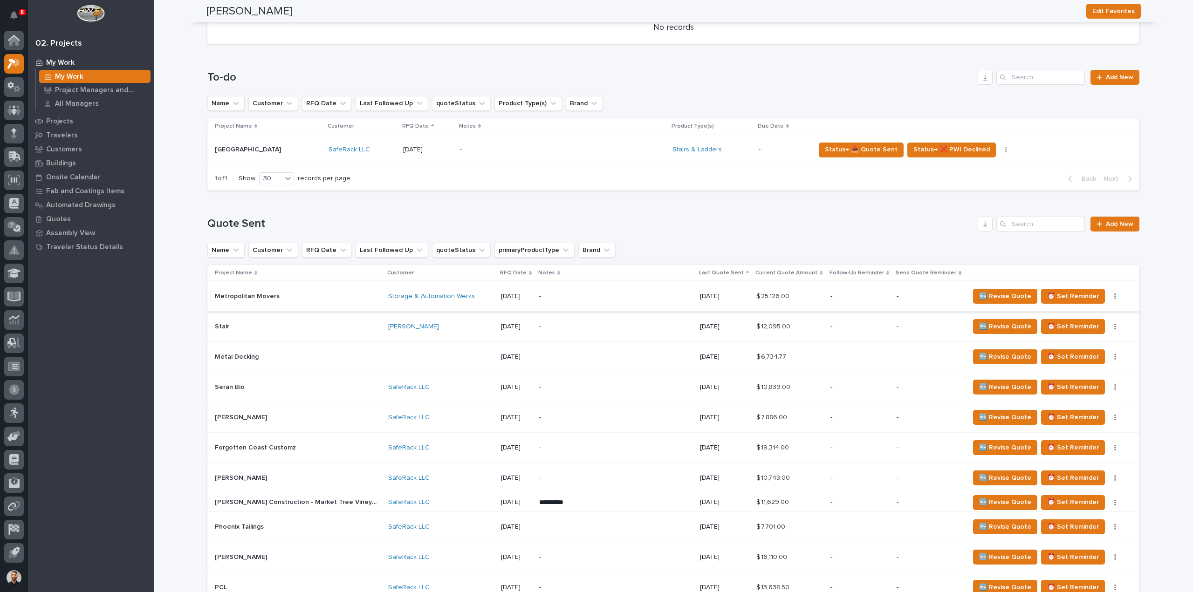
click at [1115, 296] on icon "button" at bounding box center [1115, 297] width 1 height 6
click at [1080, 326] on span "Status→ ⏳ Inactive" at bounding box center [1060, 329] width 57 height 11
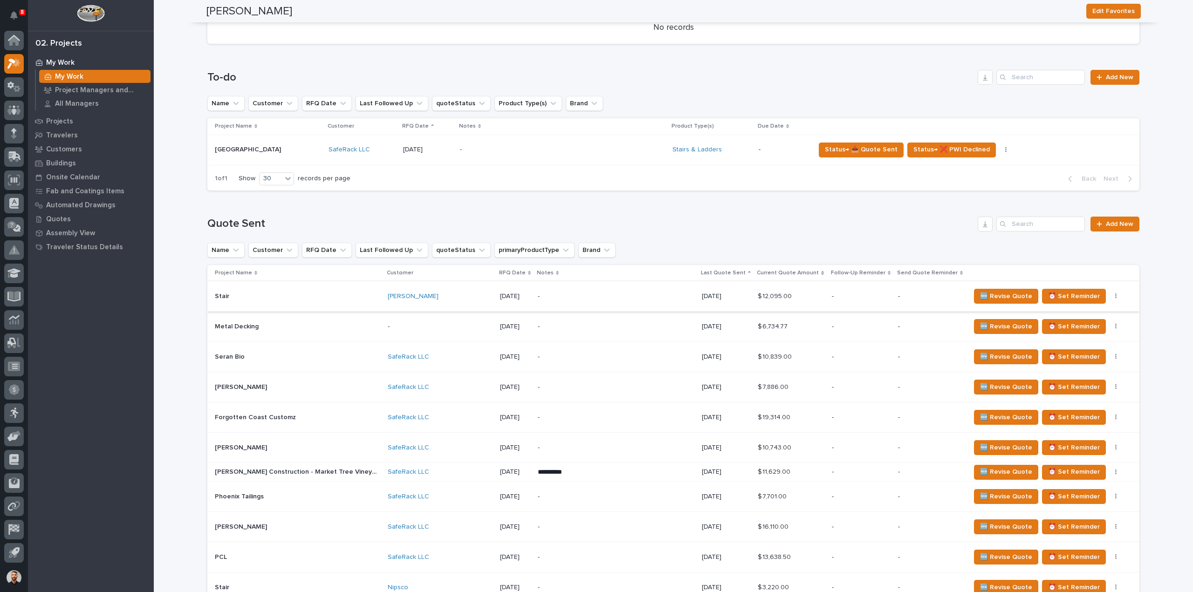
click at [1110, 296] on button "button" at bounding box center [1116, 296] width 13 height 7
click at [1065, 330] on span "Status→ ⏳ Inactive" at bounding box center [1056, 329] width 57 height 11
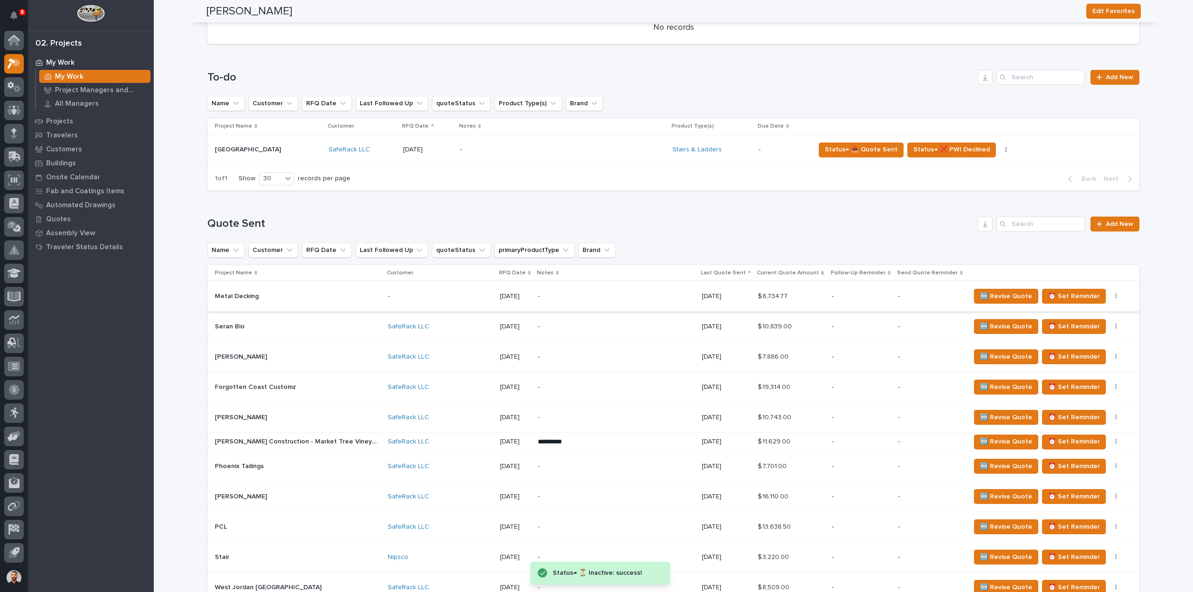
click at [1110, 295] on button "button" at bounding box center [1116, 296] width 13 height 7
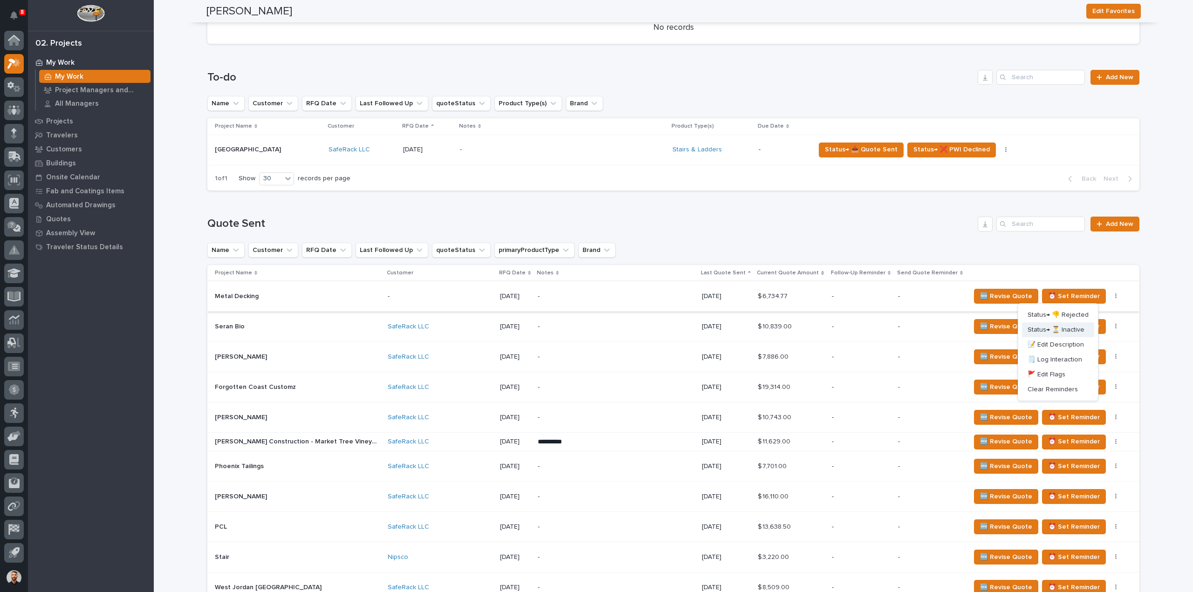
click at [1061, 330] on span "Status→ ⏳ Inactive" at bounding box center [1056, 329] width 57 height 11
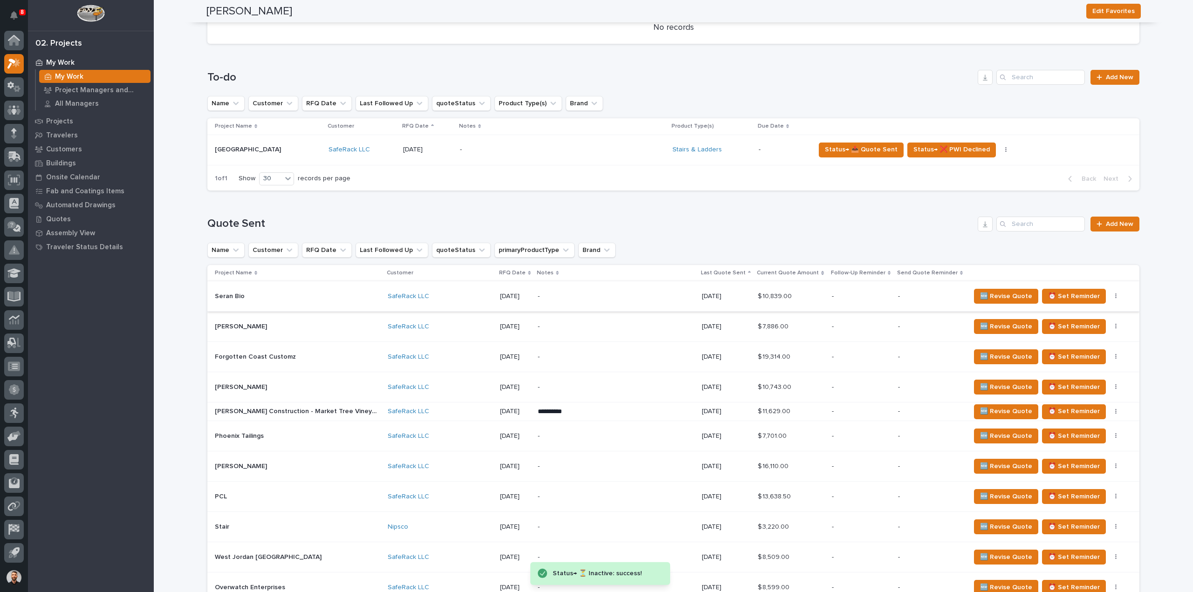
click at [1110, 298] on button "button" at bounding box center [1116, 296] width 13 height 7
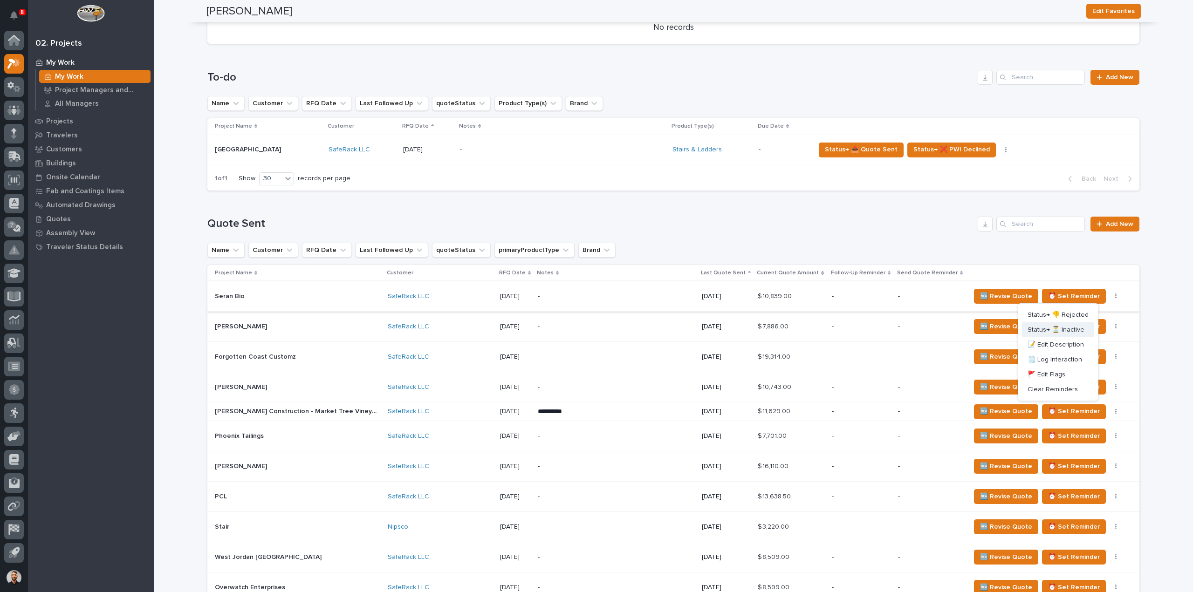
click at [1070, 328] on span "Status→ ⏳ Inactive" at bounding box center [1056, 329] width 57 height 11
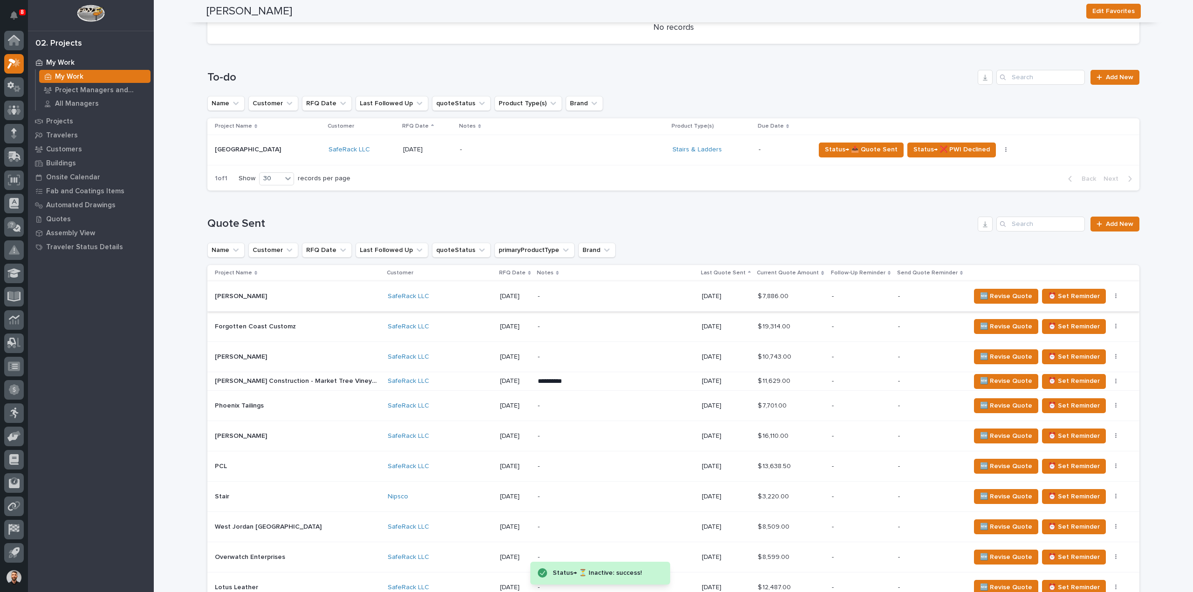
click at [1115, 297] on icon "button" at bounding box center [1116, 296] width 2 height 7
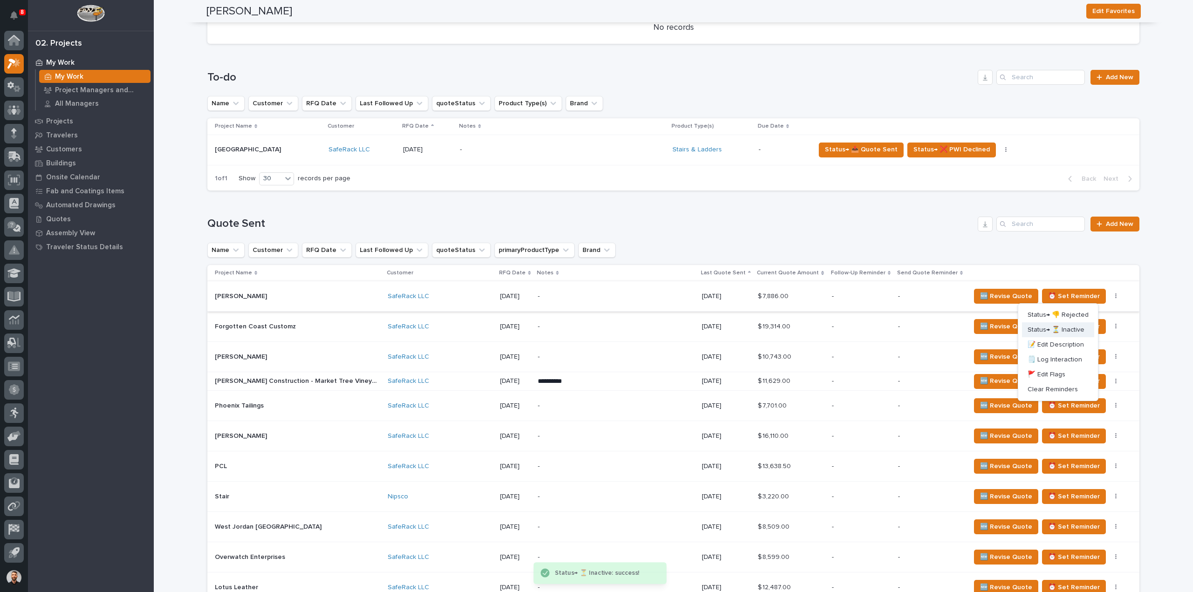
click at [1074, 330] on span "Status→ ⏳ Inactive" at bounding box center [1056, 329] width 57 height 11
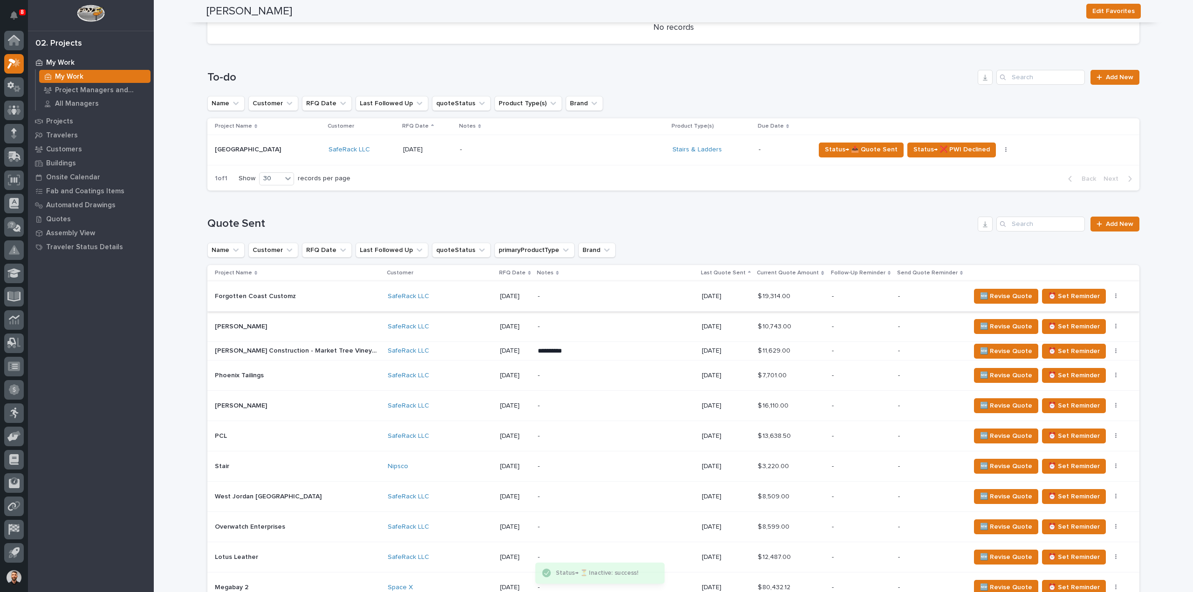
click at [1115, 296] on icon "button" at bounding box center [1115, 297] width 1 height 6
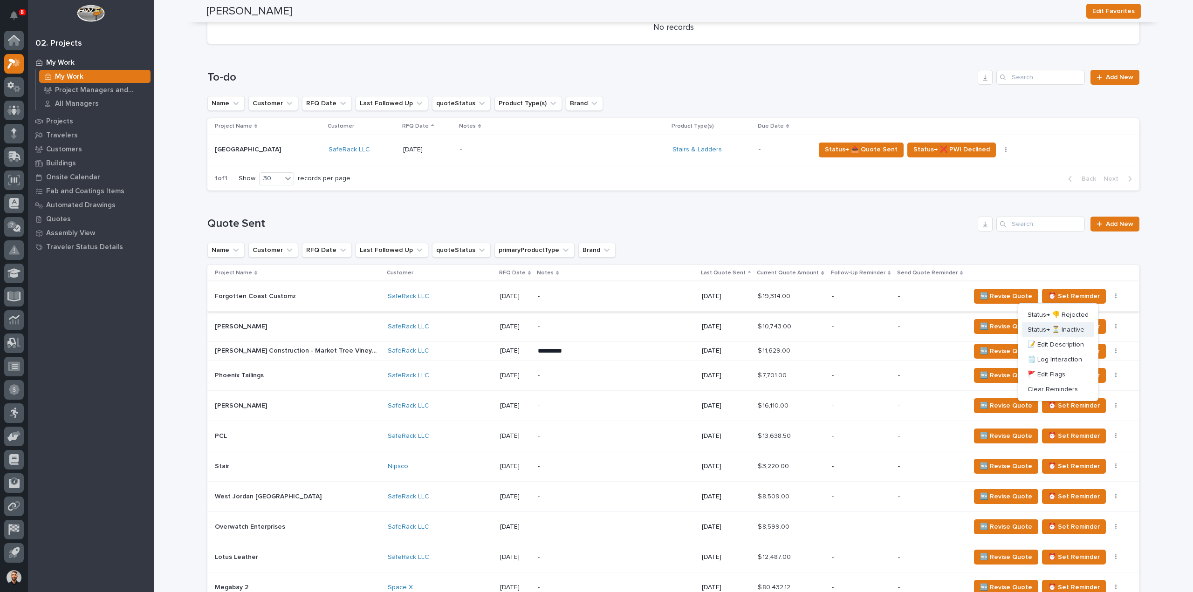
click at [1063, 331] on span "Status→ ⏳ Inactive" at bounding box center [1056, 329] width 57 height 11
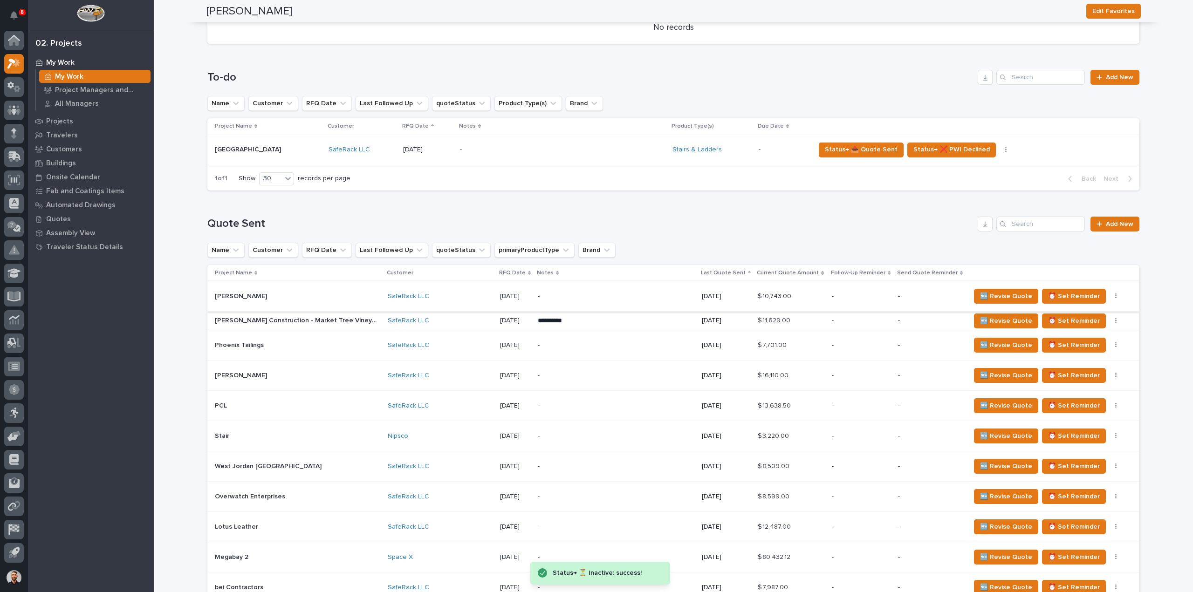
click at [1115, 295] on icon "button" at bounding box center [1116, 296] width 2 height 7
click at [1067, 327] on span "Status→ ⏳ Inactive" at bounding box center [1056, 329] width 57 height 11
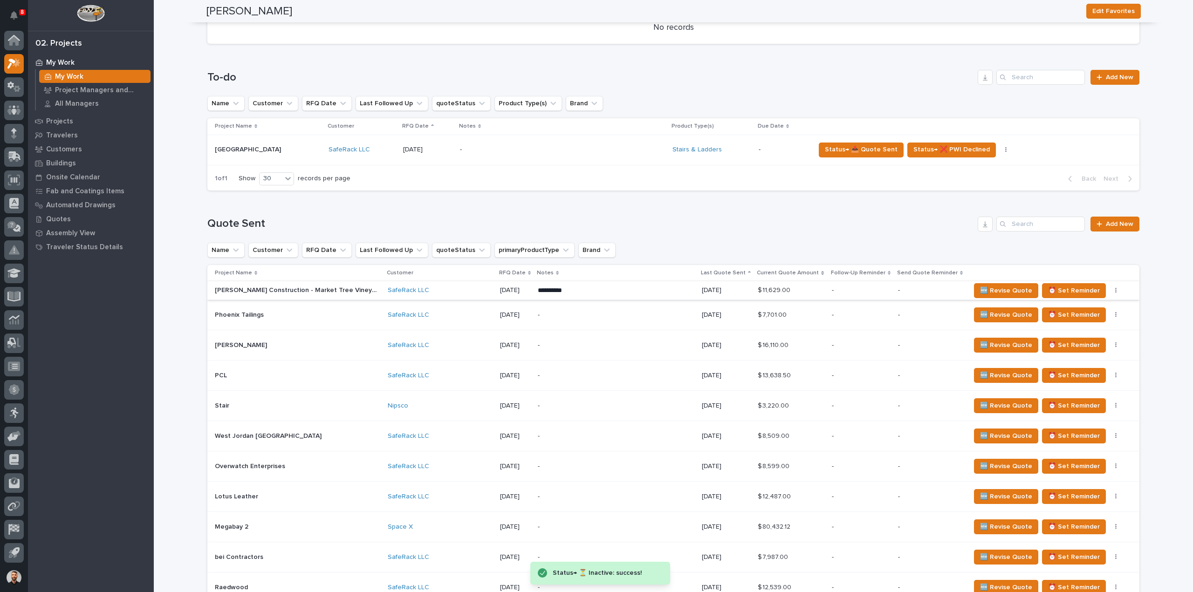
click at [1110, 291] on button "button" at bounding box center [1116, 291] width 13 height 7
click at [1063, 325] on span "Status→ ⏳ Inactive" at bounding box center [1056, 323] width 57 height 11
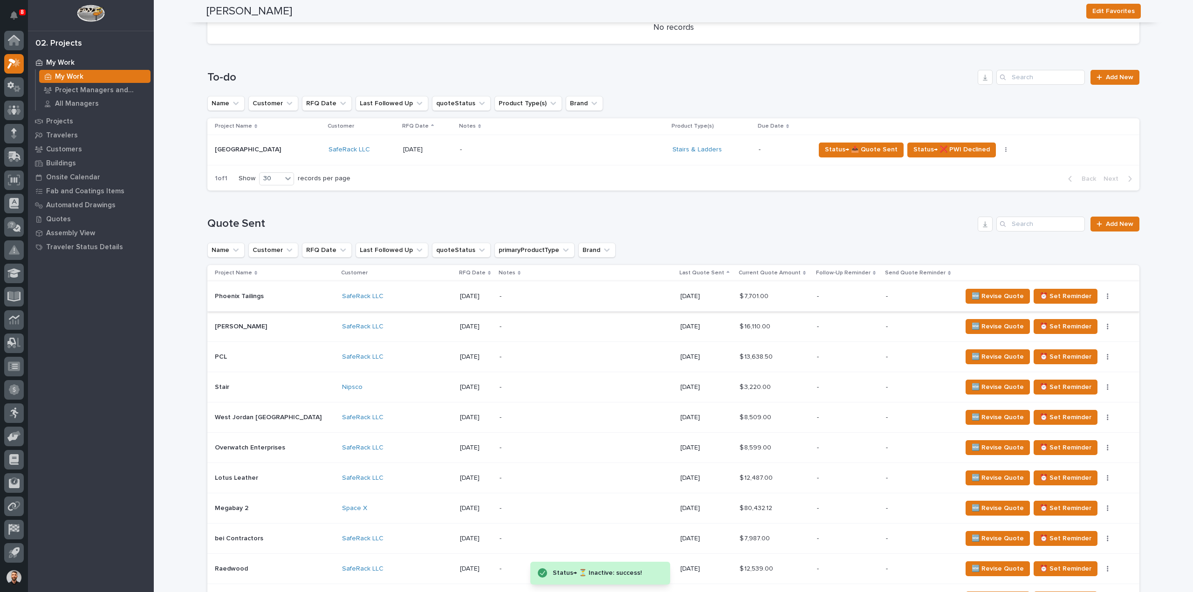
click at [1107, 296] on icon "button" at bounding box center [1107, 297] width 1 height 6
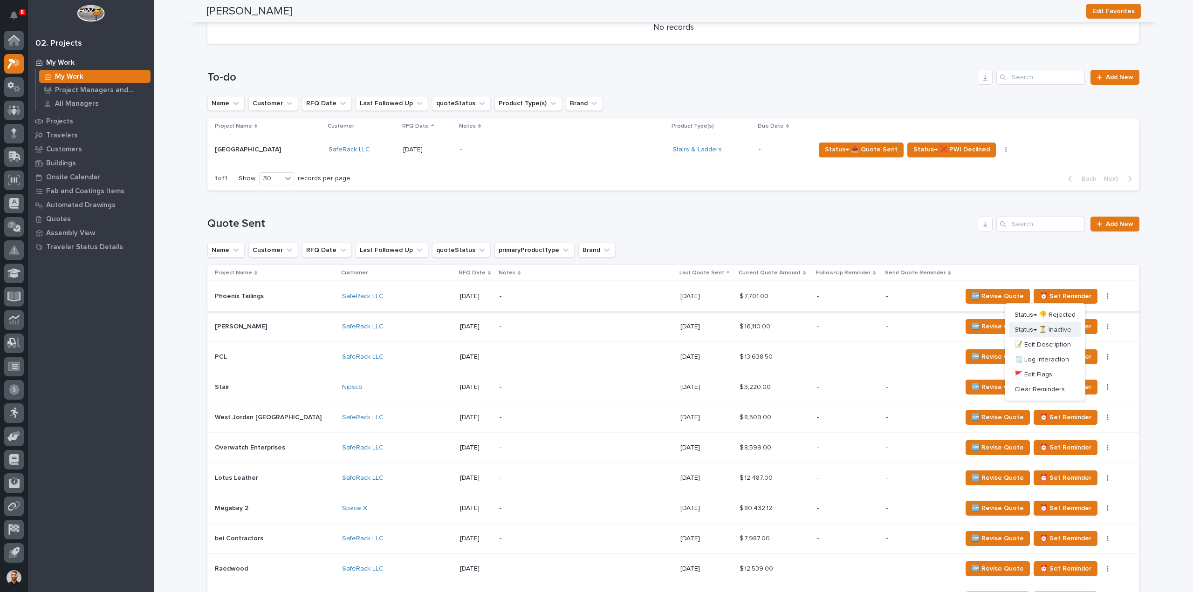
click at [1056, 330] on span "Status→ ⏳ Inactive" at bounding box center [1043, 329] width 57 height 11
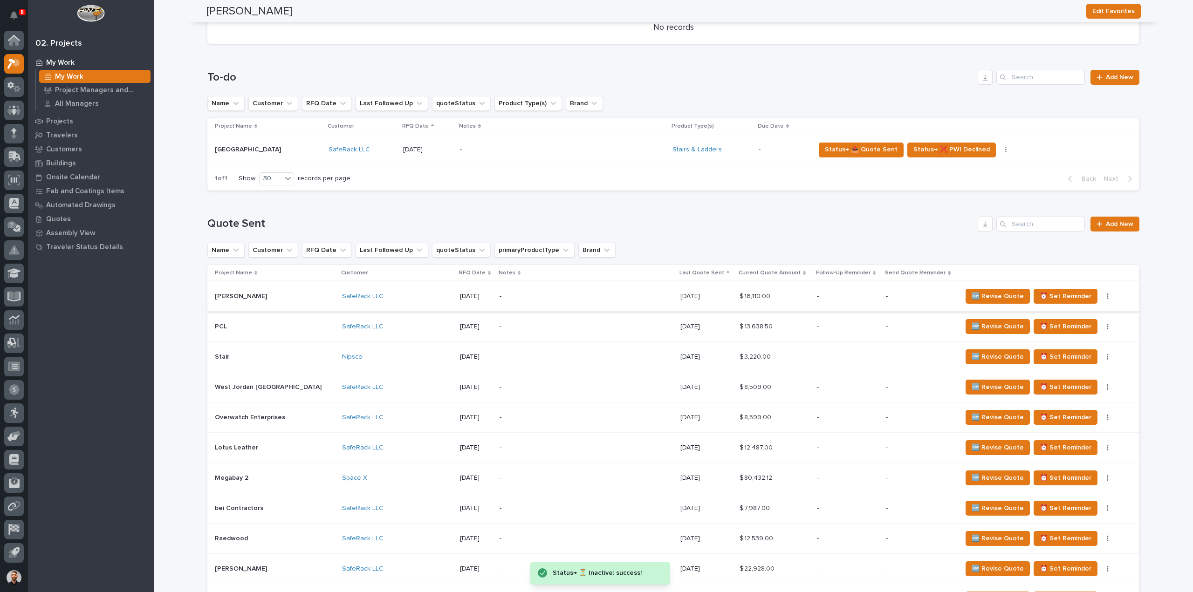
click at [1107, 297] on icon "button" at bounding box center [1108, 296] width 2 height 7
click at [1062, 330] on span "Status→ ⏳ Inactive" at bounding box center [1043, 329] width 57 height 11
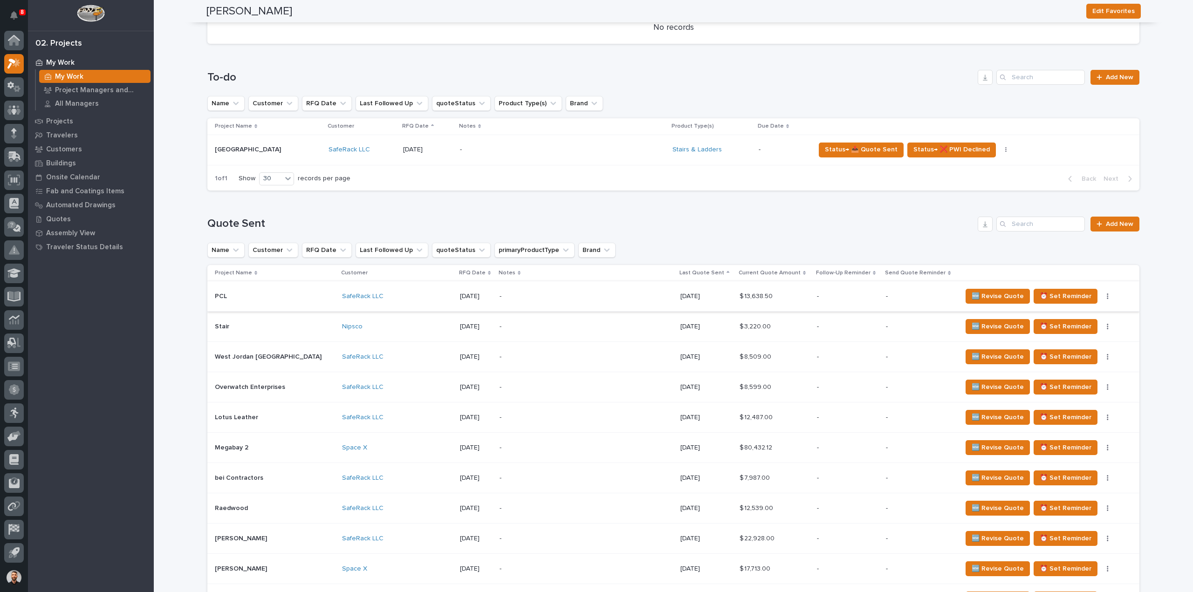
click at [1107, 296] on icon "button" at bounding box center [1108, 296] width 2 height 7
click at [1048, 334] on span "Status→ ⏳ Inactive" at bounding box center [1043, 329] width 57 height 11
click at [1101, 296] on button "button" at bounding box center [1107, 296] width 13 height 7
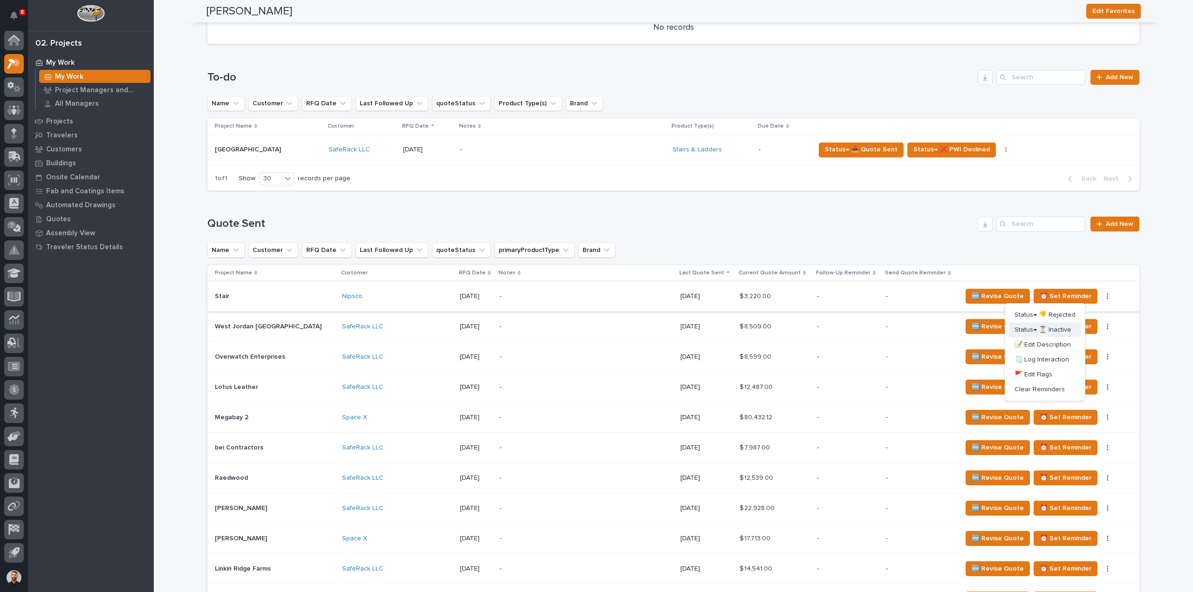
click at [1050, 331] on span "Status→ ⏳ Inactive" at bounding box center [1043, 329] width 57 height 11
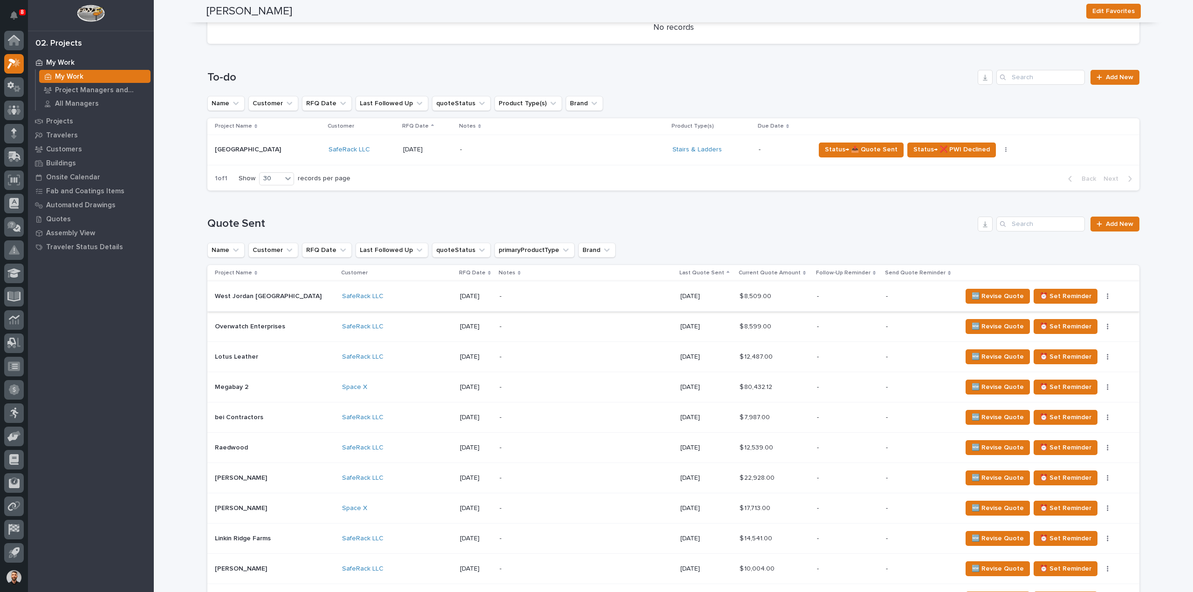
click at [1107, 296] on icon "button" at bounding box center [1107, 297] width 1 height 6
click at [1065, 327] on span "Status→ ⏳ Inactive" at bounding box center [1043, 329] width 57 height 11
click at [1107, 297] on icon "button" at bounding box center [1108, 296] width 2 height 7
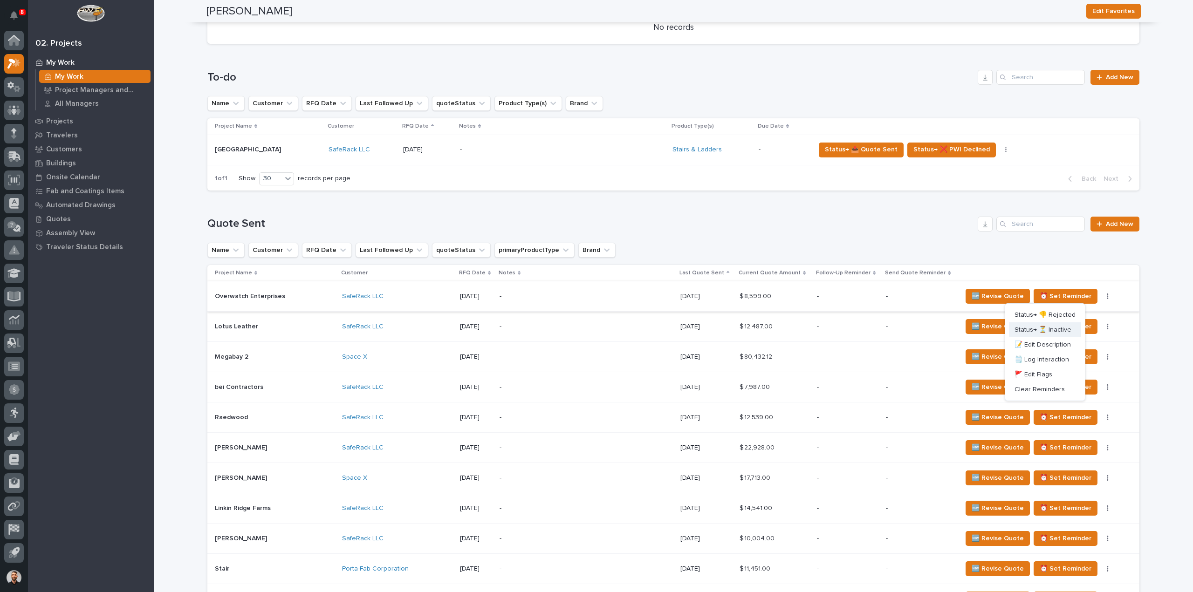
click at [1073, 328] on button "Status→ ⏳ Inactive" at bounding box center [1045, 330] width 72 height 15
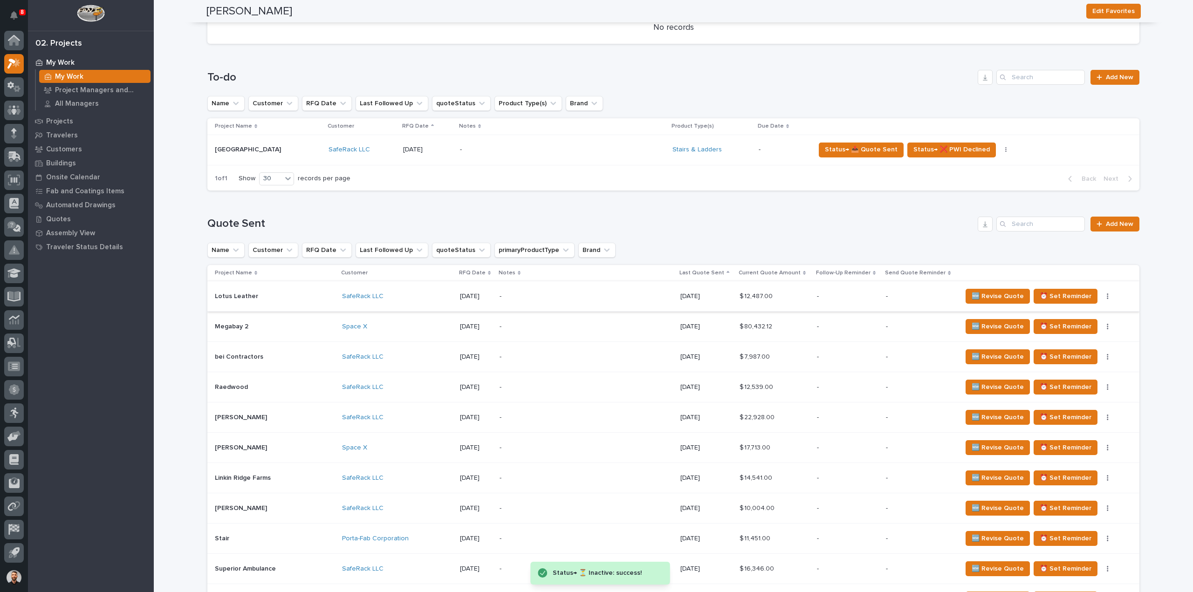
click at [1107, 295] on icon "button" at bounding box center [1108, 296] width 2 height 7
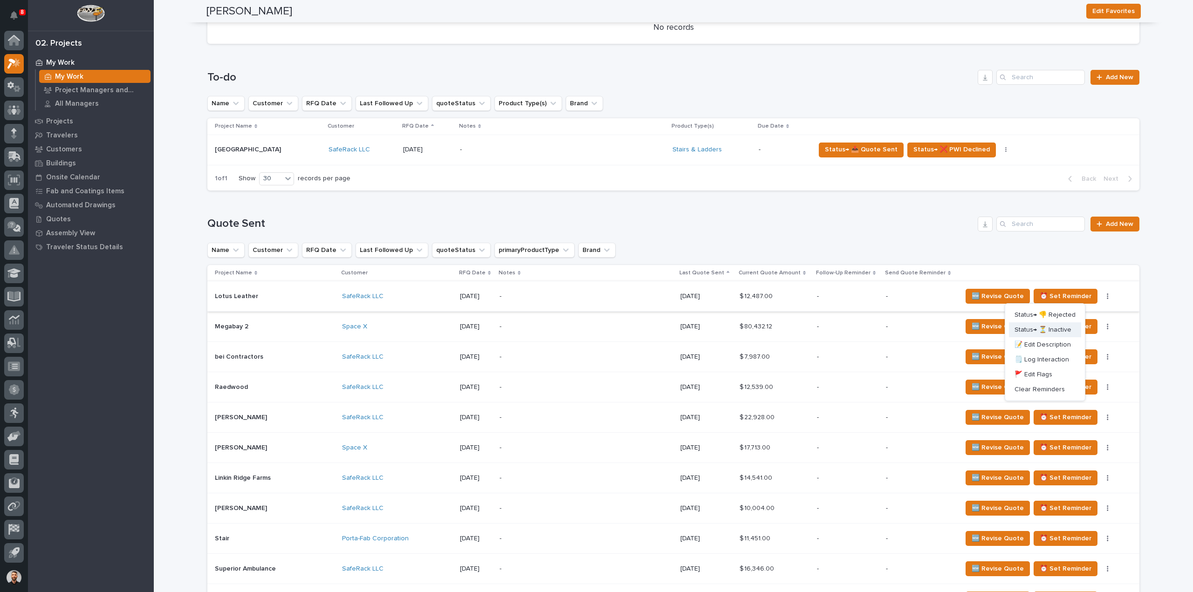
click at [1062, 331] on span "Status→ ⏳ Inactive" at bounding box center [1043, 329] width 57 height 11
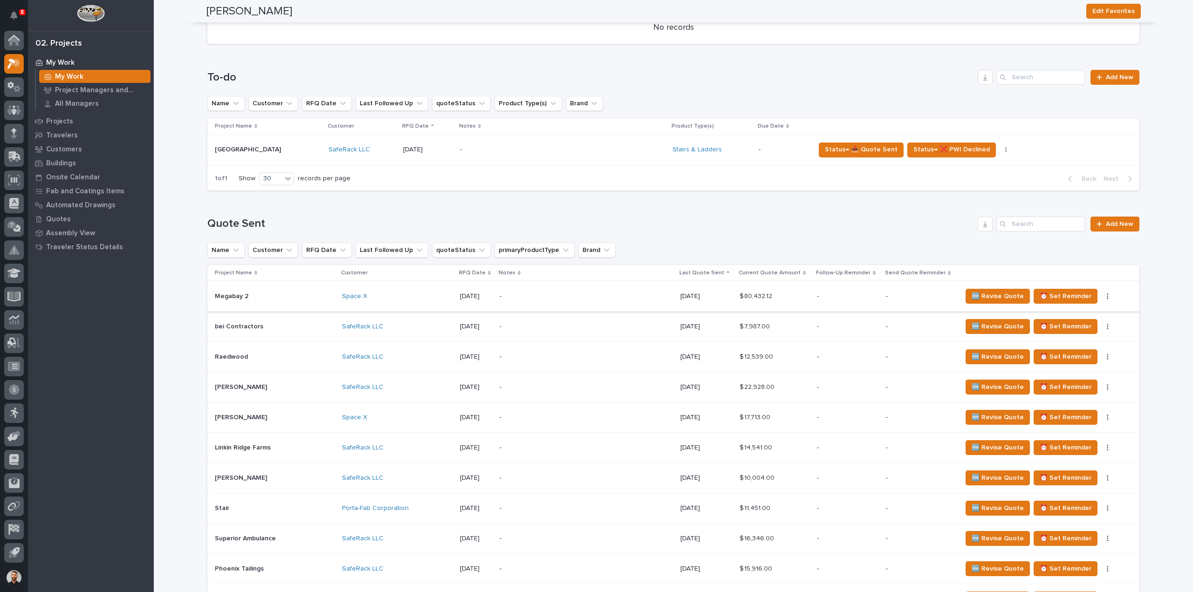
click at [1107, 295] on icon "button" at bounding box center [1108, 296] width 2 height 7
click at [1063, 330] on span "Status→ ⏳ Inactive" at bounding box center [1043, 329] width 57 height 11
click at [1101, 296] on button "button" at bounding box center [1107, 296] width 13 height 7
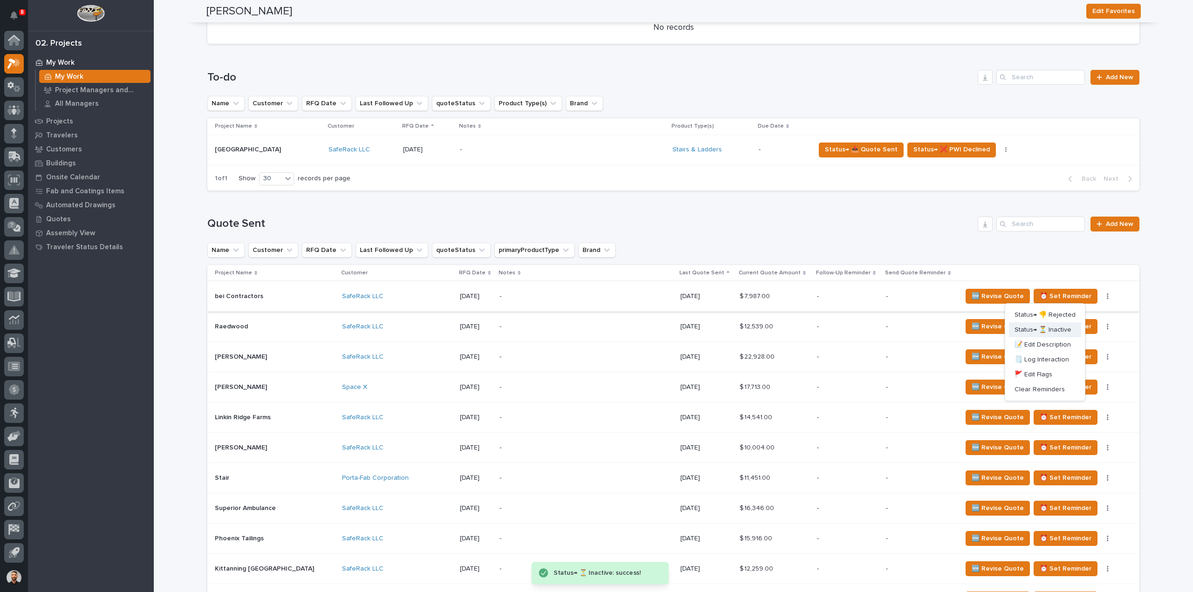
click at [1039, 329] on span "Status→ ⏳ Inactive" at bounding box center [1043, 329] width 57 height 11
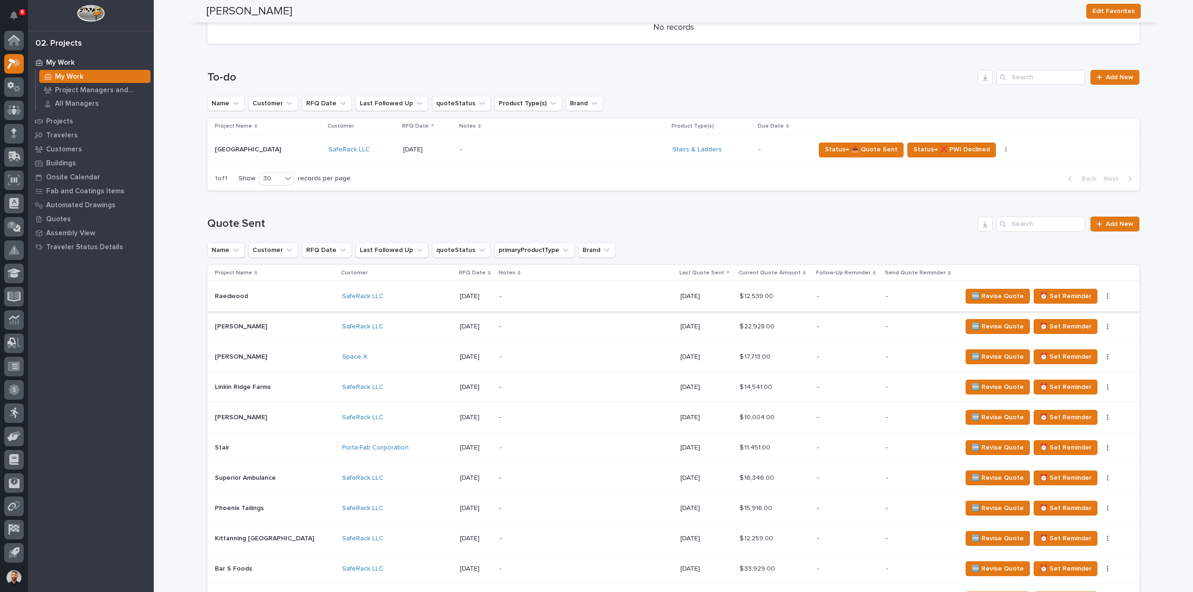
click at [1107, 297] on icon "button" at bounding box center [1108, 296] width 2 height 7
click at [1059, 327] on span "Status→ ⏳ Inactive" at bounding box center [1043, 329] width 57 height 11
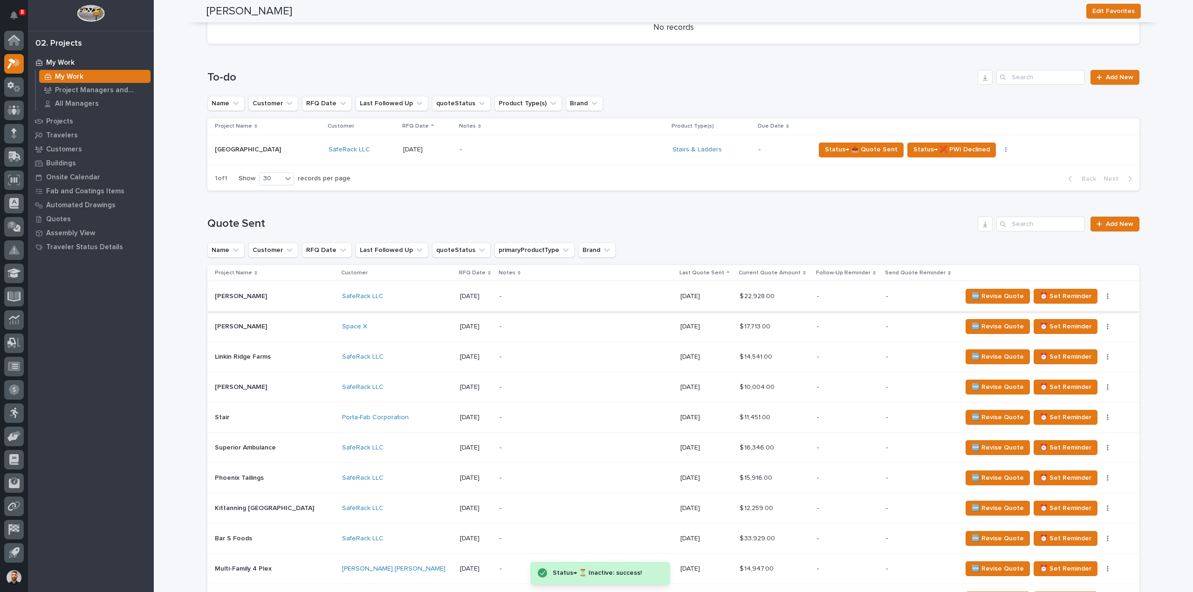
click at [1101, 296] on button "button" at bounding box center [1107, 296] width 13 height 7
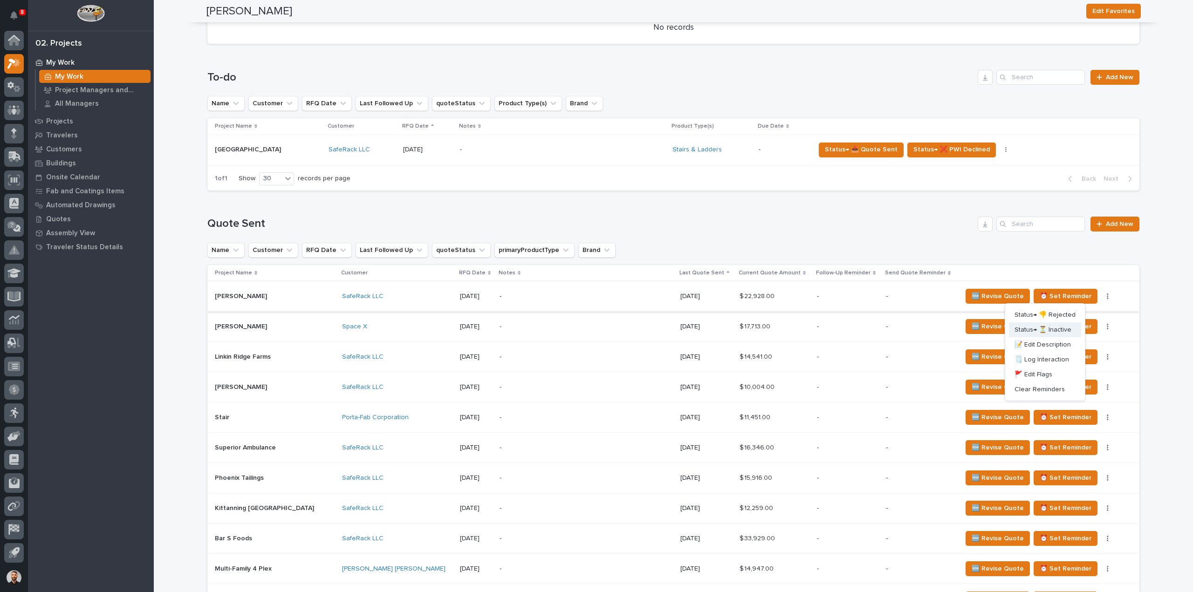
click at [1067, 330] on span "Status→ ⏳ Inactive" at bounding box center [1043, 329] width 57 height 11
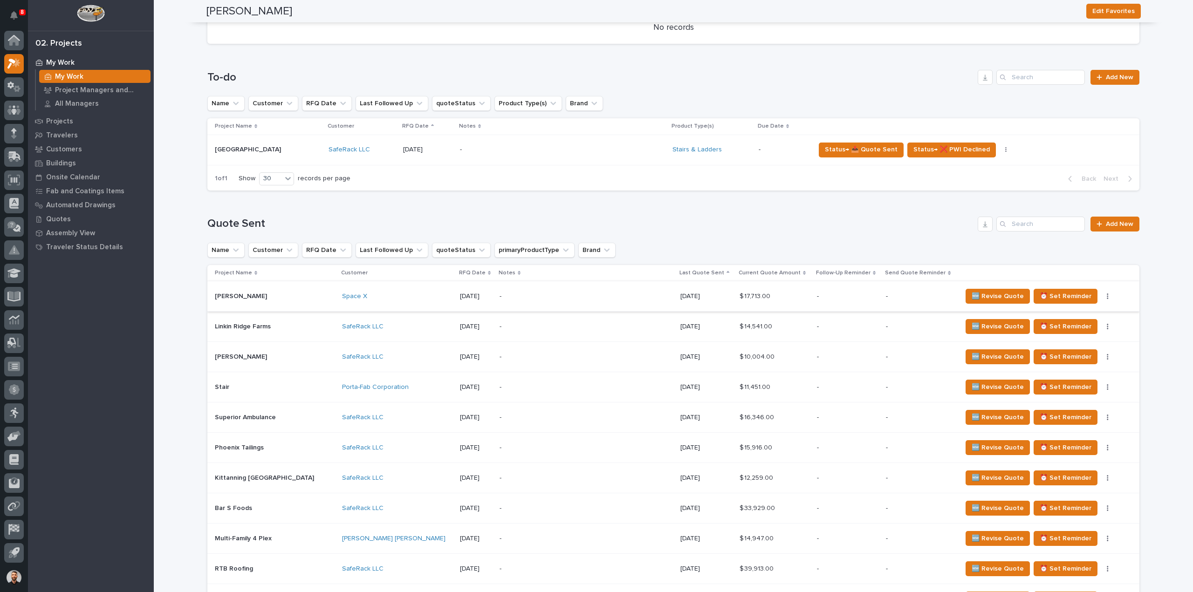
click at [1101, 294] on button "button" at bounding box center [1107, 296] width 13 height 7
click at [1067, 327] on span "Status→ ⏳ Inactive" at bounding box center [1043, 329] width 57 height 11
click at [1107, 296] on icon "button" at bounding box center [1108, 296] width 2 height 7
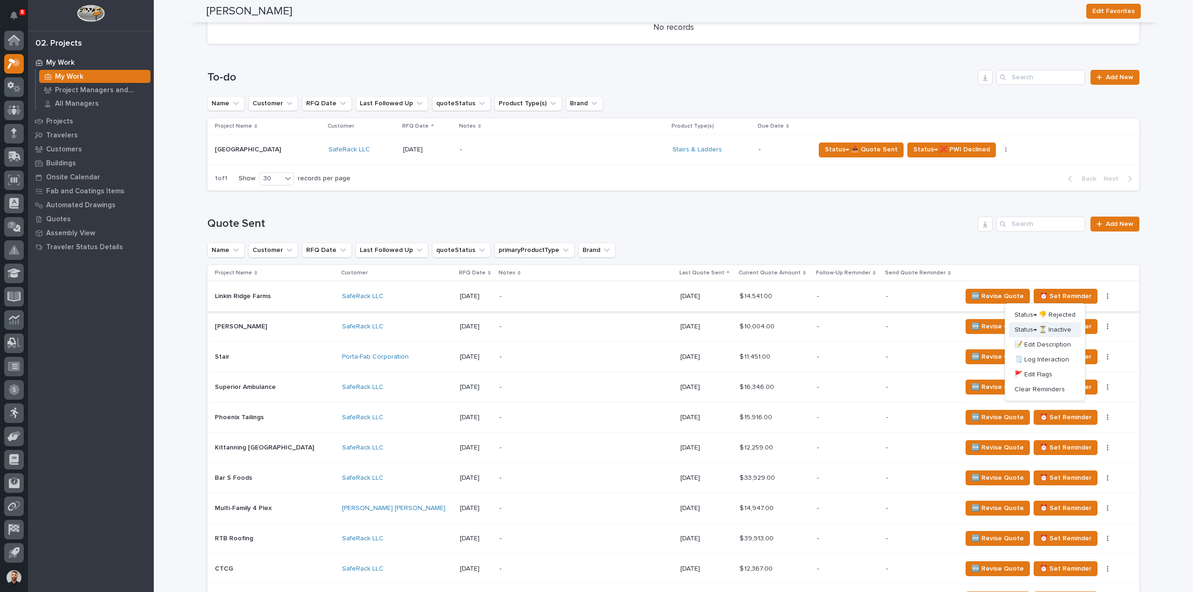
click at [1064, 327] on span "Status→ ⏳ Inactive" at bounding box center [1043, 329] width 57 height 11
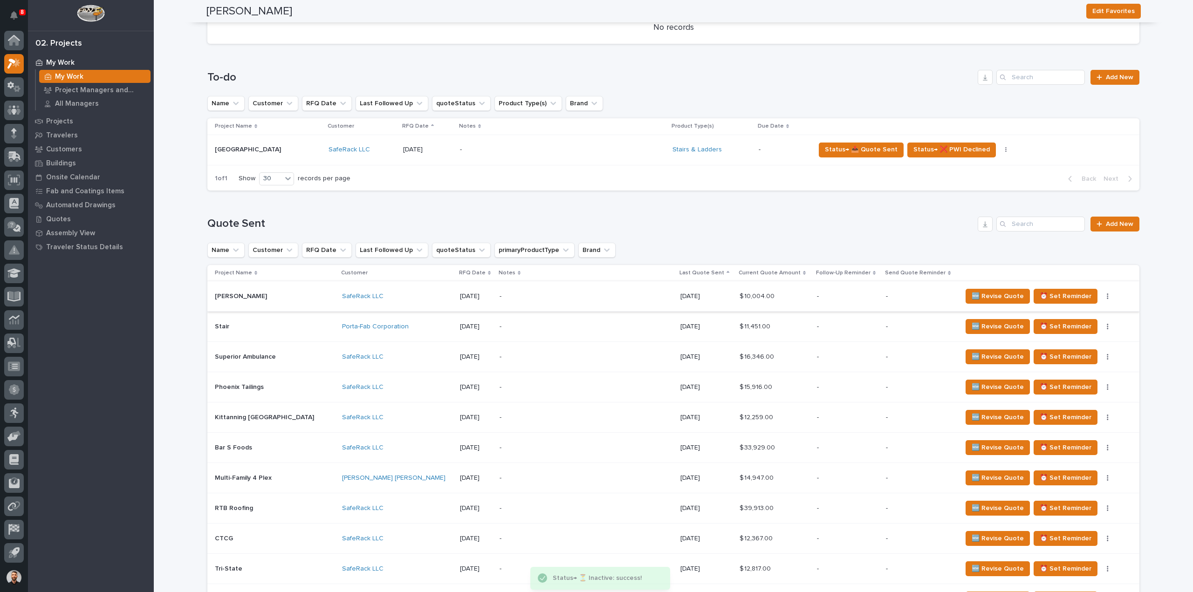
click at [1107, 294] on icon "button" at bounding box center [1107, 297] width 1 height 6
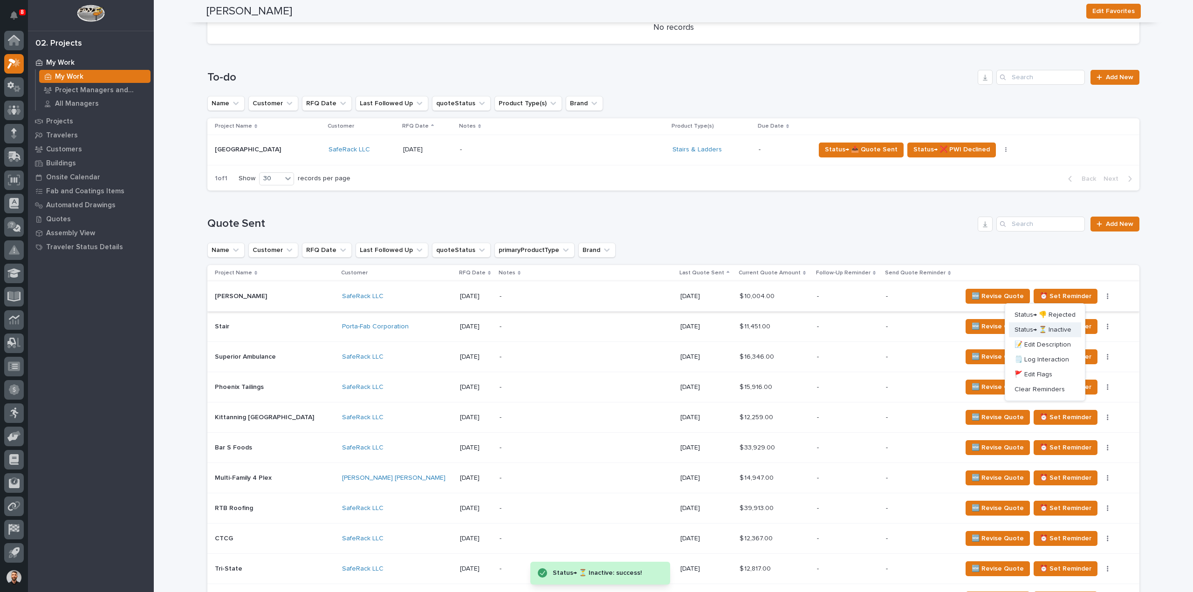
click at [1064, 328] on span "Status→ ⏳ Inactive" at bounding box center [1043, 329] width 57 height 11
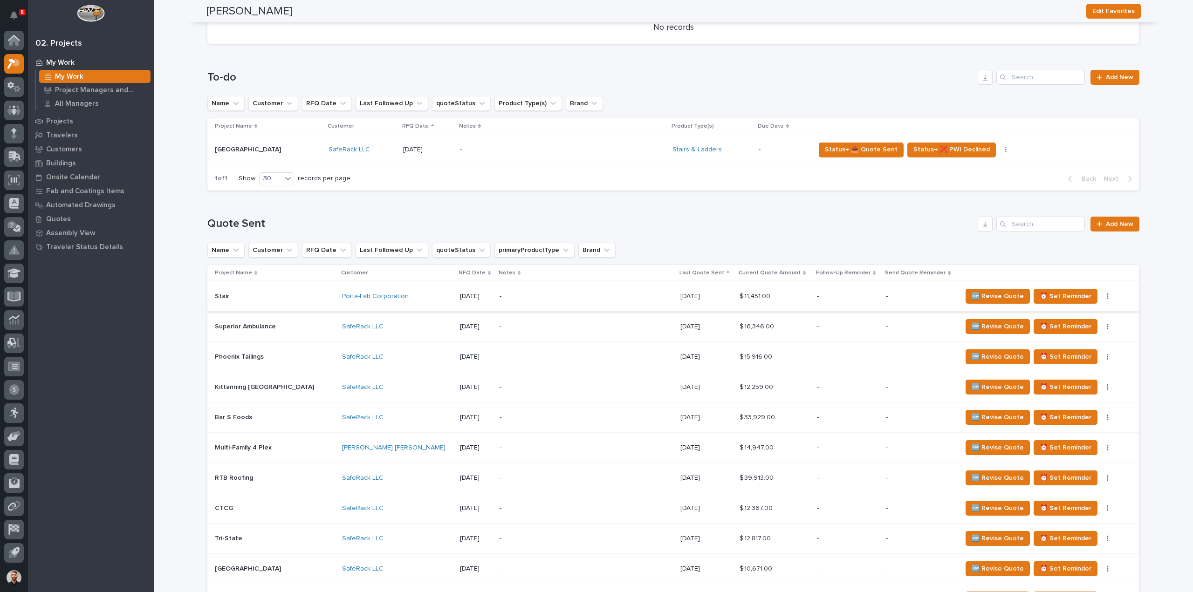
click at [1101, 296] on button "button" at bounding box center [1107, 296] width 13 height 7
click at [1066, 328] on span "Status→ ⏳ Inactive" at bounding box center [1043, 329] width 57 height 11
click at [1101, 297] on button "button" at bounding box center [1107, 296] width 13 height 7
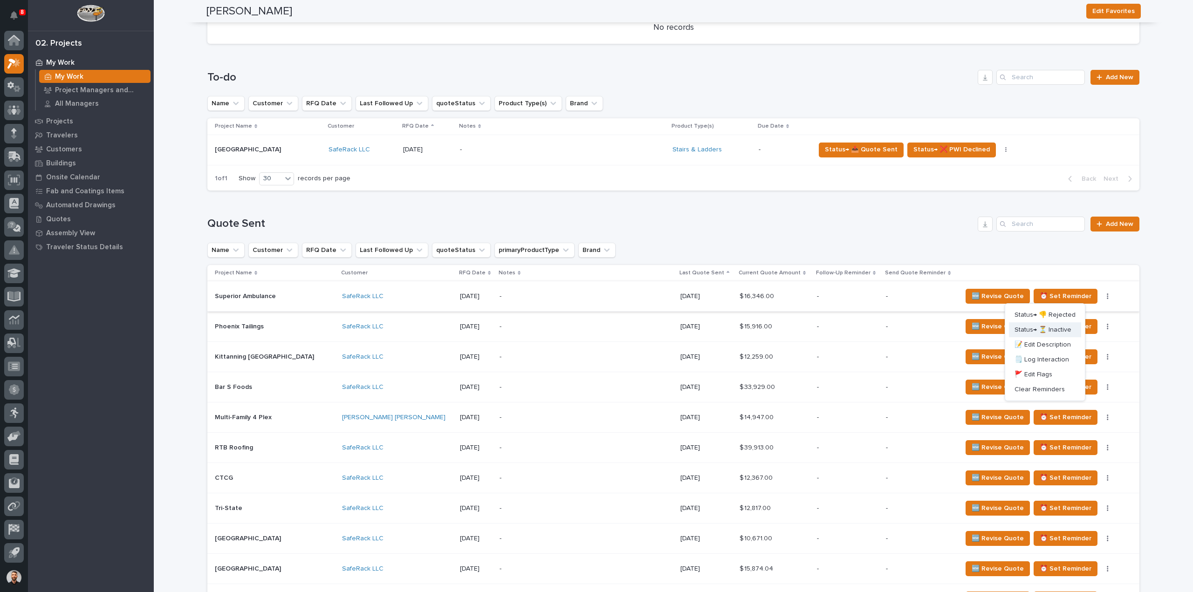
click at [1065, 329] on span "Status→ ⏳ Inactive" at bounding box center [1043, 329] width 57 height 11
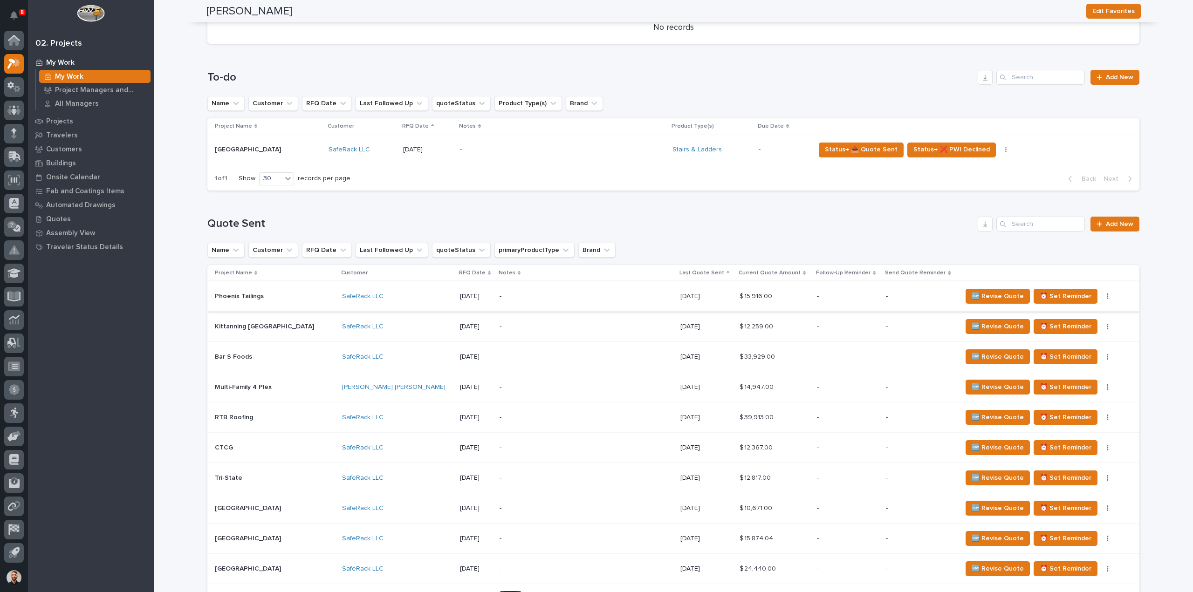
click at [1107, 297] on icon "button" at bounding box center [1108, 296] width 2 height 7
click at [1065, 332] on span "Status→ ⏳ Inactive" at bounding box center [1044, 329] width 57 height 11
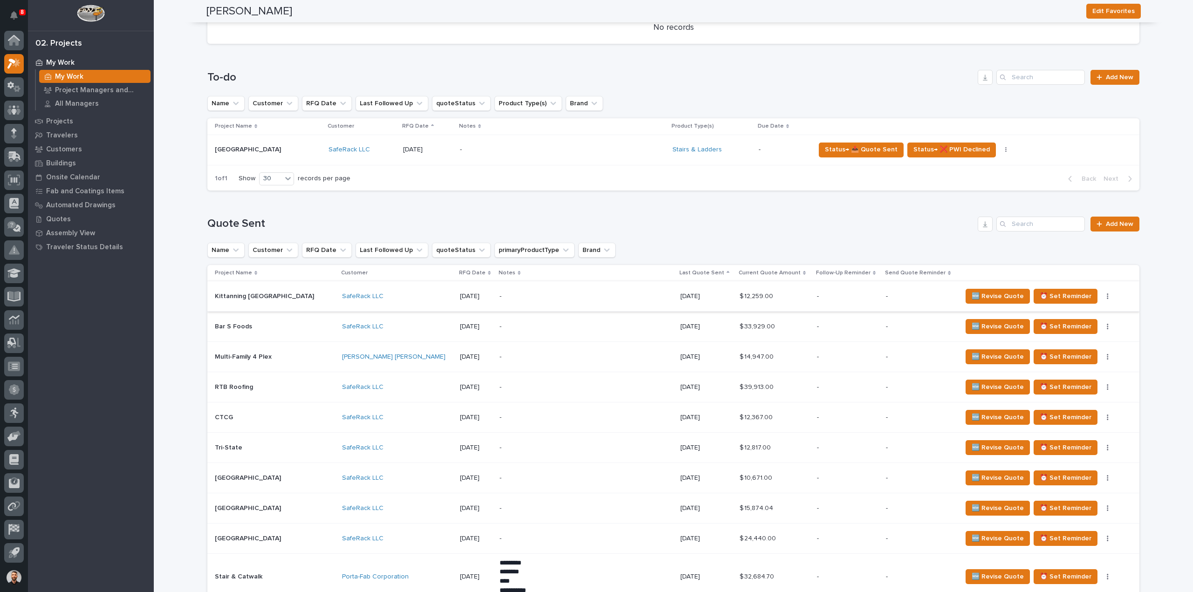
click at [1101, 296] on button "button" at bounding box center [1107, 296] width 13 height 7
click at [1057, 332] on span "Status→ ⏳ Inactive" at bounding box center [1044, 329] width 57 height 11
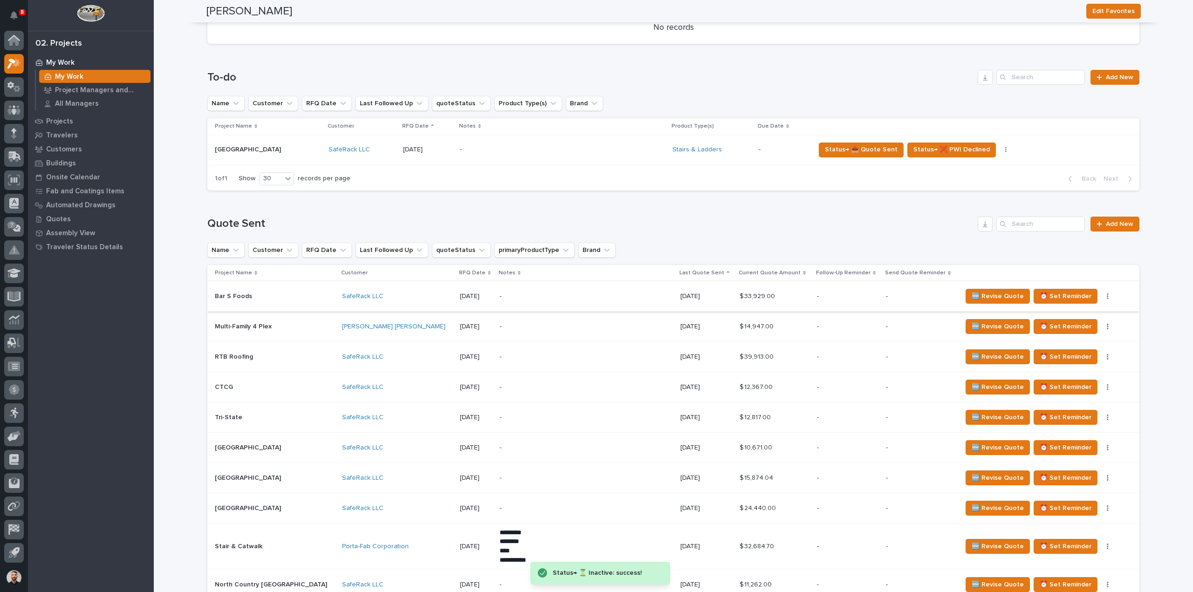
click at [1107, 297] on icon "button" at bounding box center [1107, 297] width 1 height 6
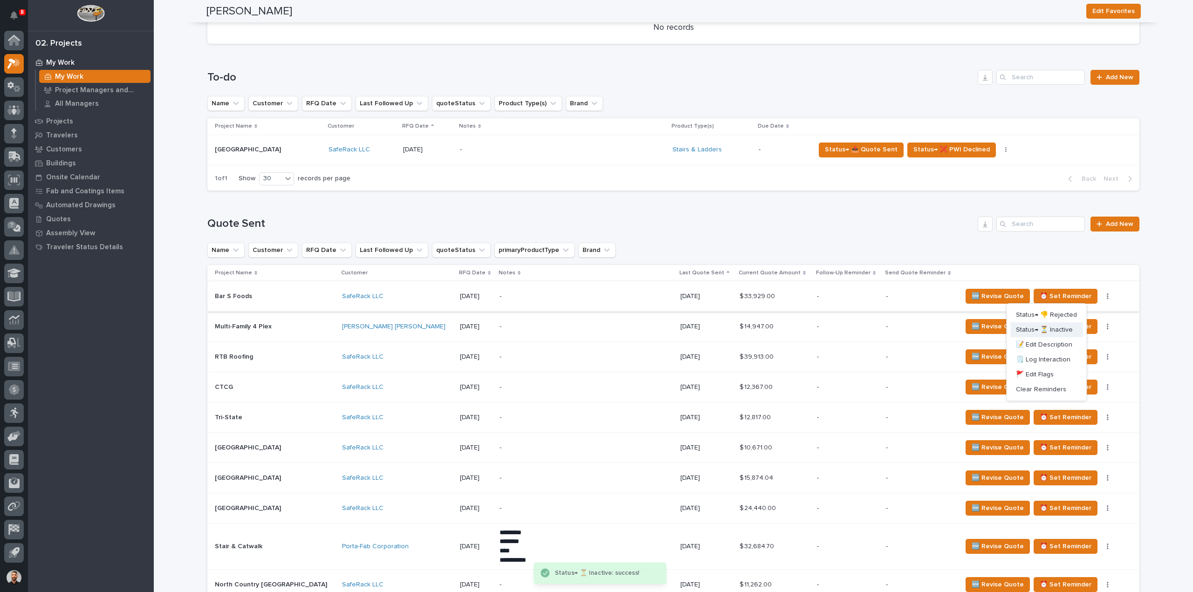
click at [1062, 330] on span "Status→ ⏳ Inactive" at bounding box center [1044, 329] width 57 height 11
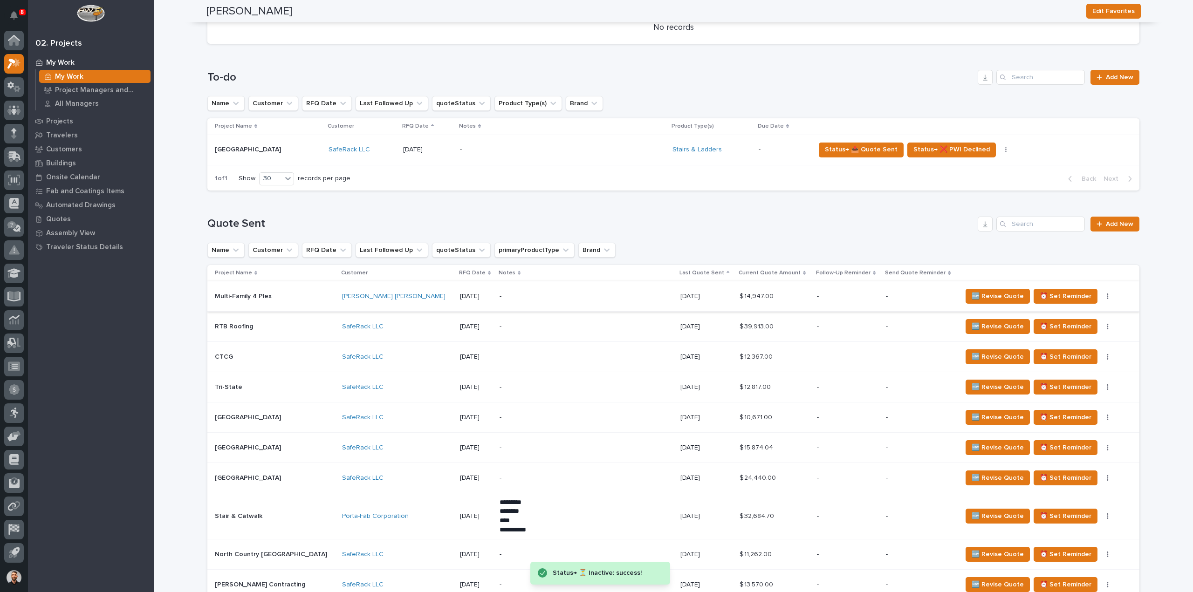
click at [1107, 296] on icon "button" at bounding box center [1107, 297] width 1 height 6
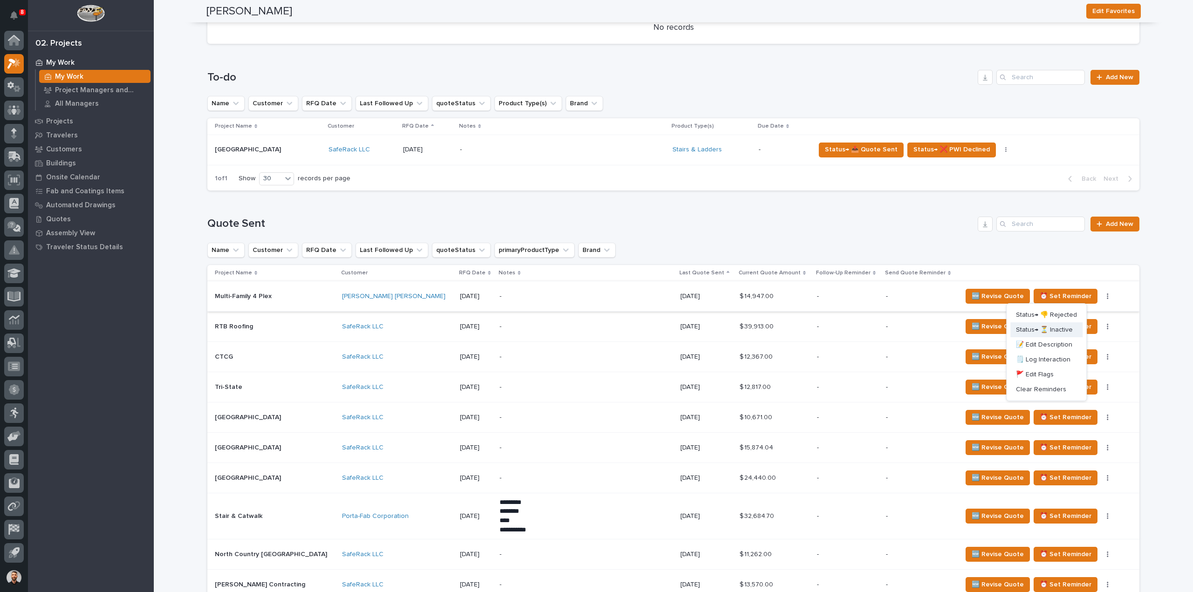
click at [1061, 327] on span "Status→ ⏳ Inactive" at bounding box center [1044, 329] width 57 height 11
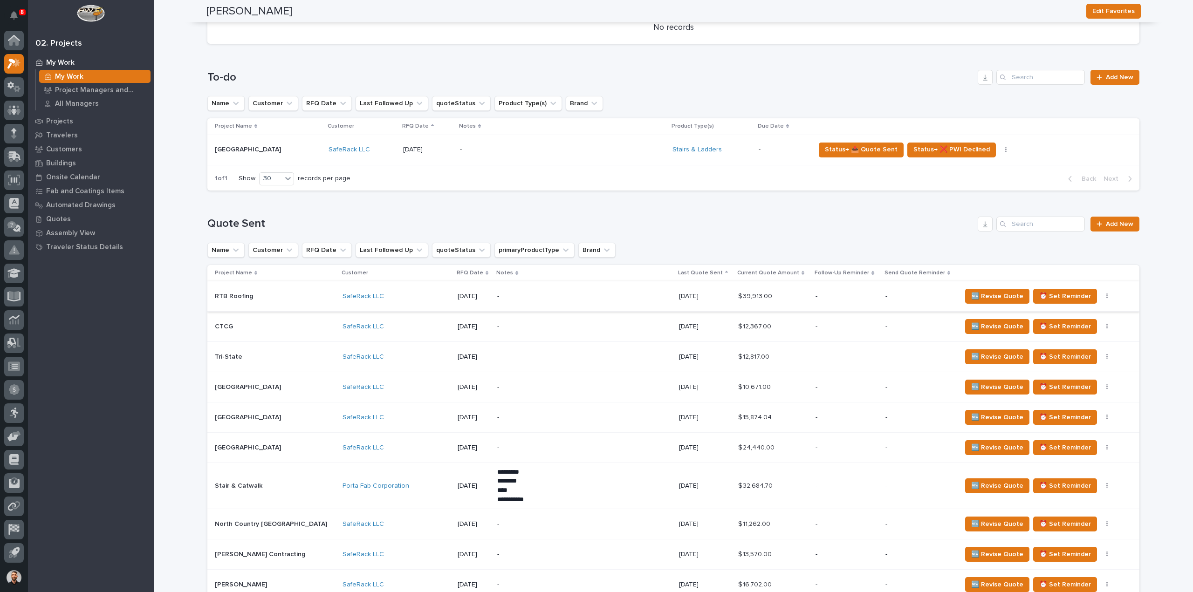
click at [1107, 296] on icon "button" at bounding box center [1108, 296] width 2 height 7
click at [1063, 327] on span "Status→ ⏳ Inactive" at bounding box center [1044, 329] width 57 height 11
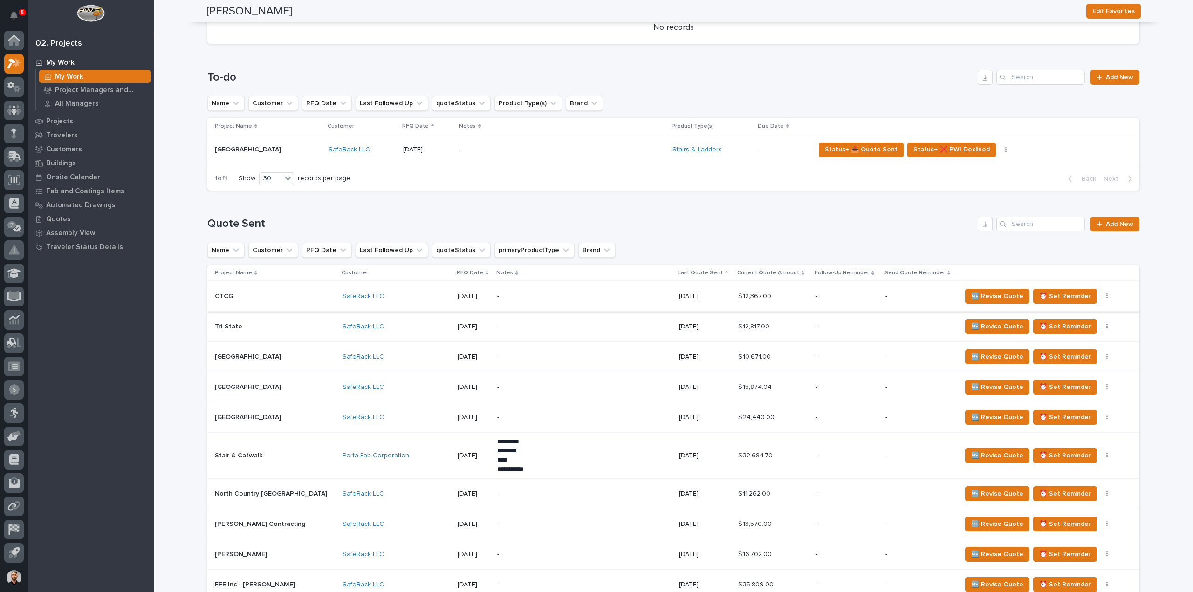
click at [1101, 297] on button "button" at bounding box center [1107, 296] width 13 height 7
click at [1058, 328] on span "Status→ ⏳ Inactive" at bounding box center [1044, 329] width 57 height 11
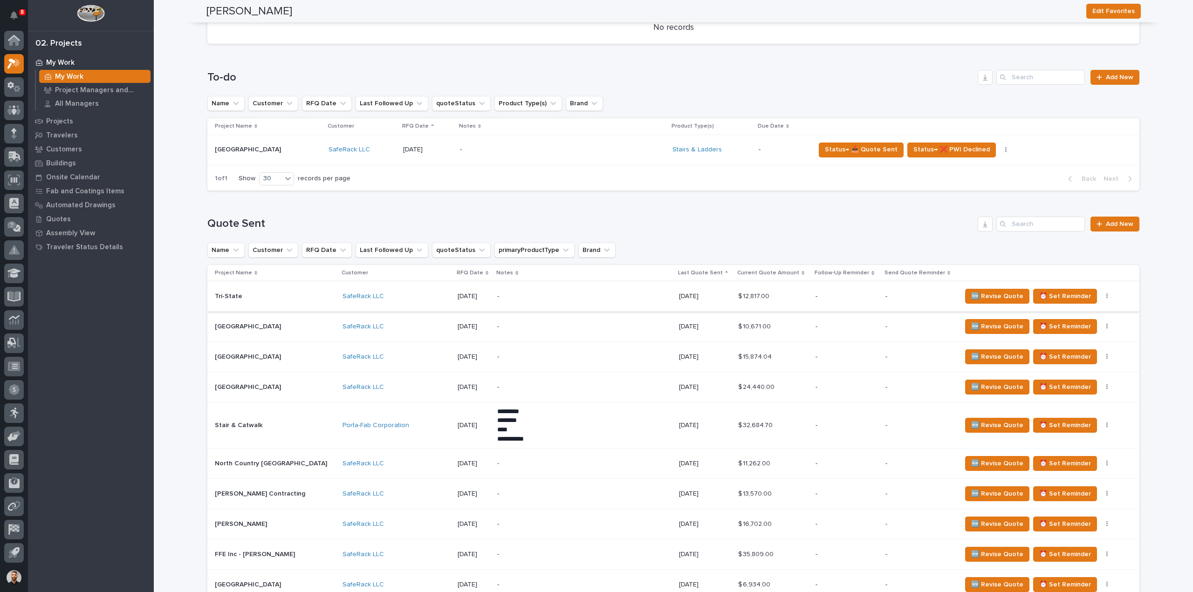
click at [1101, 297] on button "button" at bounding box center [1107, 296] width 13 height 7
click at [1063, 326] on span "Status→ ⏳ Inactive" at bounding box center [1044, 329] width 57 height 11
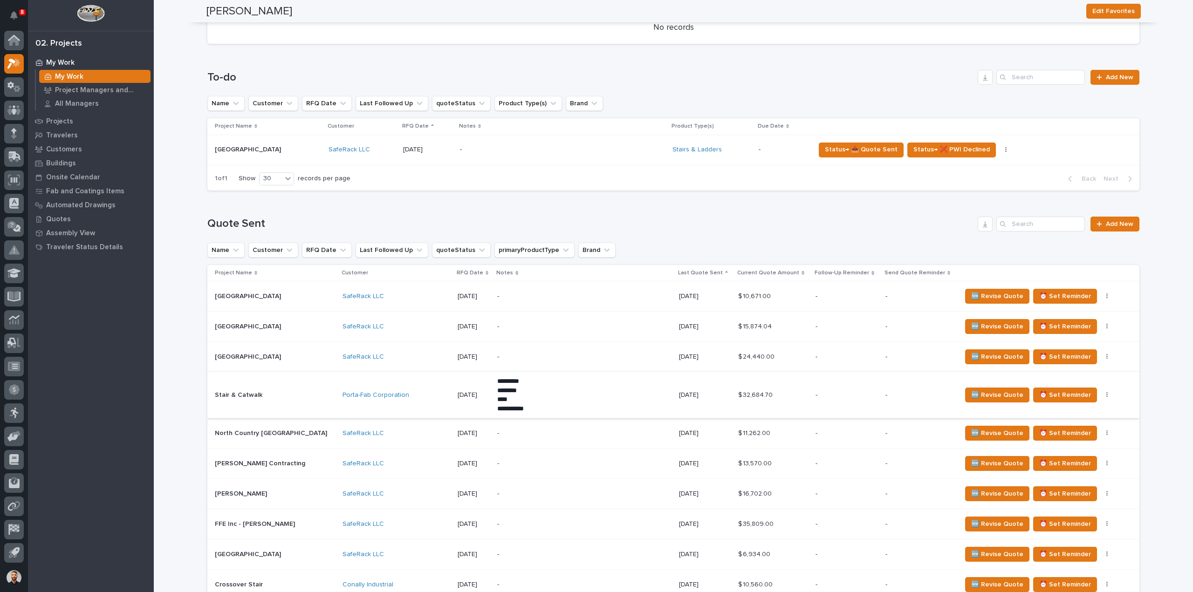
click at [1101, 394] on button "button" at bounding box center [1107, 395] width 13 height 7
click at [1068, 427] on span "Status→ ⏳ Inactive" at bounding box center [1044, 428] width 57 height 11
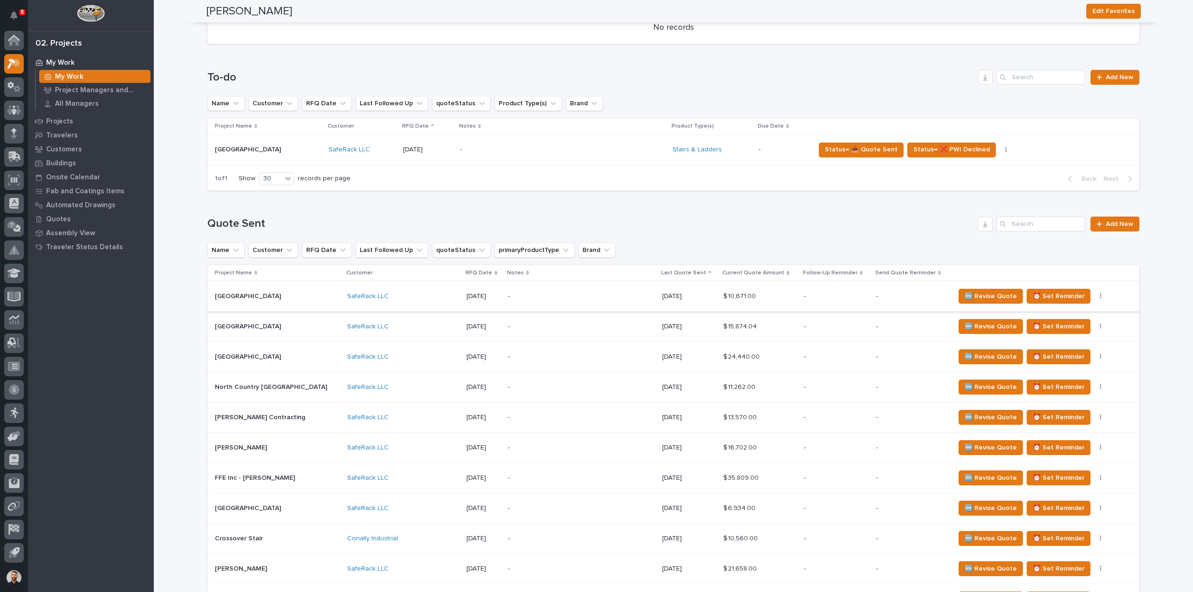
click at [1100, 295] on icon "button" at bounding box center [1100, 297] width 1 height 6
click at [1057, 328] on span "Status→ ⏳ Inactive" at bounding box center [1044, 329] width 57 height 11
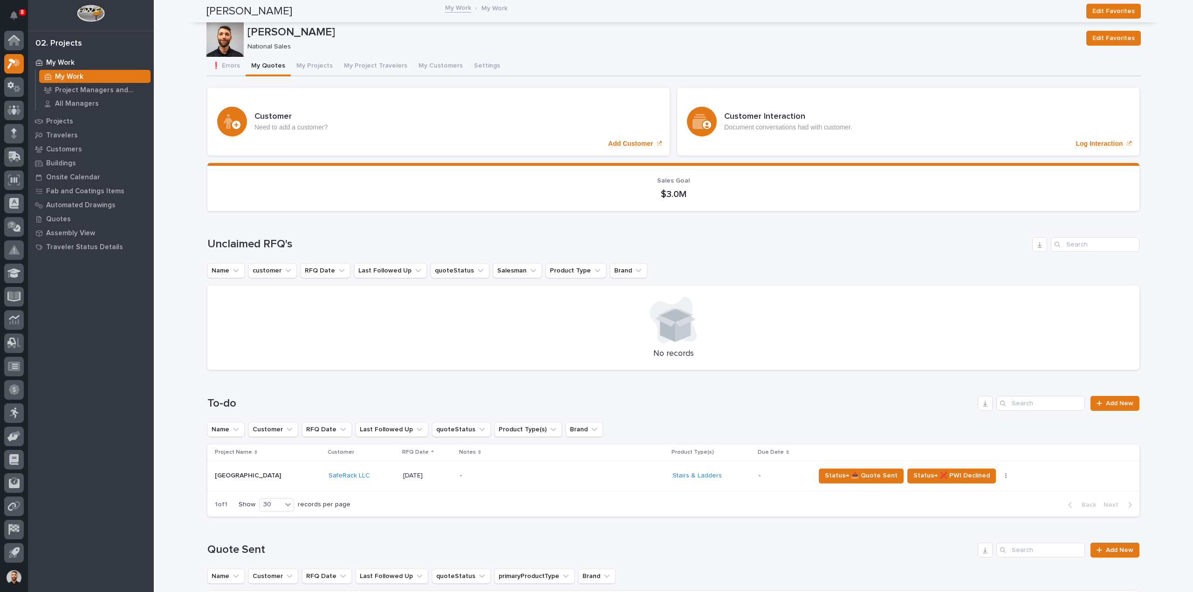
scroll to position [326, 0]
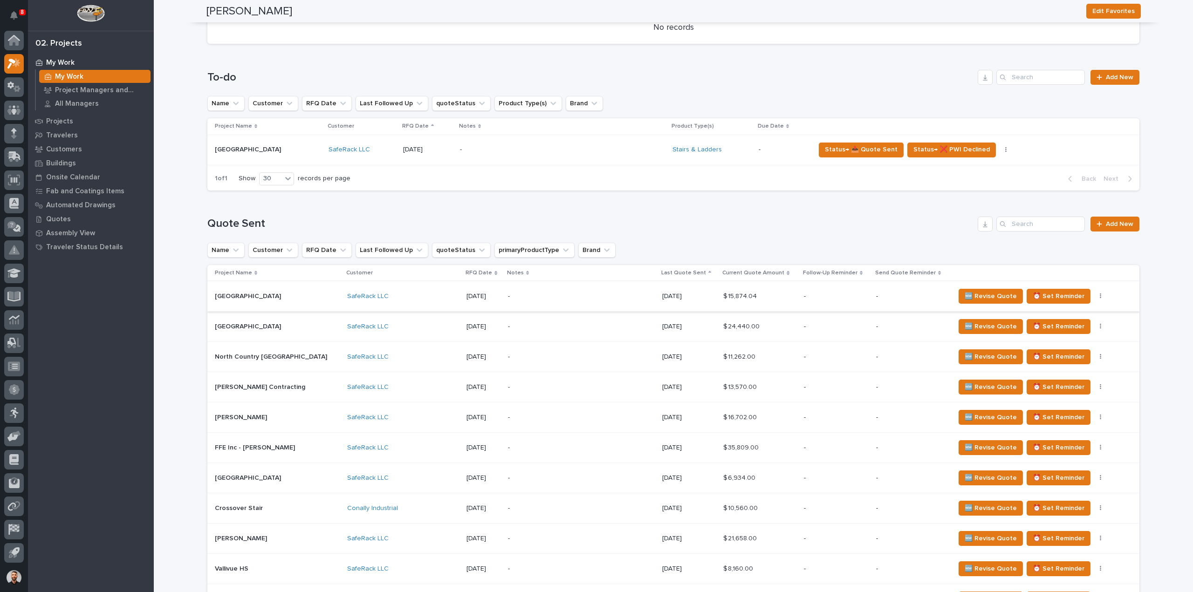
click at [1100, 298] on icon "button" at bounding box center [1100, 297] width 1 height 6
click at [1049, 332] on span "Status→ ⏳ Inactive" at bounding box center [1044, 329] width 57 height 11
click at [1094, 296] on button "button" at bounding box center [1100, 296] width 13 height 7
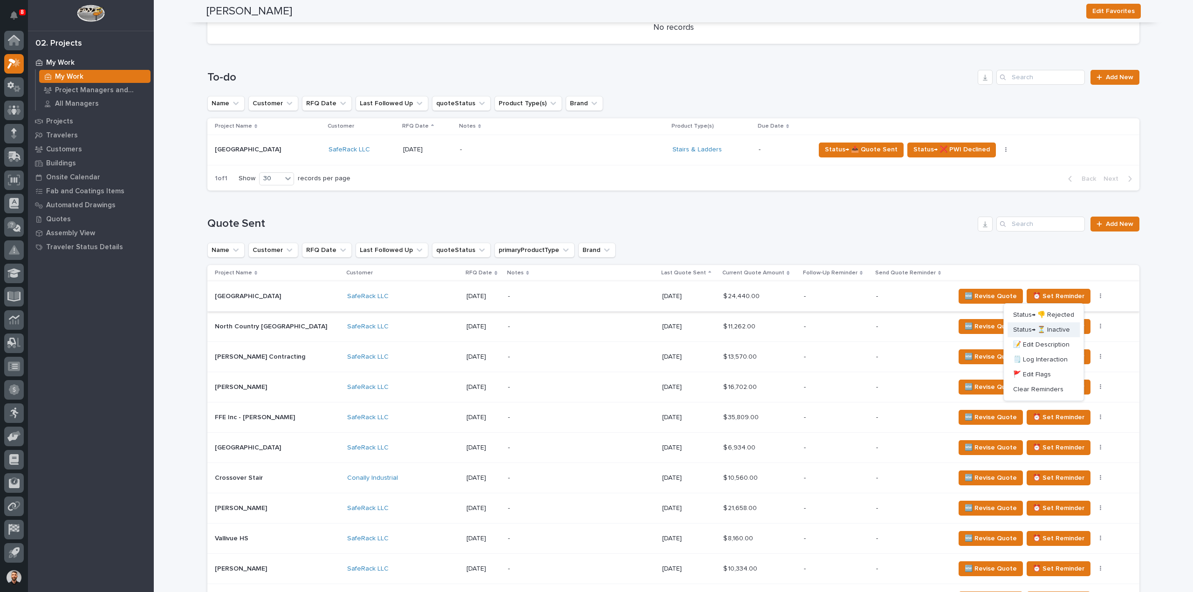
click at [1046, 333] on span "Status→ ⏳ Inactive" at bounding box center [1041, 329] width 57 height 11
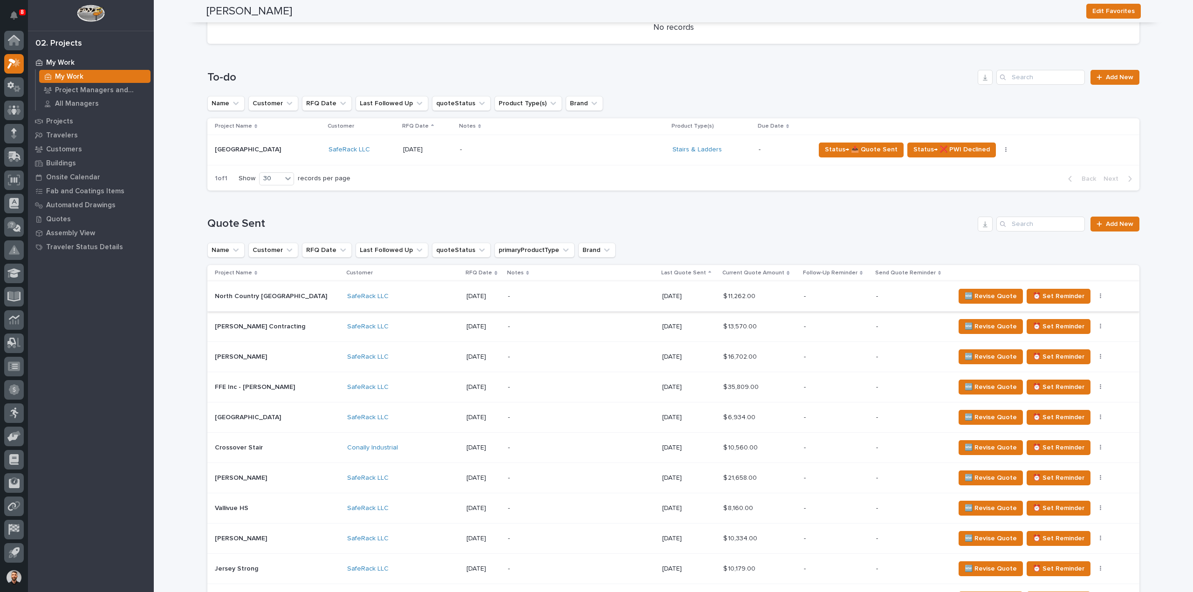
click at [1100, 297] on icon "button" at bounding box center [1100, 297] width 1 height 6
click at [1064, 329] on span "Status→ ⏳ Inactive" at bounding box center [1041, 329] width 57 height 11
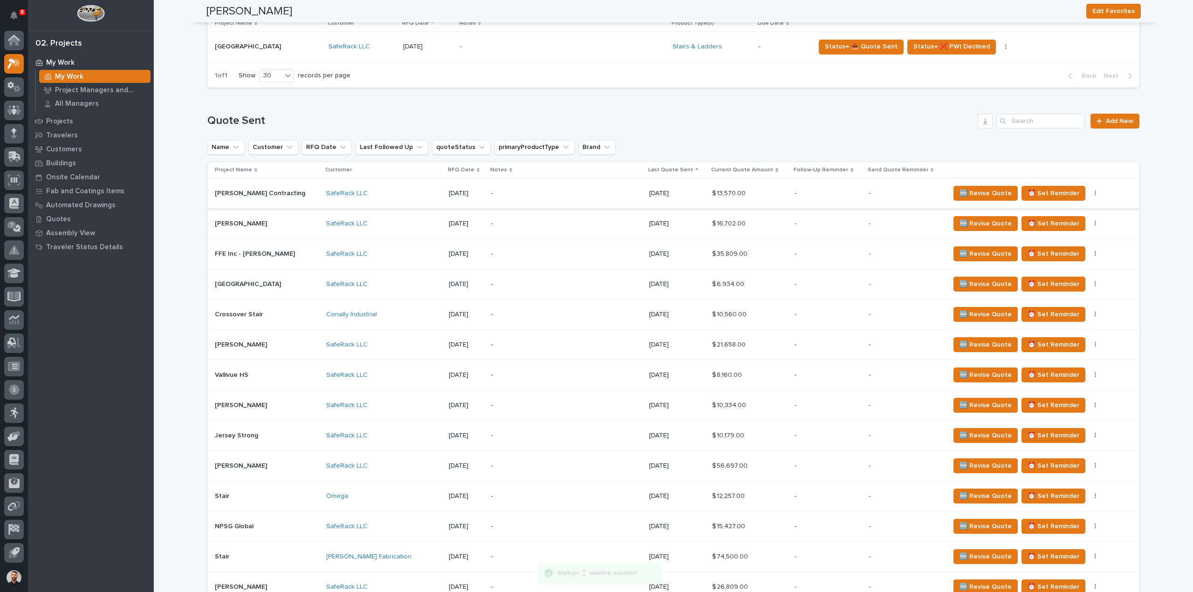
scroll to position [498, 0]
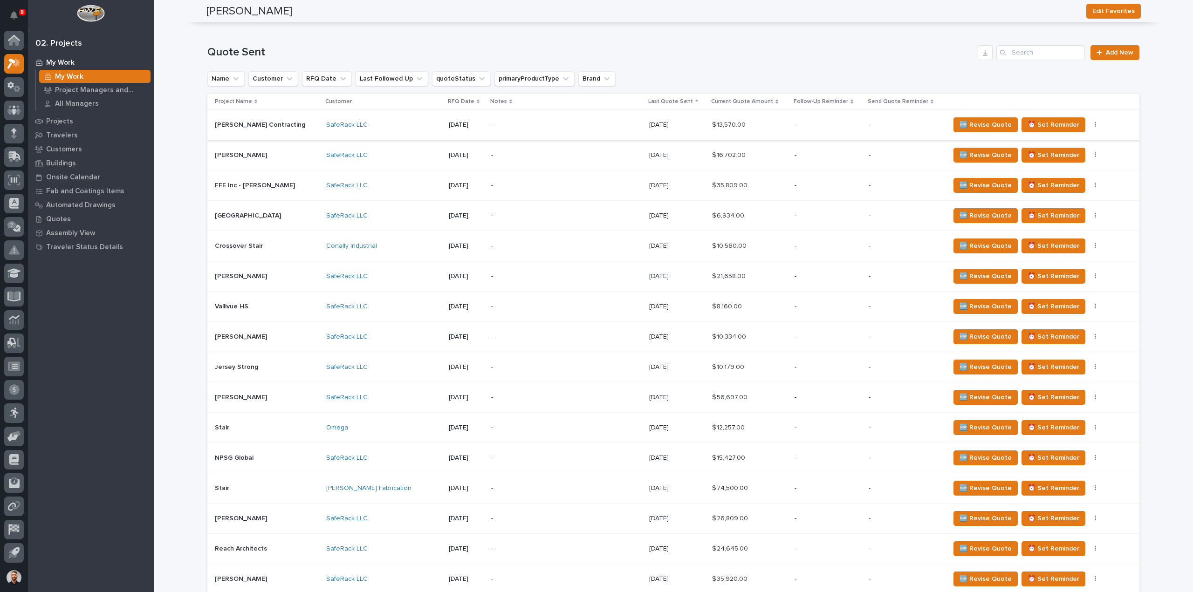
click at [1089, 125] on button "button" at bounding box center [1095, 125] width 13 height 7
click at [1064, 160] on span "Status→ ⏳ Inactive" at bounding box center [1041, 158] width 57 height 11
click at [1094, 124] on icon "button" at bounding box center [1095, 125] width 2 height 7
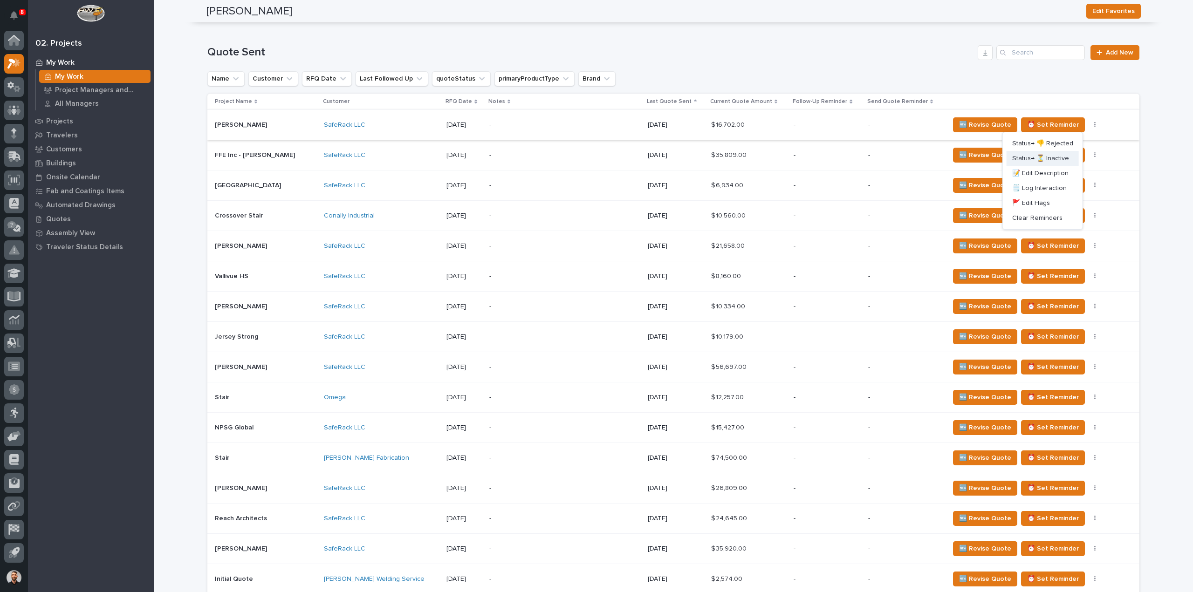
click at [1054, 158] on span "Status→ ⏳ Inactive" at bounding box center [1040, 158] width 57 height 11
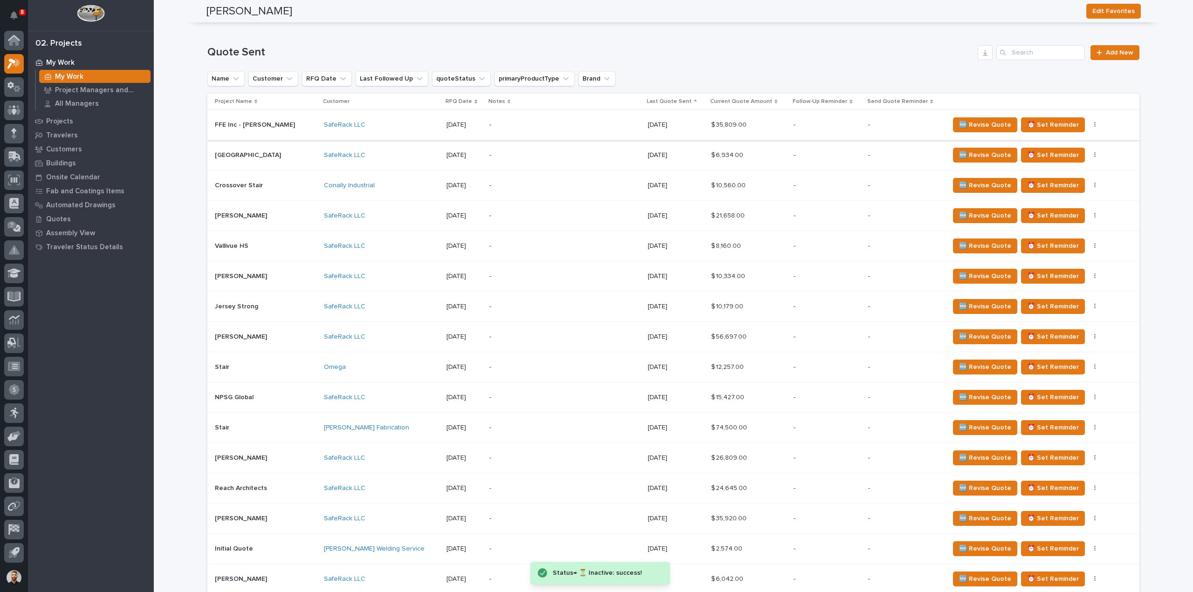
click at [1089, 123] on button "button" at bounding box center [1095, 125] width 13 height 7
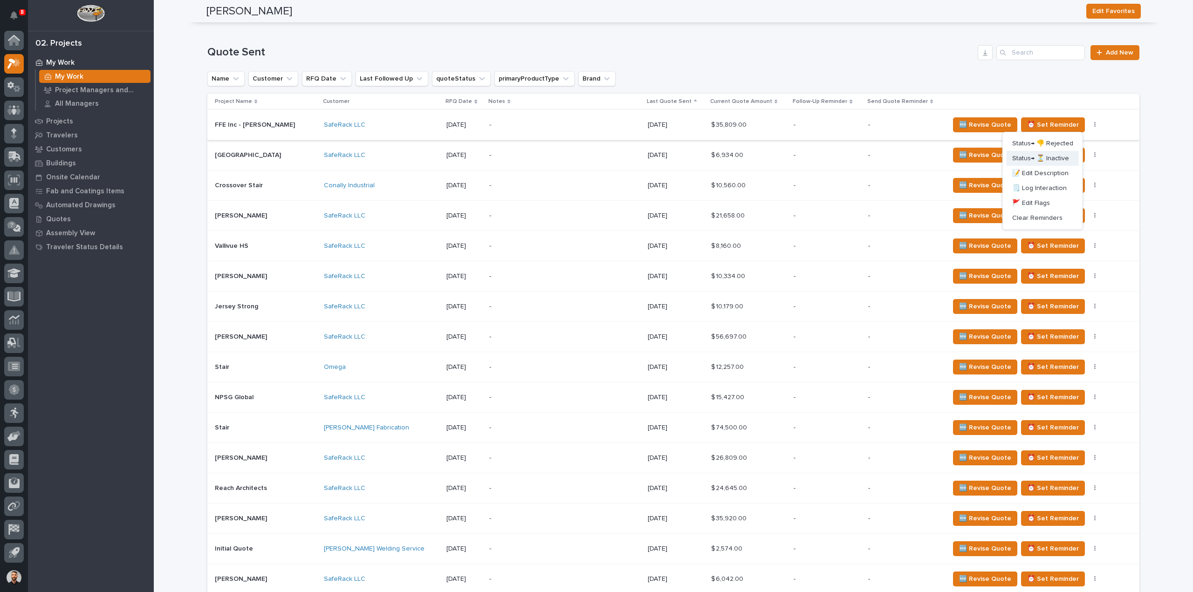
click at [1061, 155] on span "Status→ ⏳ Inactive" at bounding box center [1040, 158] width 57 height 11
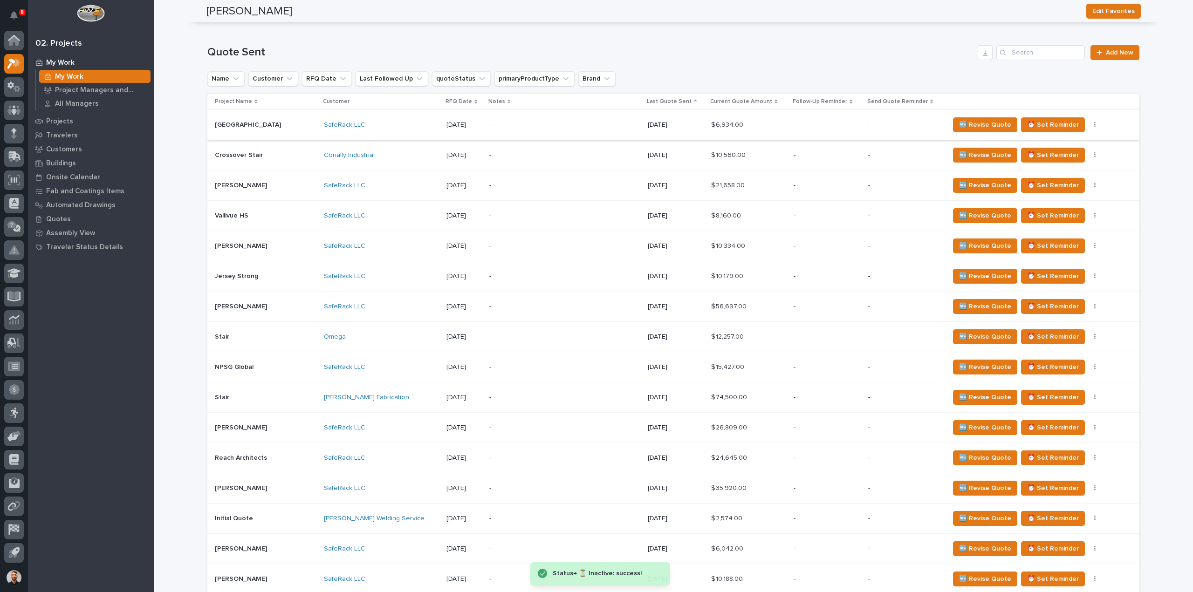
click at [1089, 124] on button "button" at bounding box center [1095, 125] width 13 height 7
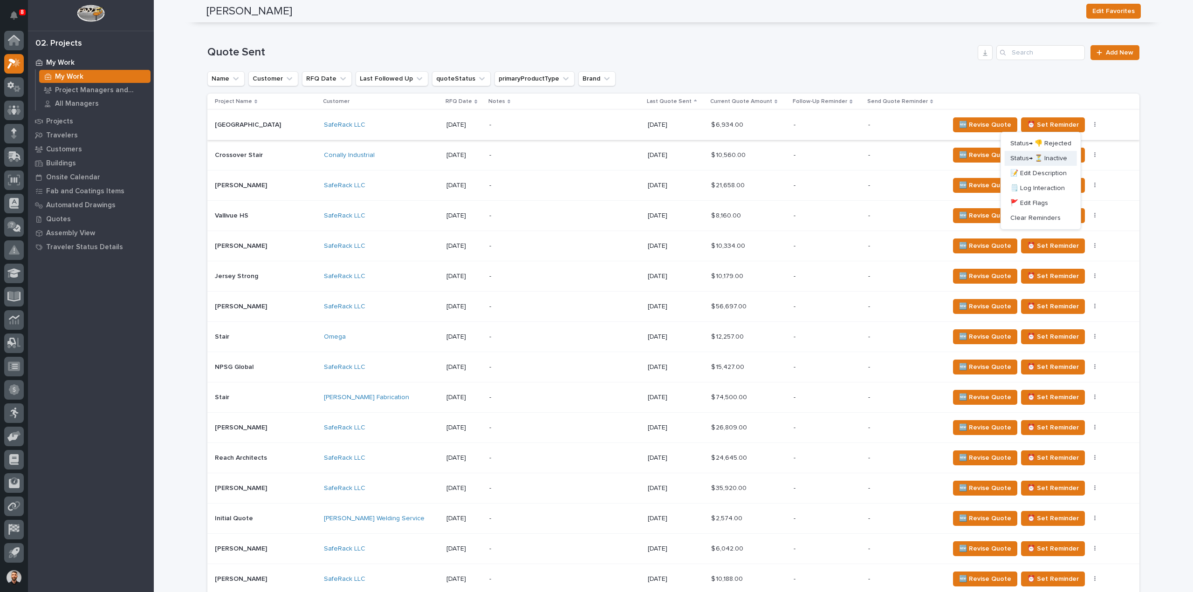
click at [1060, 157] on span "Status→ ⏳ Inactive" at bounding box center [1039, 158] width 57 height 11
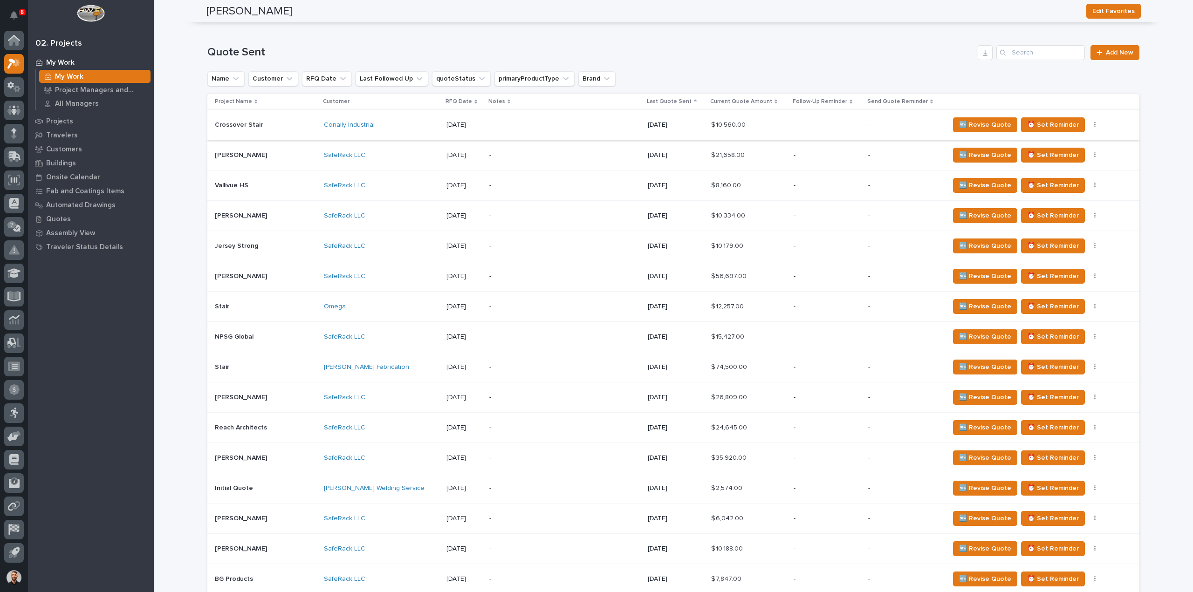
click at [1094, 125] on icon "button" at bounding box center [1094, 125] width 1 height 6
click at [1053, 160] on span "Status→ ⏳ Inactive" at bounding box center [1037, 158] width 57 height 11
click at [1094, 124] on icon "button" at bounding box center [1094, 125] width 1 height 6
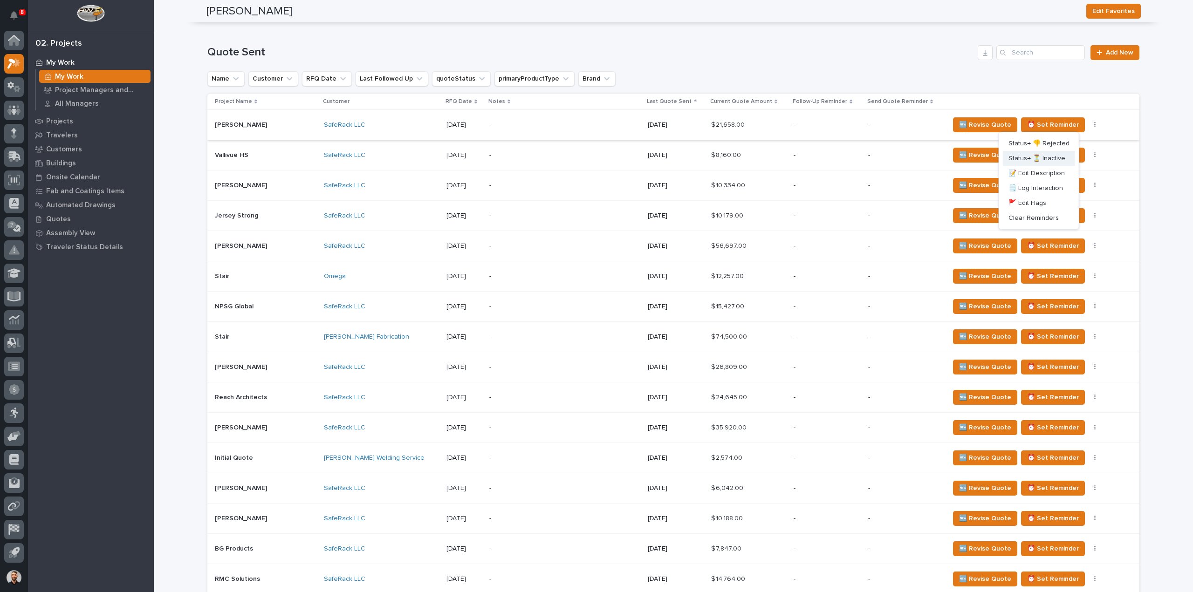
click at [1056, 156] on span "Status→ ⏳ Inactive" at bounding box center [1037, 158] width 57 height 11
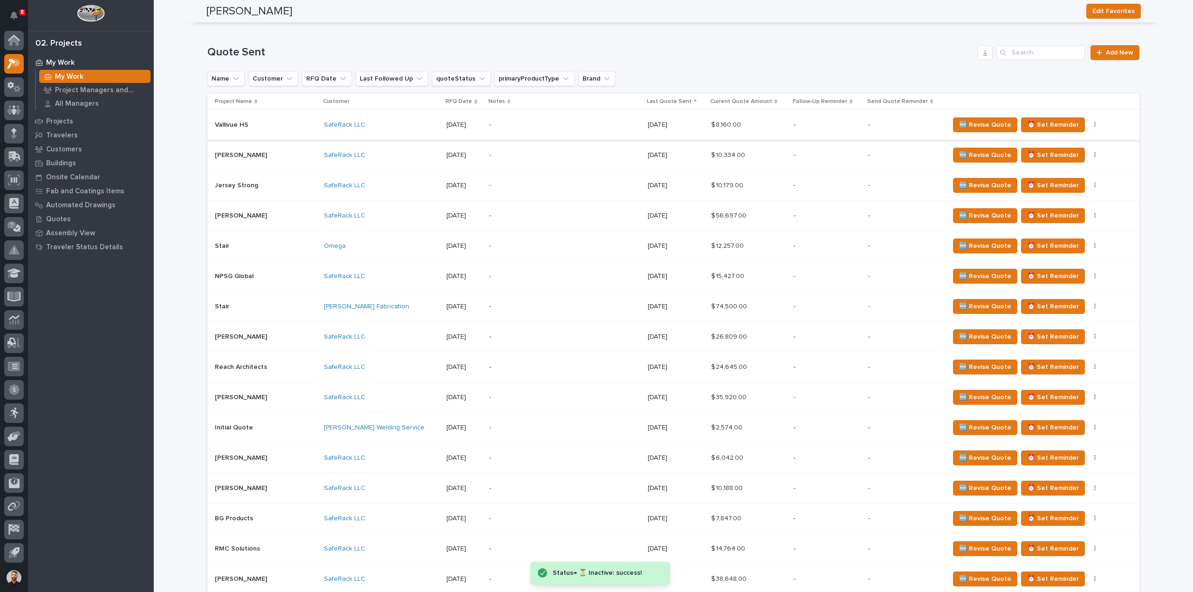
click at [1094, 124] on icon "button" at bounding box center [1095, 125] width 2 height 7
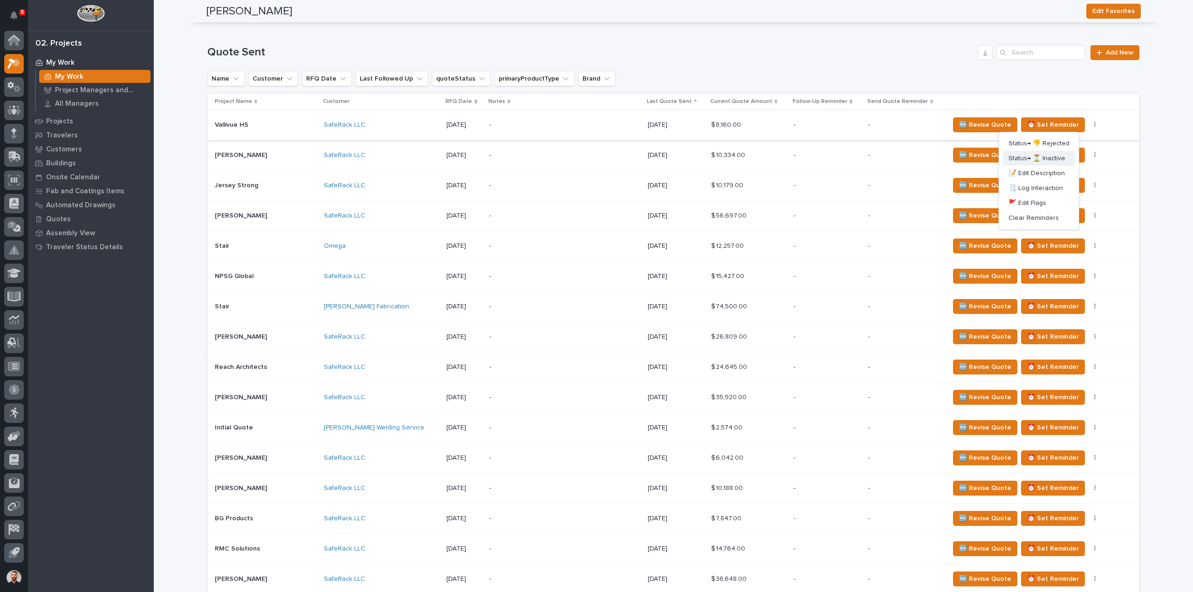
click at [1054, 157] on span "Status→ ⏳ Inactive" at bounding box center [1037, 158] width 57 height 11
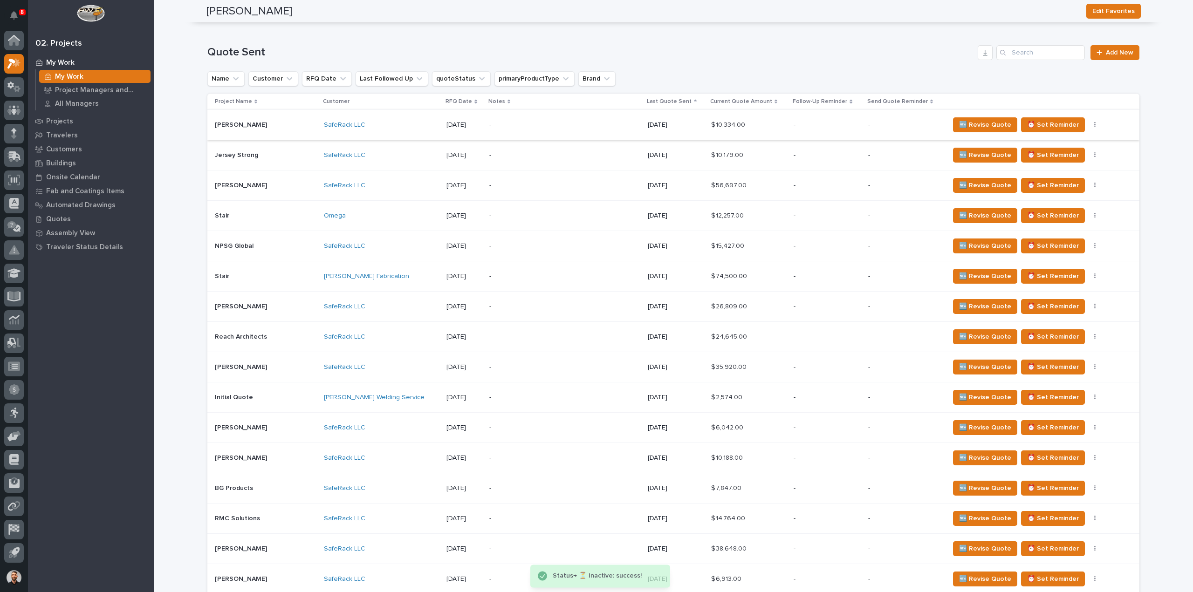
click at [1089, 124] on button "button" at bounding box center [1095, 125] width 13 height 7
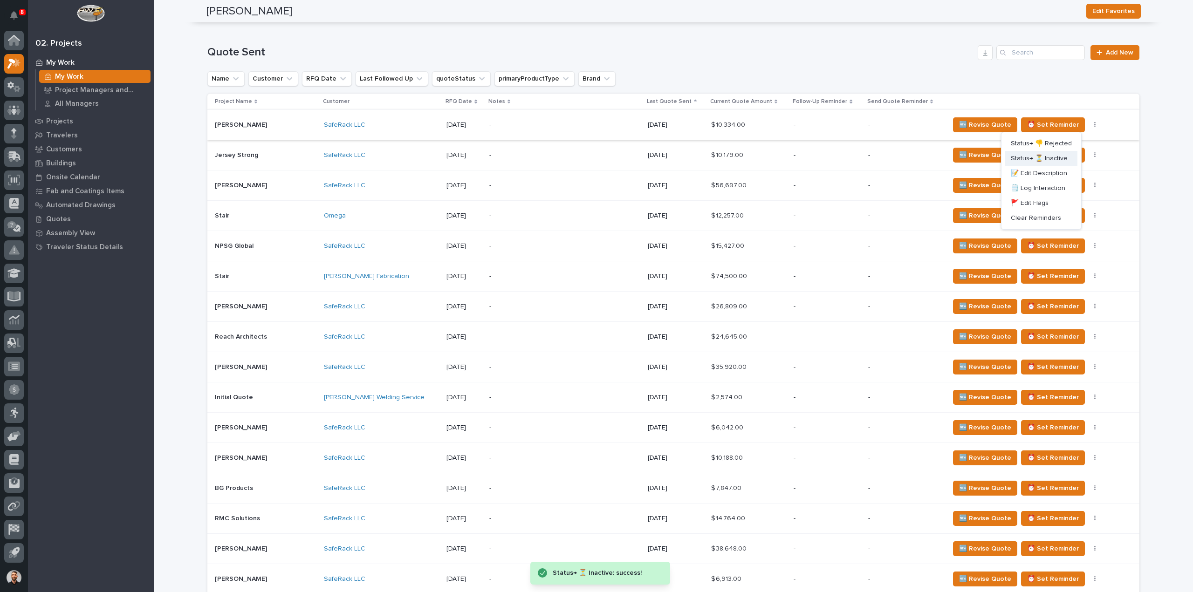
click at [1056, 158] on span "Status→ ⏳ Inactive" at bounding box center [1039, 158] width 57 height 11
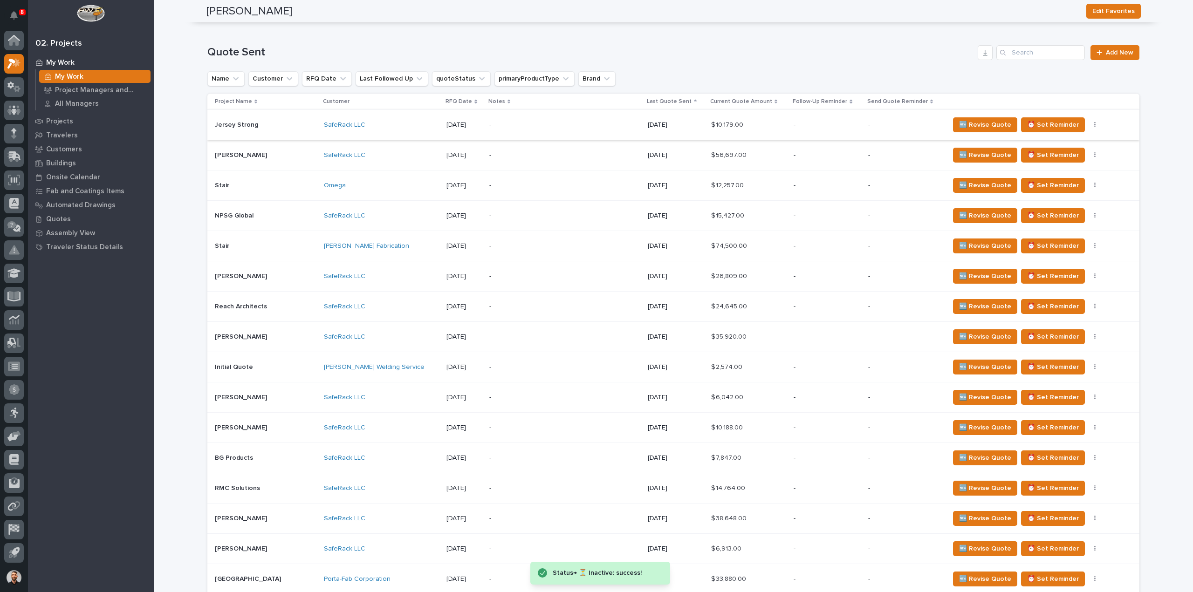
click at [1094, 125] on icon "button" at bounding box center [1095, 125] width 2 height 7
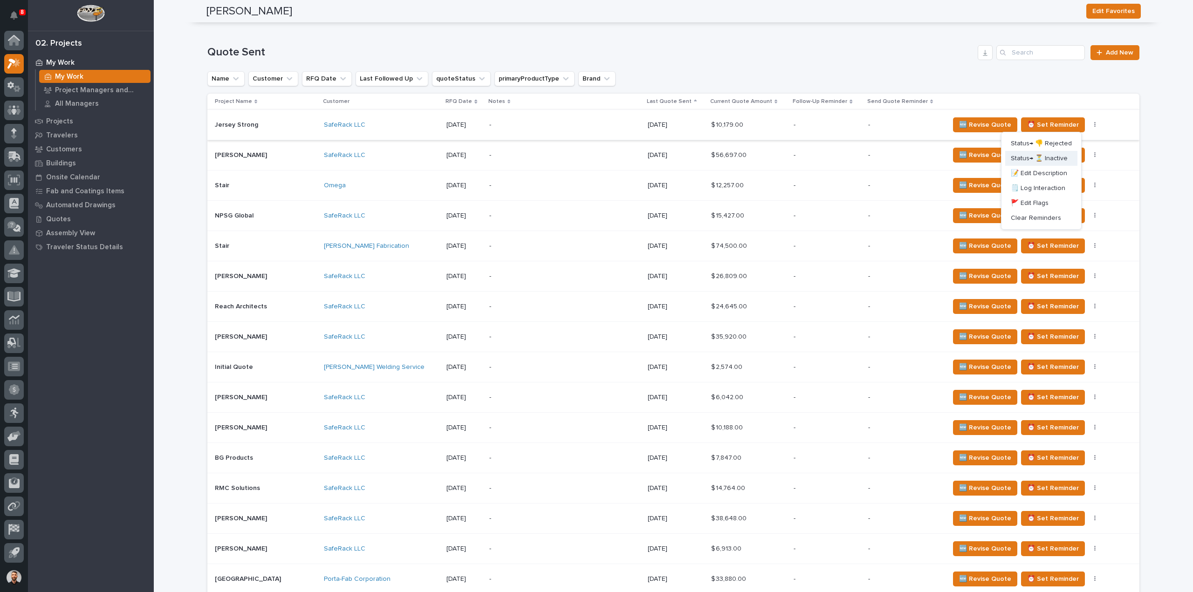
click at [1062, 158] on span "Status→ ⏳ Inactive" at bounding box center [1039, 158] width 57 height 11
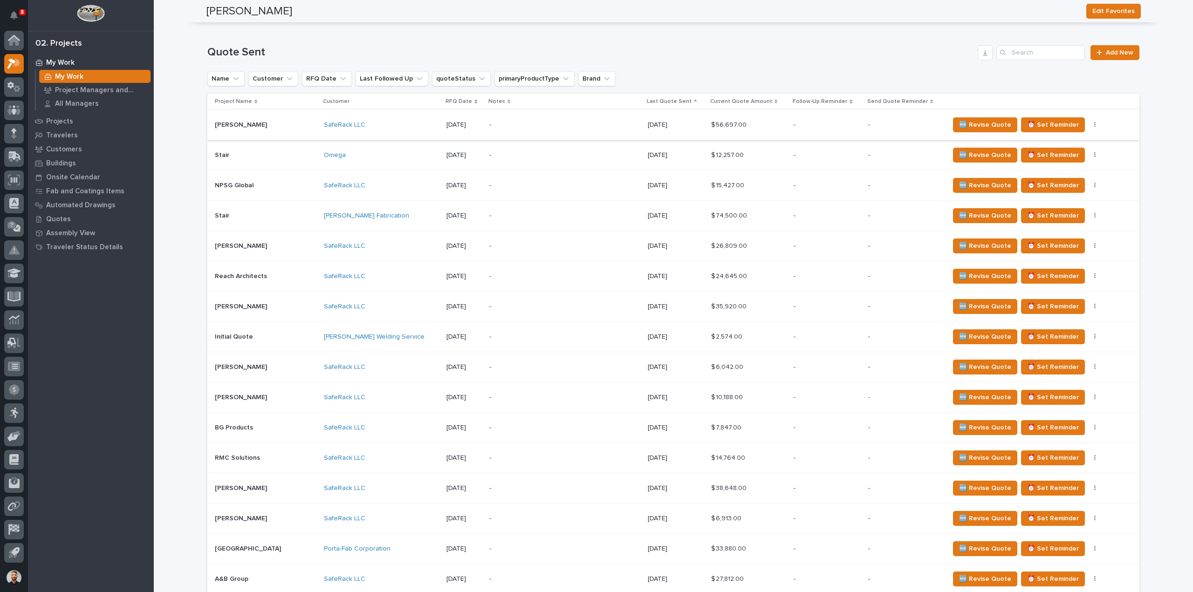
click at [1089, 124] on button "button" at bounding box center [1095, 125] width 13 height 7
click at [1044, 155] on span "Status→ ⏳ Inactive" at bounding box center [1041, 158] width 57 height 11
click at [1089, 124] on button "button" at bounding box center [1095, 125] width 13 height 7
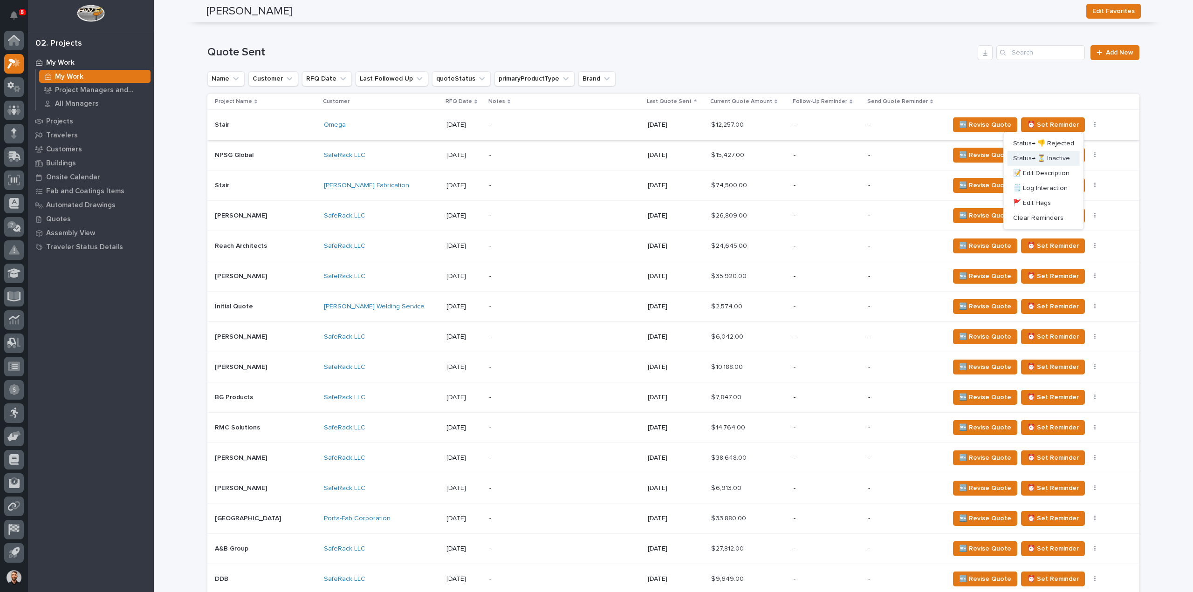
click at [1064, 157] on span "Status→ ⏳ Inactive" at bounding box center [1041, 158] width 57 height 11
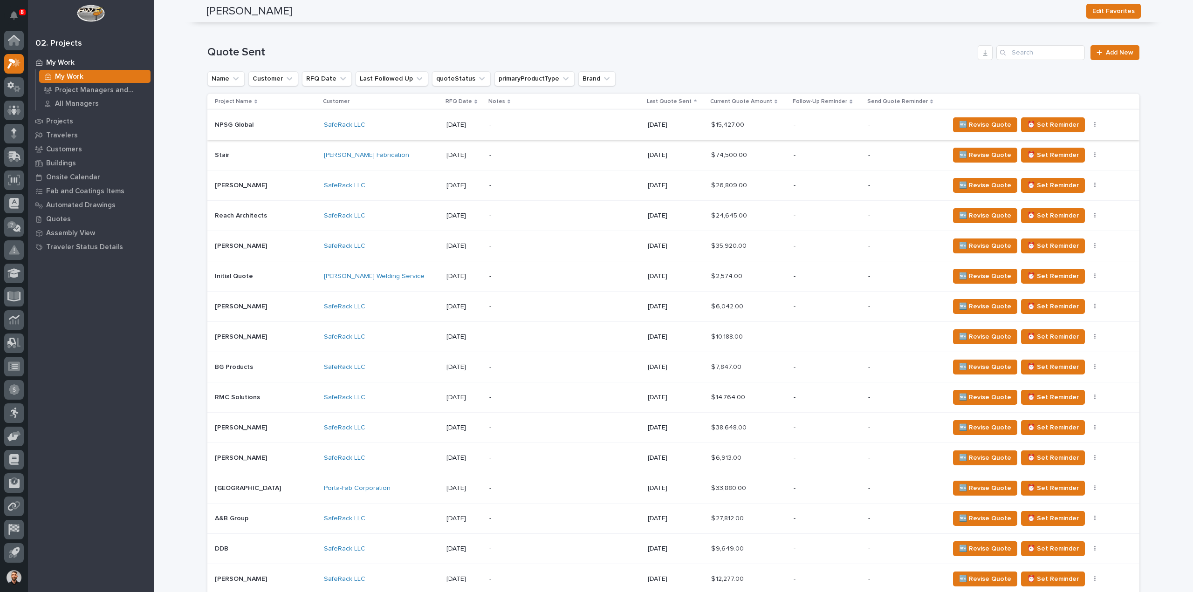
click at [1089, 124] on button "button" at bounding box center [1095, 125] width 13 height 7
click at [1055, 157] on span "Status→ ⏳ Inactive" at bounding box center [1041, 158] width 57 height 11
click at [1094, 124] on icon "button" at bounding box center [1095, 125] width 2 height 7
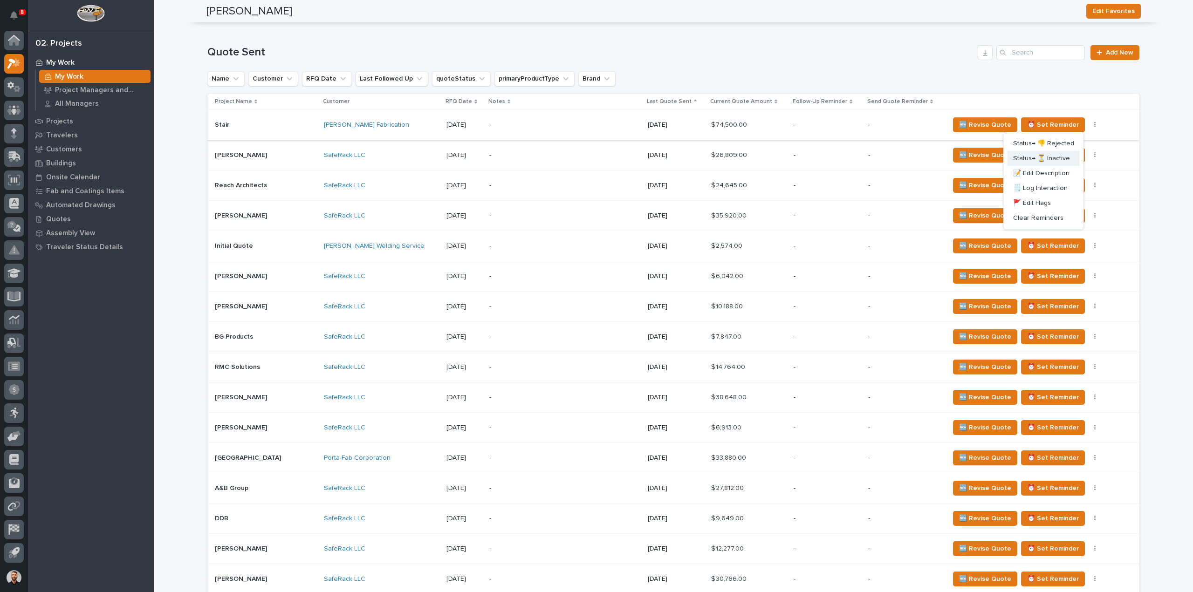
click at [1061, 158] on span "Status→ ⏳ Inactive" at bounding box center [1041, 158] width 57 height 11
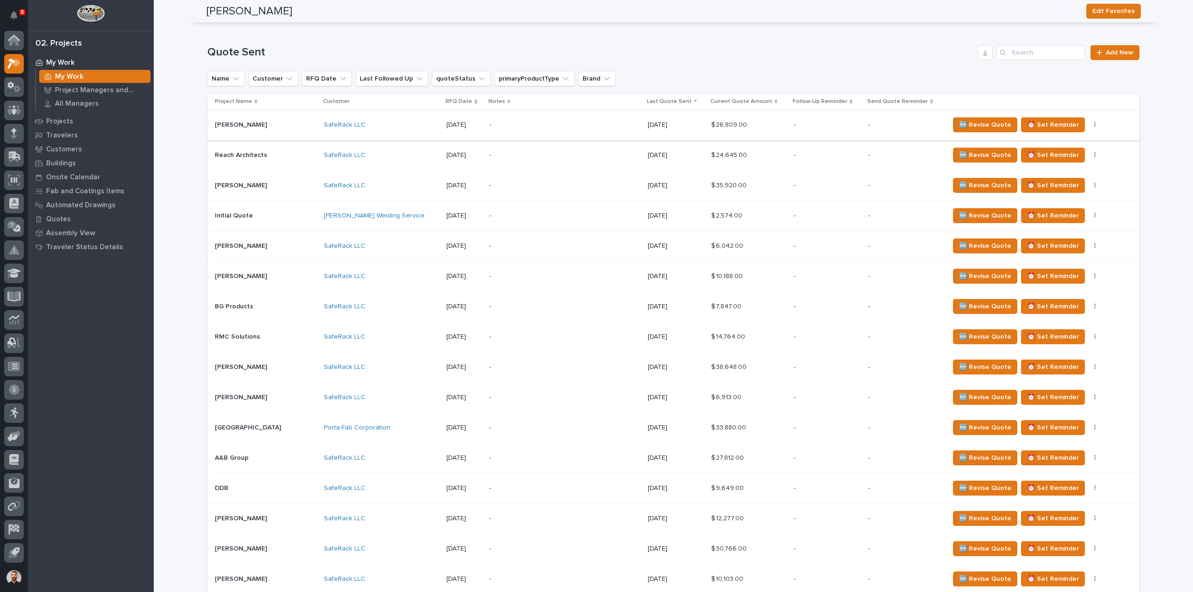
click at [1089, 126] on button "button" at bounding box center [1095, 125] width 13 height 7
click at [1064, 155] on span "Status→ ⏳ Inactive" at bounding box center [1041, 158] width 57 height 11
click at [1094, 122] on icon "button" at bounding box center [1095, 125] width 2 height 7
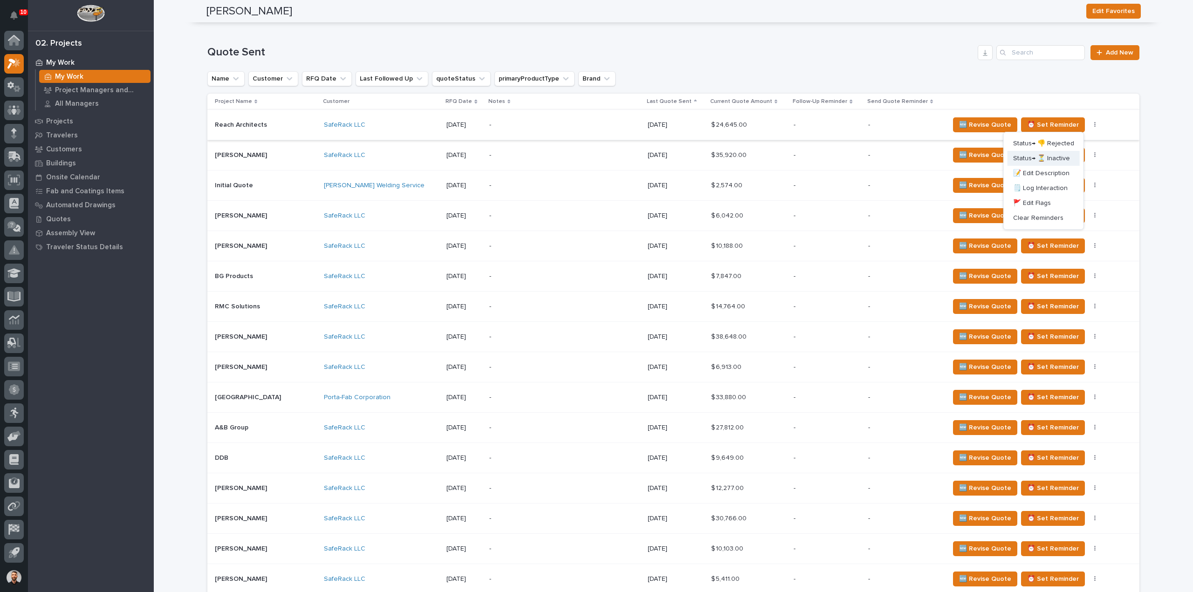
click at [1050, 160] on span "Status→ ⏳ Inactive" at bounding box center [1041, 158] width 57 height 11
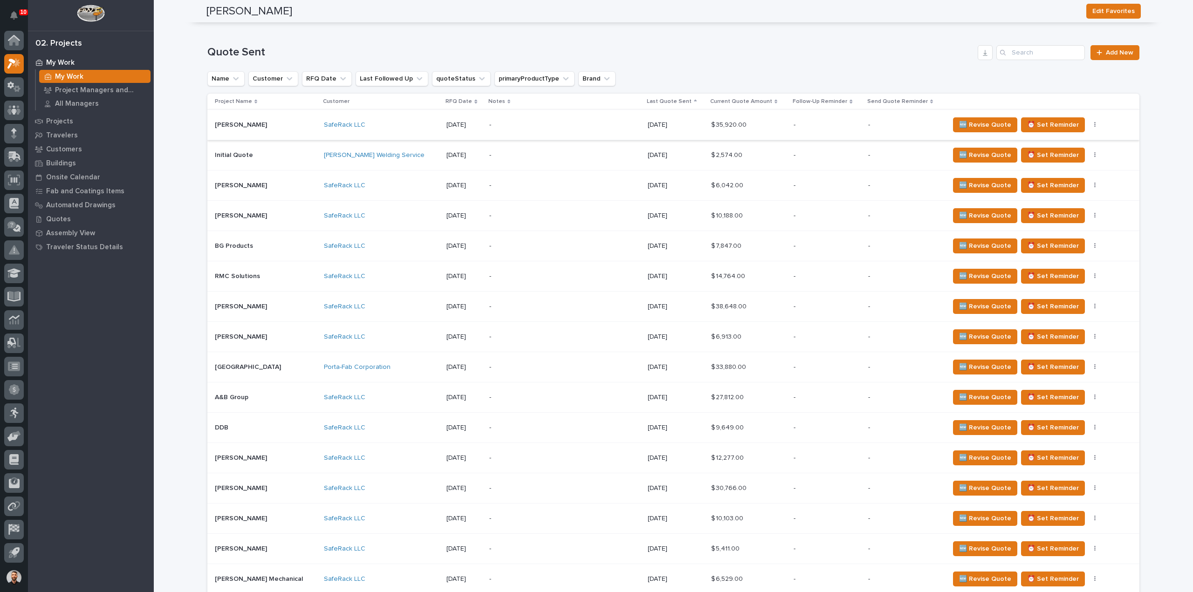
click at [1089, 124] on button "button" at bounding box center [1095, 125] width 13 height 7
click at [1055, 164] on span "Status→ ⏳ Inactive" at bounding box center [1041, 158] width 57 height 11
click at [14, 63] on icon at bounding box center [14, 63] width 14 height 11
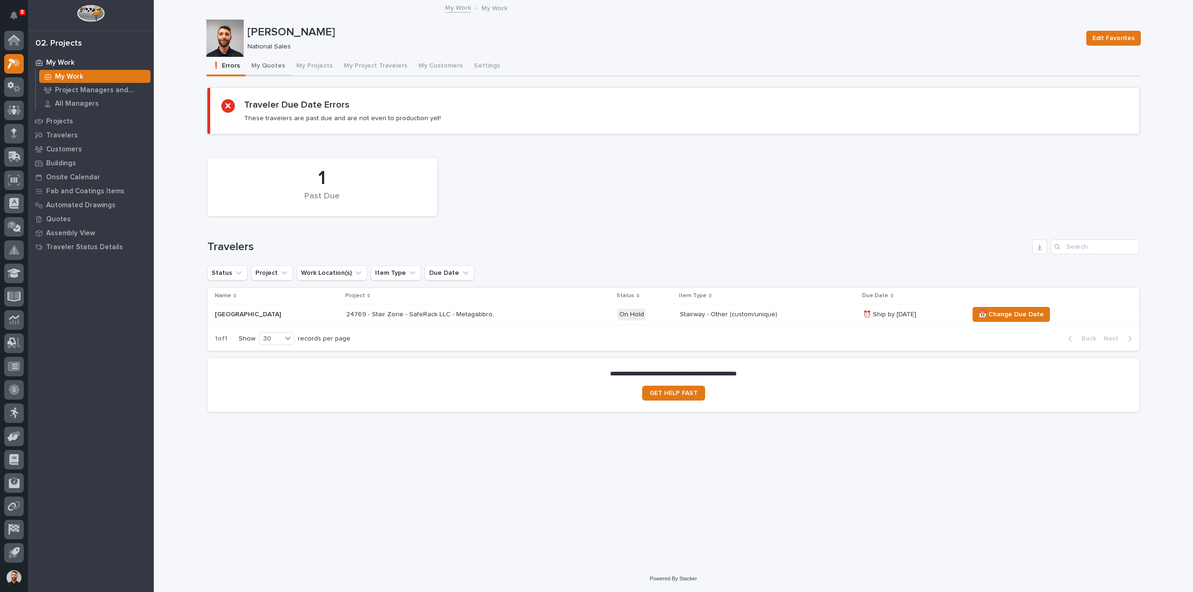
click at [265, 65] on button "My Quotes" at bounding box center [268, 67] width 45 height 20
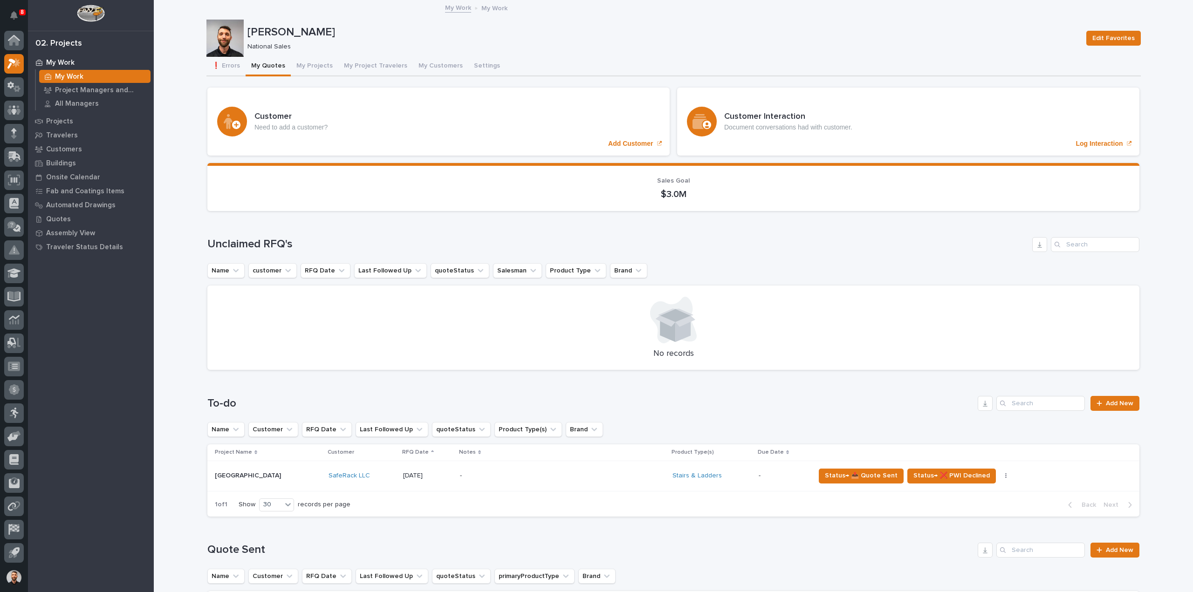
click at [808, 289] on div "No records" at bounding box center [673, 328] width 932 height 85
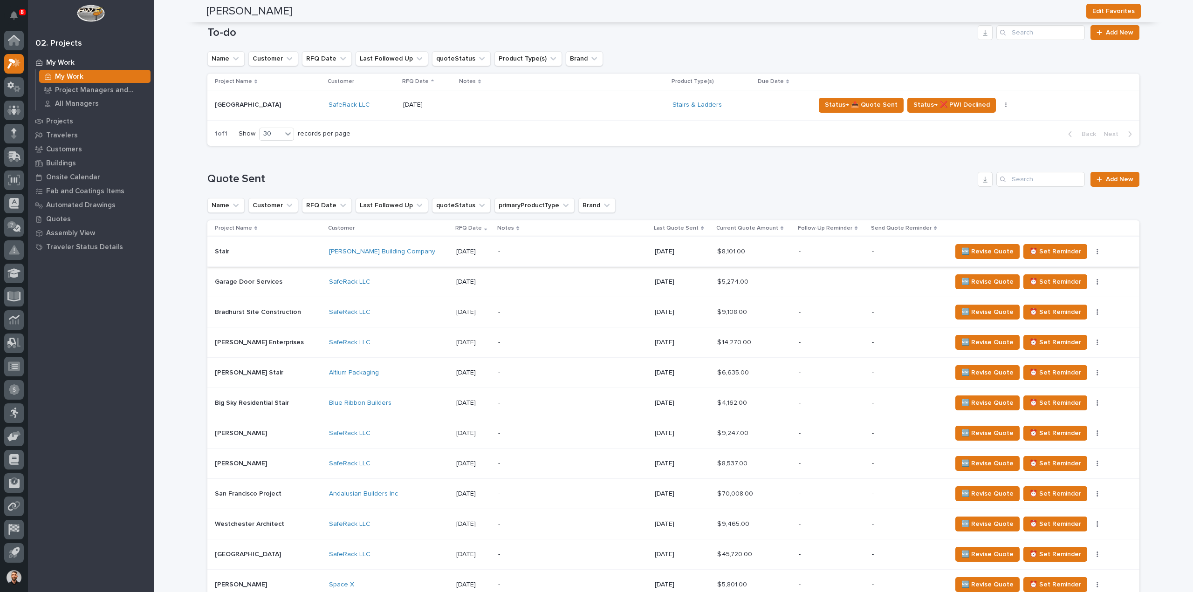
scroll to position [373, 0]
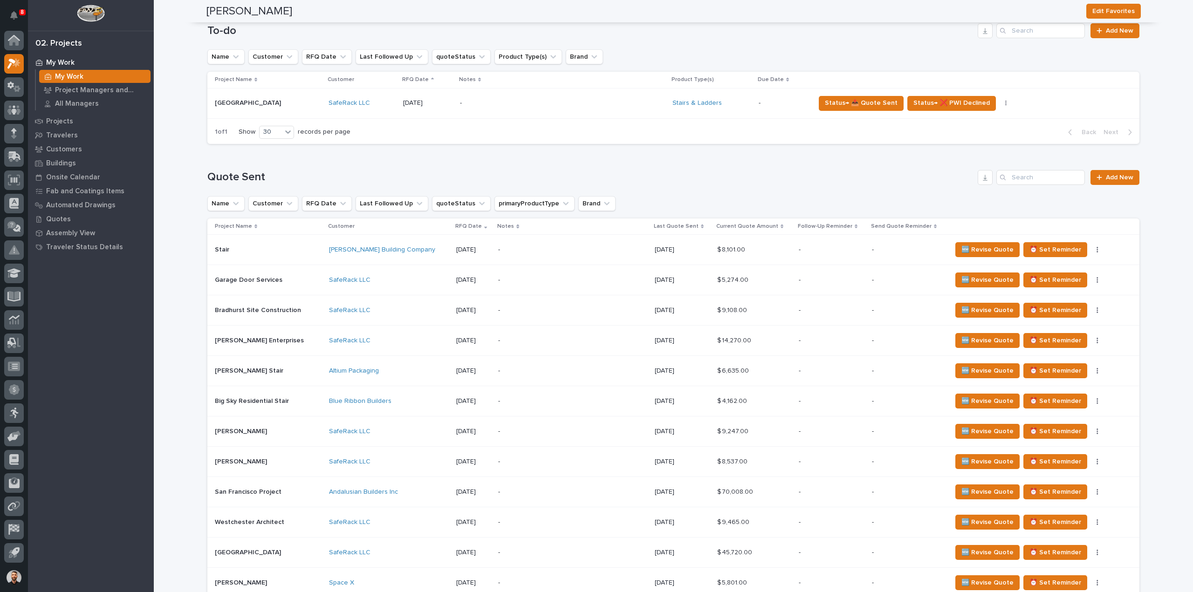
click at [667, 226] on p "Last Quote Sent" at bounding box center [676, 226] width 45 height 10
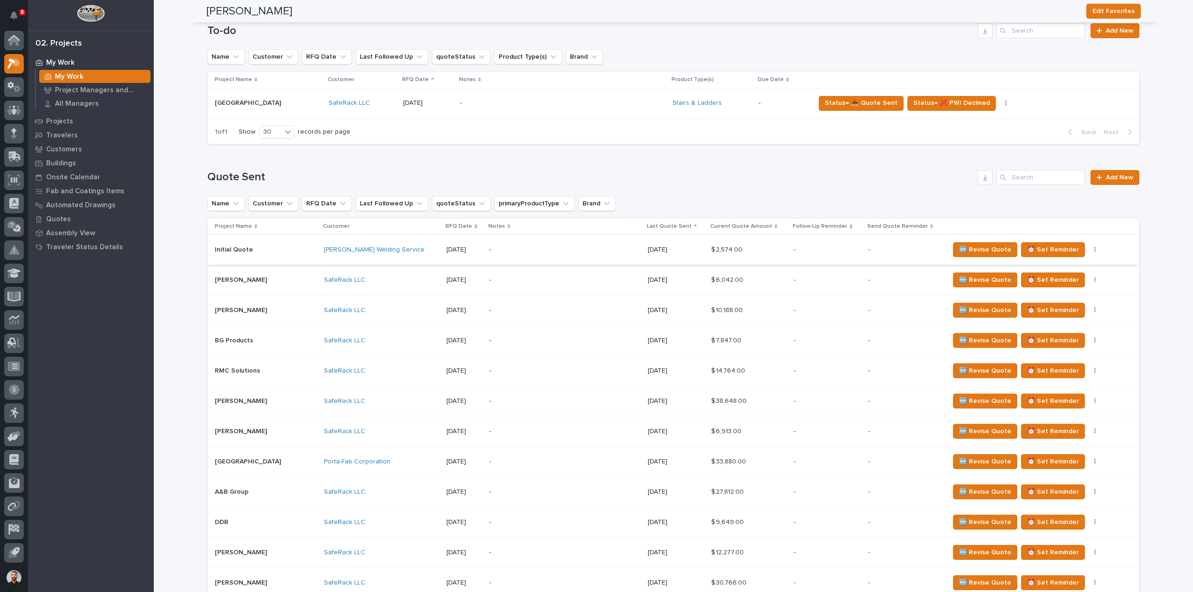
click at [1094, 251] on icon "button" at bounding box center [1094, 250] width 1 height 6
click at [1057, 282] on span "Status→ ⏳ Inactive" at bounding box center [1041, 283] width 57 height 11
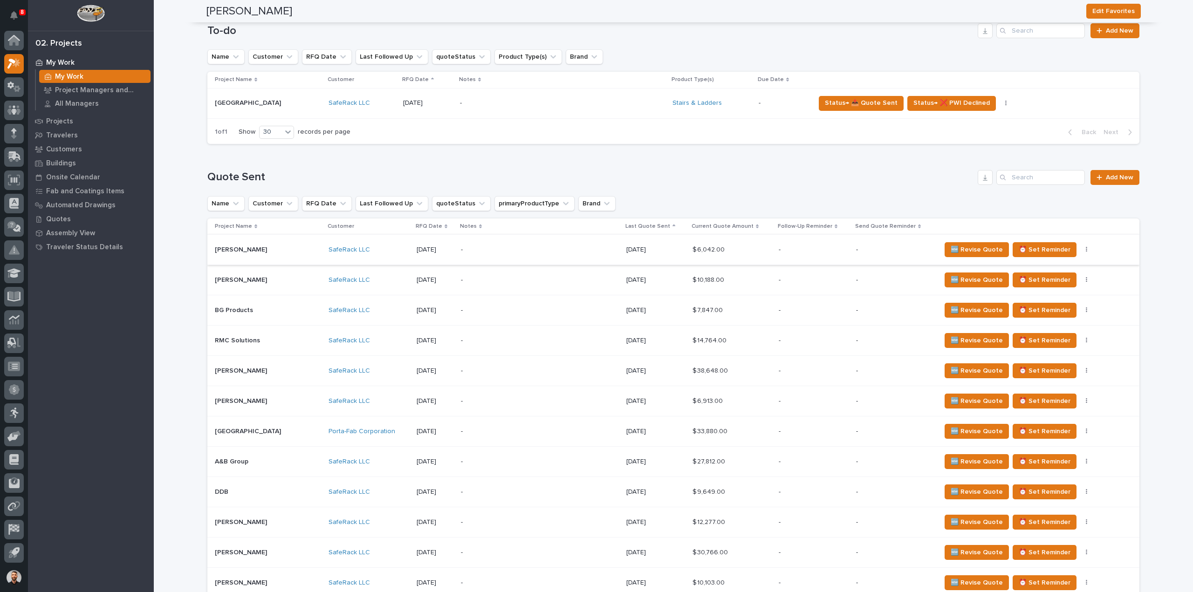
click at [1080, 251] on button "button" at bounding box center [1086, 250] width 13 height 7
click at [1059, 278] on span "Status→ ⏳ Inactive" at bounding box center [1039, 283] width 57 height 11
click at [1044, 296] on td "🆕 Revise Quote ⏰ Set Reminder Status→ 👎 Rejected Status→ ⏳ Inactive 📝 Edit Desc…" at bounding box center [1038, 311] width 202 height 30
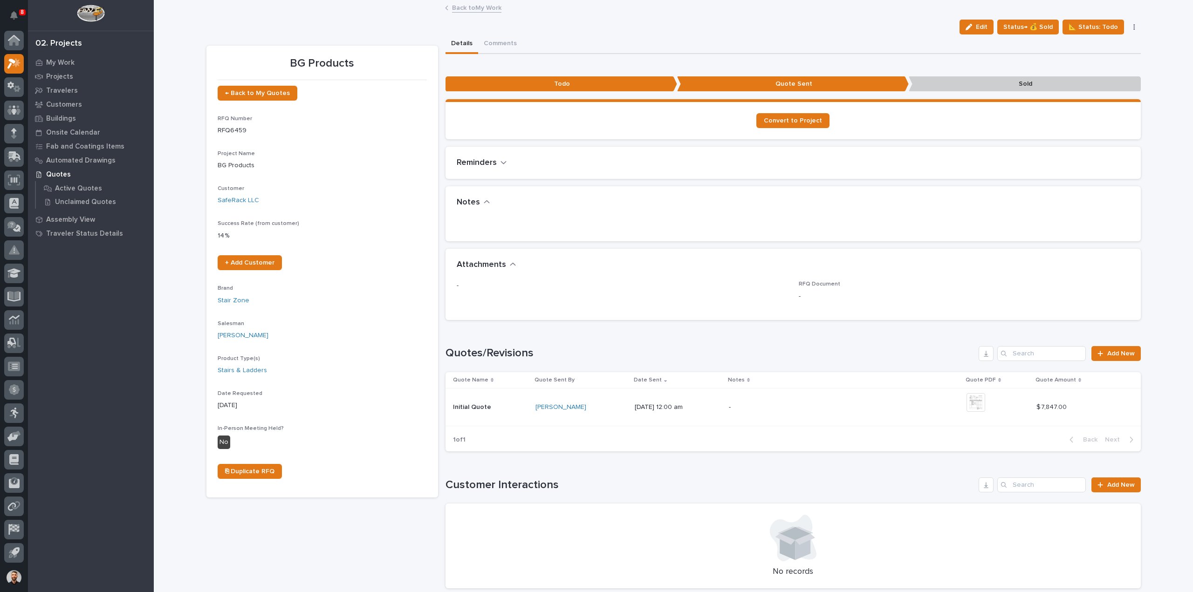
click at [473, 7] on link "Back to My Work" at bounding box center [476, 7] width 49 height 11
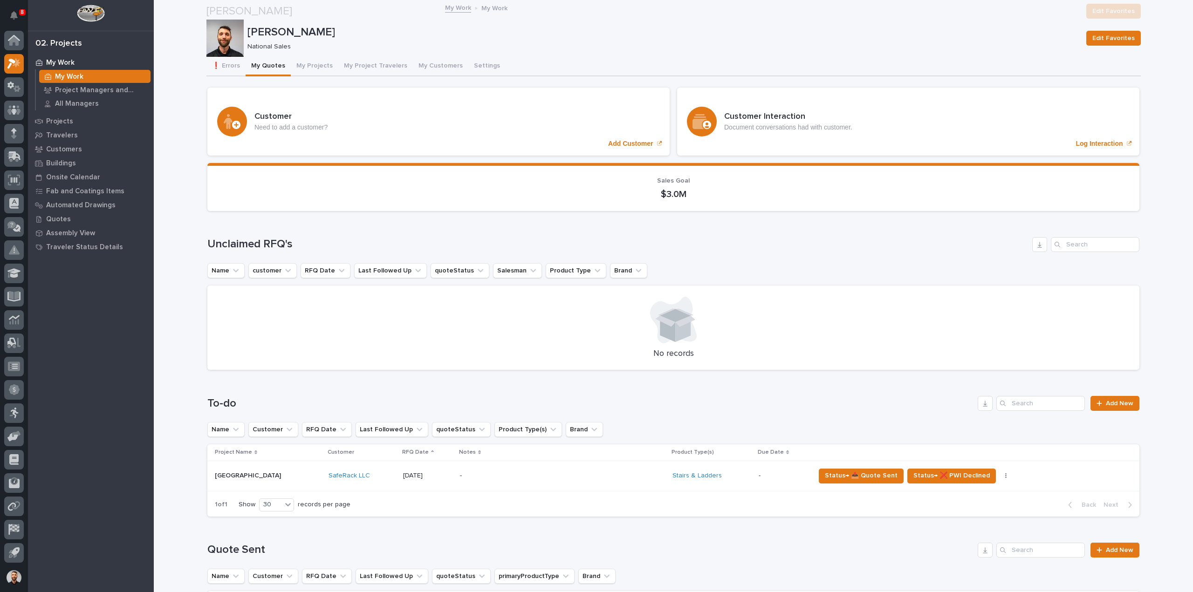
scroll to position [233, 0]
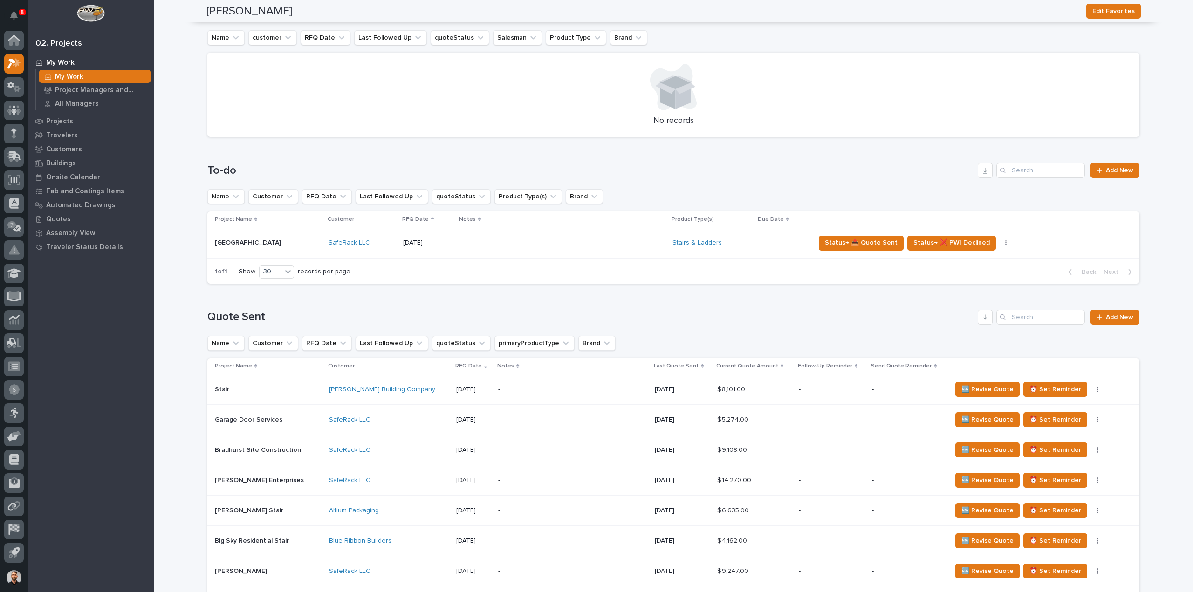
click at [663, 366] on p "Last Quote Sent" at bounding box center [676, 366] width 45 height 10
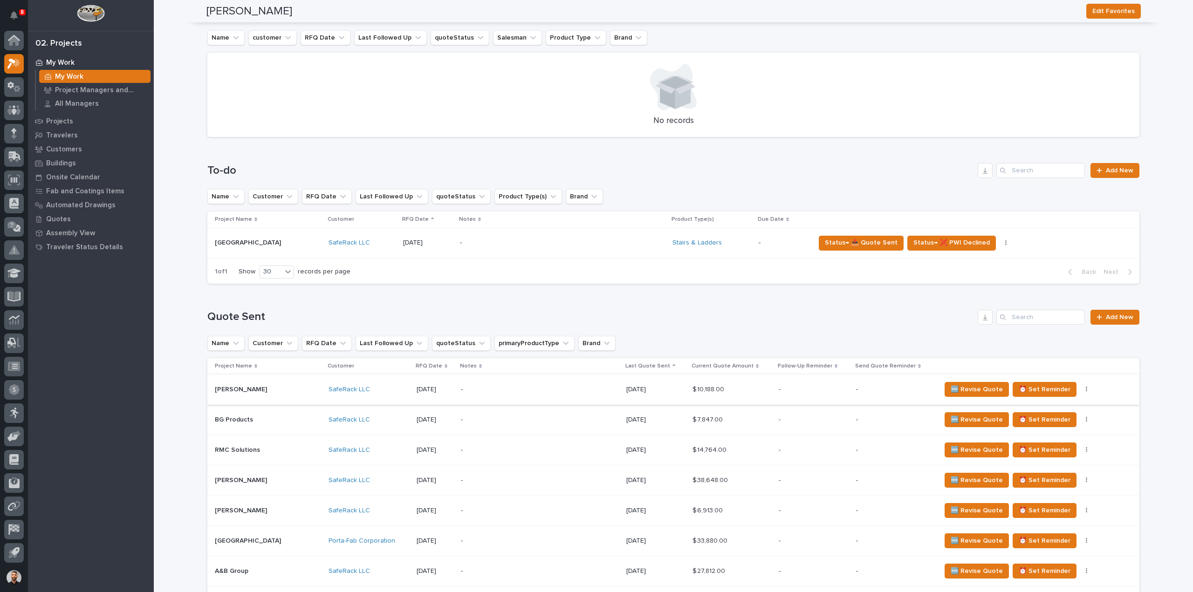
click at [1086, 390] on icon "button" at bounding box center [1086, 390] width 1 height 6
click at [1057, 421] on span "Status→ ⏳ Inactive" at bounding box center [1039, 423] width 57 height 11
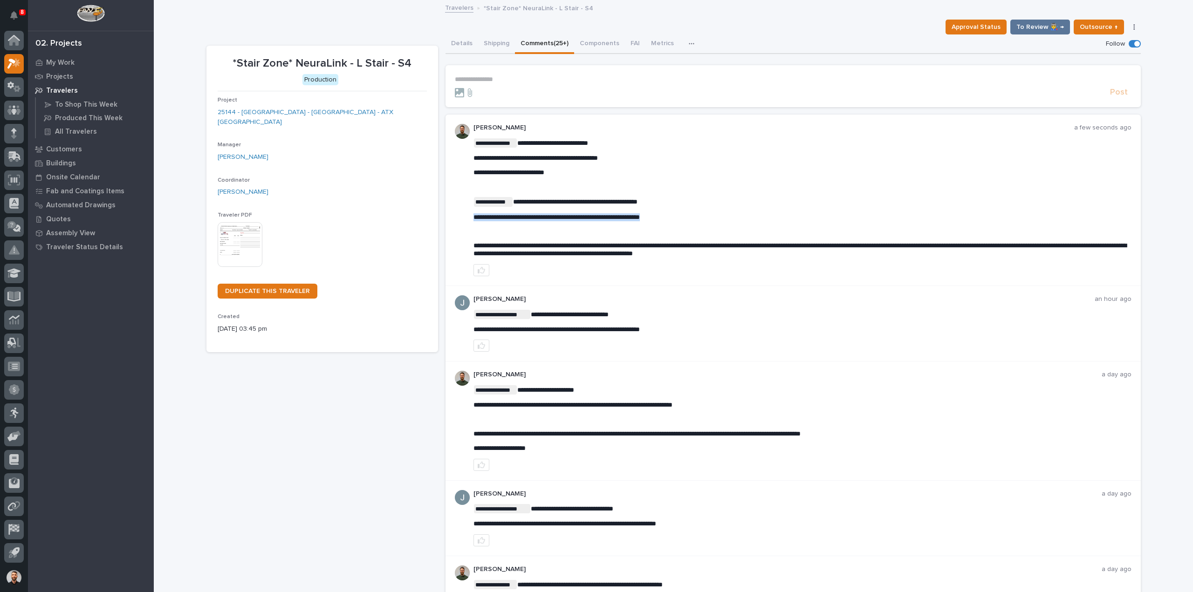
click at [583, 216] on span "**********" at bounding box center [557, 217] width 166 height 7
copy span "**********"
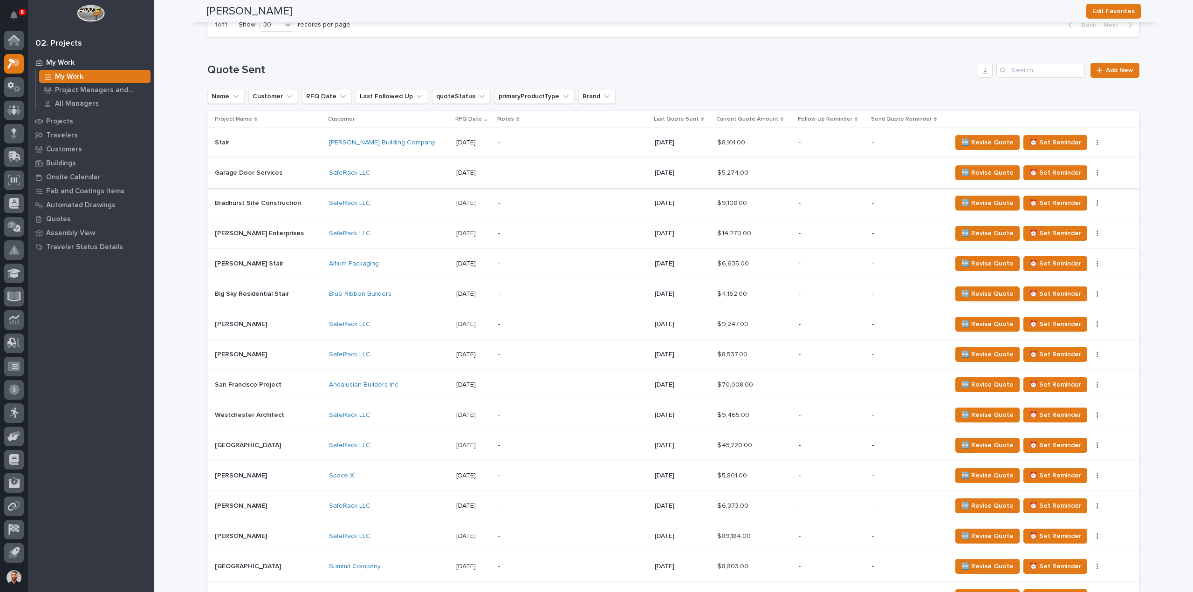
scroll to position [326, 0]
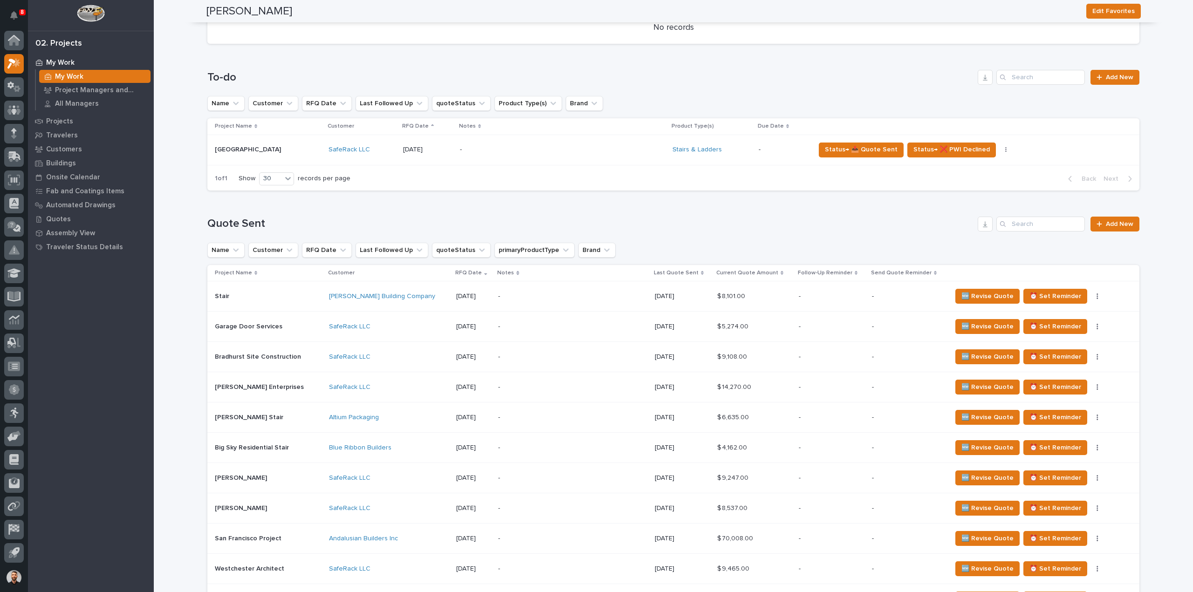
click at [655, 276] on p "Last Quote Sent" at bounding box center [676, 273] width 45 height 10
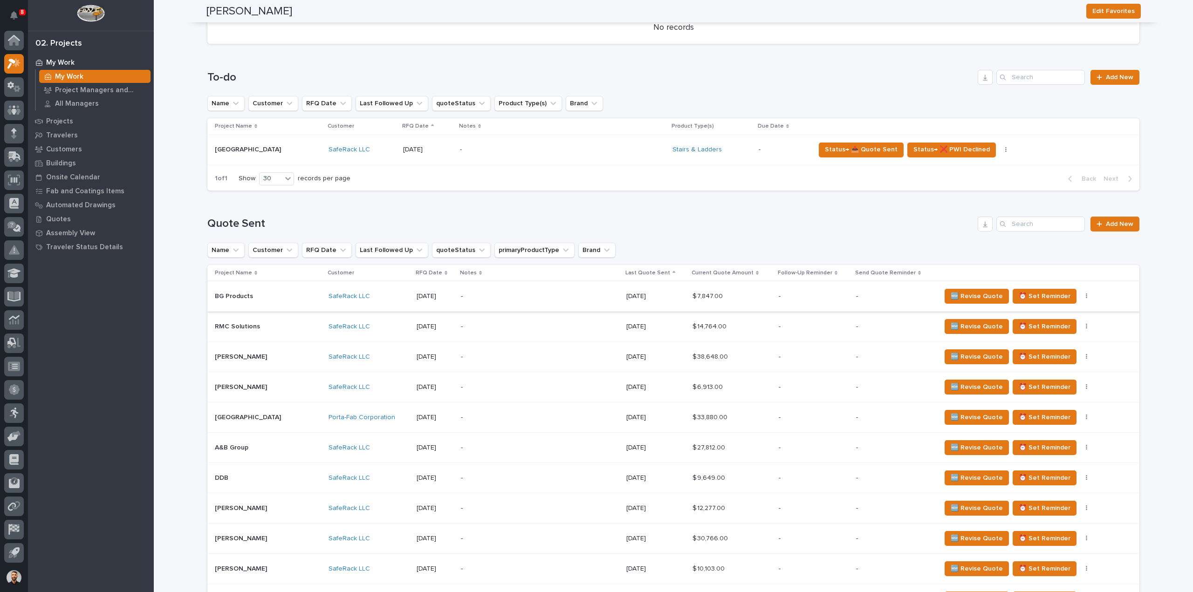
click at [1080, 296] on button "button" at bounding box center [1086, 296] width 13 height 7
click at [1039, 330] on span "Status→ ⏳ Inactive" at bounding box center [1039, 329] width 57 height 11
click at [1080, 297] on button "button" at bounding box center [1086, 296] width 13 height 7
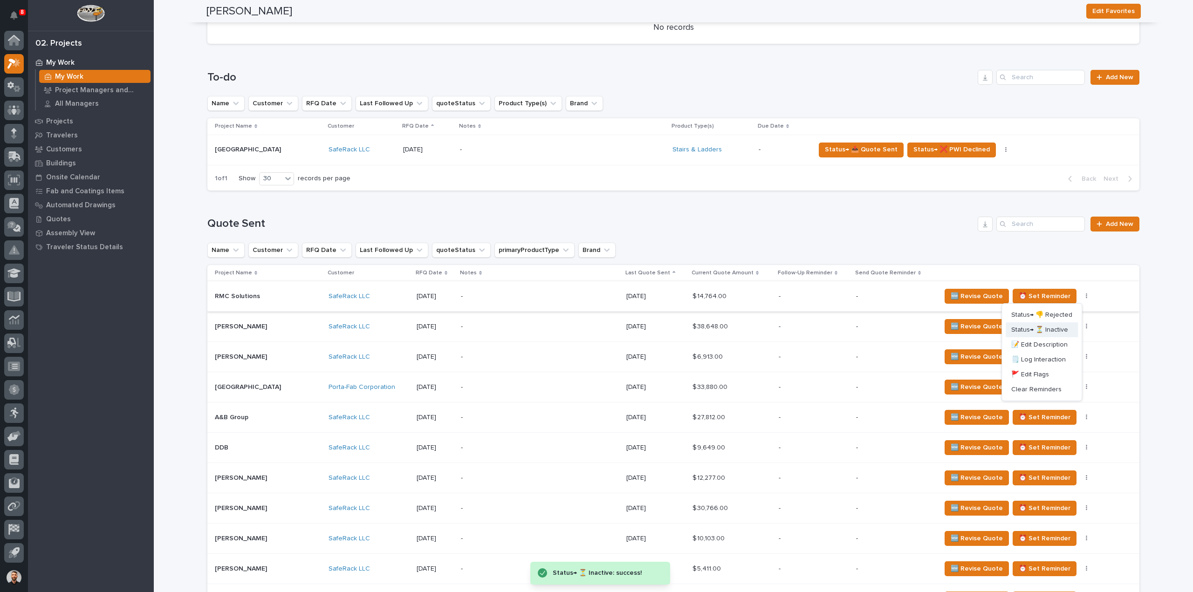
click at [1061, 329] on span "Status→ ⏳ Inactive" at bounding box center [1039, 329] width 57 height 11
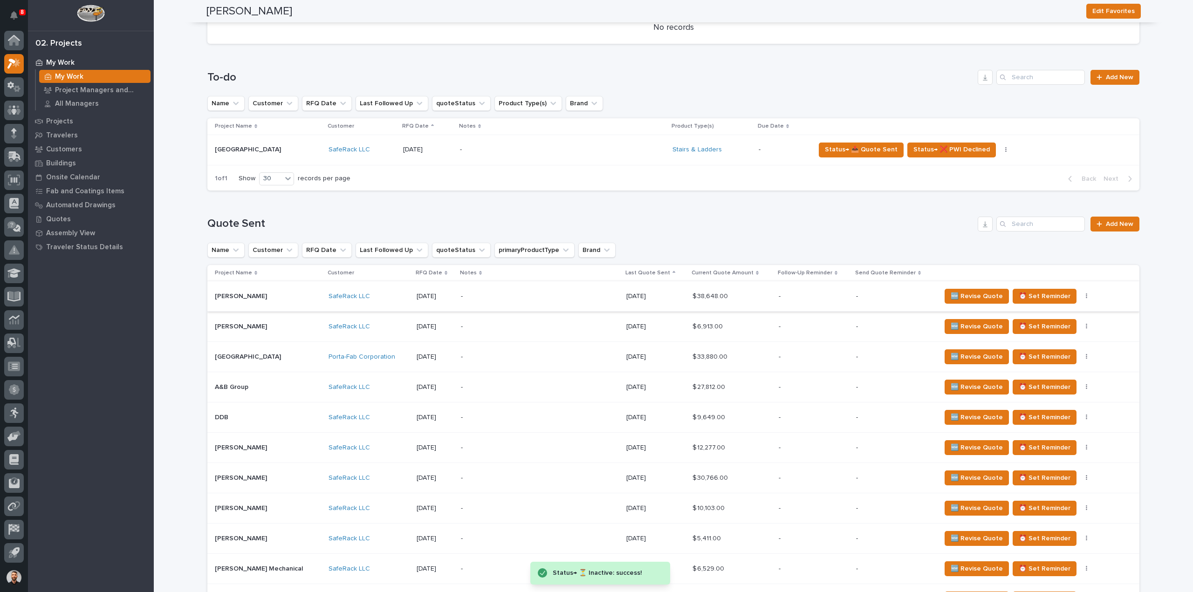
click at [1086, 297] on icon "button" at bounding box center [1087, 296] width 2 height 7
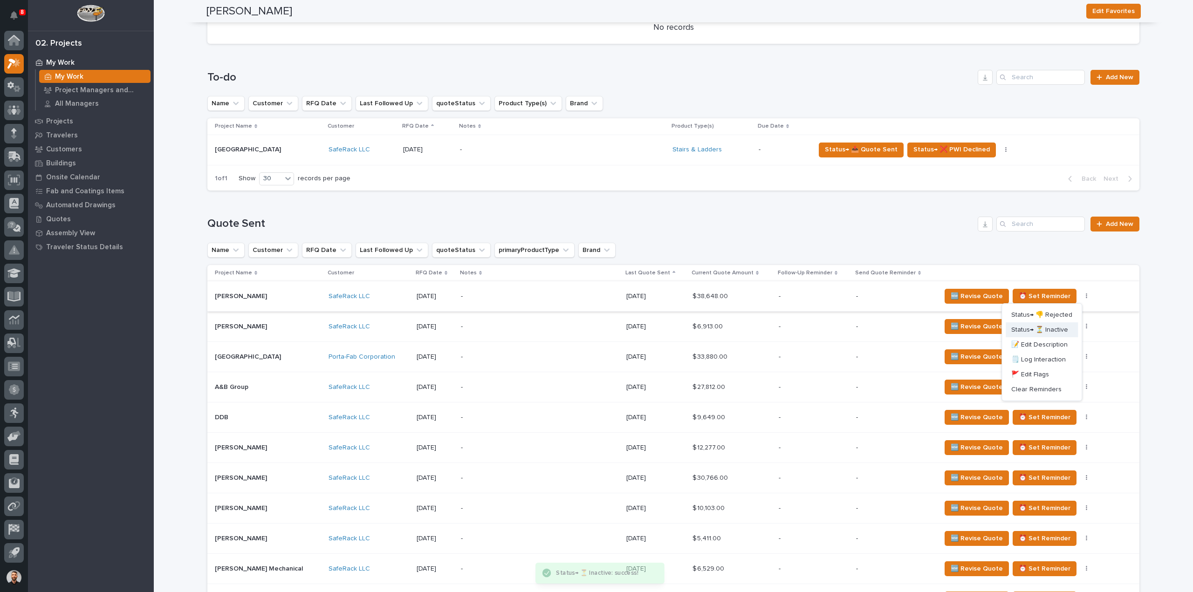
click at [1061, 328] on span "Status→ ⏳ Inactive" at bounding box center [1039, 329] width 57 height 11
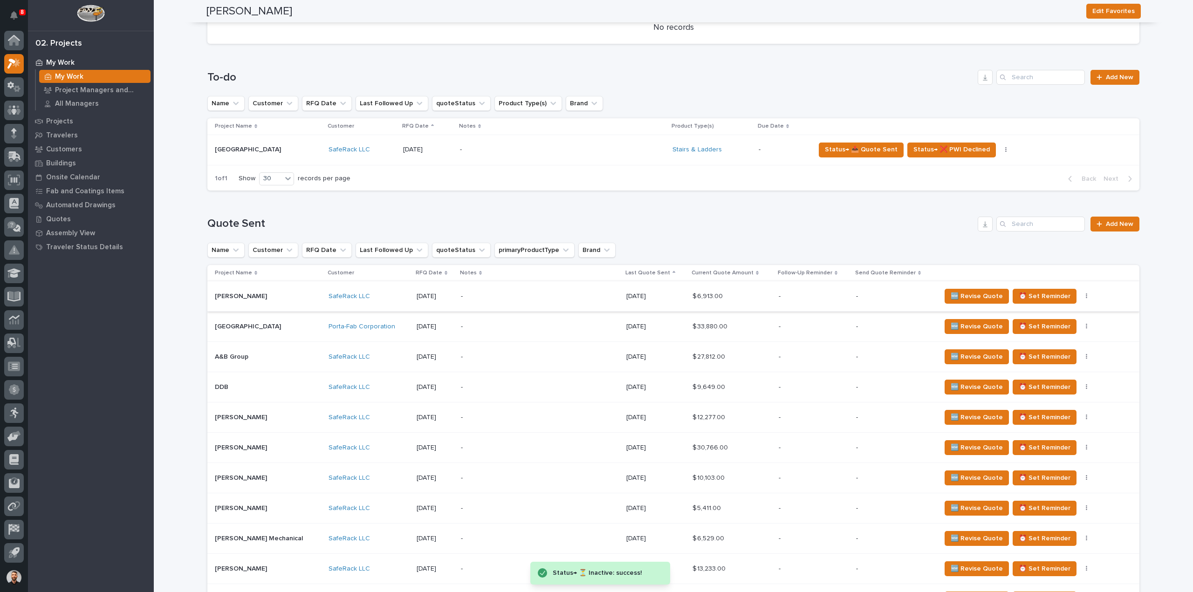
click at [1080, 296] on button "button" at bounding box center [1086, 296] width 13 height 7
click at [1053, 329] on span "Status→ ⏳ Inactive" at bounding box center [1040, 329] width 57 height 11
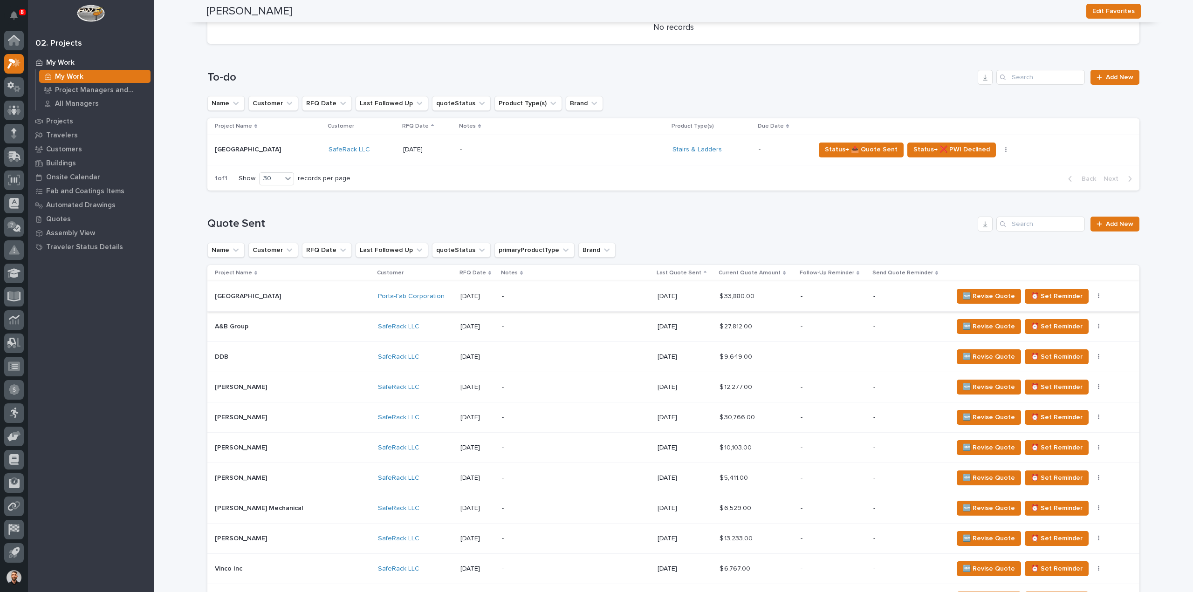
click at [1098, 297] on icon "button" at bounding box center [1099, 296] width 2 height 7
click at [1069, 333] on span "Status→ ⏳ Inactive" at bounding box center [1049, 329] width 57 height 11
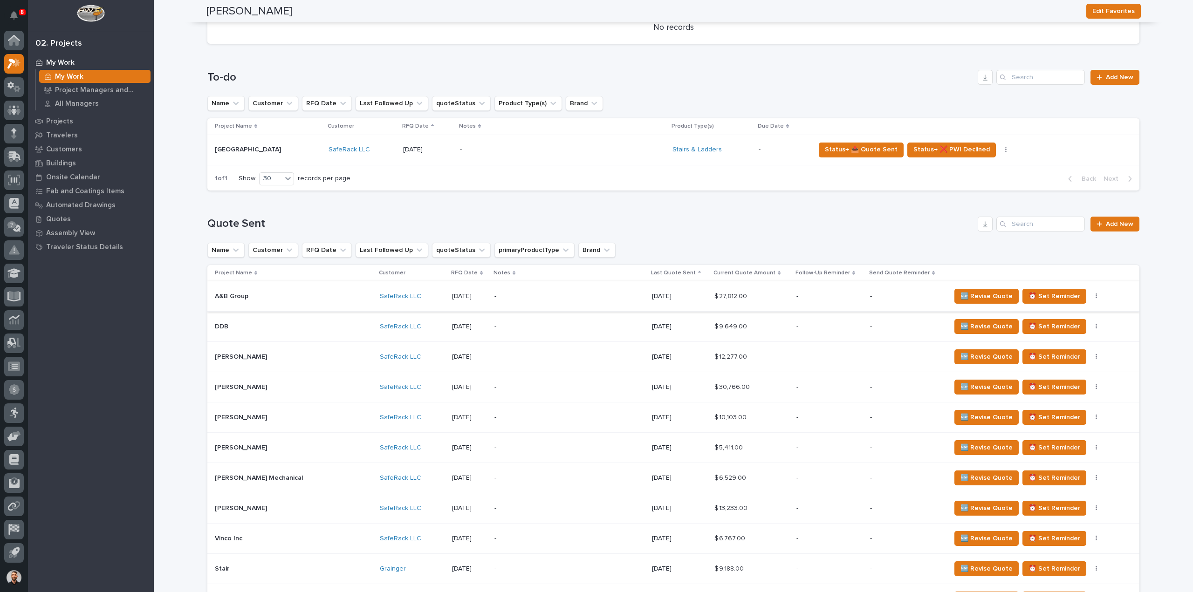
click at [1096, 298] on icon "button" at bounding box center [1097, 296] width 2 height 7
click at [1066, 329] on span "Status→ ⏳ Inactive" at bounding box center [1047, 329] width 57 height 11
click at [1096, 296] on icon "button" at bounding box center [1097, 296] width 2 height 7
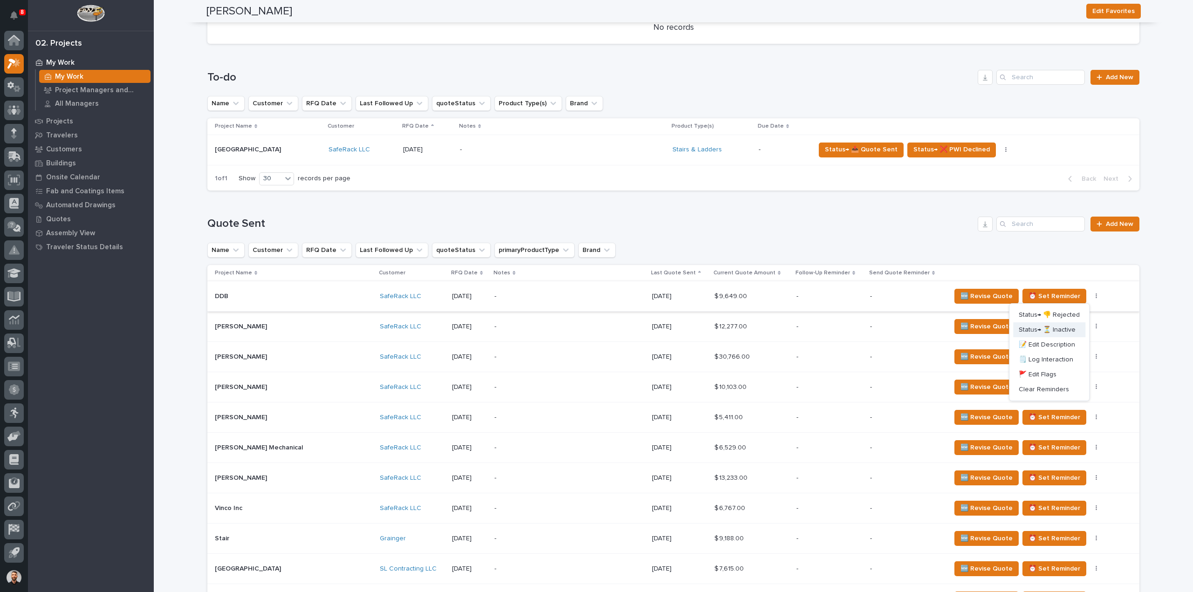
click at [1064, 328] on span "Status→ ⏳ Inactive" at bounding box center [1047, 329] width 57 height 11
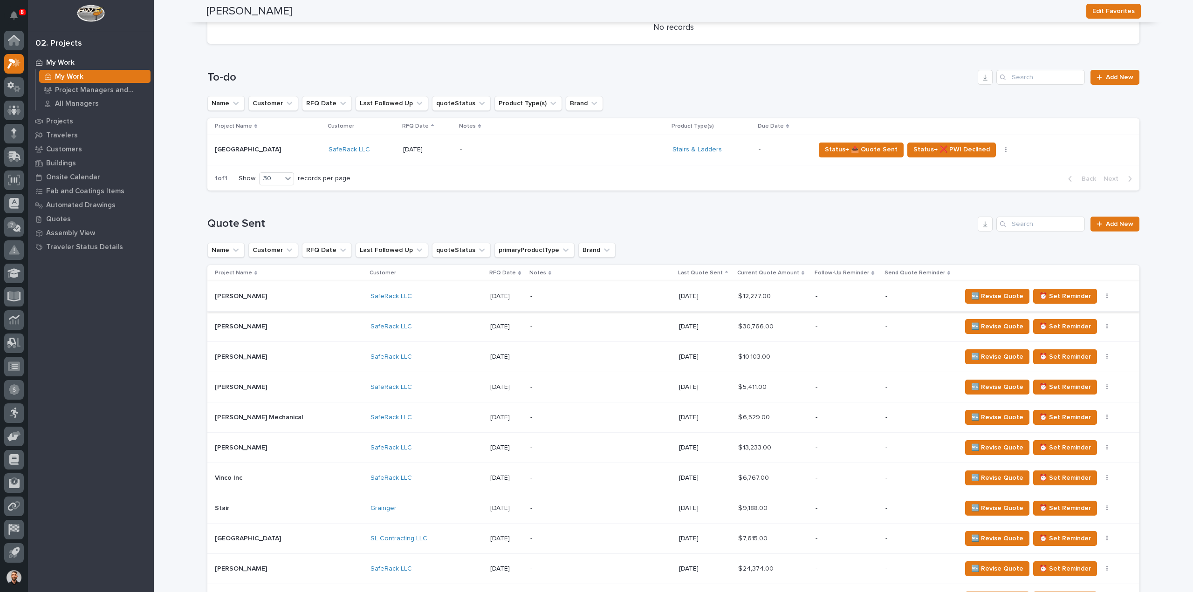
click at [1101, 298] on button "button" at bounding box center [1107, 296] width 13 height 7
click at [1073, 330] on span "Status→ ⏳ Inactive" at bounding box center [1053, 329] width 57 height 11
click at [1107, 296] on icon "button" at bounding box center [1108, 296] width 2 height 7
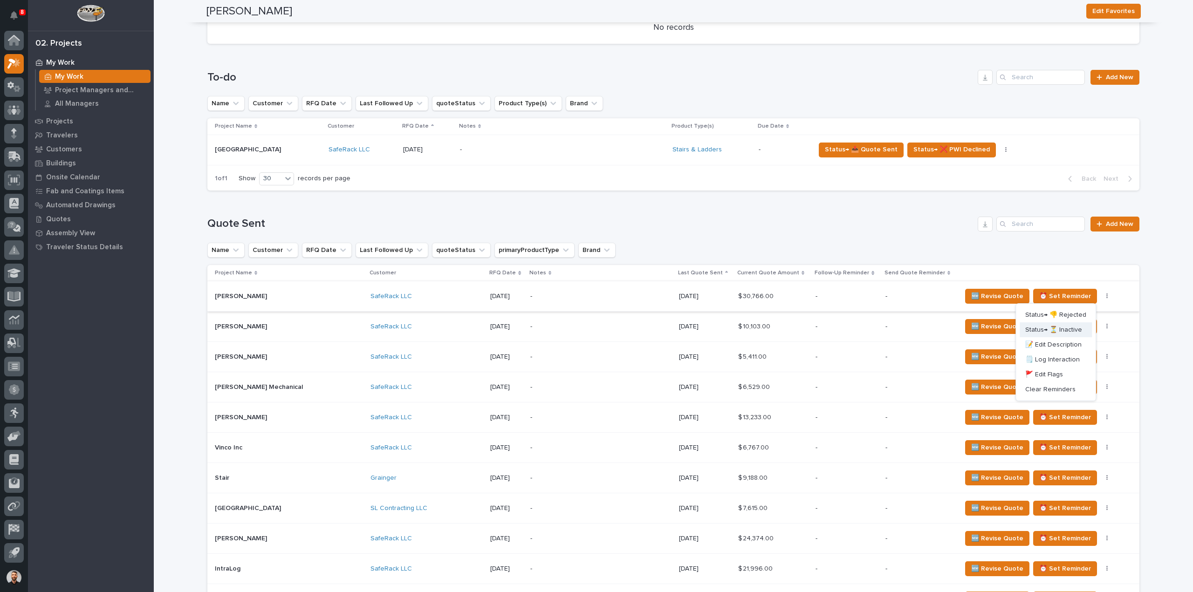
click at [1067, 329] on span "Status→ ⏳ Inactive" at bounding box center [1053, 329] width 57 height 11
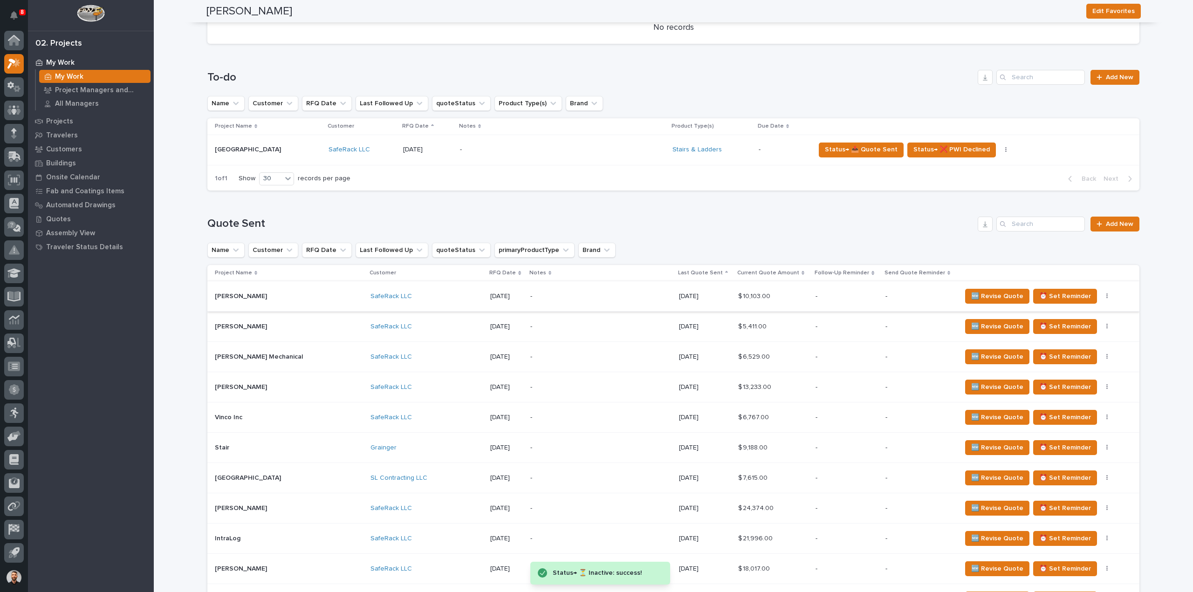
click at [1107, 297] on icon "button" at bounding box center [1108, 296] width 2 height 7
click at [1069, 331] on span "Status→ ⏳ Inactive" at bounding box center [1053, 329] width 57 height 11
click at [1101, 298] on button "button" at bounding box center [1107, 296] width 13 height 7
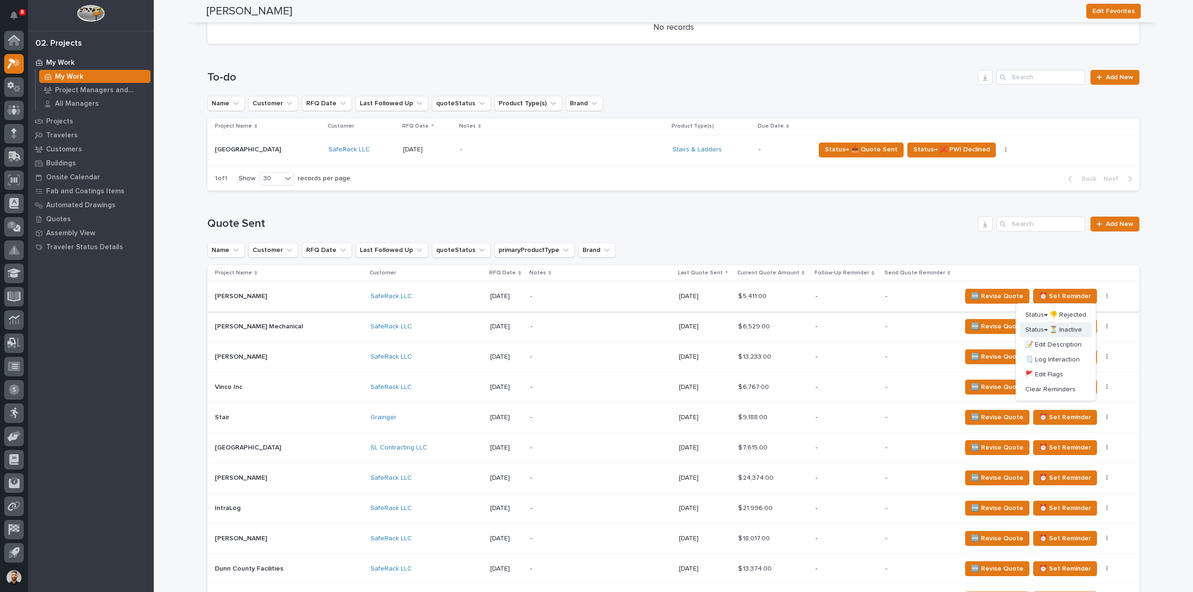
click at [1078, 330] on span "Status→ ⏳ Inactive" at bounding box center [1053, 329] width 57 height 11
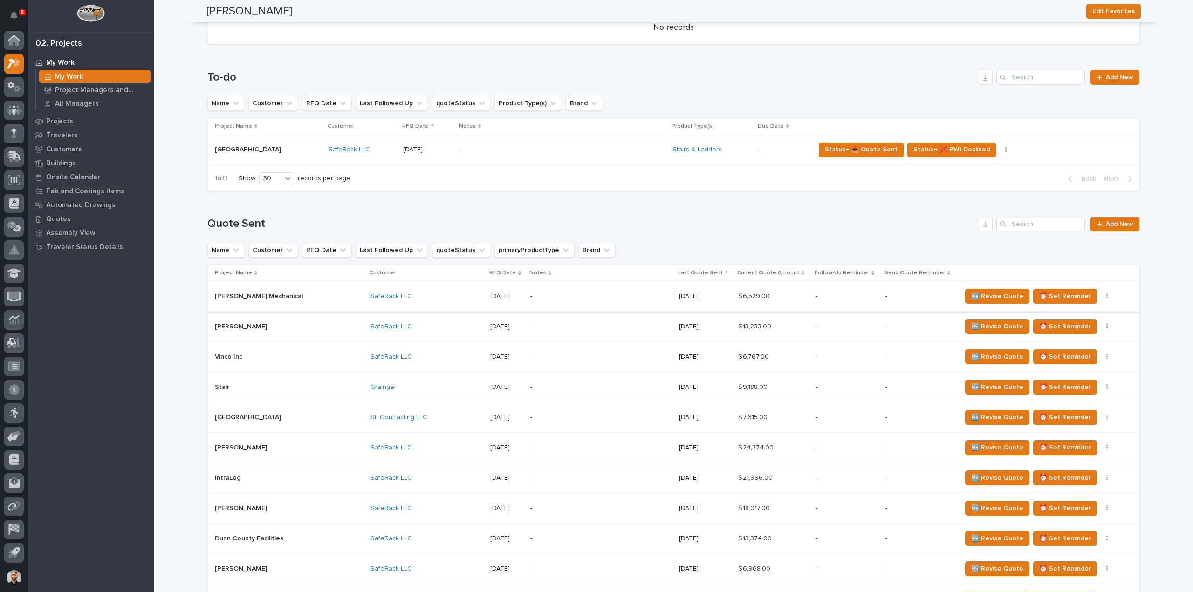
click at [1101, 296] on button "button" at bounding box center [1107, 296] width 13 height 7
click at [1071, 326] on span "Status→ ⏳ Inactive" at bounding box center [1053, 329] width 57 height 11
click at [1107, 298] on icon "button" at bounding box center [1108, 296] width 2 height 7
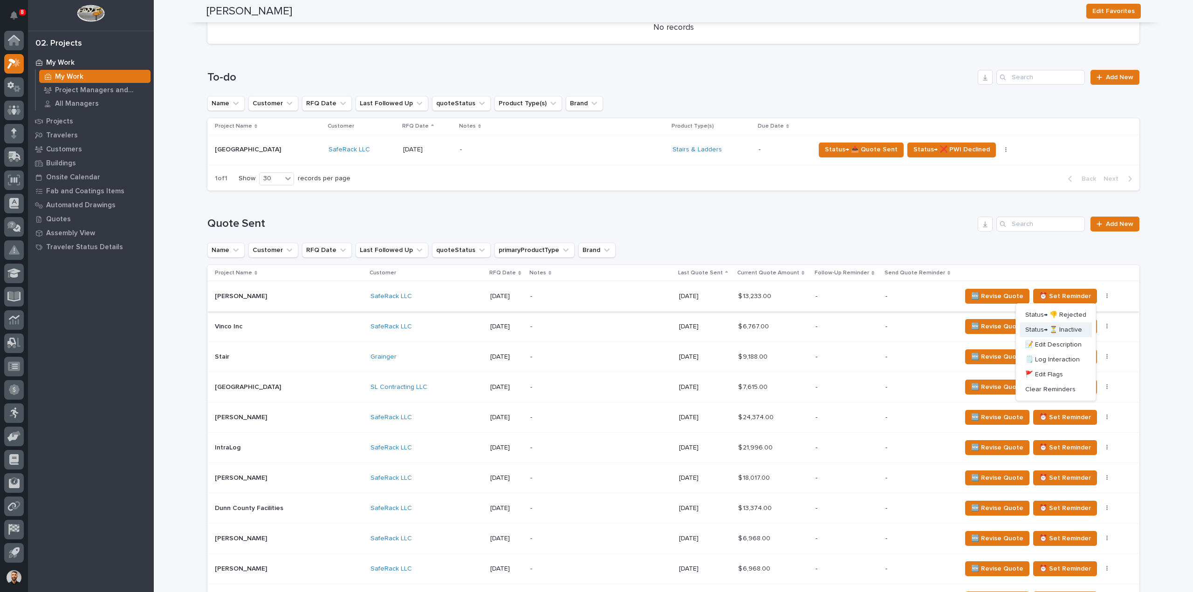
click at [1077, 328] on span "Status→ ⏳ Inactive" at bounding box center [1053, 329] width 57 height 11
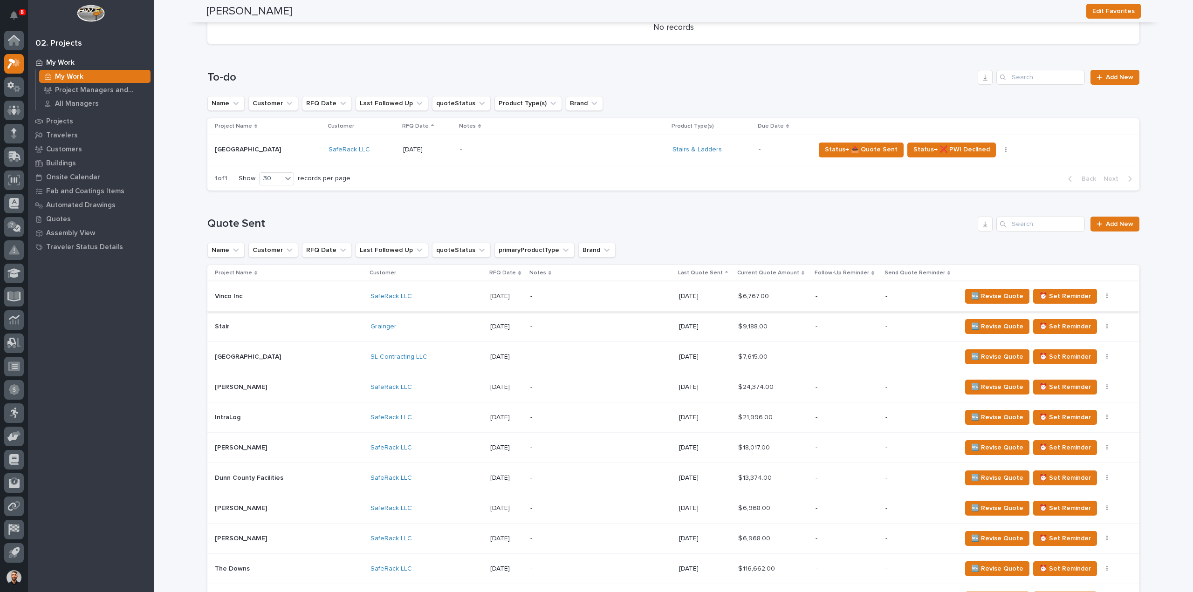
click at [1107, 296] on icon "button" at bounding box center [1107, 297] width 1 height 6
click at [1069, 331] on span "Status→ ⏳ Inactive" at bounding box center [1053, 329] width 57 height 11
click at [1101, 296] on button "button" at bounding box center [1107, 296] width 13 height 7
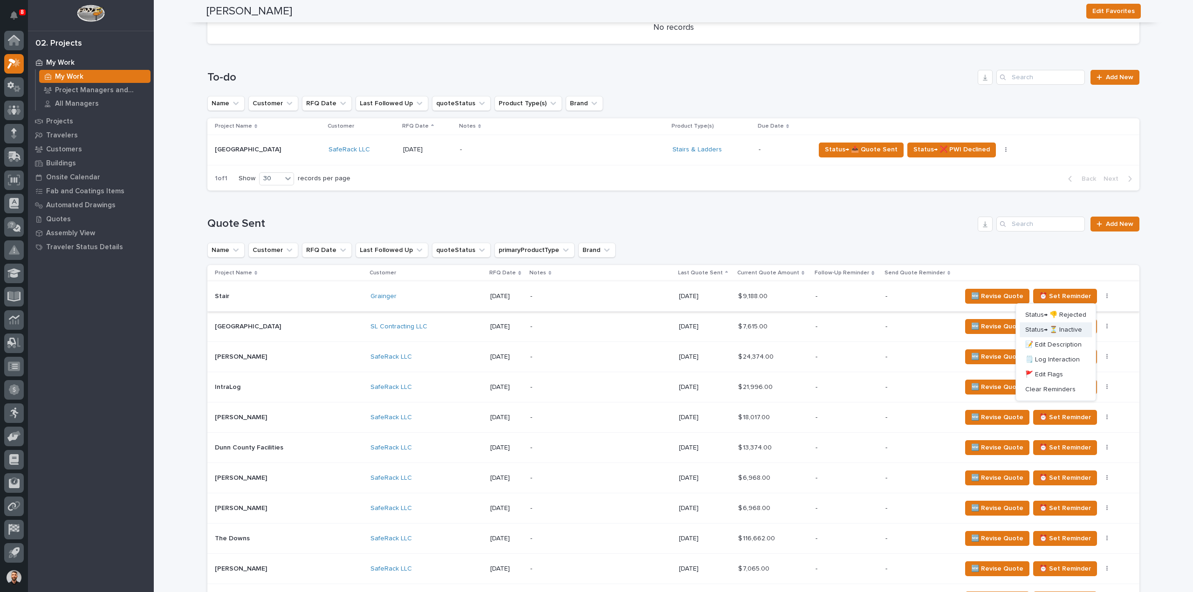
click at [1067, 330] on span "Status→ ⏳ Inactive" at bounding box center [1053, 329] width 57 height 11
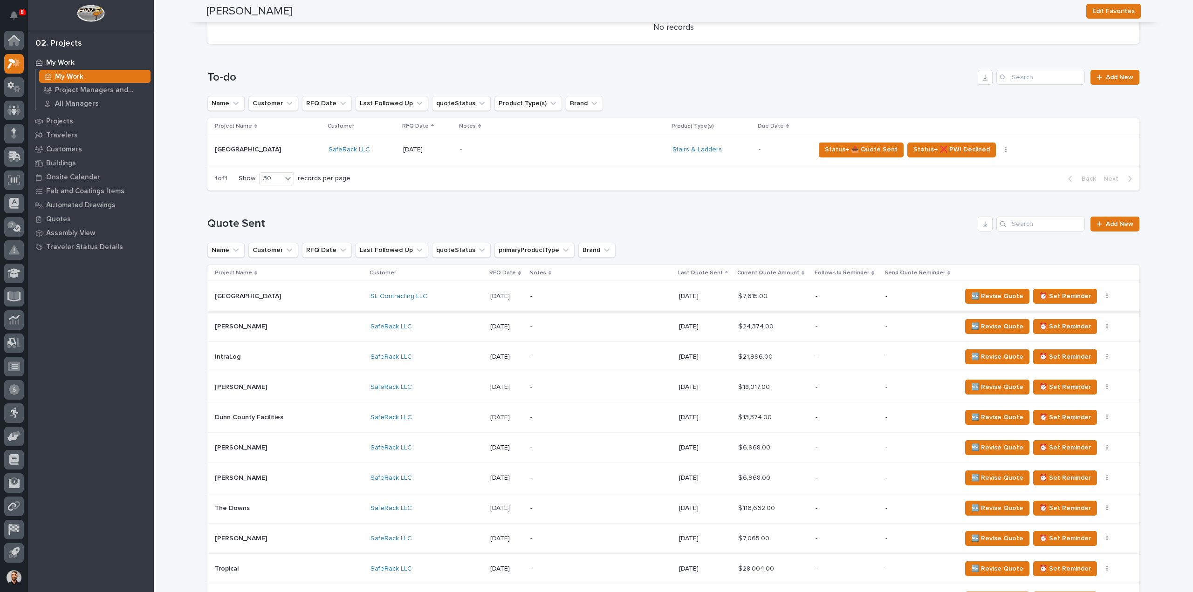
click at [1101, 297] on button "button" at bounding box center [1107, 296] width 13 height 7
click at [1065, 328] on button "Status→ ⏳ Inactive" at bounding box center [1056, 330] width 72 height 15
click at [1065, 328] on span "Status→ ⏳ Inactive" at bounding box center [1053, 329] width 57 height 11
click at [1107, 298] on icon "button" at bounding box center [1108, 296] width 2 height 7
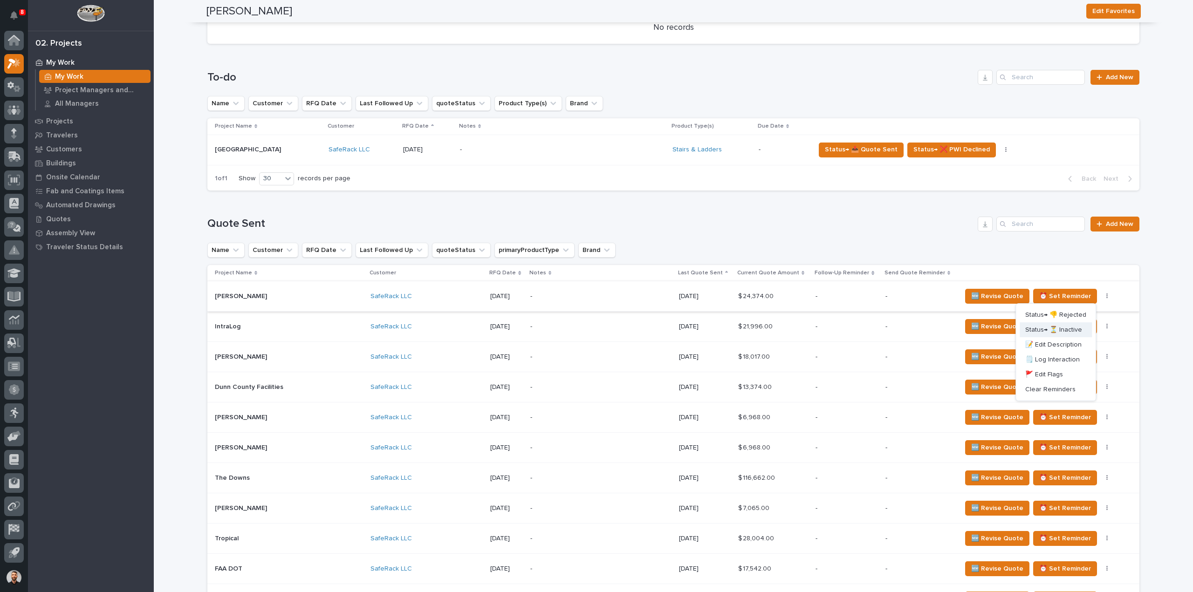
click at [1062, 331] on span "Status→ ⏳ Inactive" at bounding box center [1053, 329] width 57 height 11
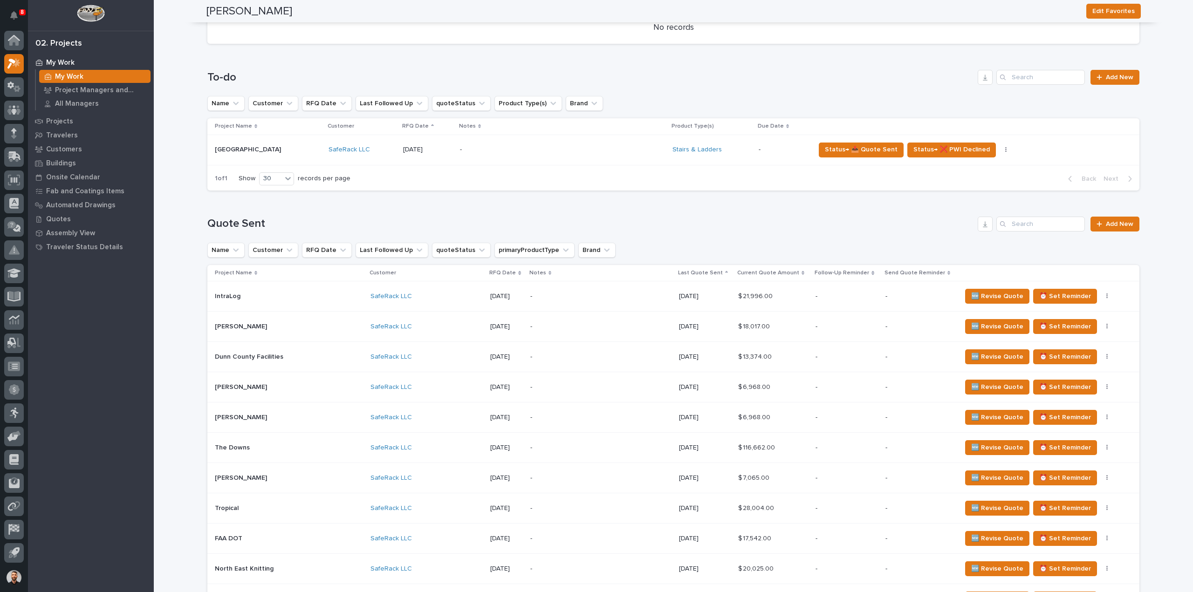
click at [1087, 300] on div "🆕 Revise Quote ⏰ Set Reminder Status→ 👎 Rejected Status→ ⏳ Inactive 📝 Edit Desc…" at bounding box center [1043, 296] width 163 height 15
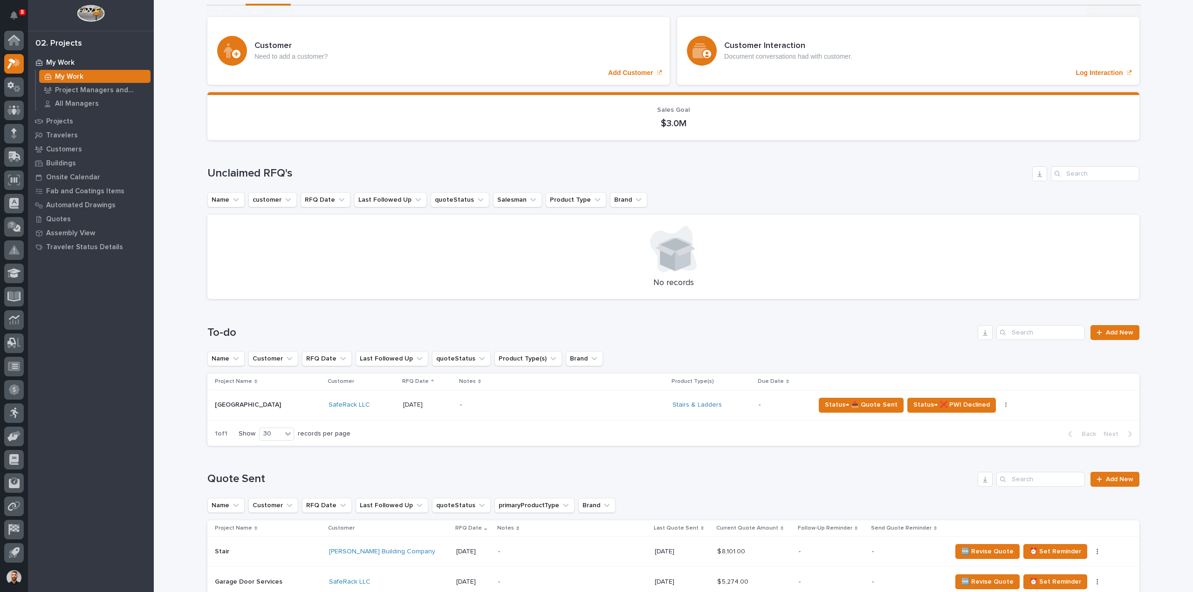
scroll to position [326, 0]
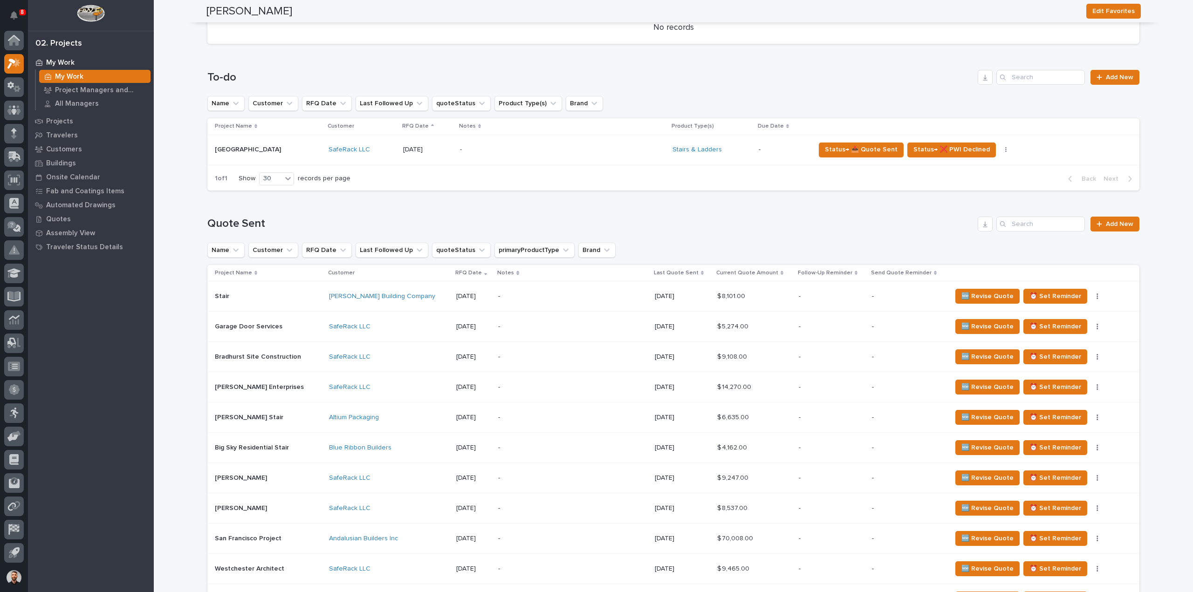
drag, startPoint x: 671, startPoint y: 273, endPoint x: 854, endPoint y: 278, distance: 182.8
click at [671, 273] on p "Last Quote Sent" at bounding box center [676, 273] width 45 height 10
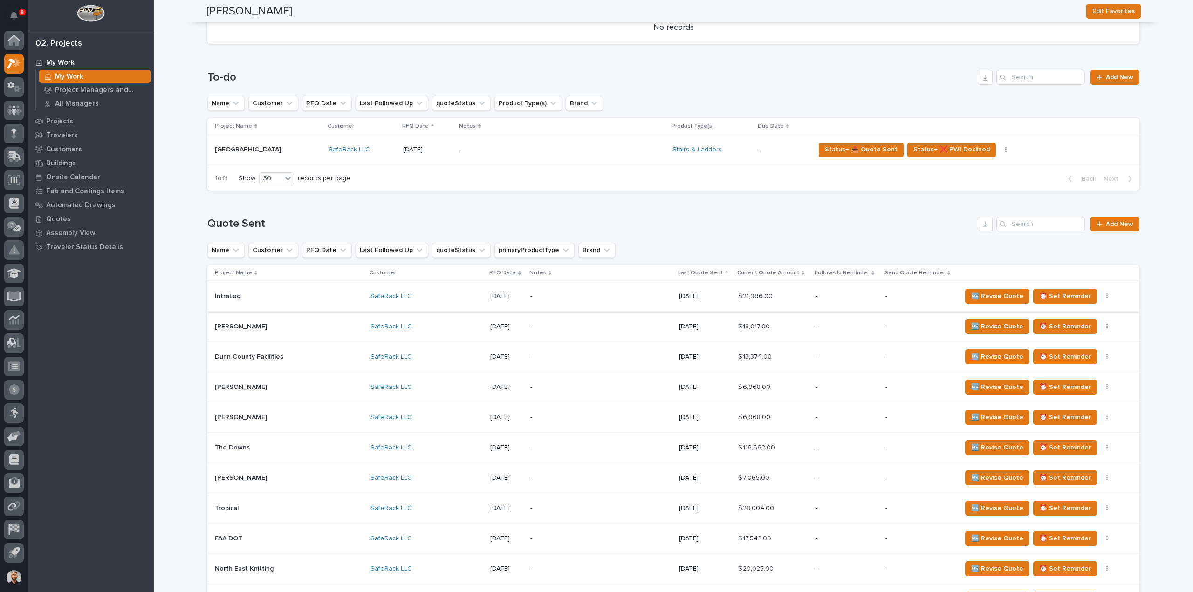
click at [1107, 296] on icon "button" at bounding box center [1107, 297] width 1 height 6
click at [1071, 329] on span "Status→ ⏳ Inactive" at bounding box center [1053, 329] width 57 height 11
click at [1101, 297] on button "button" at bounding box center [1107, 296] width 13 height 7
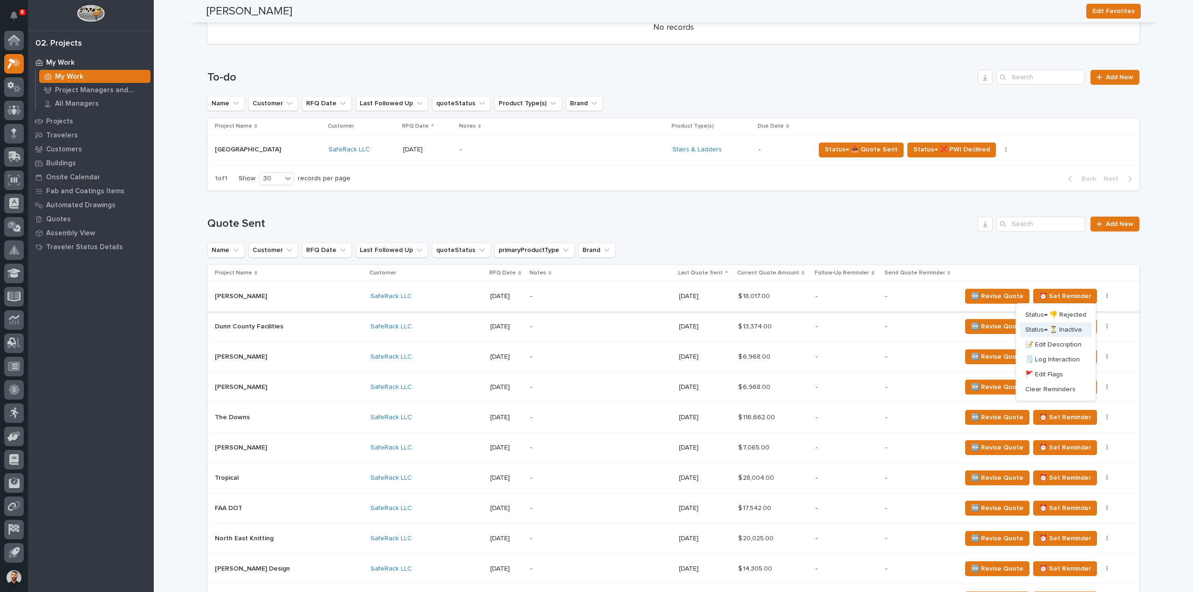
click at [1074, 325] on span "Status→ ⏳ Inactive" at bounding box center [1053, 329] width 57 height 11
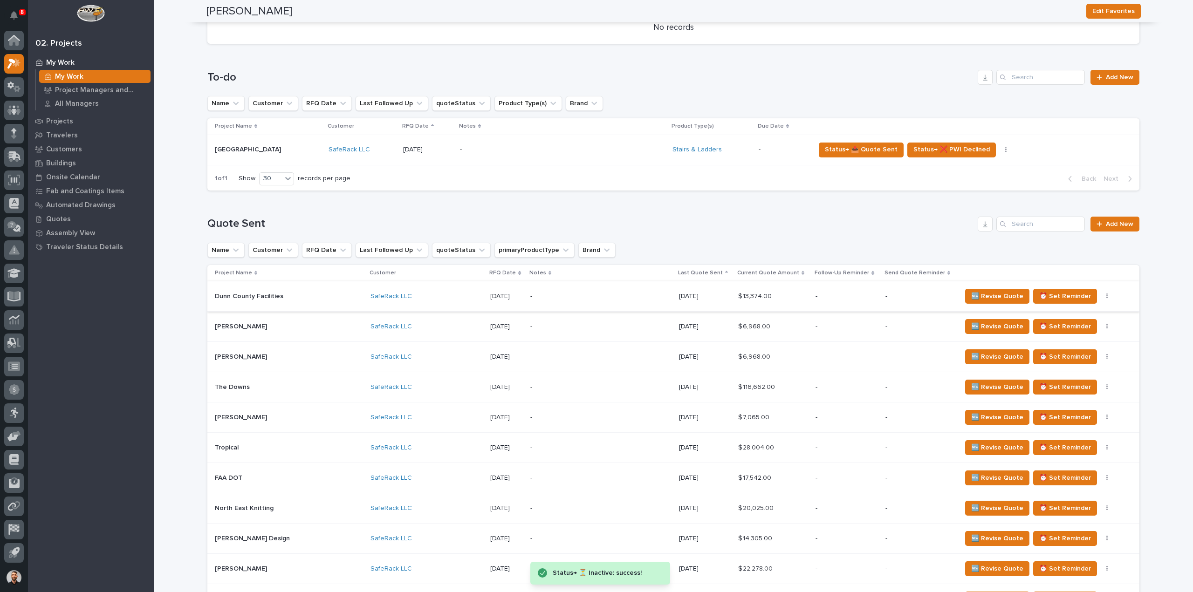
click at [1107, 297] on icon "button" at bounding box center [1108, 296] width 2 height 7
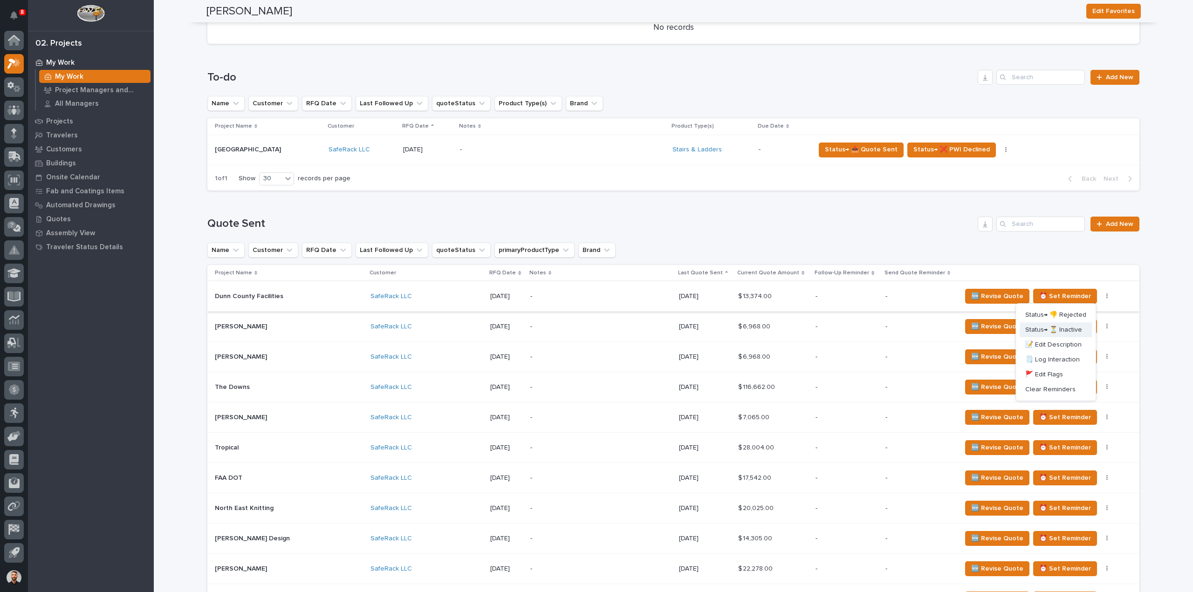
click at [1075, 327] on span "Status→ ⏳ Inactive" at bounding box center [1053, 329] width 57 height 11
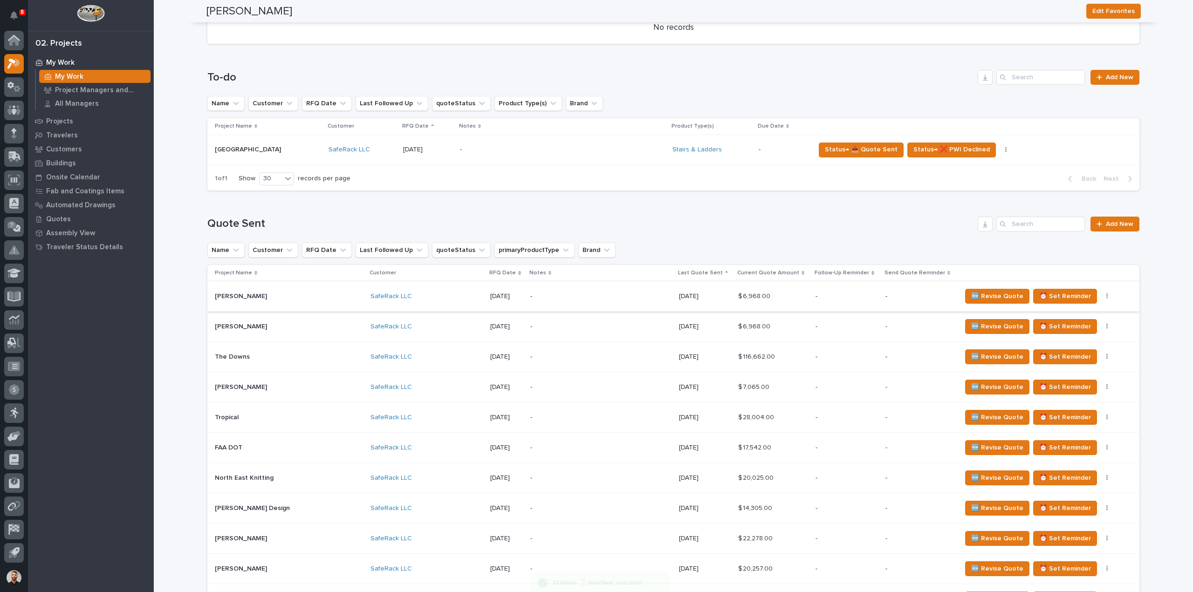
click at [1107, 297] on icon "button" at bounding box center [1107, 297] width 1 height 6
click at [1071, 329] on span "Status→ ⏳ Inactive" at bounding box center [1053, 329] width 57 height 11
click at [1107, 296] on icon "button" at bounding box center [1107, 297] width 1 height 6
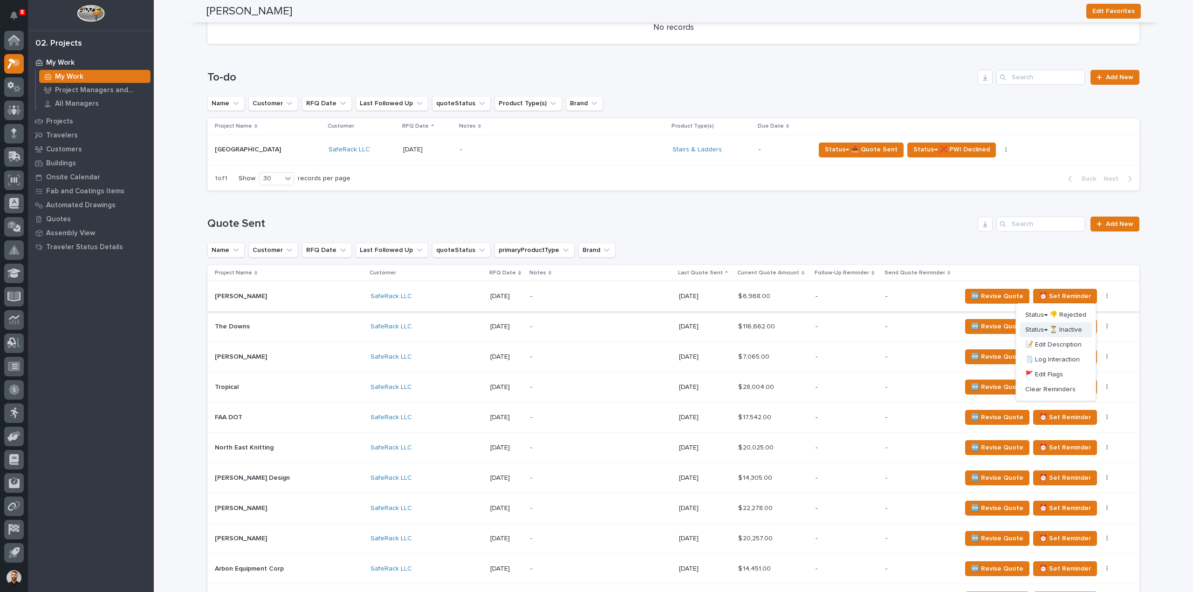
click at [1075, 331] on span "Status→ ⏳ Inactive" at bounding box center [1053, 329] width 57 height 11
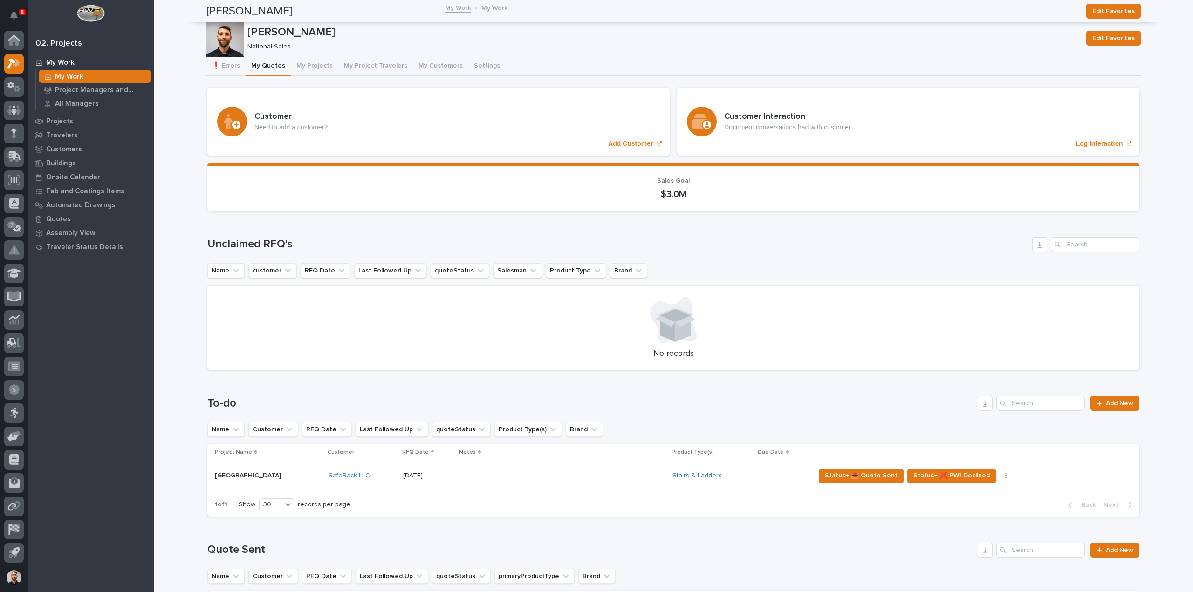
scroll to position [326, 0]
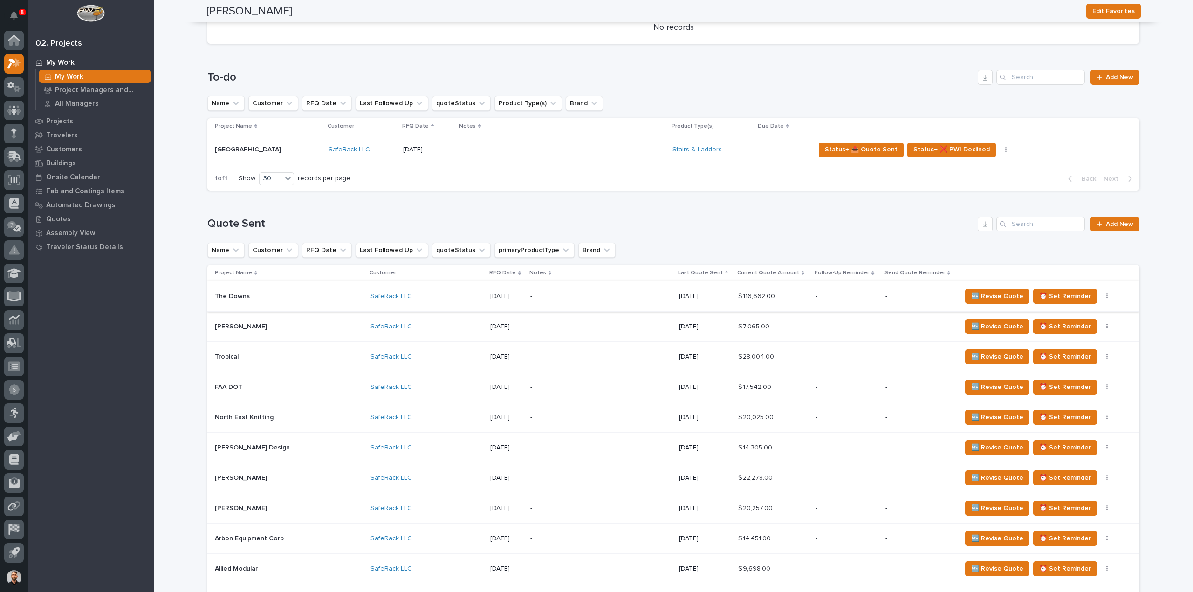
click at [1107, 296] on icon "button" at bounding box center [1107, 297] width 1 height 6
click at [1059, 333] on span "Status→ ⏳ Inactive" at bounding box center [1053, 329] width 57 height 11
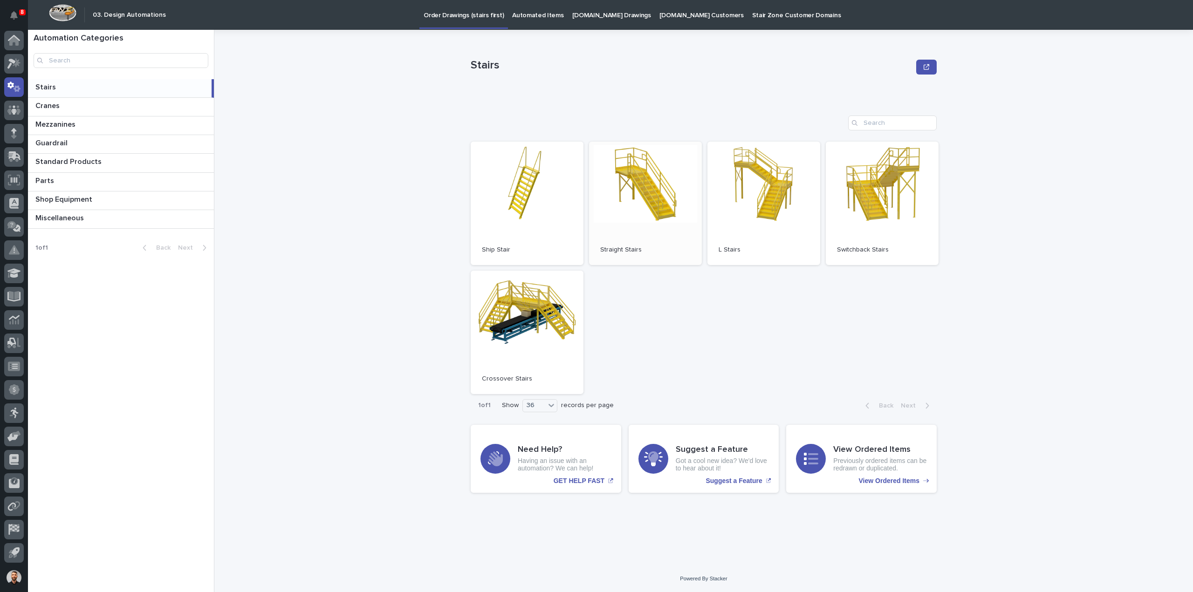
click at [664, 195] on link "Open" at bounding box center [645, 204] width 113 height 124
